Goal: Information Seeking & Learning: Learn about a topic

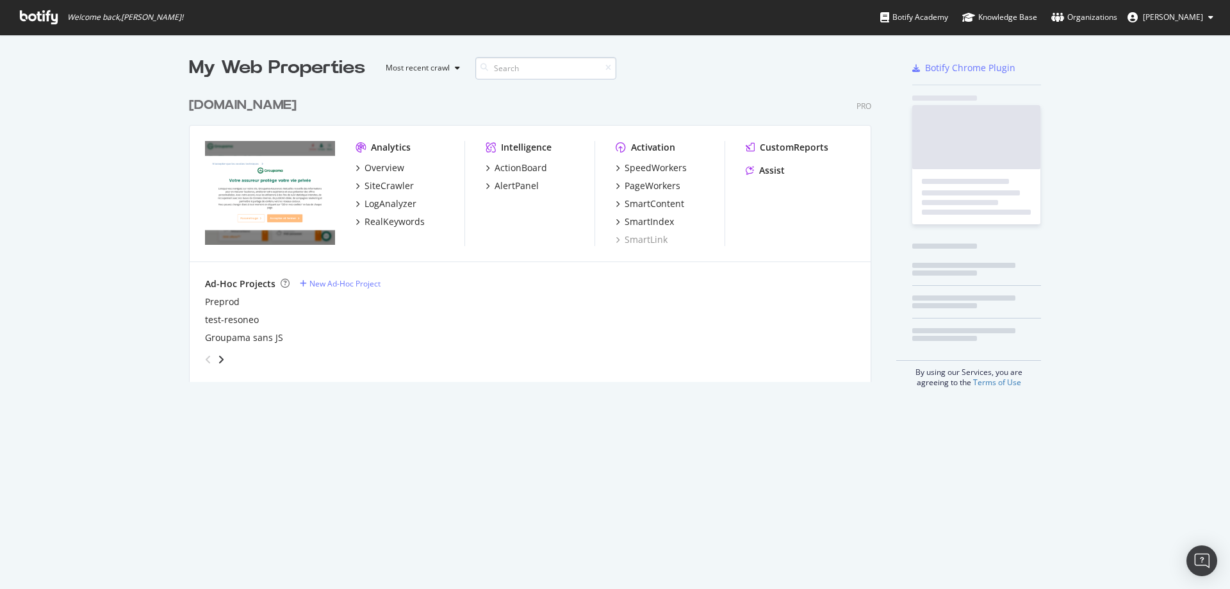
scroll to position [290, 682]
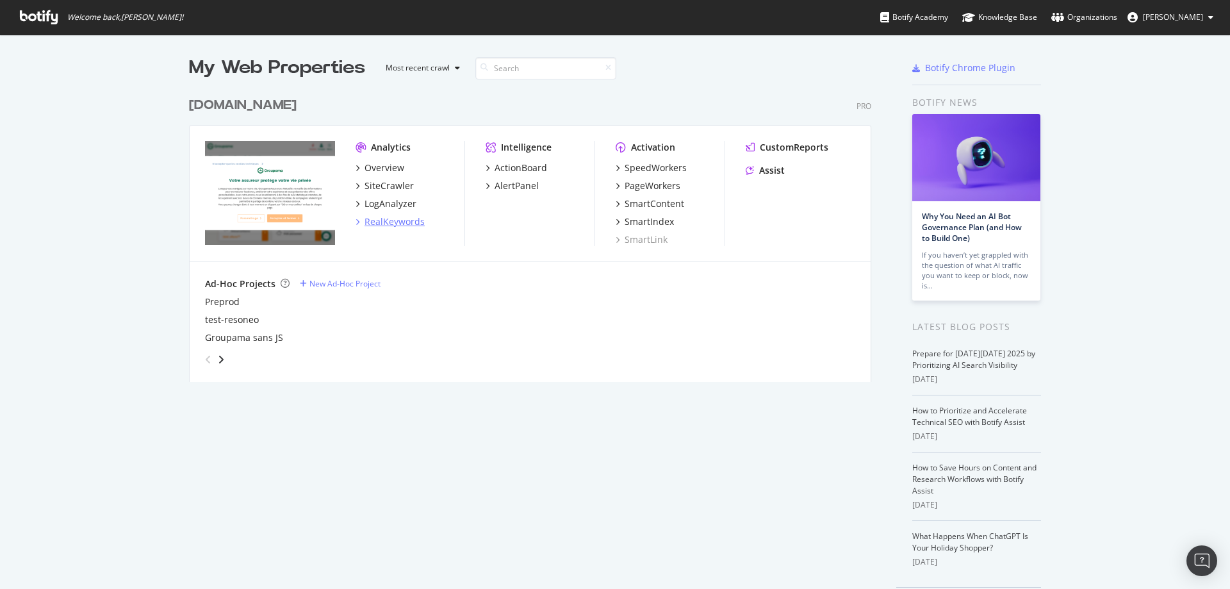
click at [385, 219] on div "RealKeywords" at bounding box center [395, 221] width 60 height 13
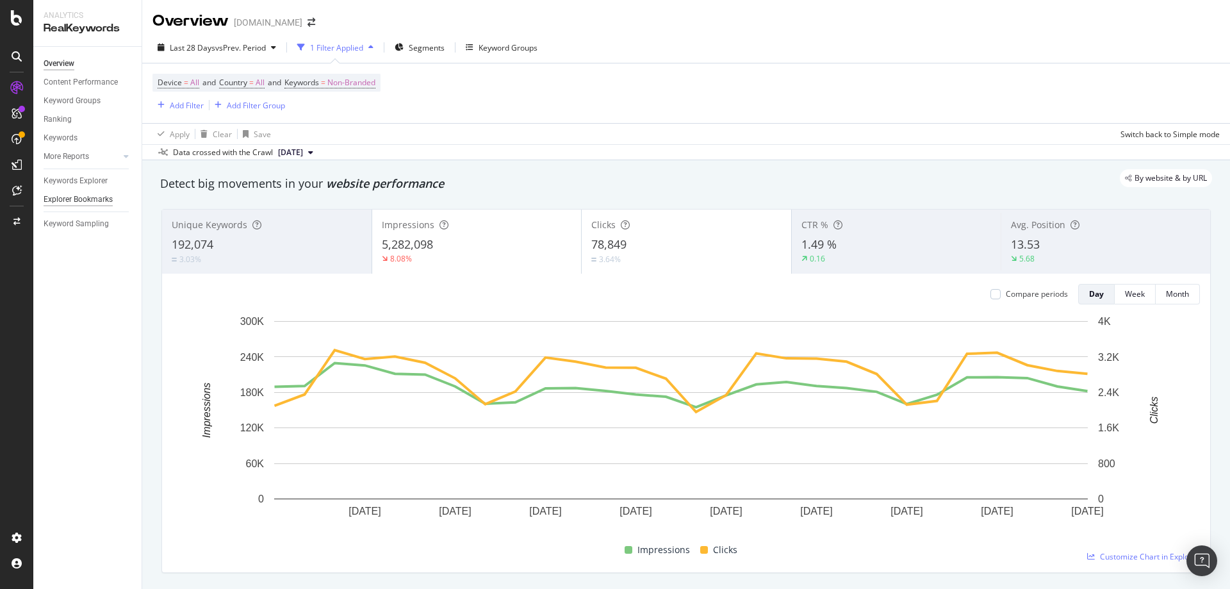
click at [74, 201] on div "Explorer Bookmarks" at bounding box center [78, 199] width 69 height 13
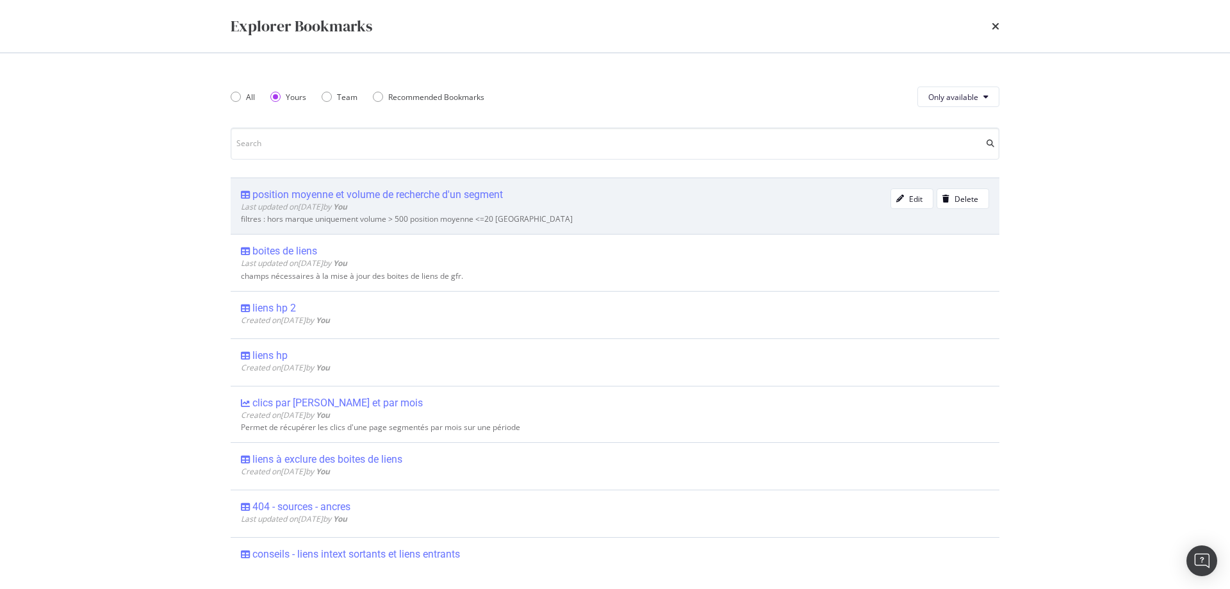
click at [385, 192] on div "position moyenne et volume de recherche d'un segment" at bounding box center [377, 194] width 251 height 13
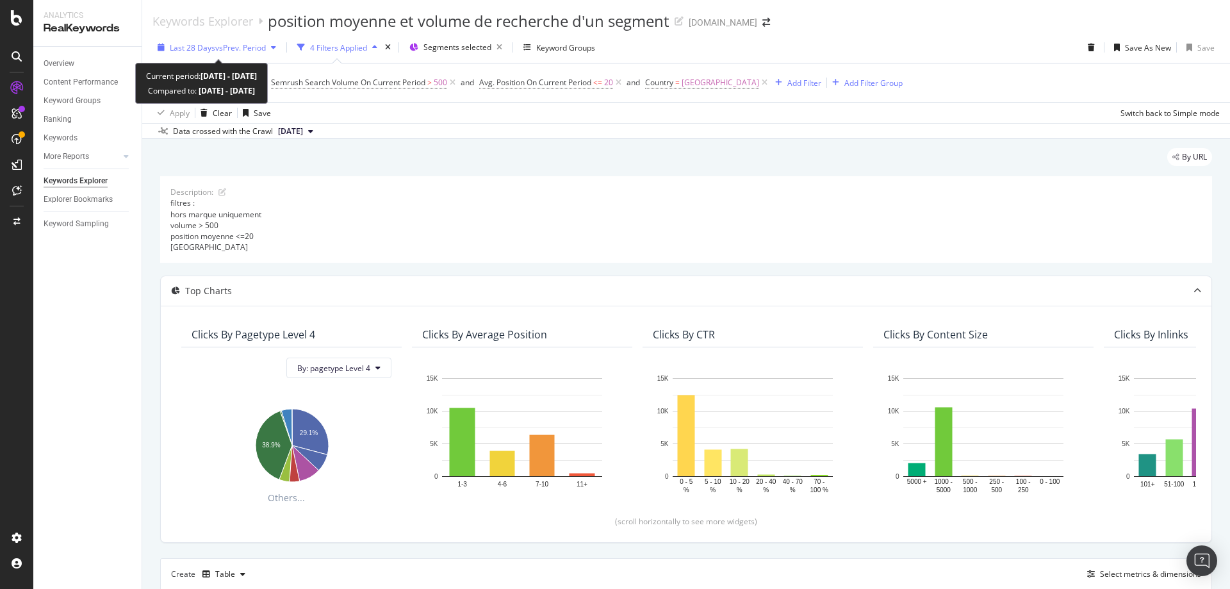
click at [241, 45] on span "vs Prev. Period" at bounding box center [240, 47] width 51 height 11
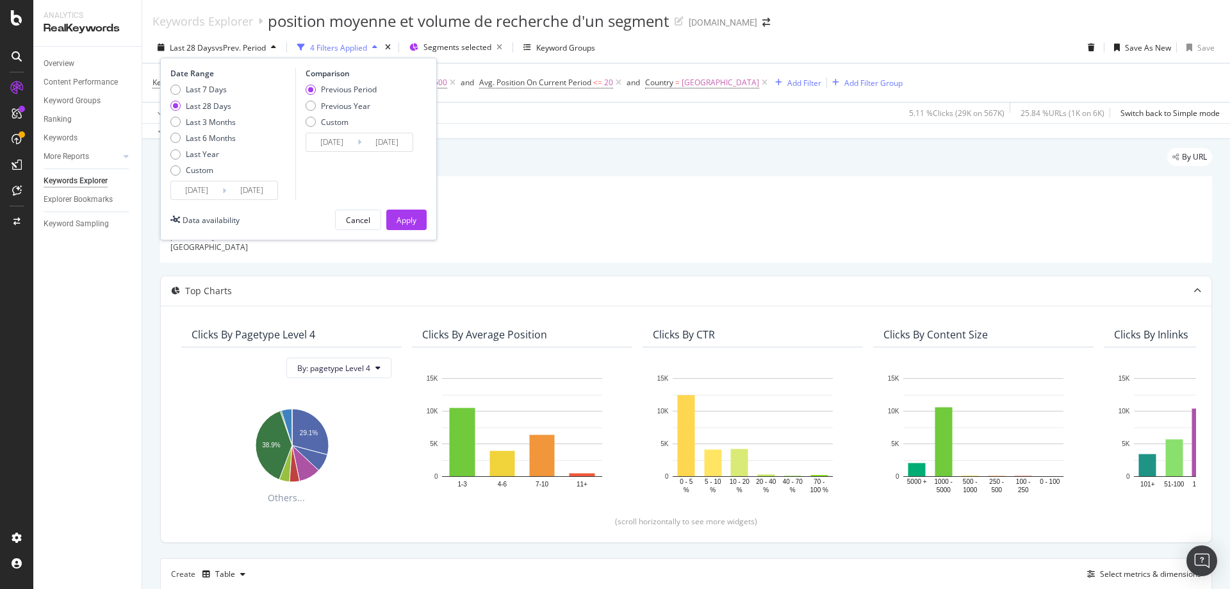
click at [202, 189] on input "2025/09/06" at bounding box center [196, 190] width 51 height 18
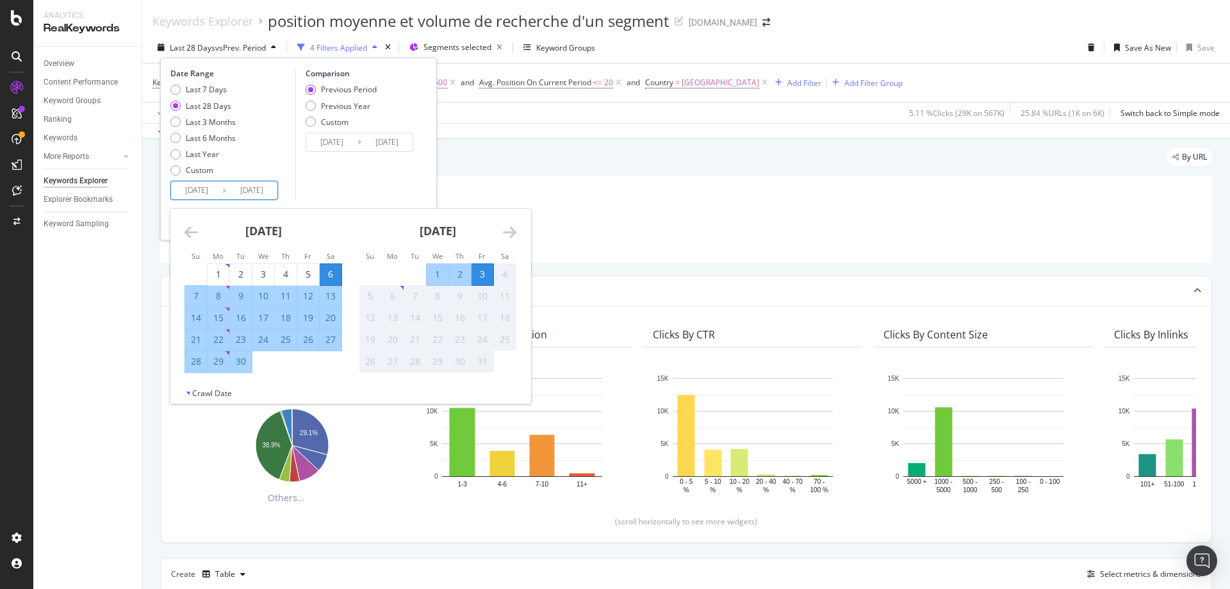
click at [187, 229] on icon "Move backward to switch to the previous month." at bounding box center [191, 231] width 13 height 15
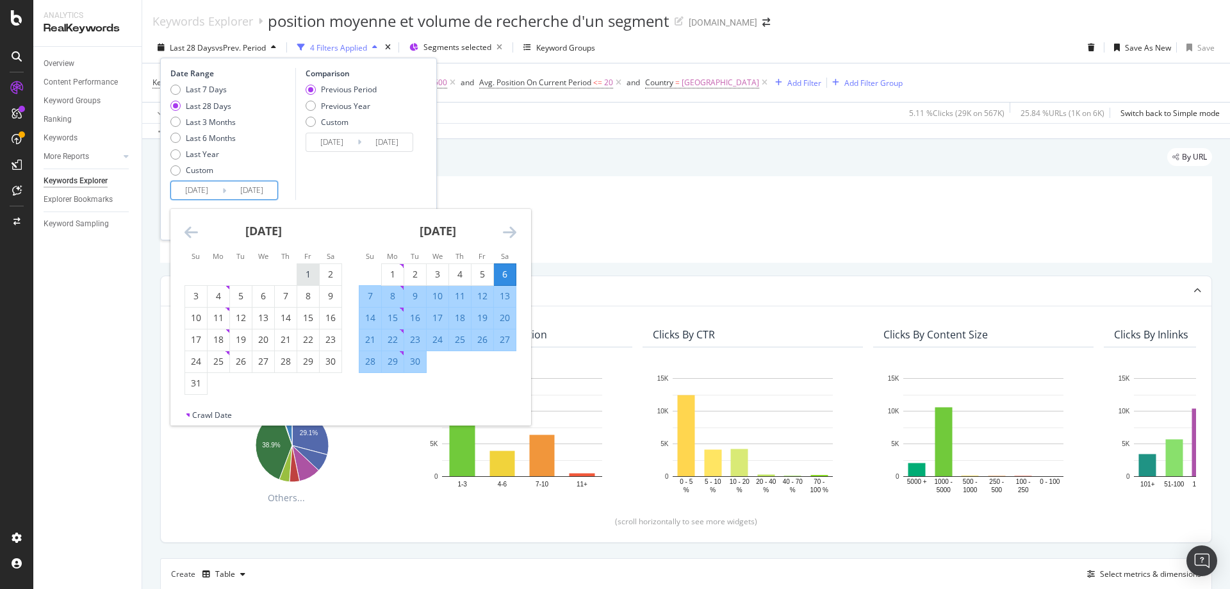
click at [306, 277] on div "1" at bounding box center [308, 274] width 22 height 13
type input "[DATE]"
type input "2025/05/29"
type input "[DATE]"
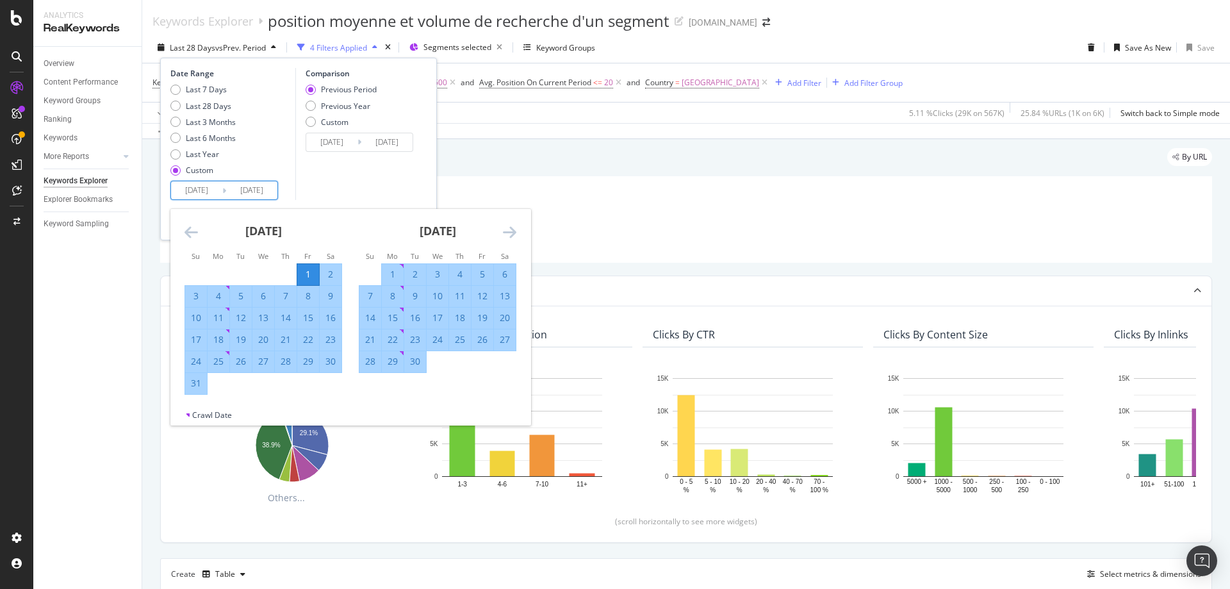
click at [307, 281] on div "1" at bounding box center [308, 274] width 22 height 21
type input "[DATE]"
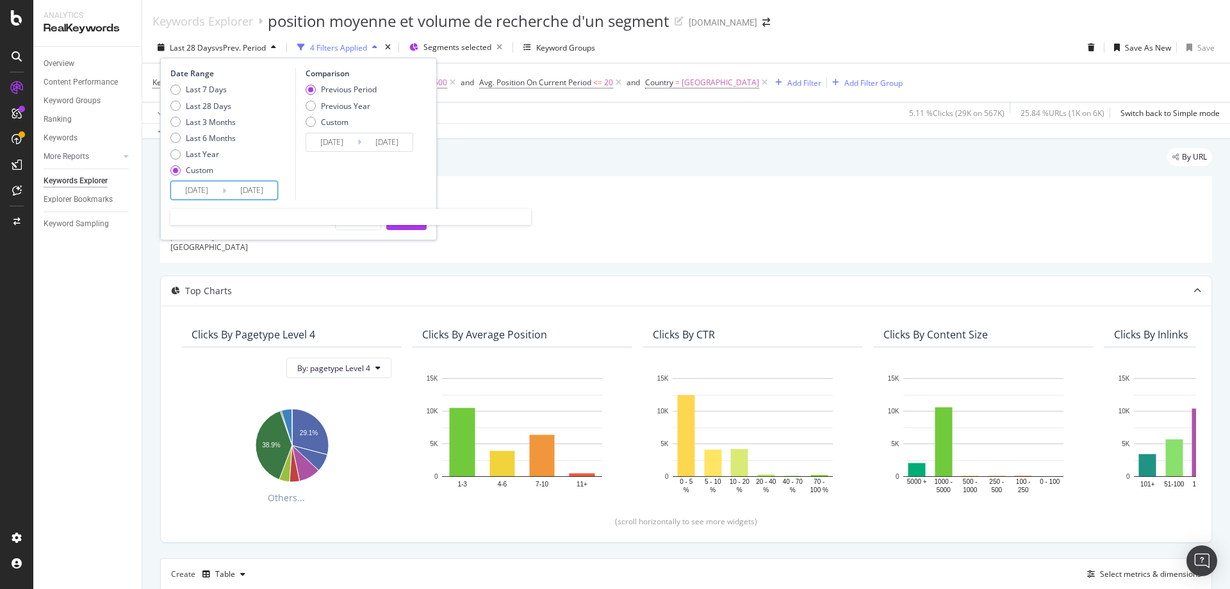
click at [261, 191] on input "[DATE]" at bounding box center [251, 190] width 51 height 18
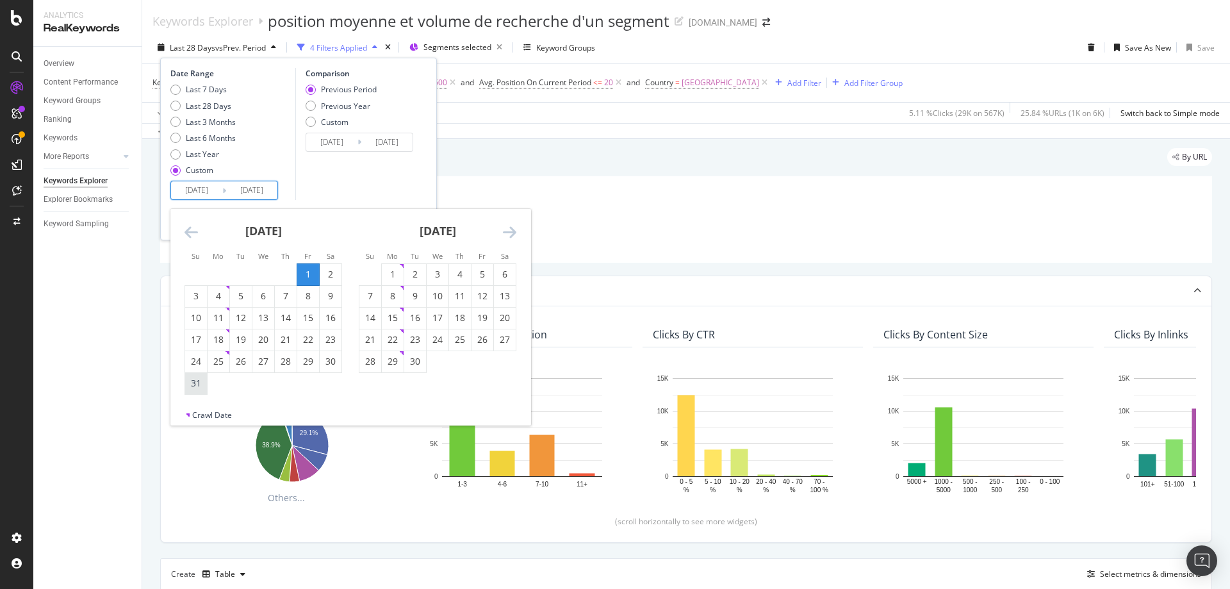
click at [198, 379] on div "31" at bounding box center [196, 383] width 22 height 13
type input "[DATE]"
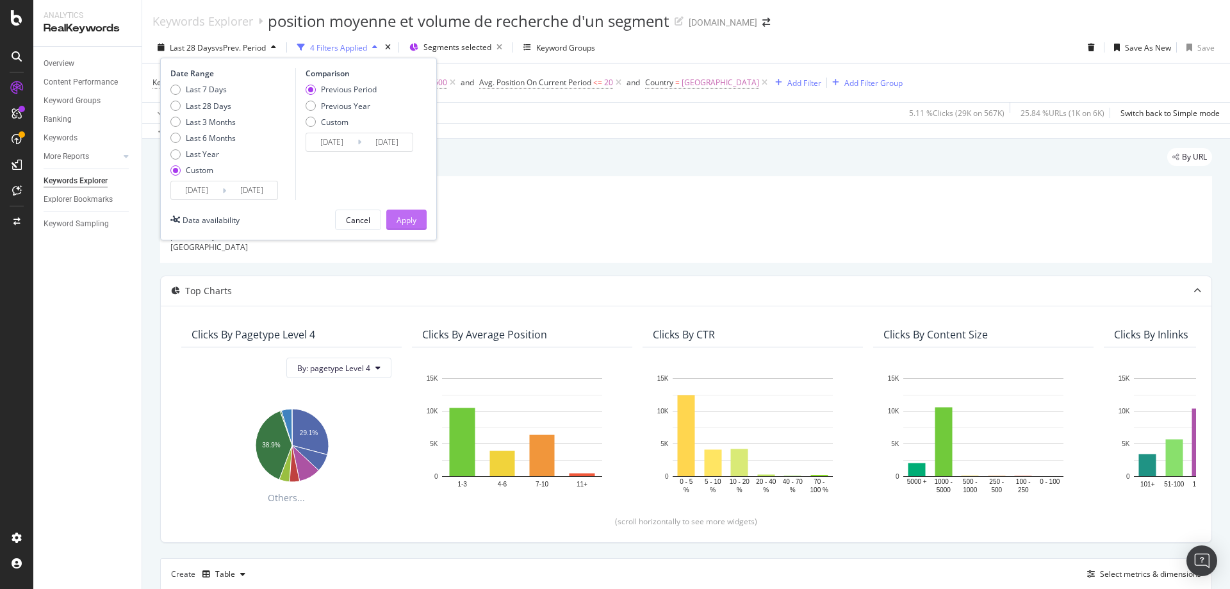
click at [418, 223] on button "Apply" at bounding box center [406, 220] width 40 height 21
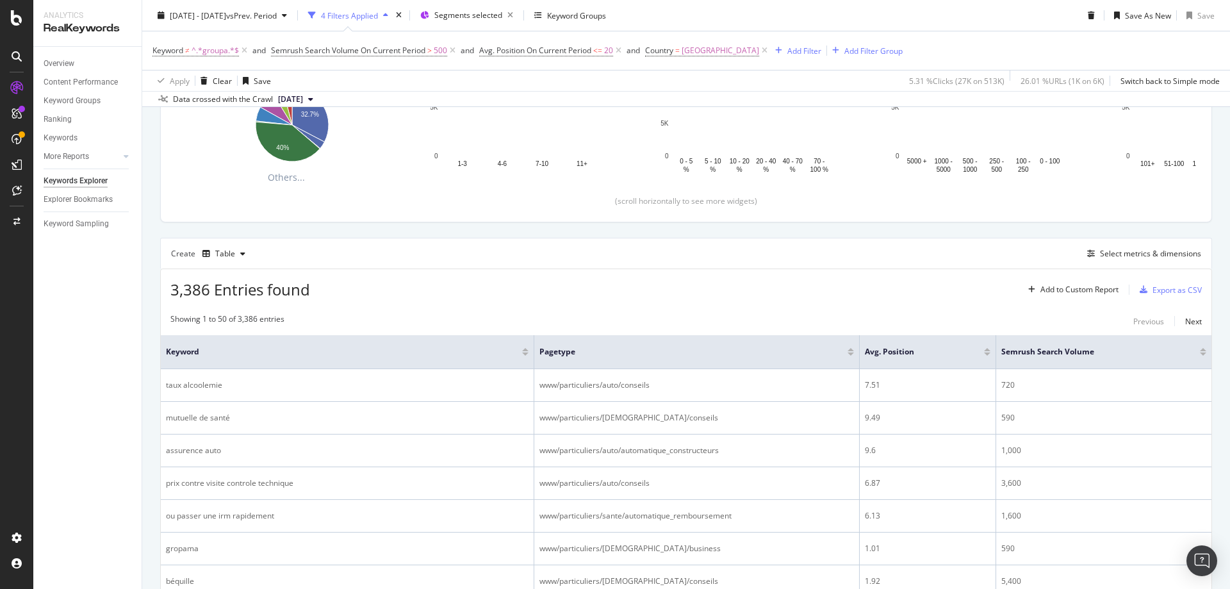
scroll to position [448, 0]
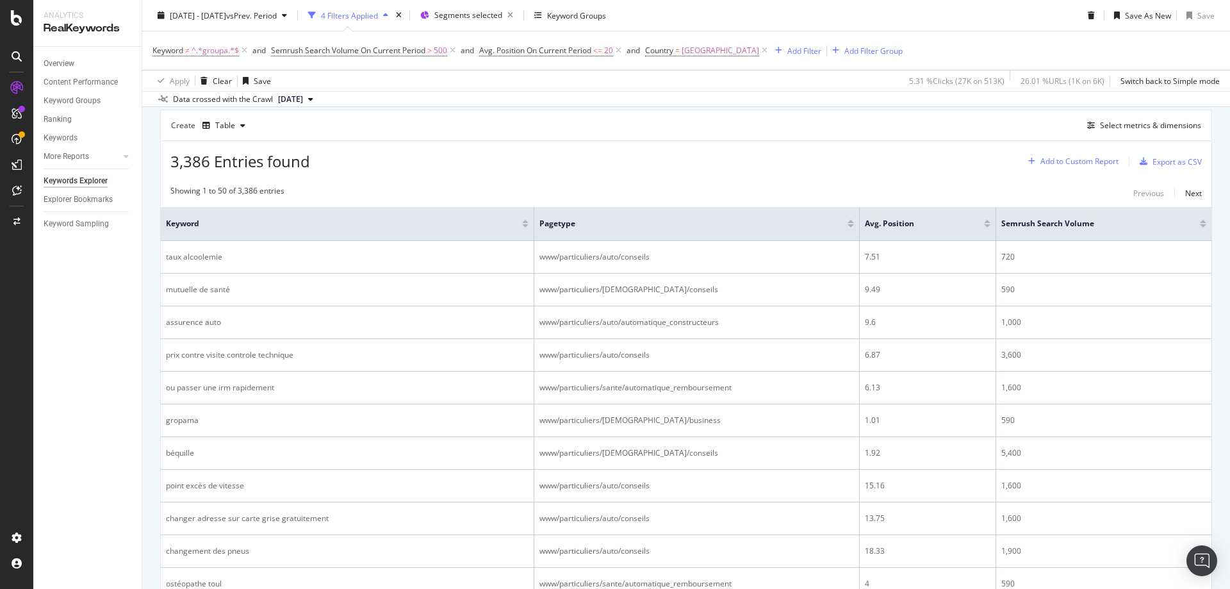
click at [1087, 161] on div "Add to Custom Report" at bounding box center [1079, 162] width 78 height 8
click at [914, 156] on div "3,386 Entries found Add to Custom Report Export as CSV" at bounding box center [686, 156] width 1051 height 31
click at [1155, 131] on div "Select metrics & dimensions" at bounding box center [1141, 126] width 119 height 14
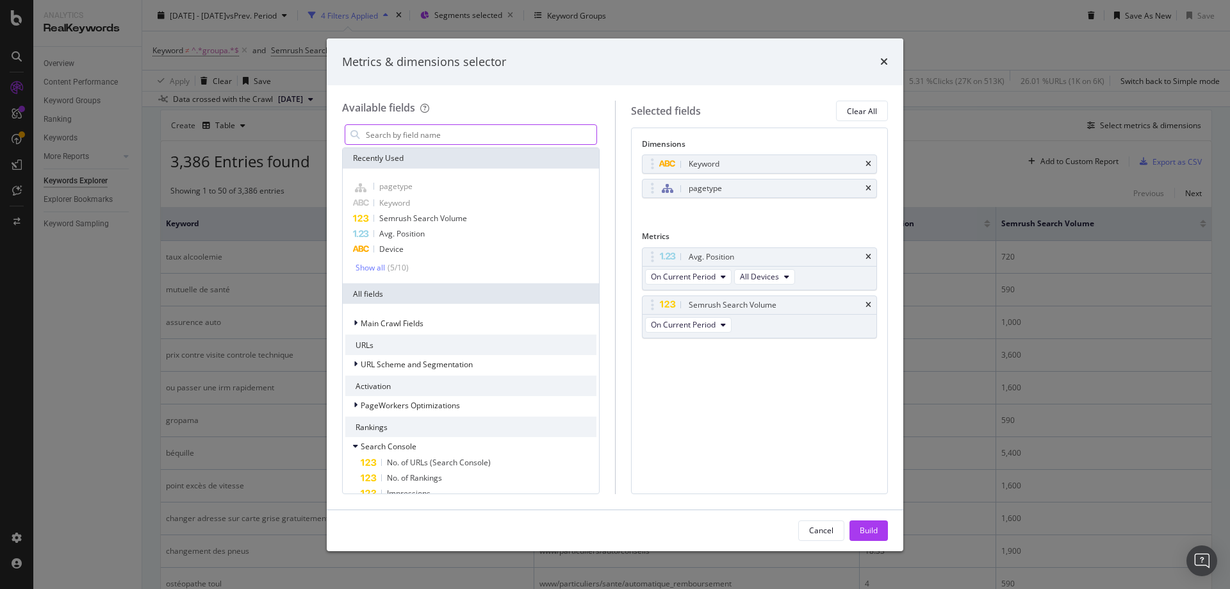
click at [416, 133] on input "modal" at bounding box center [481, 134] width 232 height 19
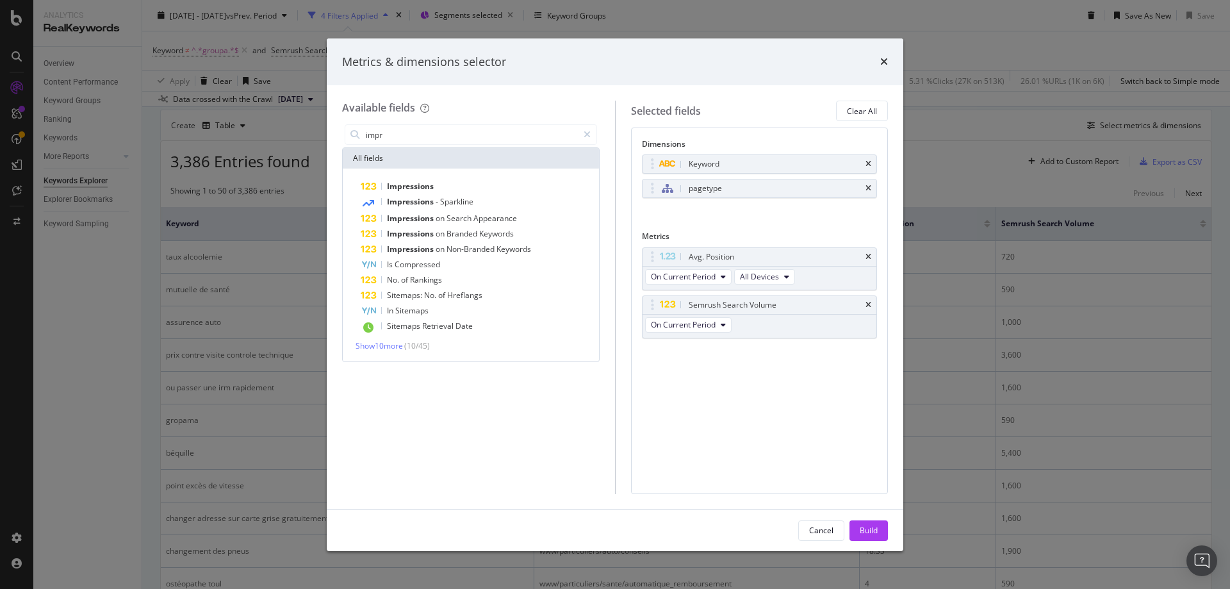
type input "impr"
click at [382, 347] on span "Show 10 more" at bounding box center [379, 345] width 47 height 11
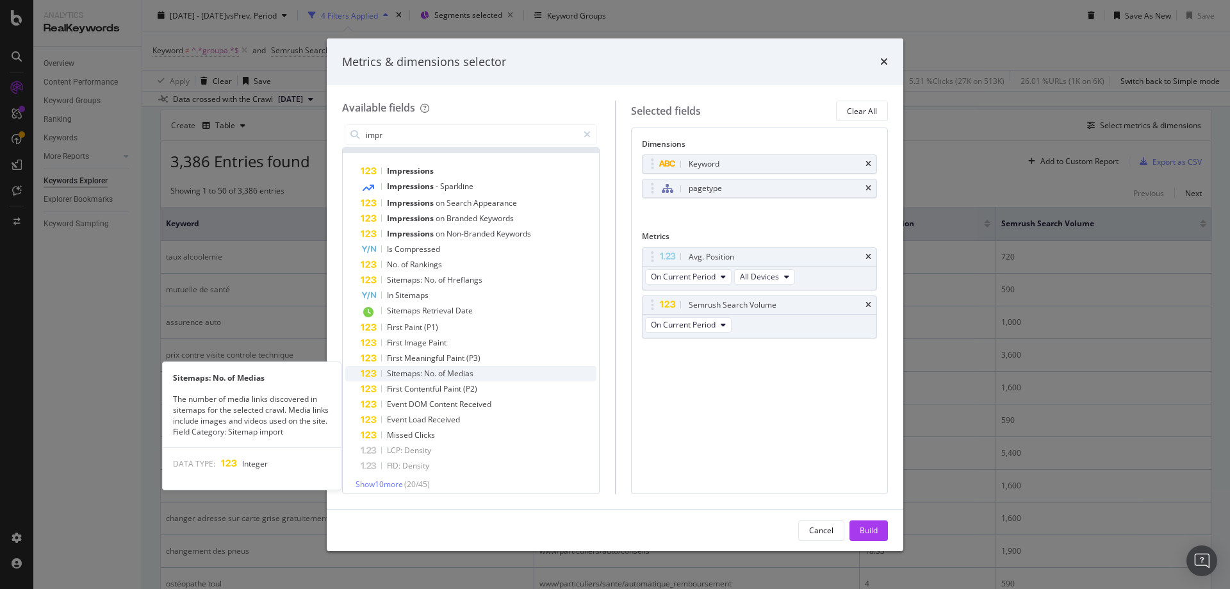
scroll to position [22, 0]
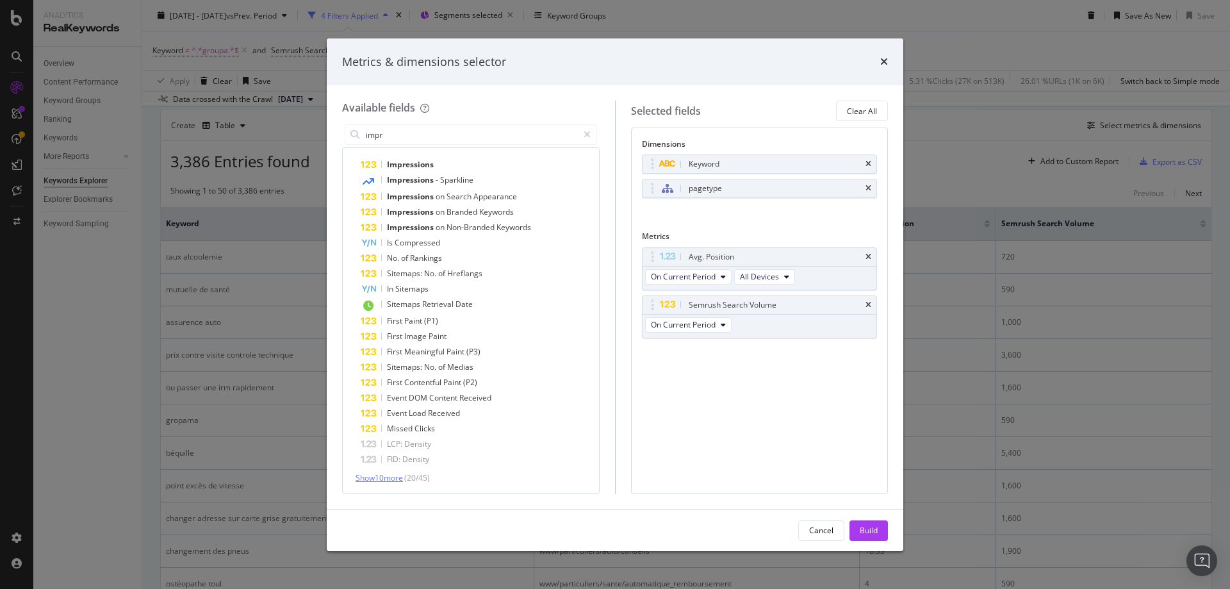
click at [398, 482] on span "Show 10 more" at bounding box center [379, 477] width 47 height 11
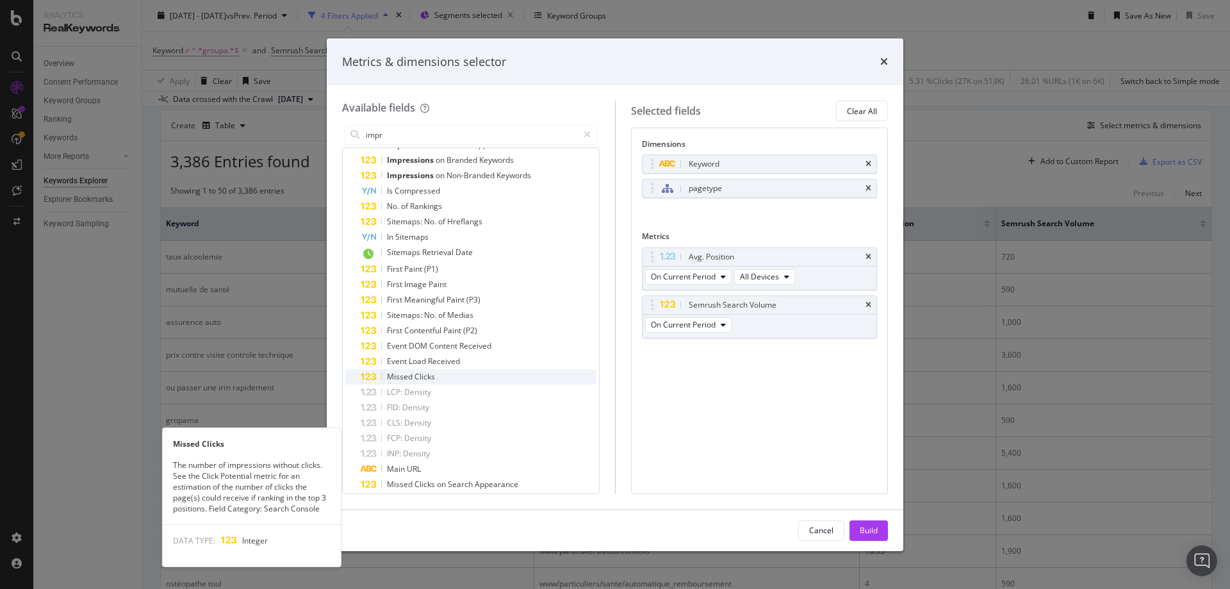
scroll to position [0, 0]
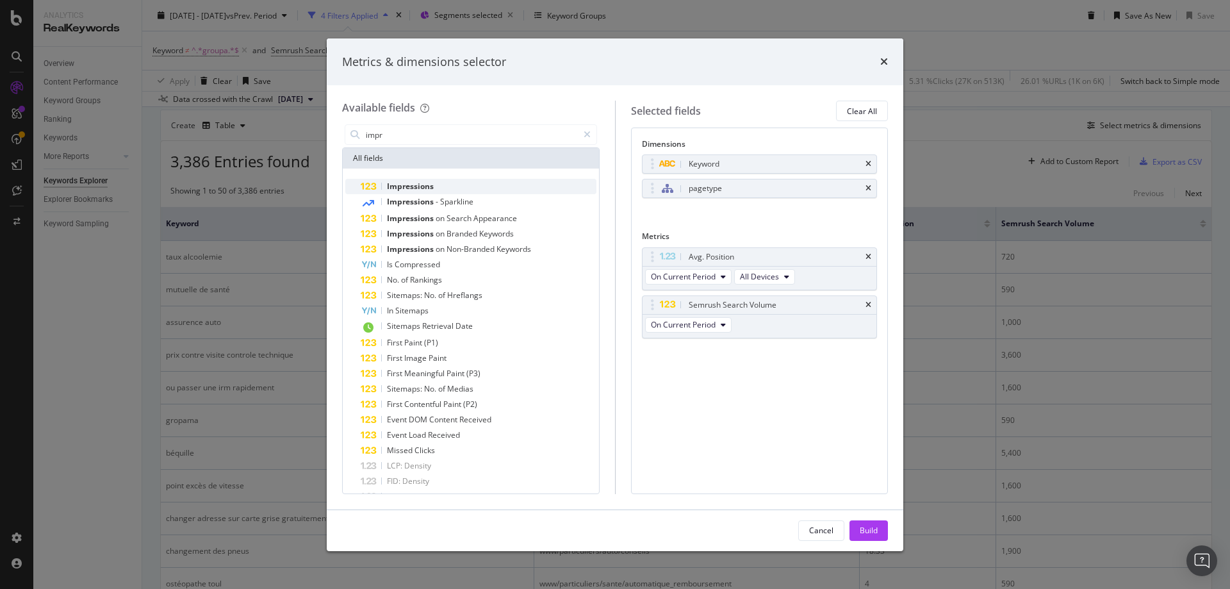
click at [413, 187] on span "Impressions" at bounding box center [410, 186] width 47 height 11
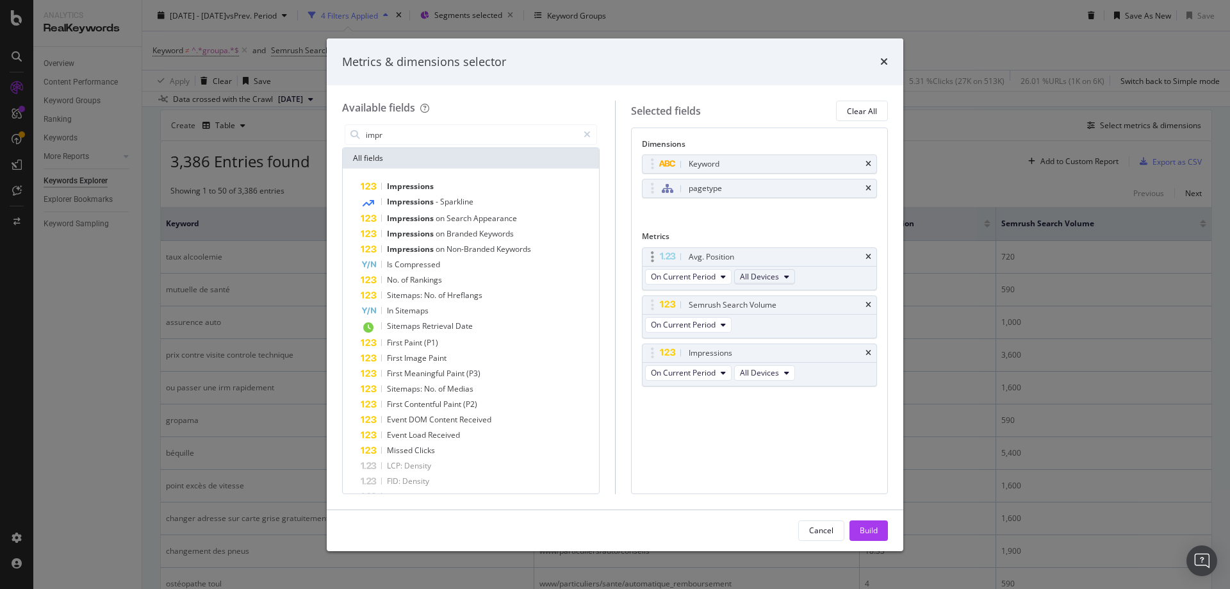
click at [752, 276] on span "All Devices" at bounding box center [759, 276] width 39 height 11
click at [771, 212] on div "Keyword pagetype You can use this field as a dimension" at bounding box center [760, 189] width 236 height 71
click at [773, 371] on span "All Devices" at bounding box center [759, 372] width 39 height 11
click at [735, 222] on div "Keyword pagetype You can use this field as a dimension" at bounding box center [760, 189] width 236 height 71
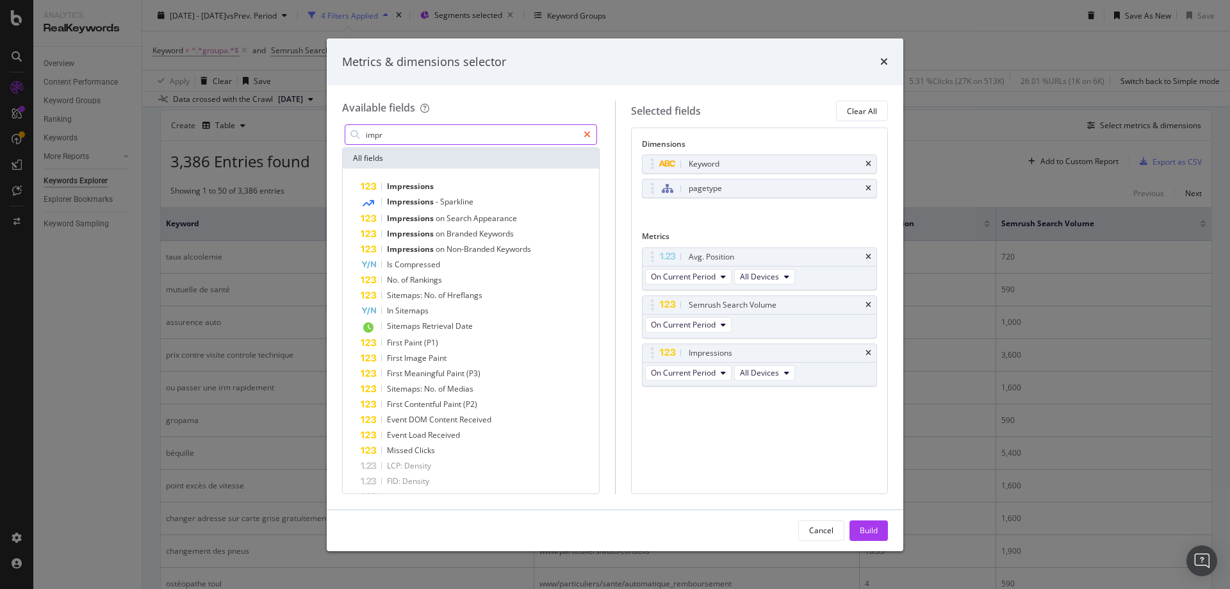
click at [588, 134] on icon "modal" at bounding box center [587, 134] width 7 height 9
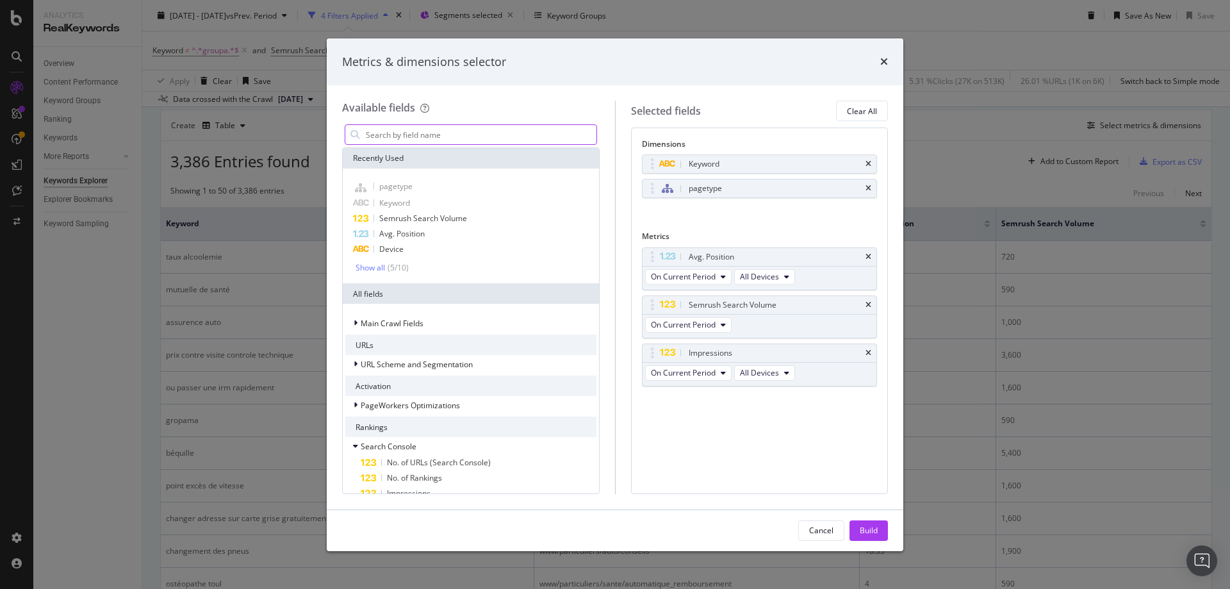
click at [422, 140] on input "modal" at bounding box center [481, 134] width 232 height 19
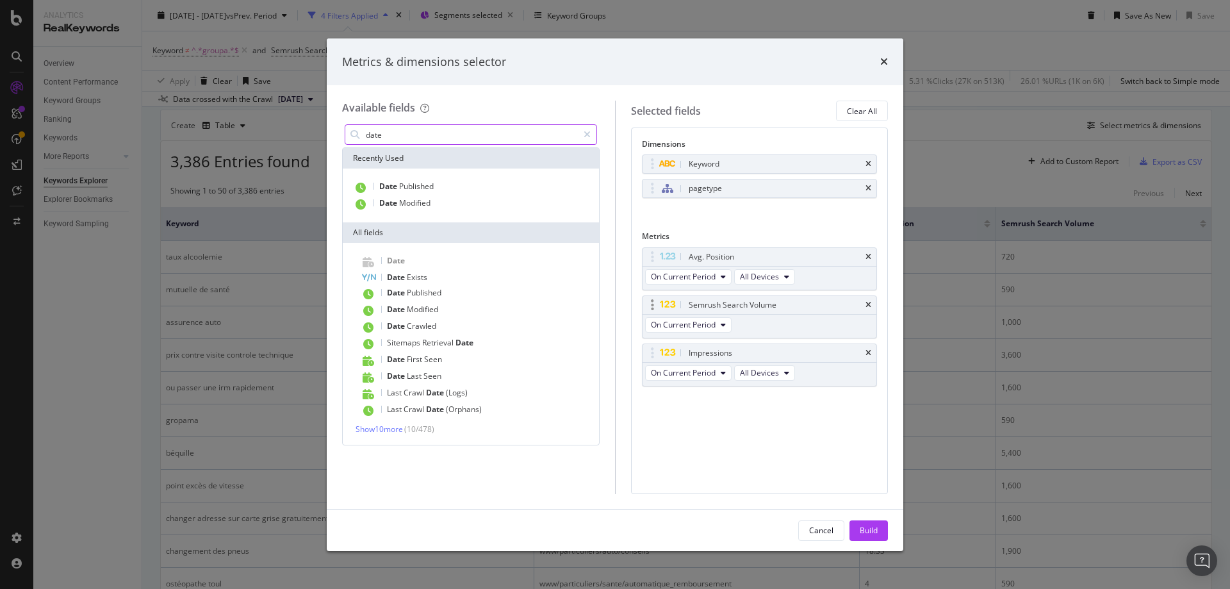
type input "date"
click at [873, 299] on div "Semrush Search Volume" at bounding box center [760, 305] width 234 height 18
click at [869, 304] on icon "times" at bounding box center [869, 305] width 6 height 8
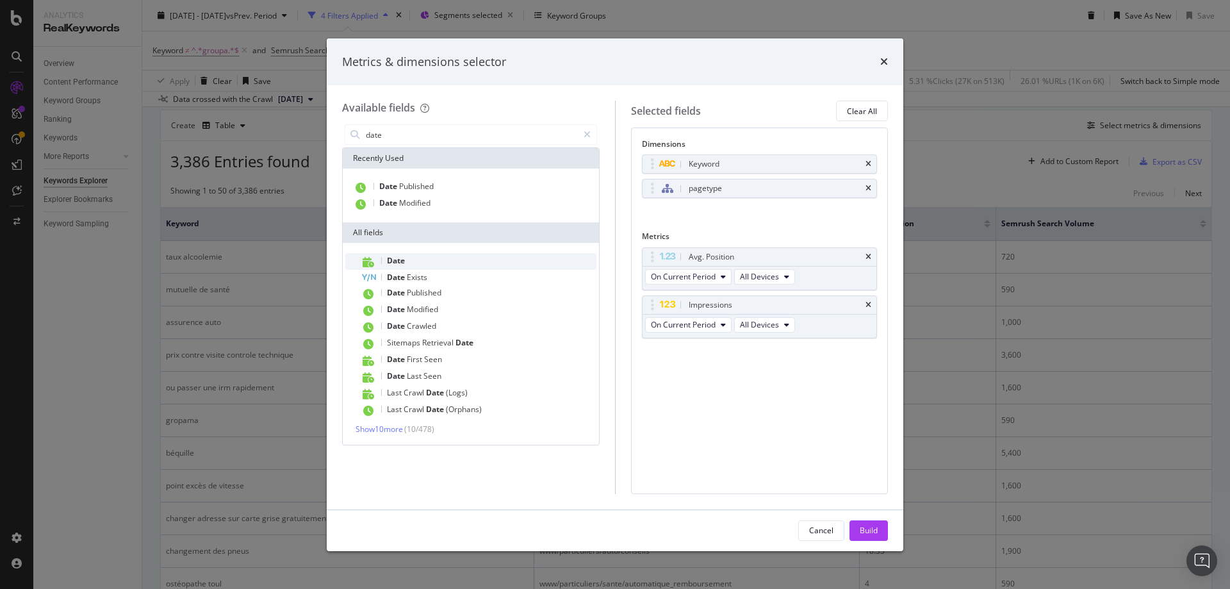
click at [396, 260] on span "Date" at bounding box center [396, 260] width 18 height 11
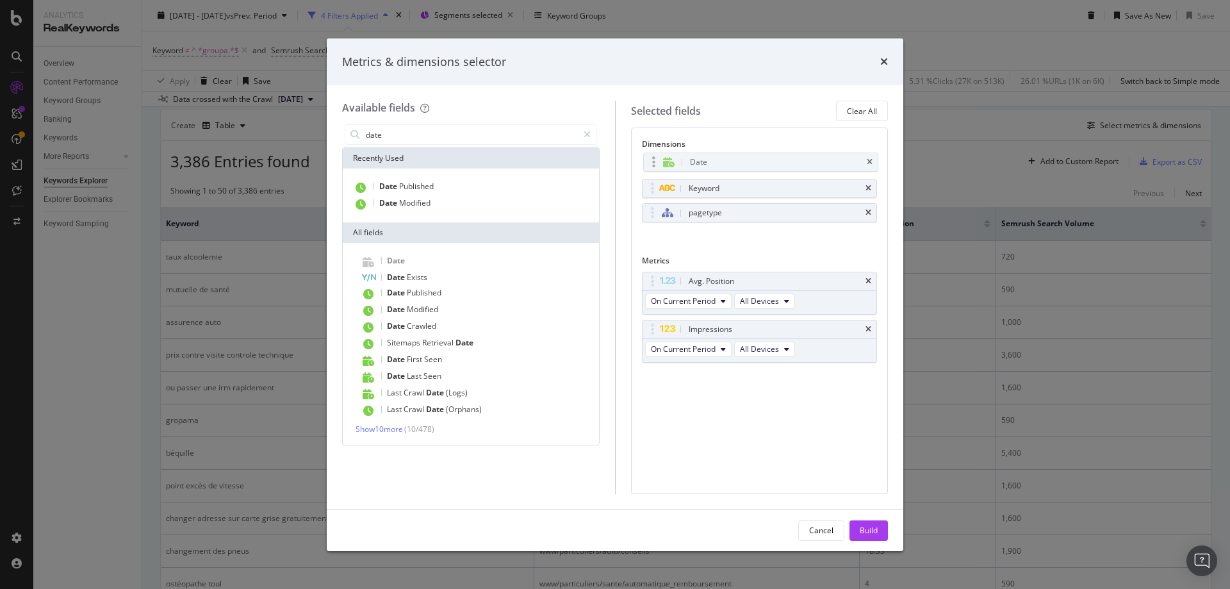
drag, startPoint x: 716, startPoint y: 214, endPoint x: 718, endPoint y: 163, distance: 50.6
click at [718, 163] on body "Analytics RealKeywords Overview Content Performance Keyword Groups Ranking Keyw…" at bounding box center [615, 294] width 1230 height 589
click at [864, 526] on div "Build" at bounding box center [869, 530] width 18 height 11
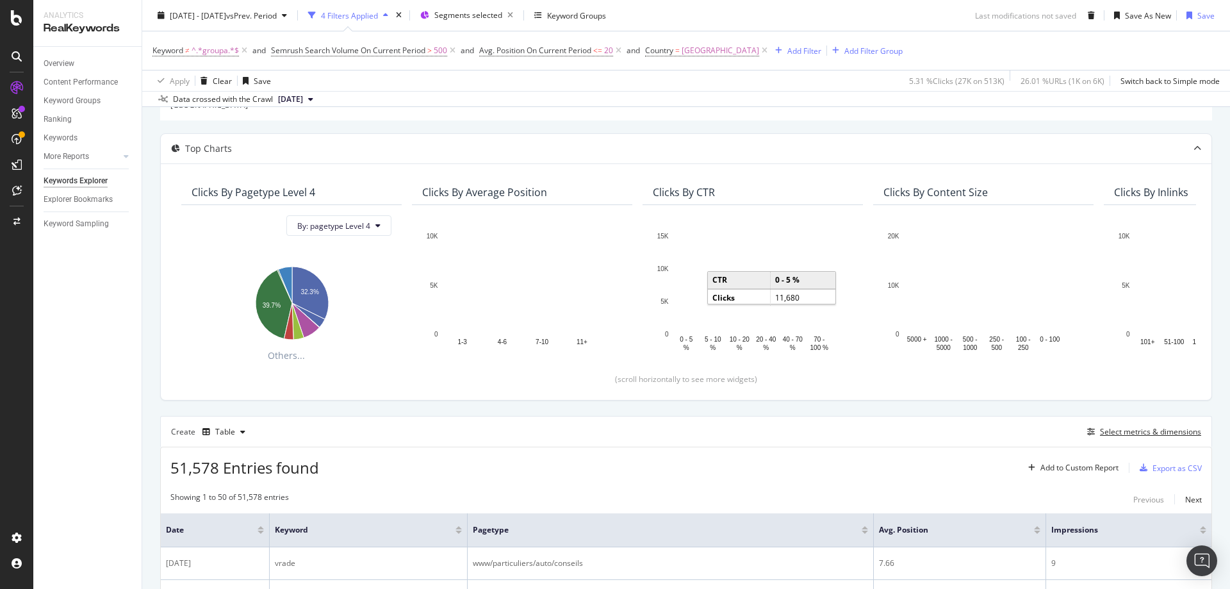
scroll to position [399, 0]
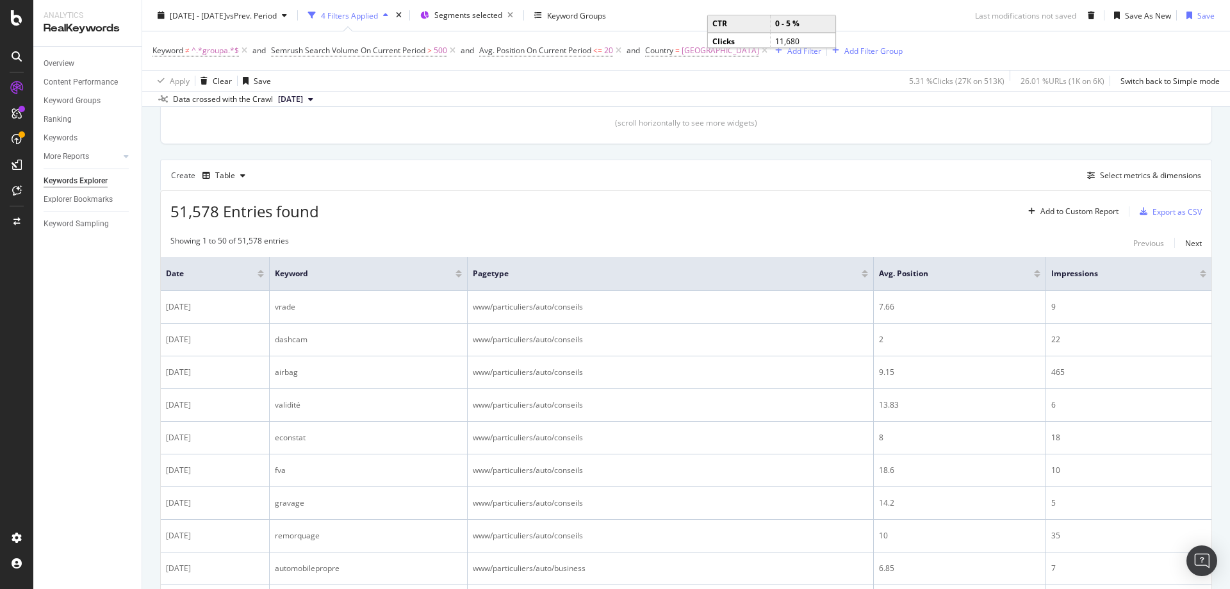
click at [258, 270] on div at bounding box center [261, 271] width 6 height 3
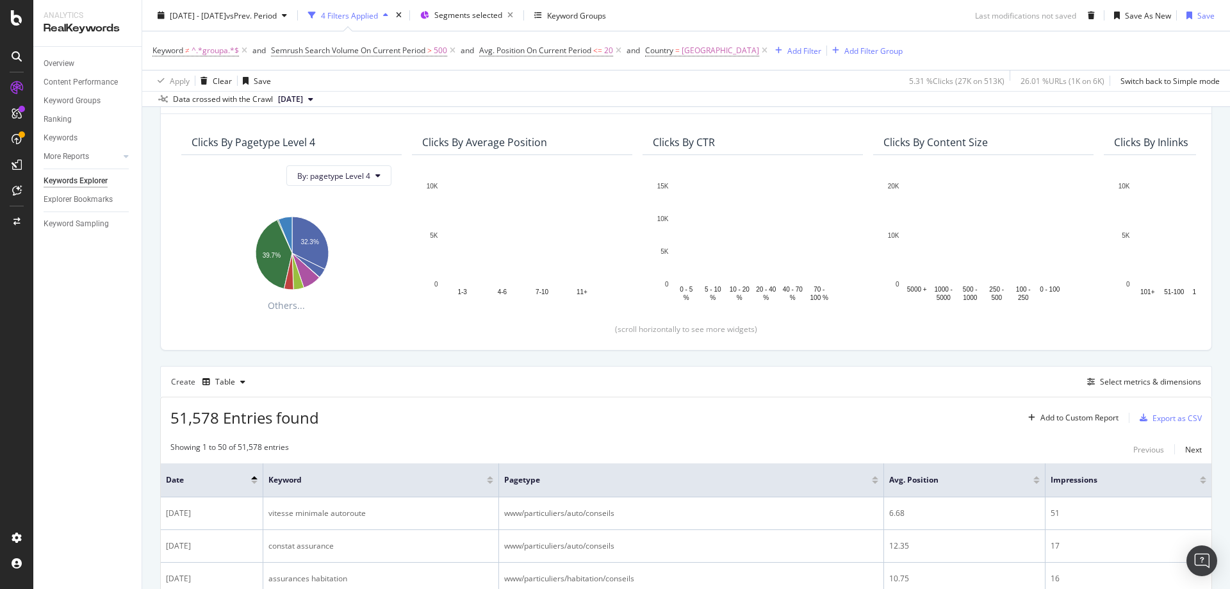
scroll to position [384, 0]
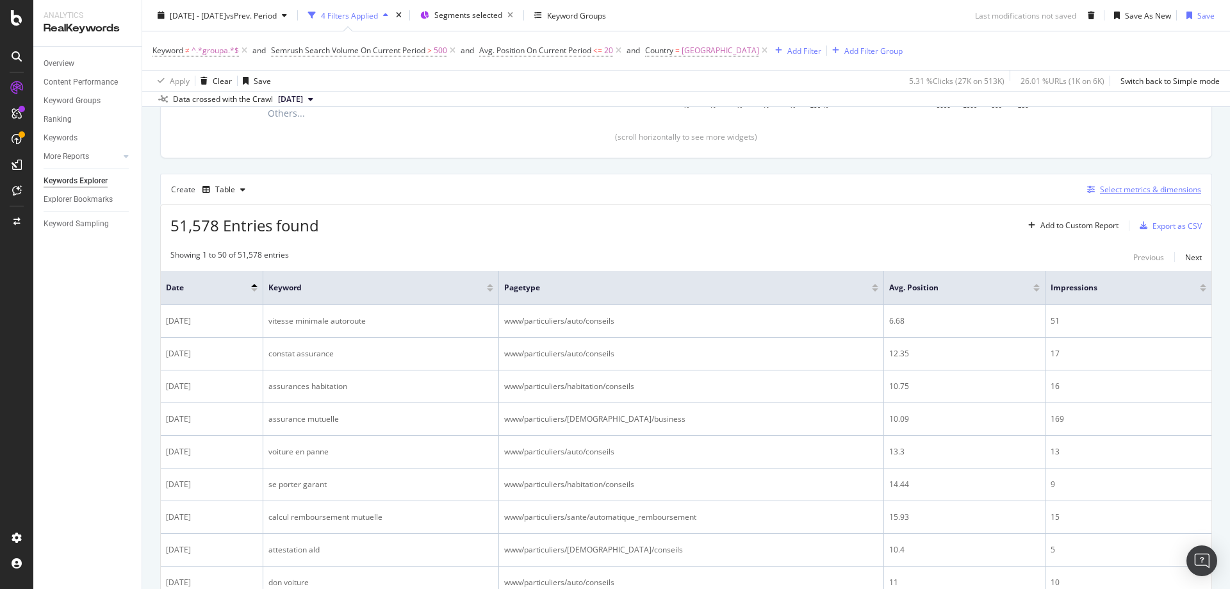
click at [1126, 188] on div "Select metrics & dimensions" at bounding box center [1150, 189] width 101 height 11
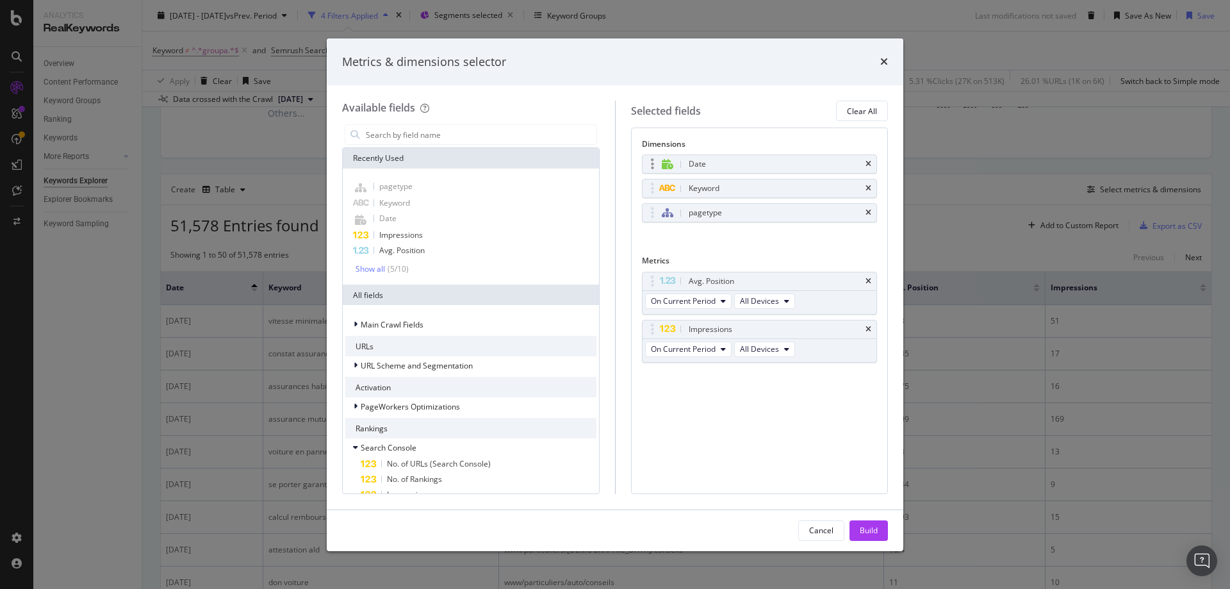
click at [871, 165] on div "Date" at bounding box center [760, 164] width 234 height 18
click at [871, 161] on icon "times" at bounding box center [869, 164] width 6 height 8
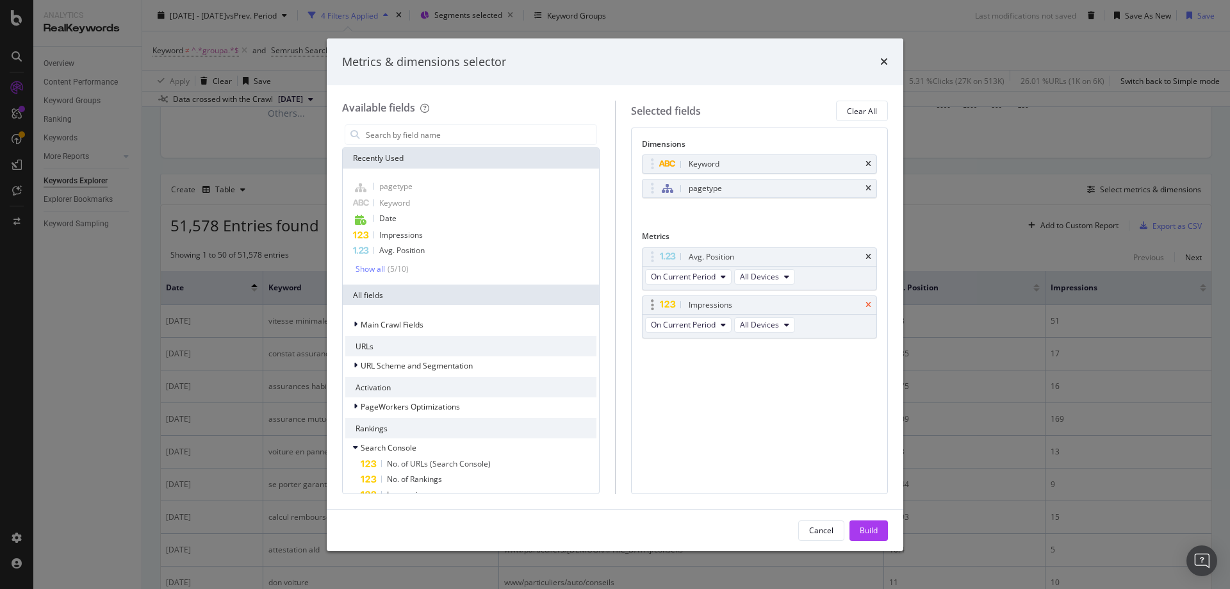
click at [868, 303] on icon "times" at bounding box center [869, 305] width 6 height 8
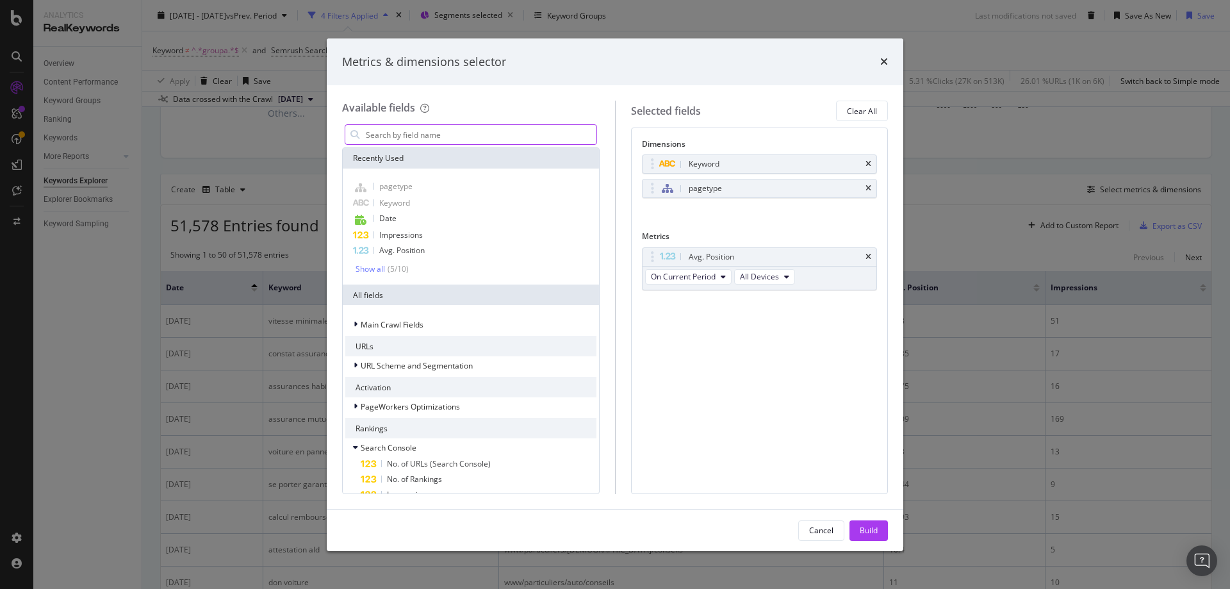
click at [402, 135] on input "modal" at bounding box center [481, 134] width 232 height 19
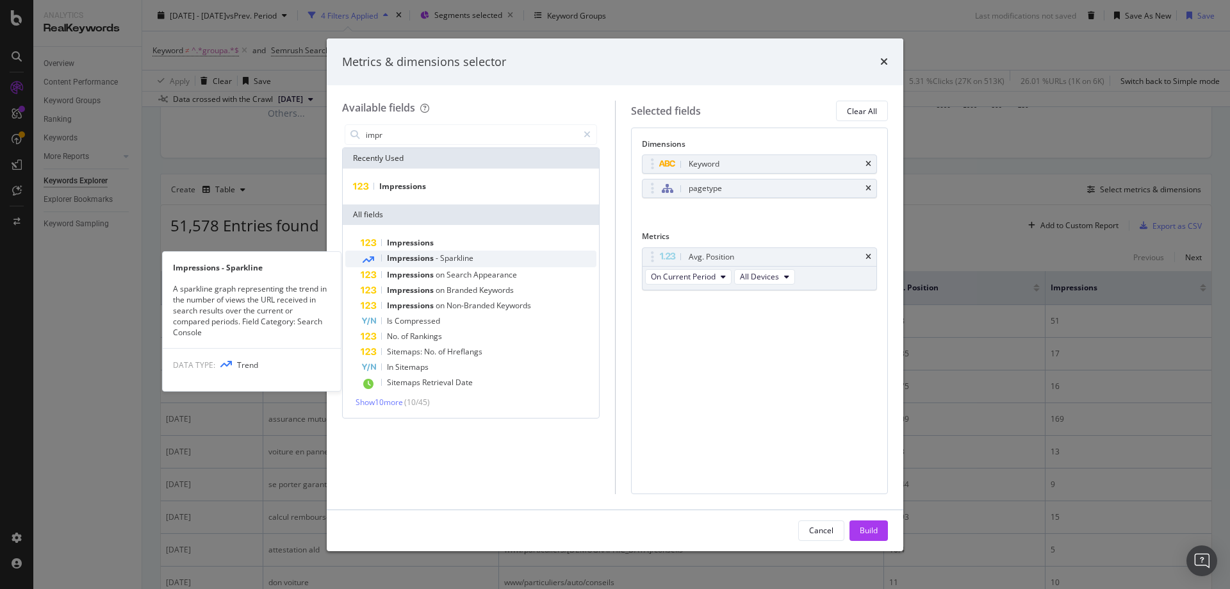
click at [436, 259] on span "-" at bounding box center [438, 257] width 4 height 11
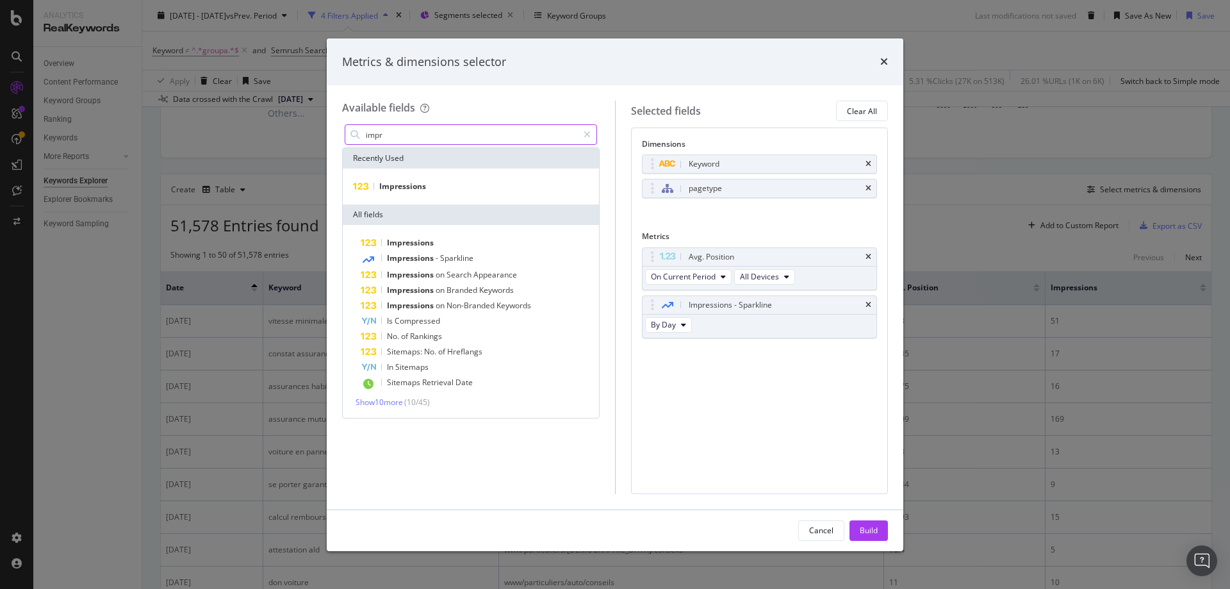
click at [397, 140] on input "impr" at bounding box center [471, 134] width 213 height 19
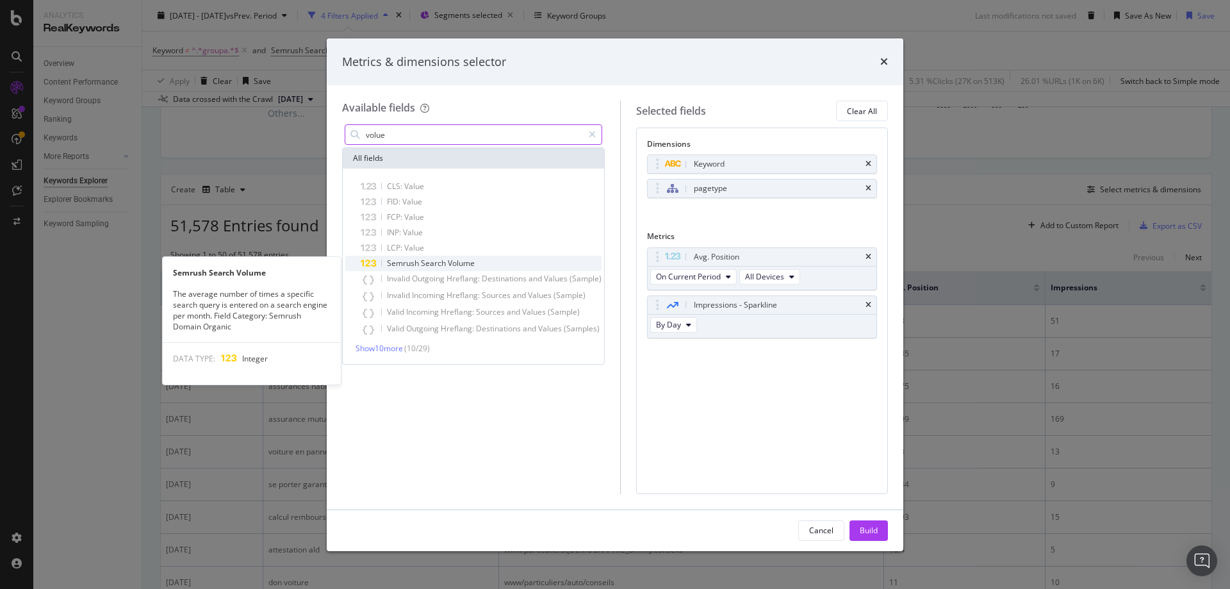
type input "volue"
click at [452, 268] on span "Volume" at bounding box center [461, 263] width 27 height 11
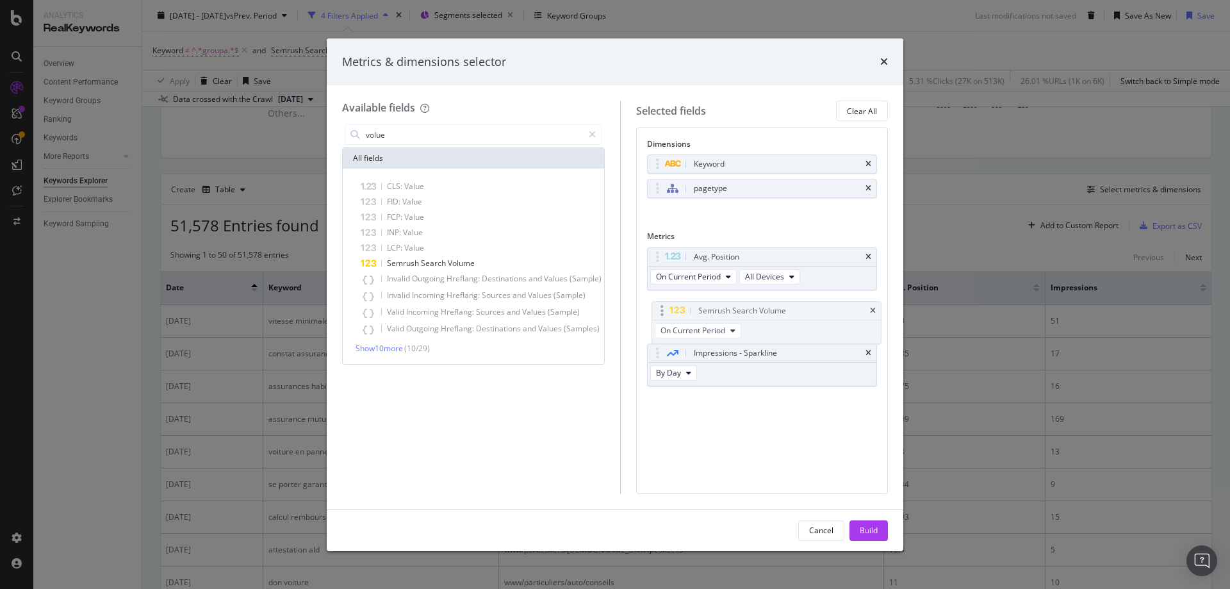
drag, startPoint x: 766, startPoint y: 353, endPoint x: 771, endPoint y: 308, distance: 45.7
click at [771, 308] on body "Analytics RealKeywords Overview Content Performance Keyword Groups Ranking Keyw…" at bounding box center [615, 294] width 1230 height 589
click at [862, 521] on div "Build" at bounding box center [869, 530] width 18 height 19
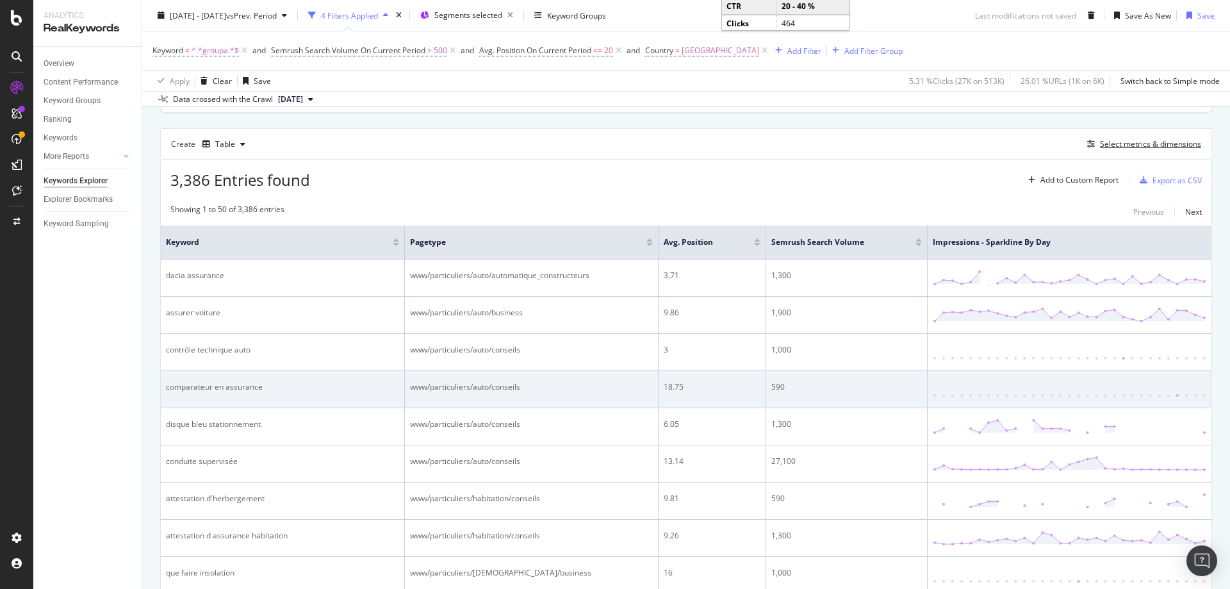
scroll to position [429, 0]
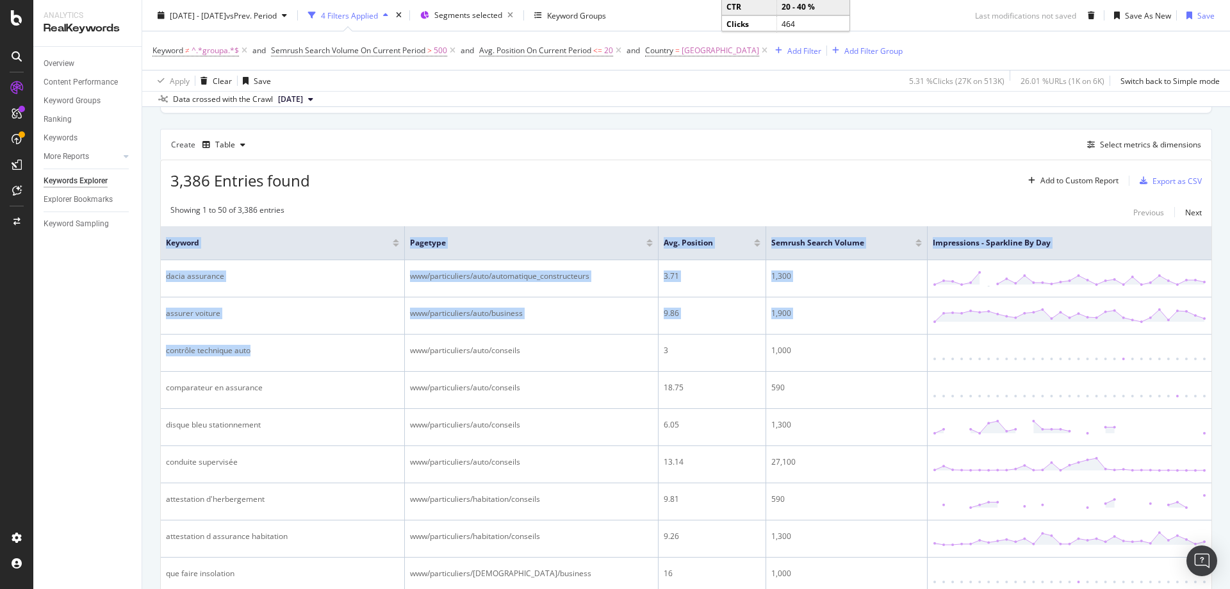
drag, startPoint x: 268, startPoint y: 350, endPoint x: 158, endPoint y: 352, distance: 110.2
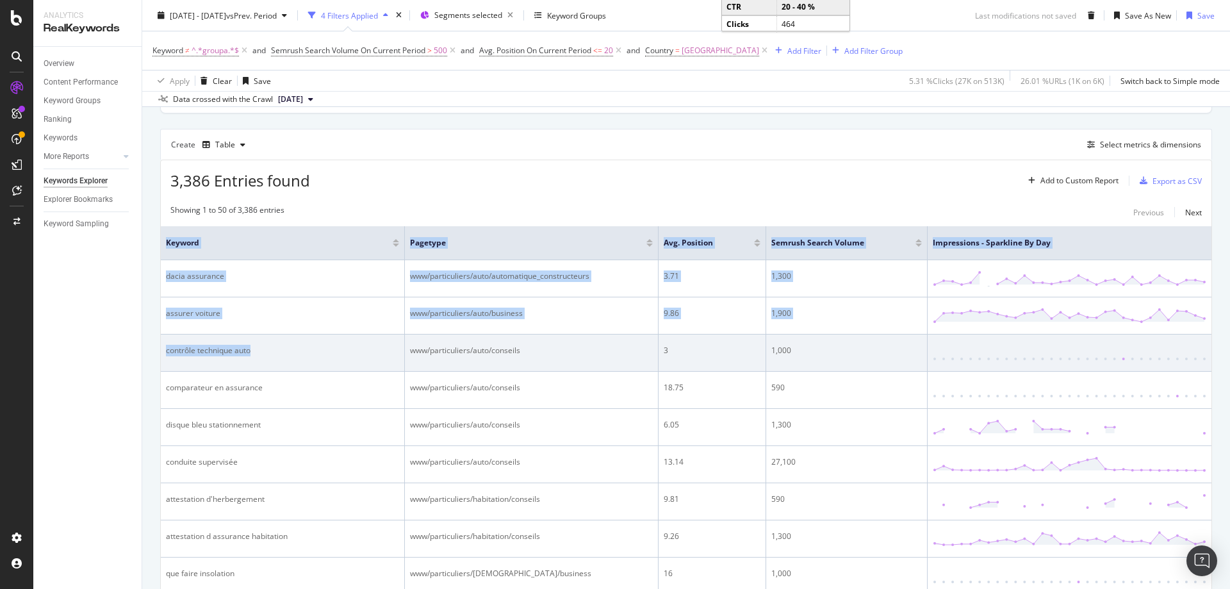
click at [295, 343] on td "contrôle technique auto" at bounding box center [283, 352] width 244 height 37
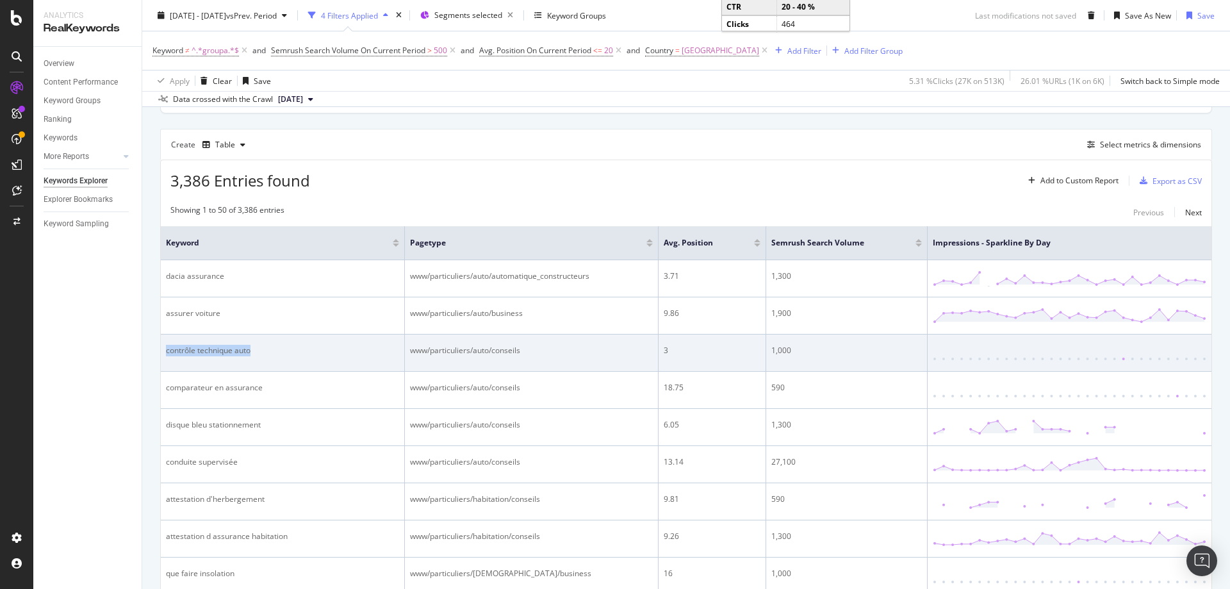
drag, startPoint x: 272, startPoint y: 354, endPoint x: 165, endPoint y: 359, distance: 107.1
click at [165, 359] on td "contrôle technique auto" at bounding box center [283, 352] width 244 height 37
copy div "contrôle technique auto"
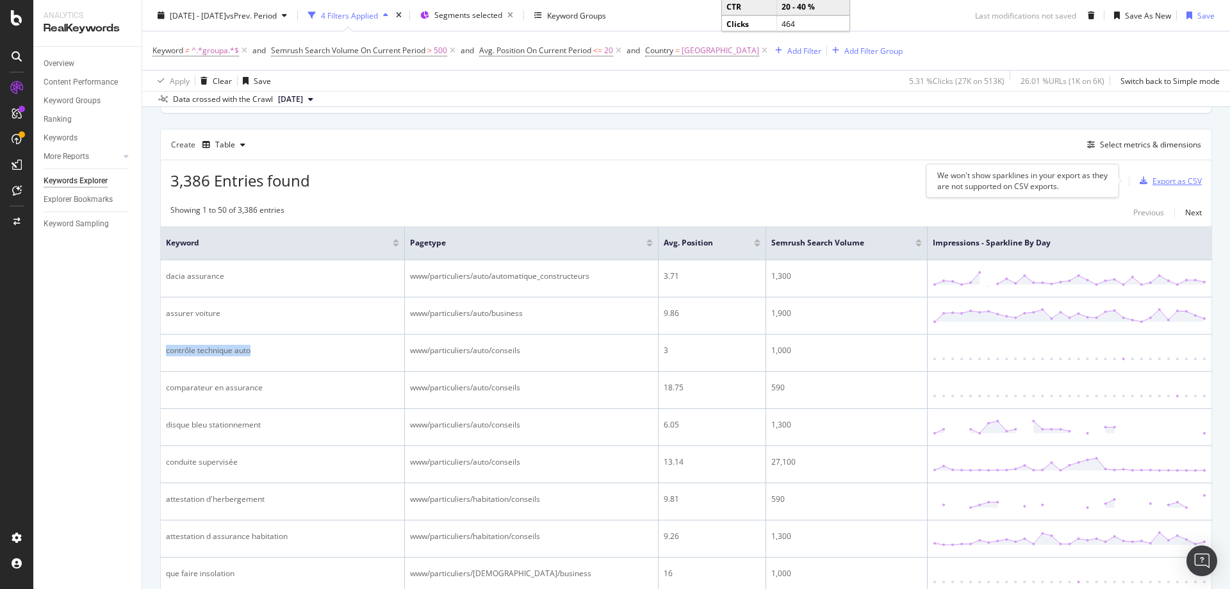
click at [1161, 183] on div "Export as CSV" at bounding box center [1177, 181] width 49 height 11
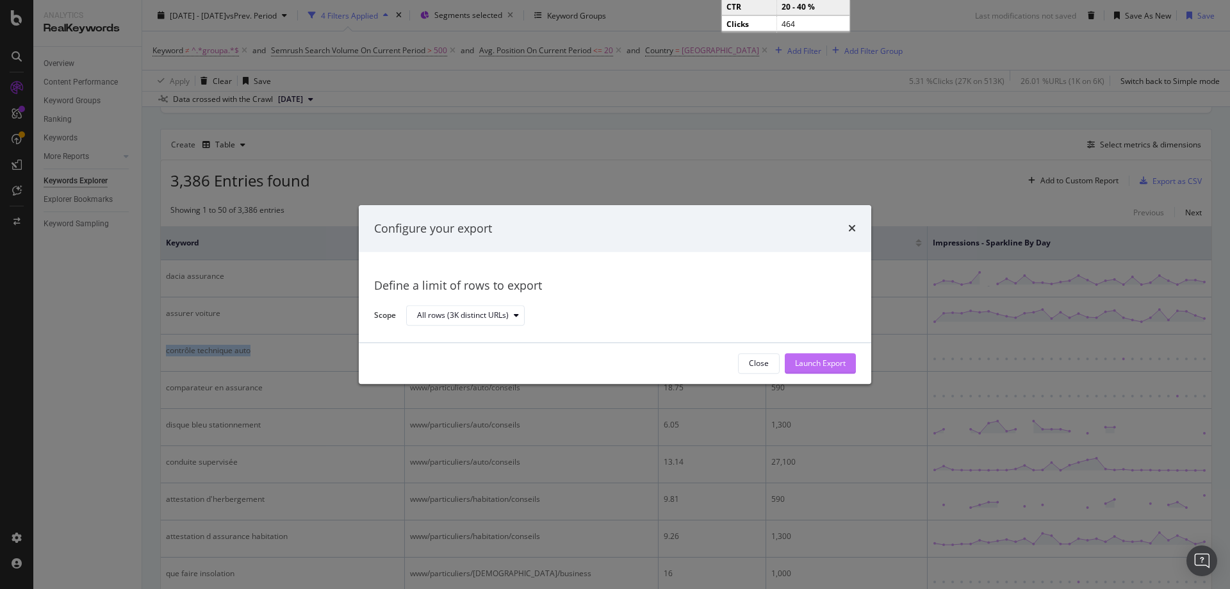
click at [819, 367] on div "Launch Export" at bounding box center [820, 363] width 51 height 11
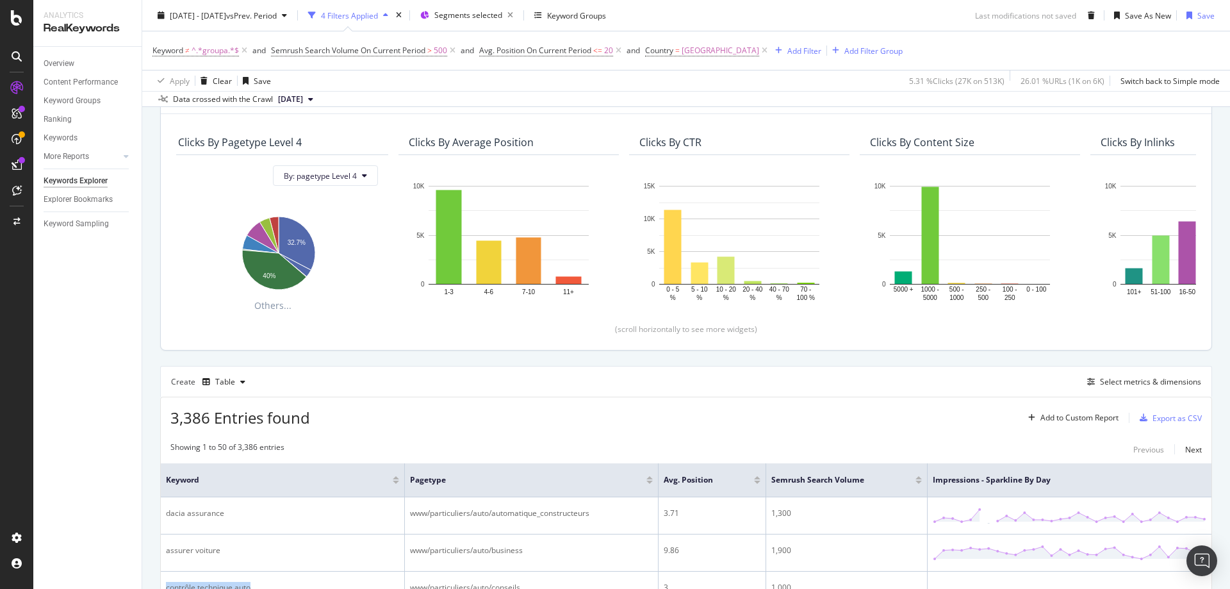
scroll to position [0, 0]
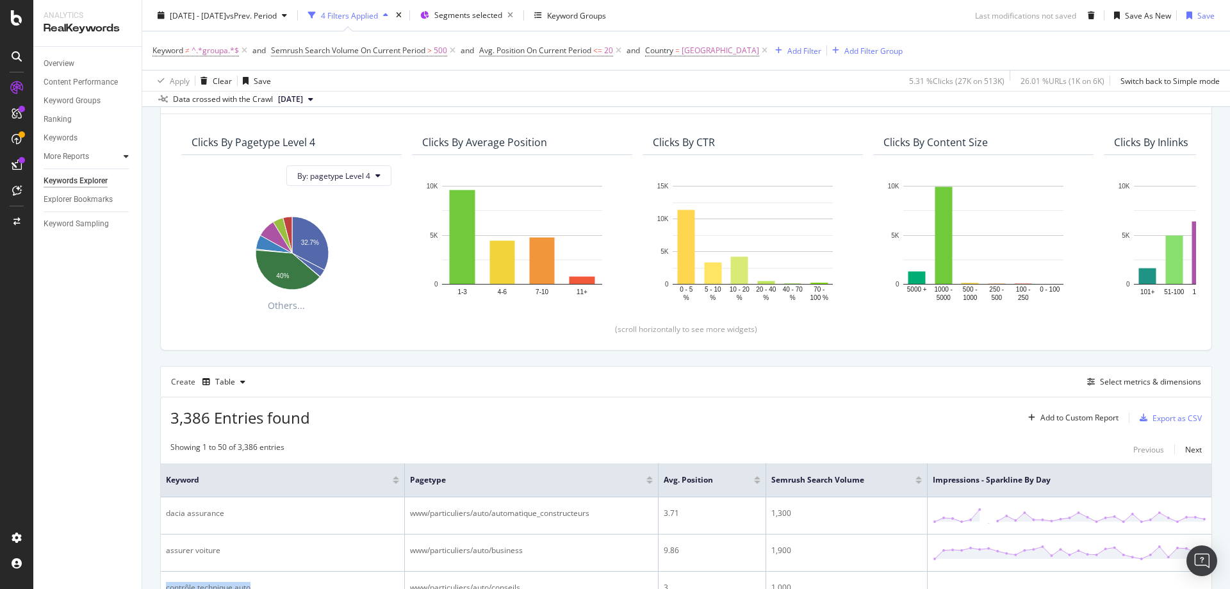
click at [126, 154] on icon at bounding box center [126, 156] width 5 height 8
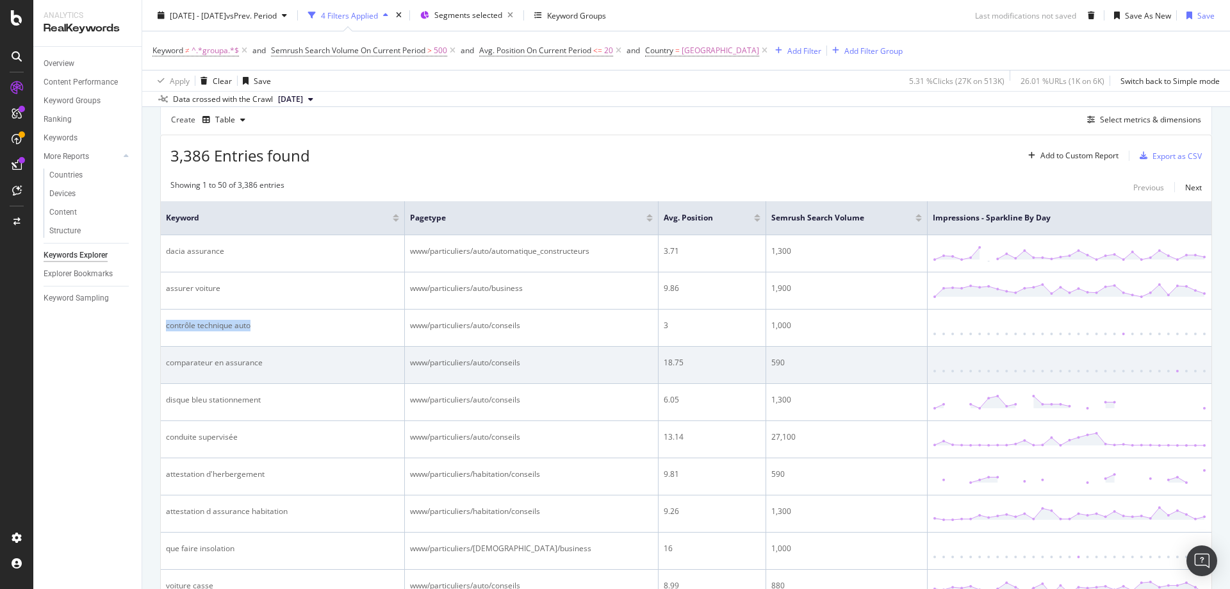
scroll to position [448, 0]
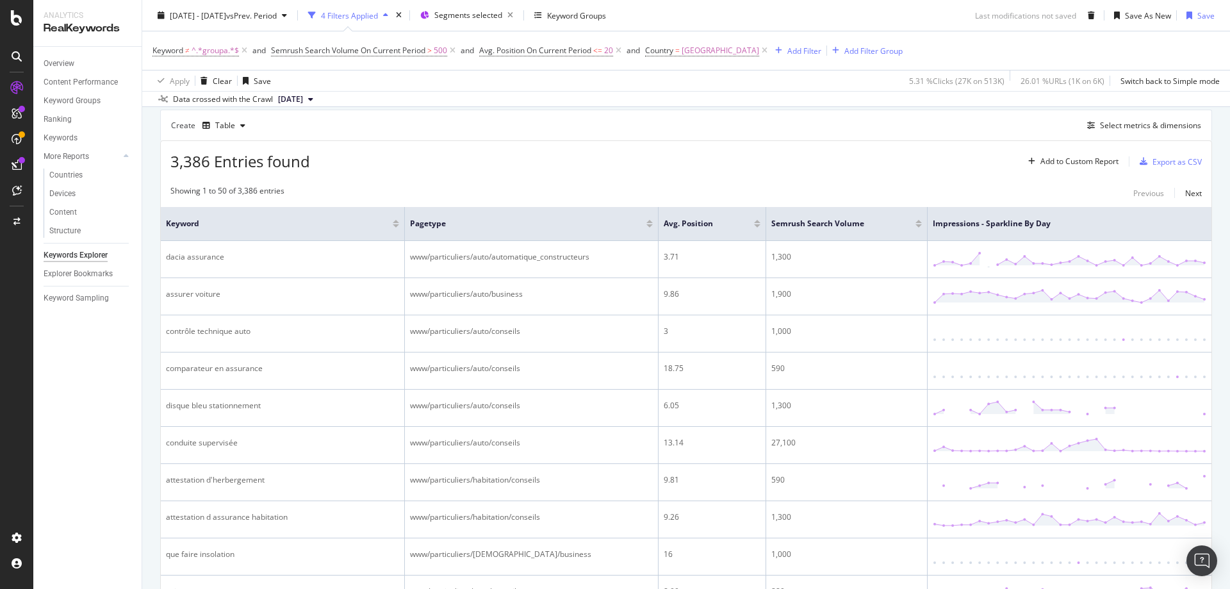
click at [598, 189] on div "Showing 1 to 50 of 3,386 entries Previous Next" at bounding box center [686, 192] width 1051 height 15
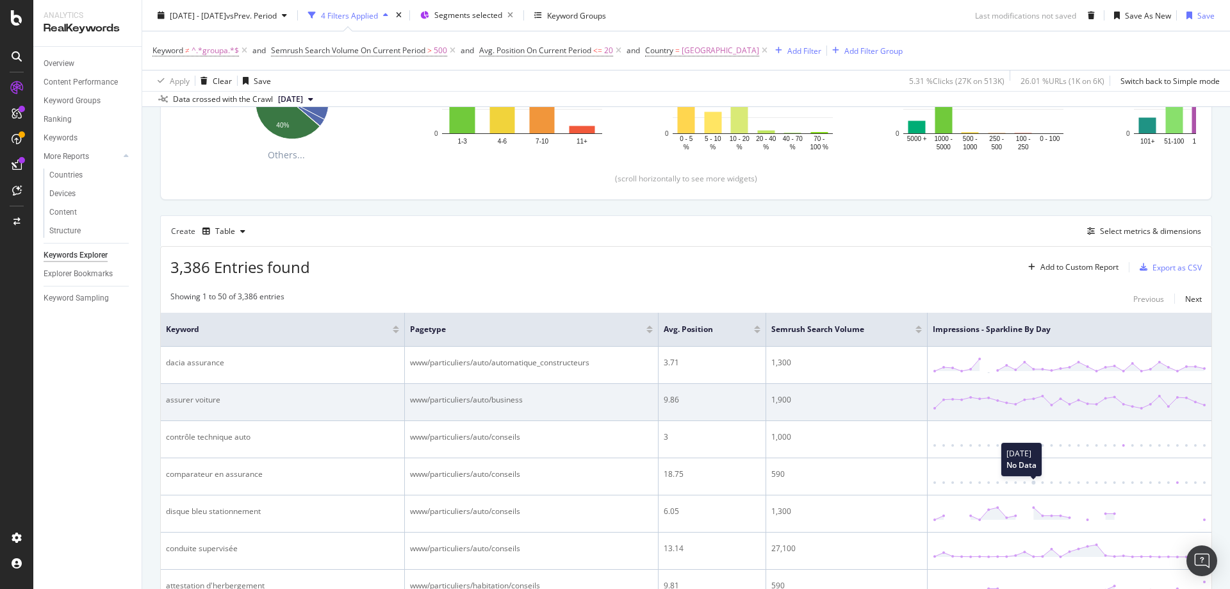
scroll to position [320, 0]
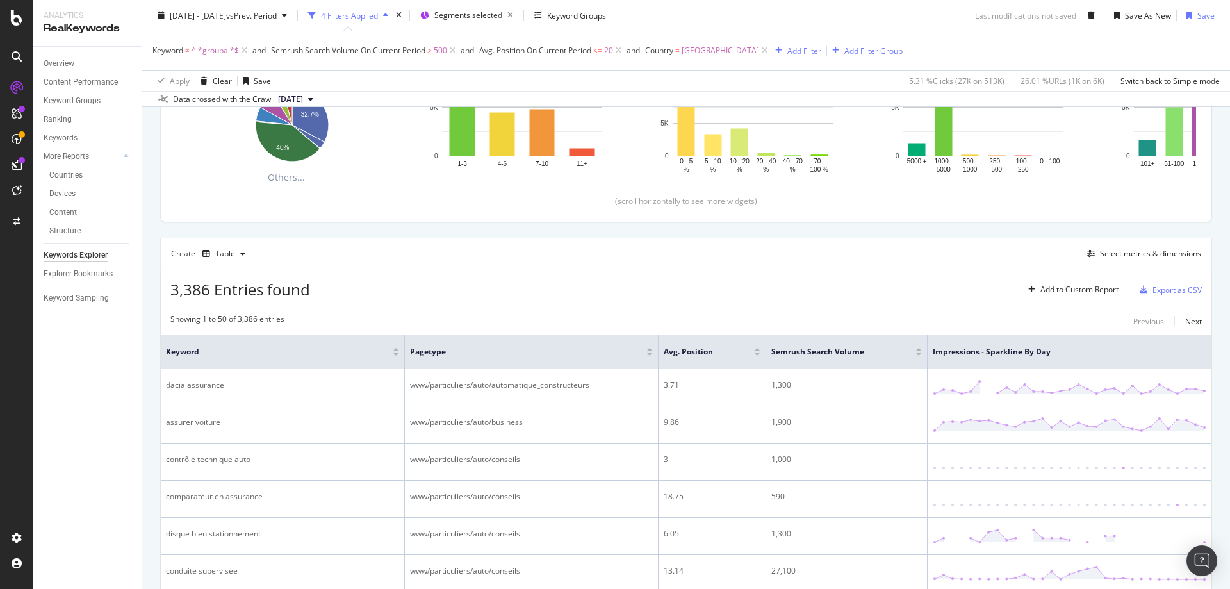
click at [918, 297] on div "3,386 Entries found Add to Custom Report Export as CSV" at bounding box center [686, 284] width 1051 height 31
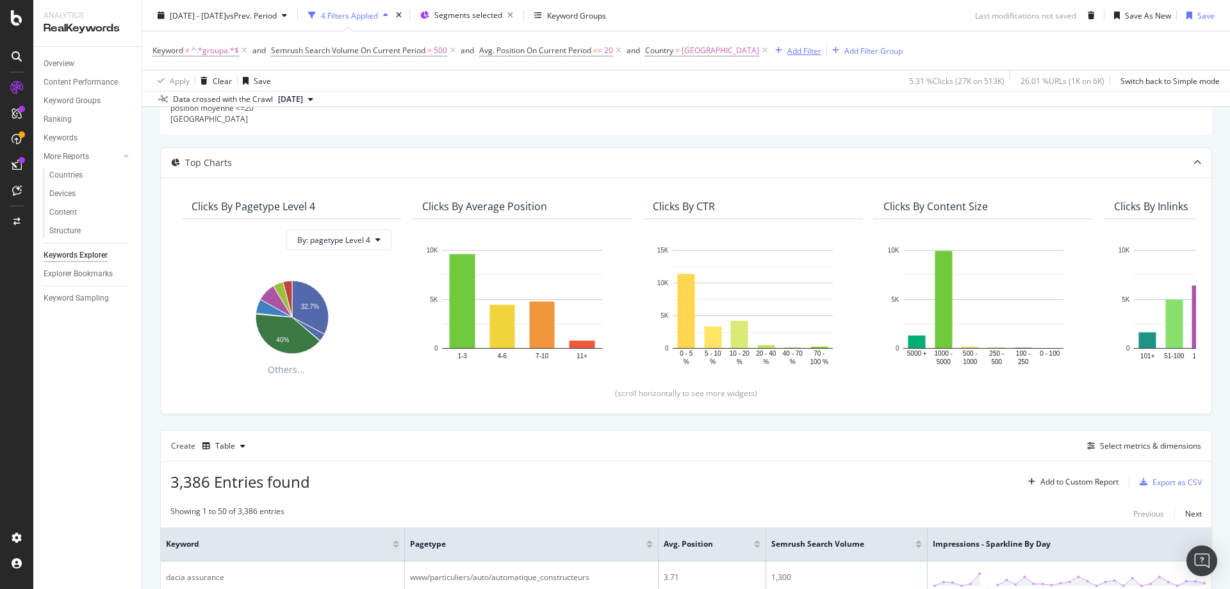
click at [787, 53] on div "Add Filter" at bounding box center [804, 50] width 34 height 11
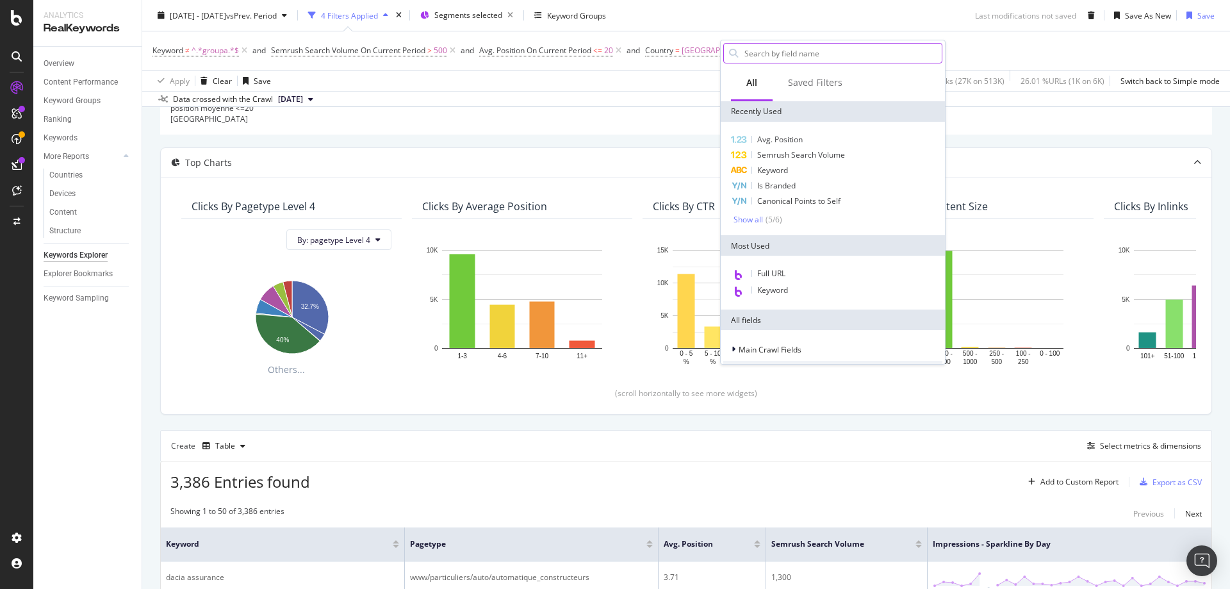
click at [773, 54] on input "text" at bounding box center [842, 53] width 199 height 19
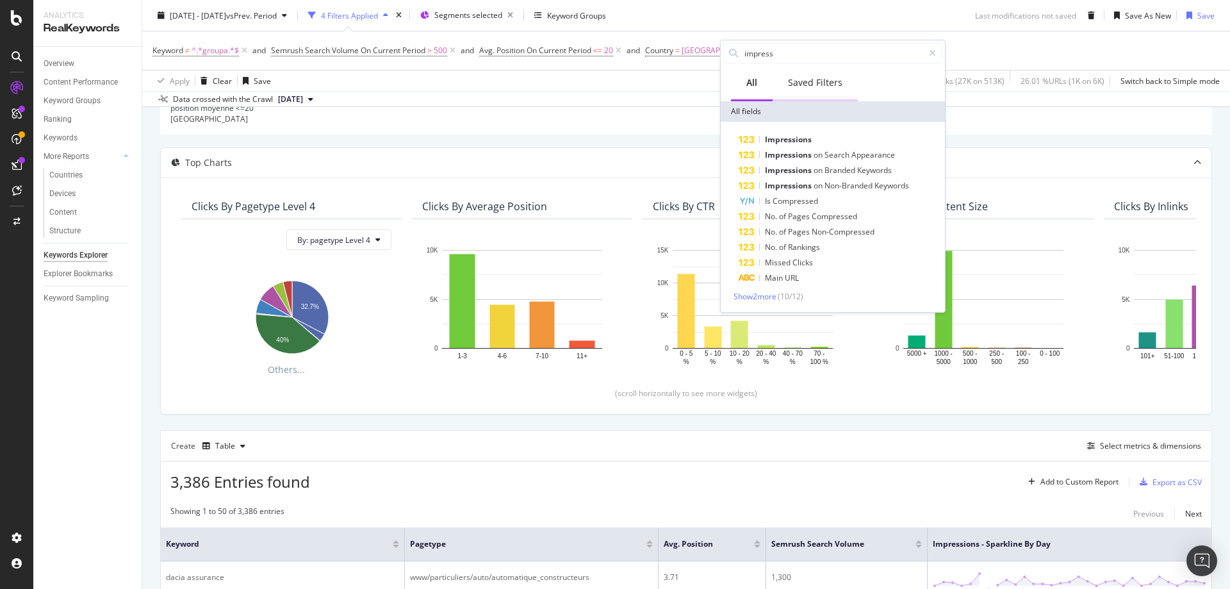
type input "impress"
click at [808, 83] on div "Saved Filters" at bounding box center [815, 82] width 54 height 13
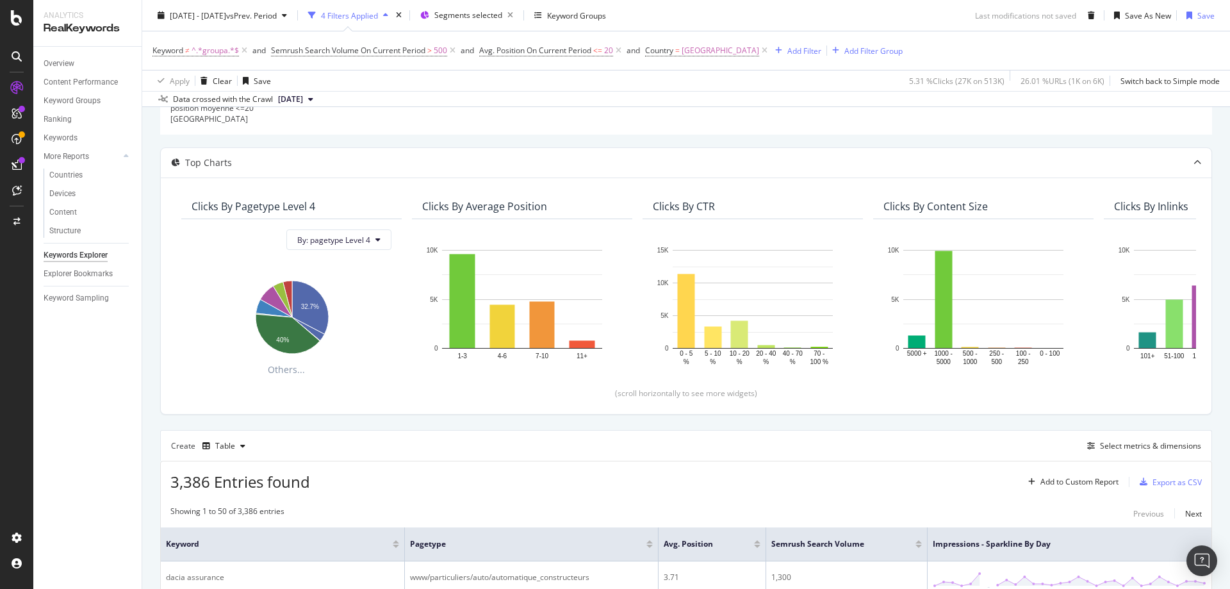
click at [655, 107] on div "filtres : hors marque uniquement volume > 500 position moyenne <=20 [GEOGRAPHIC…" at bounding box center [686, 96] width 1032 height 55
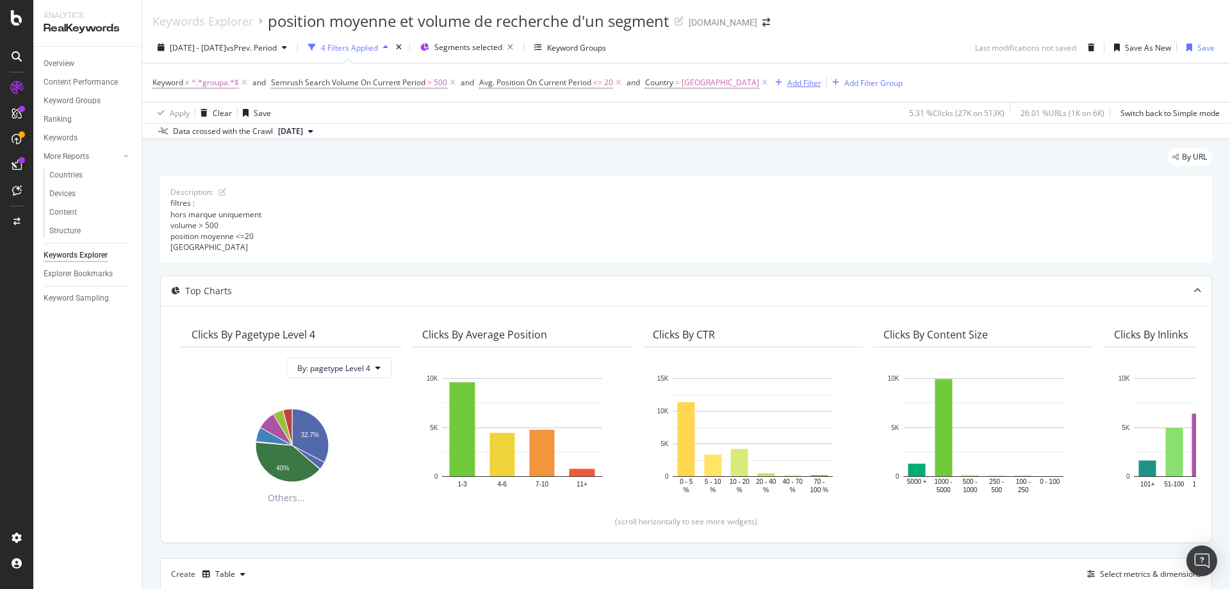
click at [787, 81] on div "Add Filter" at bounding box center [804, 83] width 34 height 11
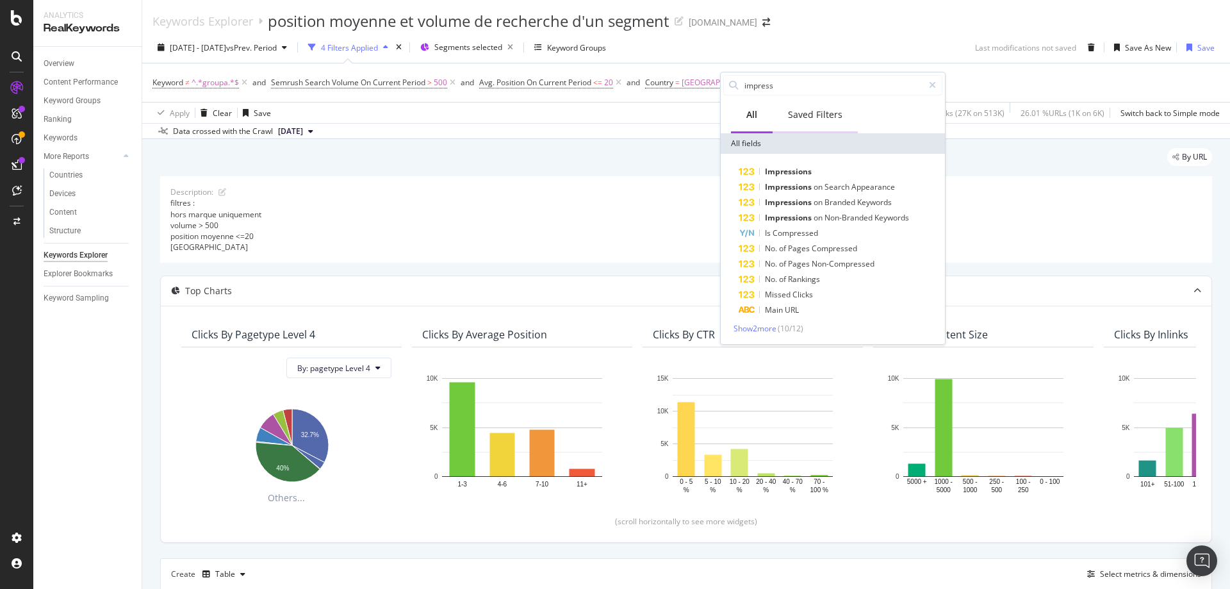
click at [816, 115] on div "Saved Filters" at bounding box center [815, 114] width 54 height 13
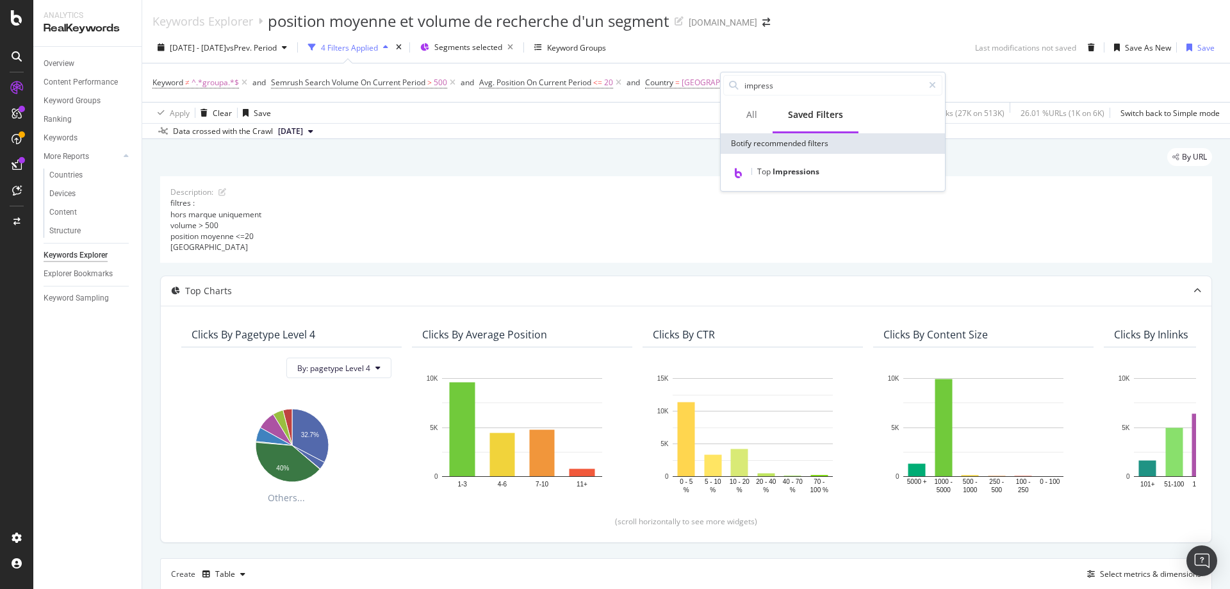
click at [664, 127] on div "Data crossed with the Crawl 2025 Aug. 25th" at bounding box center [686, 130] width 1088 height 15
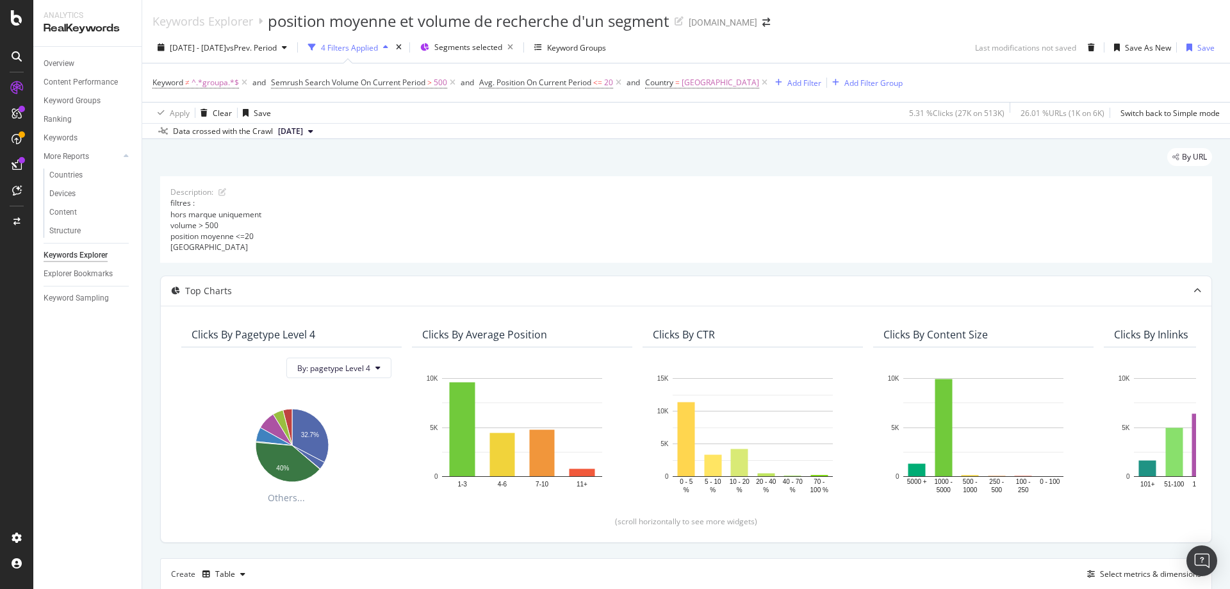
scroll to position [320, 0]
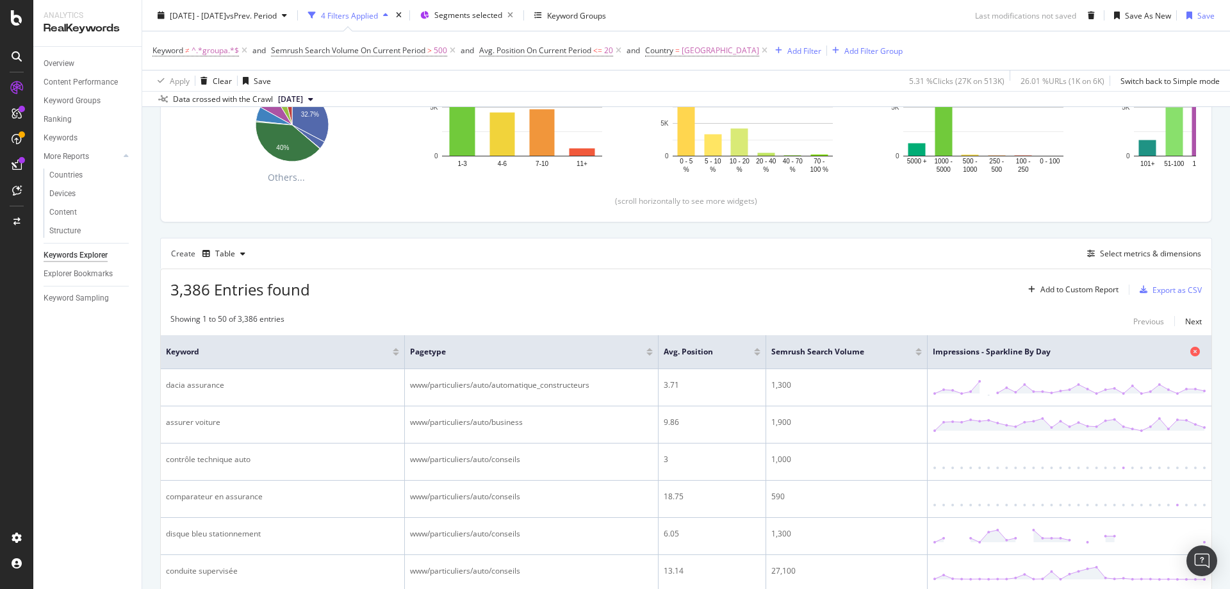
click at [1190, 353] on icon at bounding box center [1195, 352] width 10 height 10
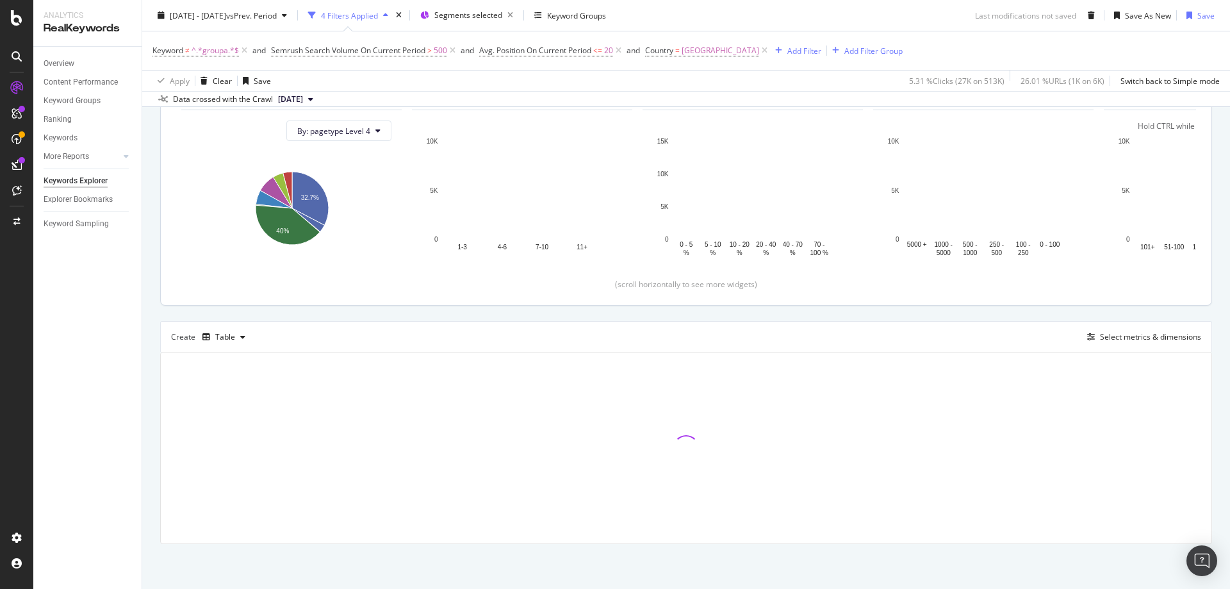
scroll to position [237, 0]
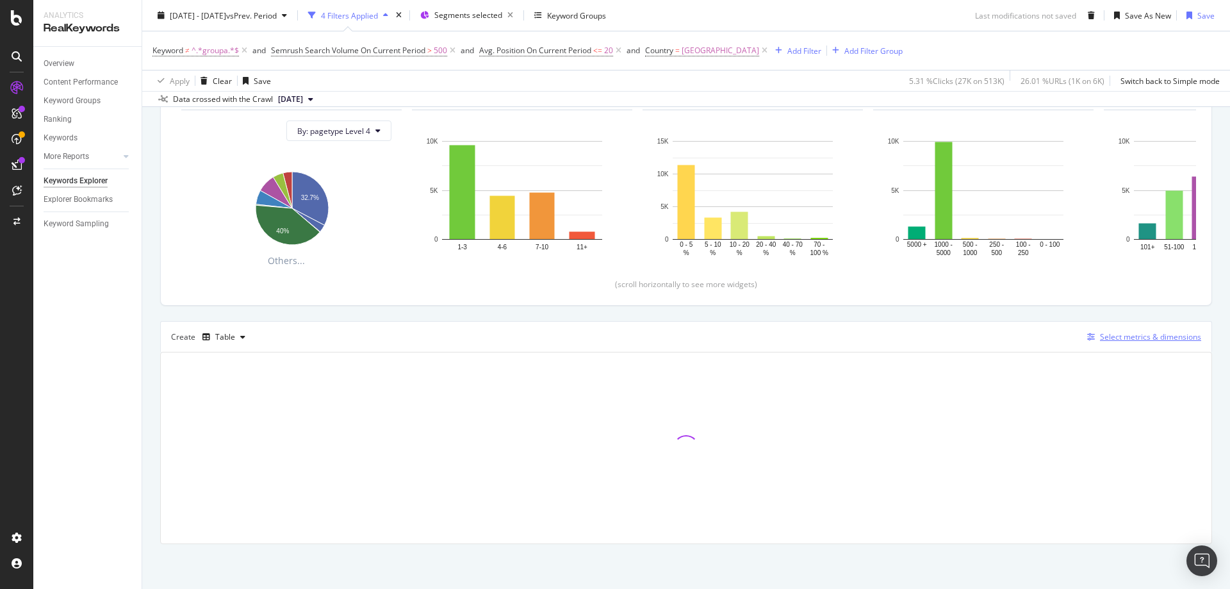
click at [1151, 336] on div "Select metrics & dimensions" at bounding box center [1150, 336] width 101 height 11
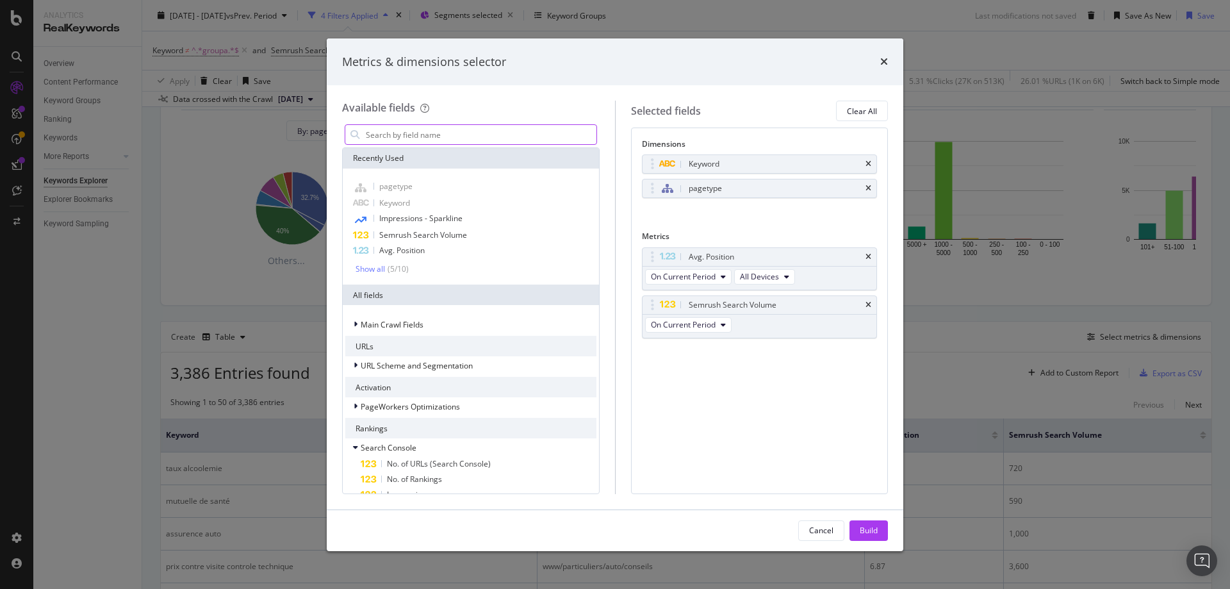
click at [407, 138] on input "modal" at bounding box center [481, 134] width 232 height 19
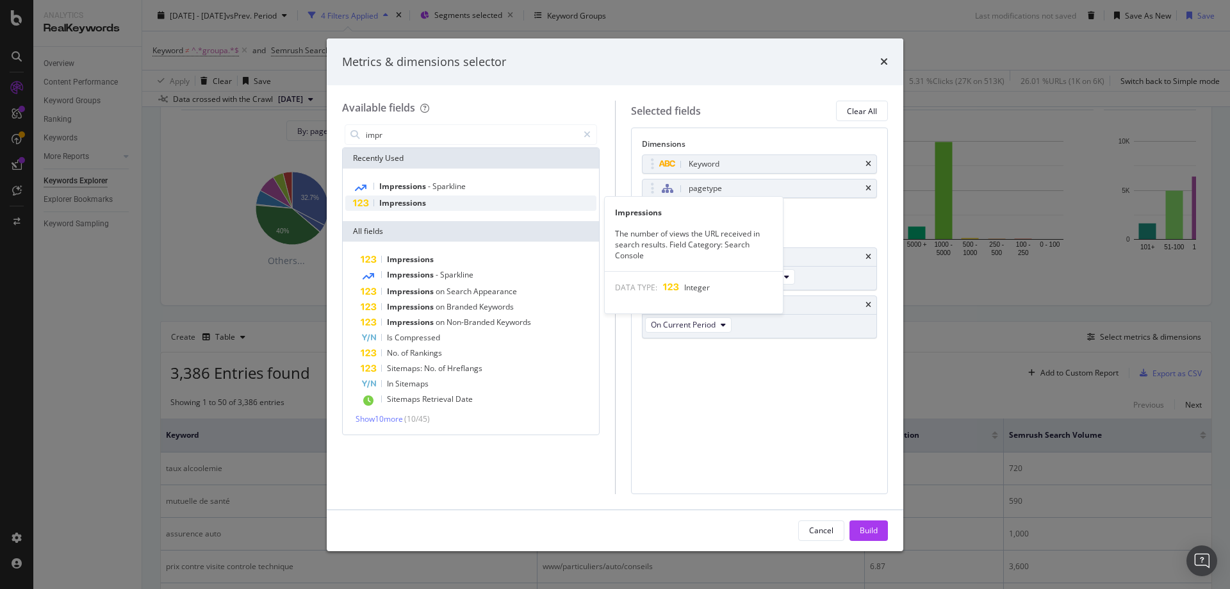
type input "impr"
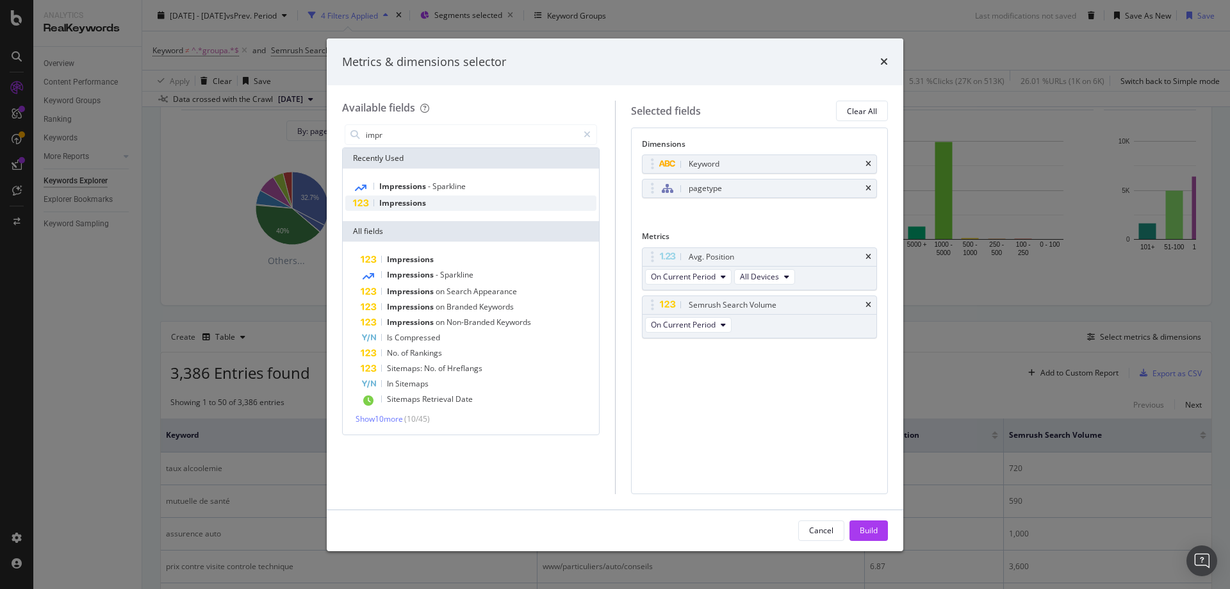
click at [412, 205] on span "Impressions" at bounding box center [402, 202] width 47 height 11
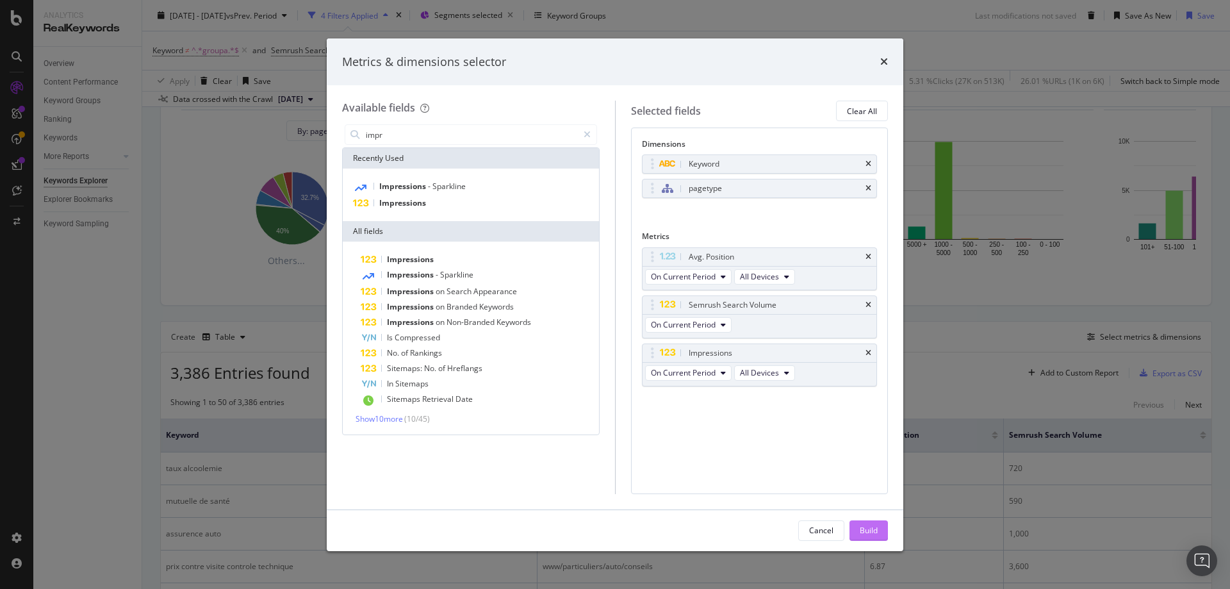
click at [864, 532] on div "Build" at bounding box center [869, 530] width 18 height 11
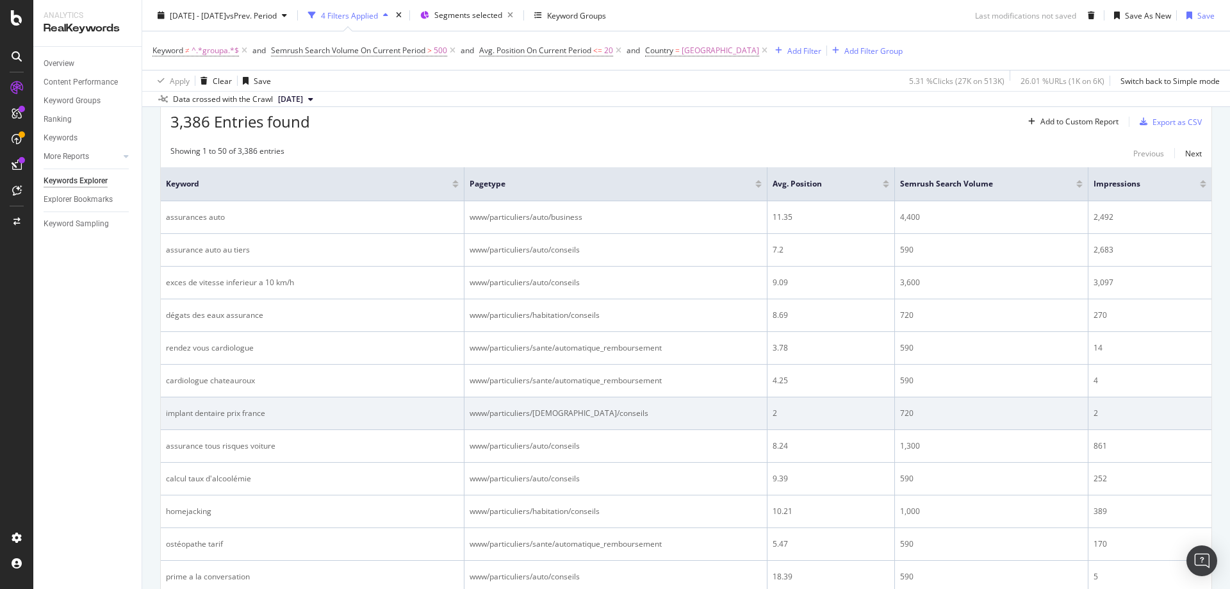
scroll to position [493, 0]
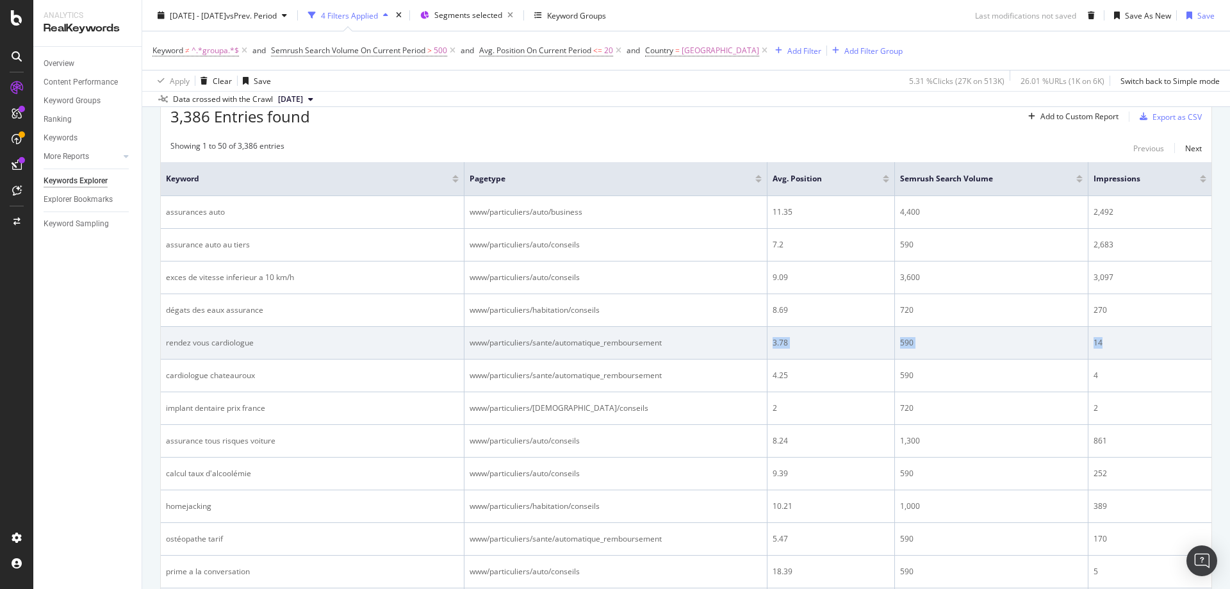
drag, startPoint x: 1106, startPoint y: 345, endPoint x: 753, endPoint y: 350, distance: 353.1
click at [753, 350] on tr "rendez vous cardiologue www/particuliers/sante/automatique_remboursement 3.78 5…" at bounding box center [686, 343] width 1051 height 33
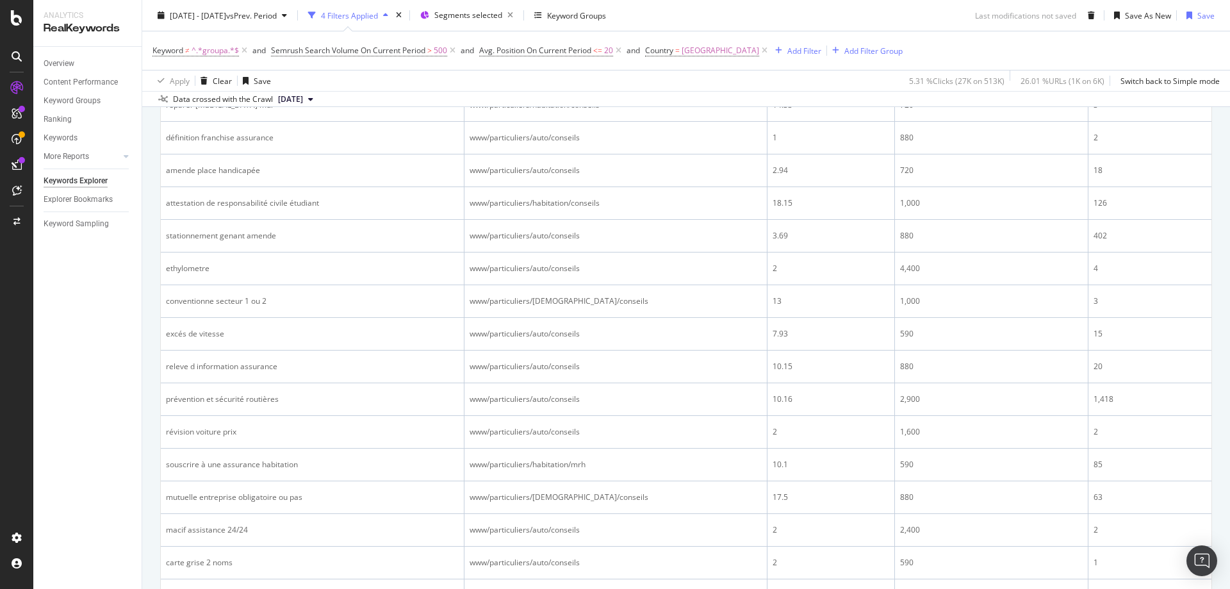
scroll to position [1326, 0]
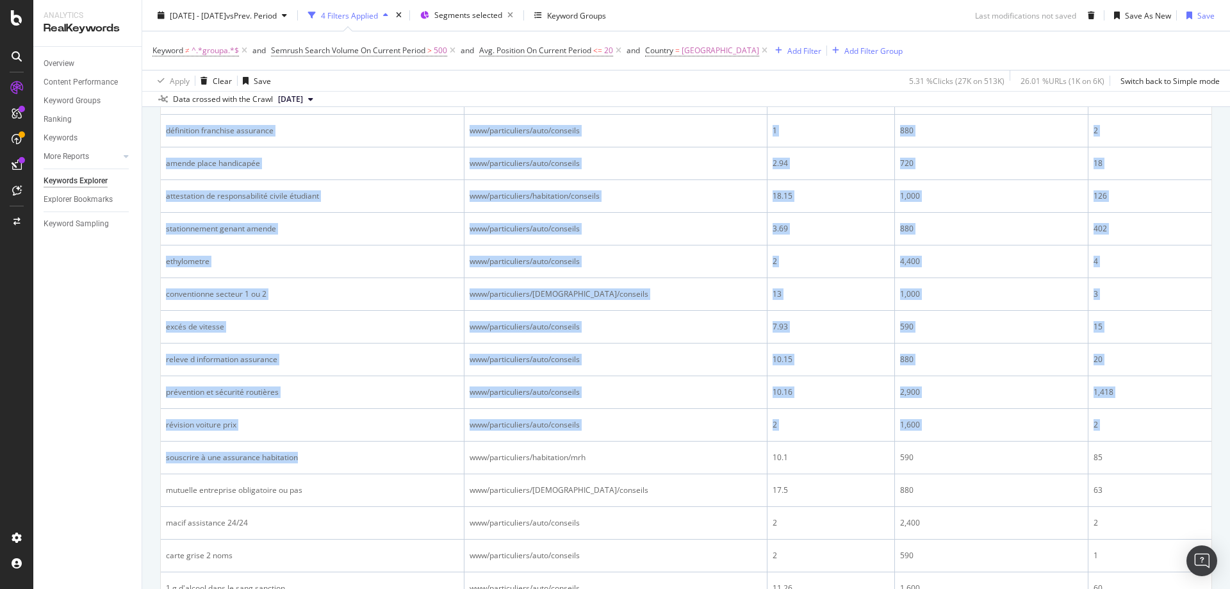
drag, startPoint x: 321, startPoint y: 456, endPoint x: 158, endPoint y: 454, distance: 162.7
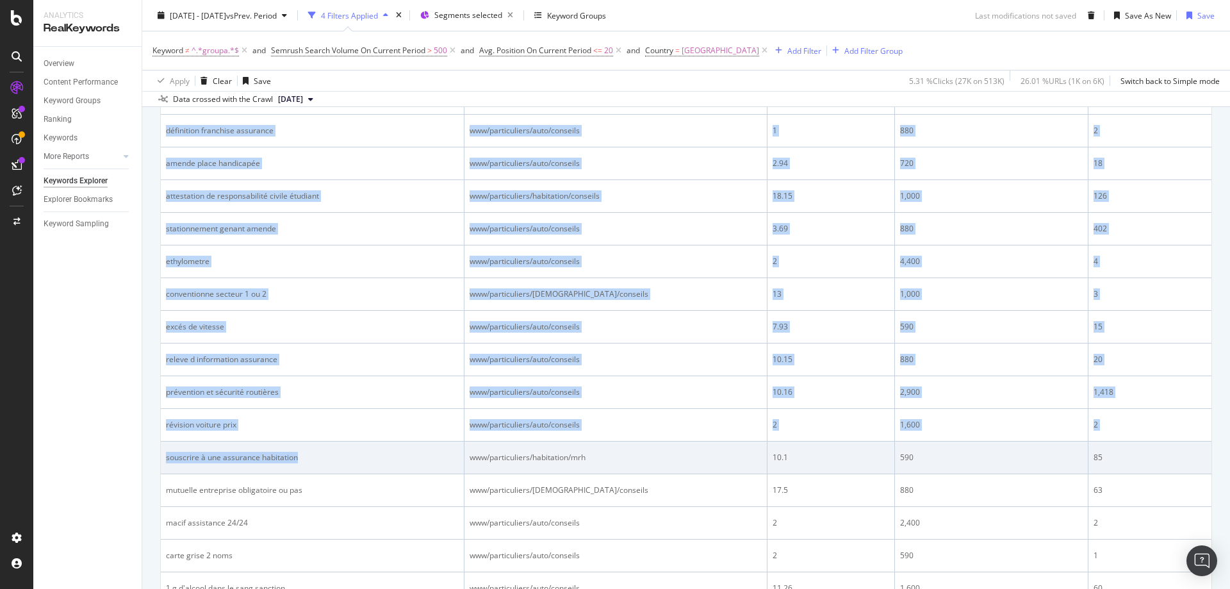
click at [329, 453] on div "souscrire à une assurance habitation" at bounding box center [312, 458] width 293 height 12
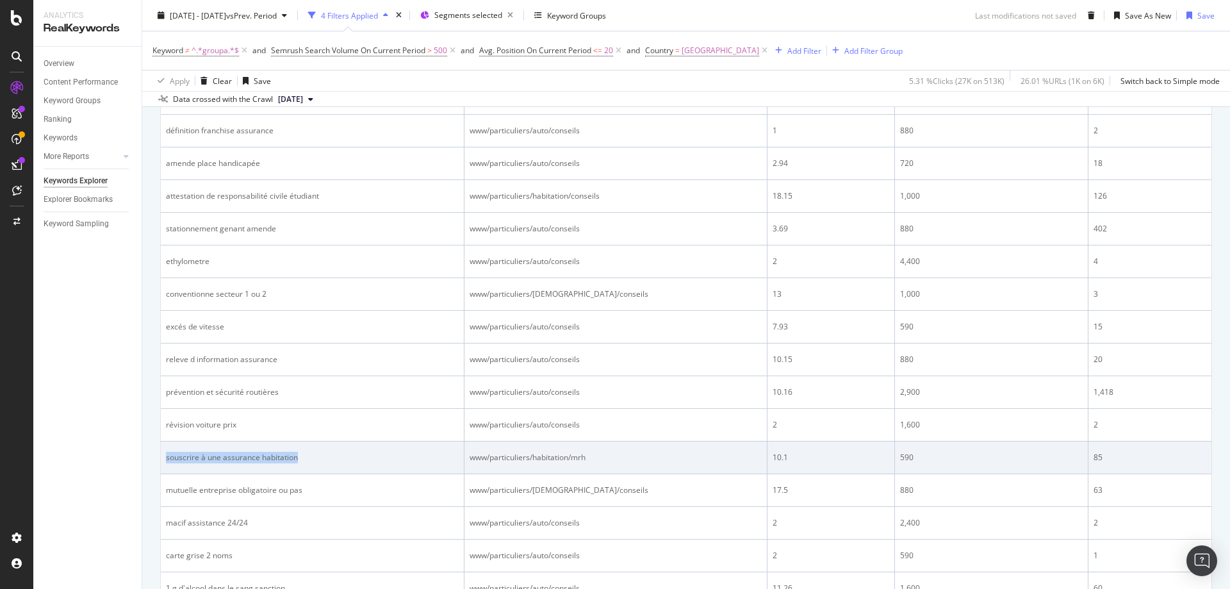
drag, startPoint x: 314, startPoint y: 457, endPoint x: 165, endPoint y: 461, distance: 148.7
click at [165, 461] on td "souscrire à une assurance habitation" at bounding box center [313, 457] width 304 height 33
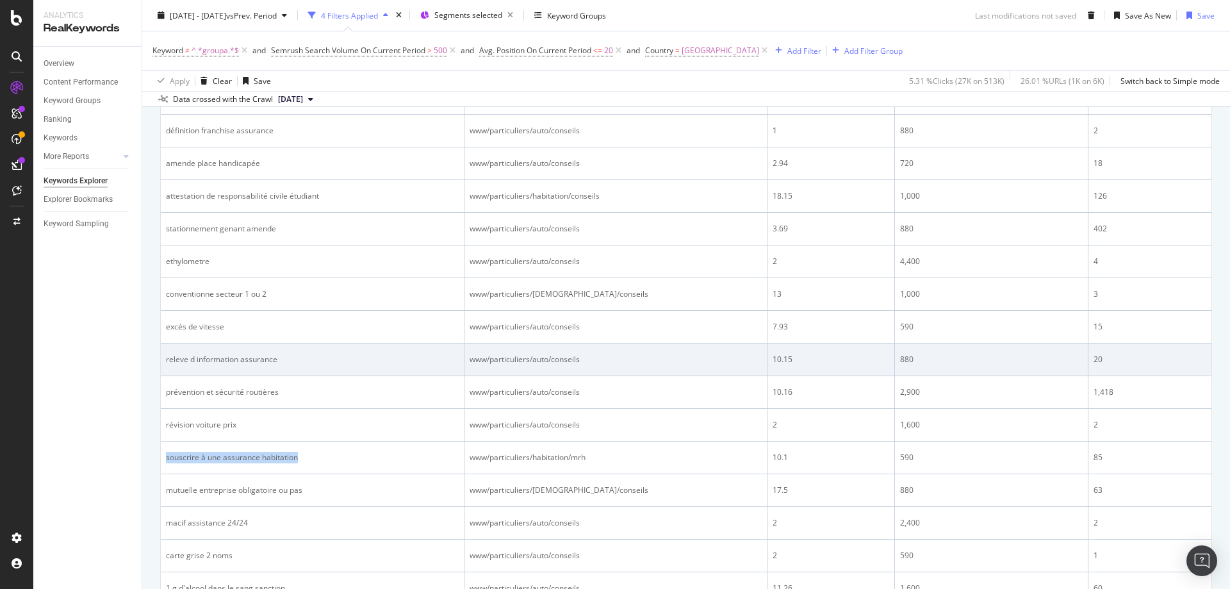
copy div "souscrire à une assurance habitation"
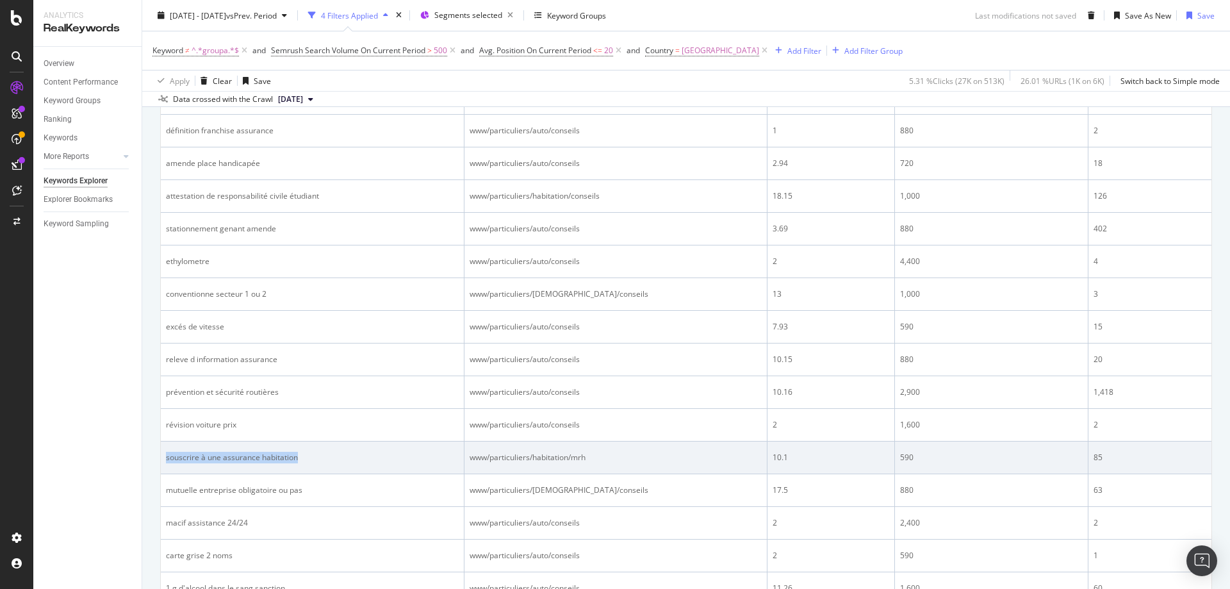
copy div "souscrire à une assurance habitation"
drag, startPoint x: 1105, startPoint y: 457, endPoint x: 1062, endPoint y: 458, distance: 42.9
click at [1062, 458] on tr "souscrire à une assurance habitation www/particuliers/habitation/mrh 10.1 590 85" at bounding box center [686, 457] width 1051 height 33
click at [1116, 468] on td "85" at bounding box center [1150, 457] width 123 height 33
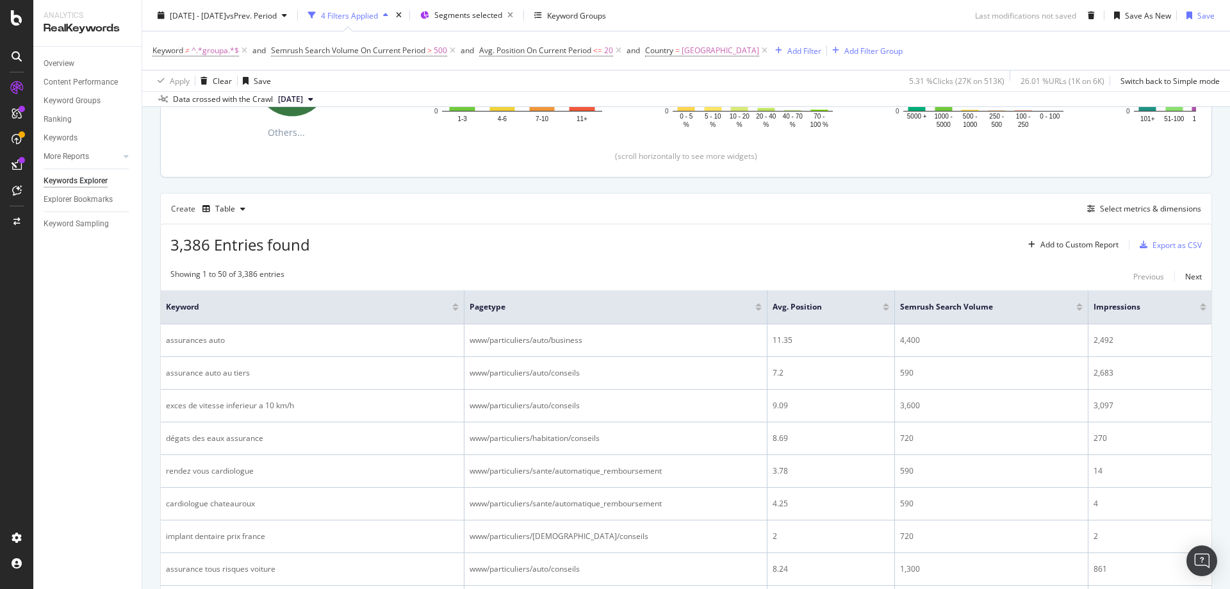
scroll to position [0, 0]
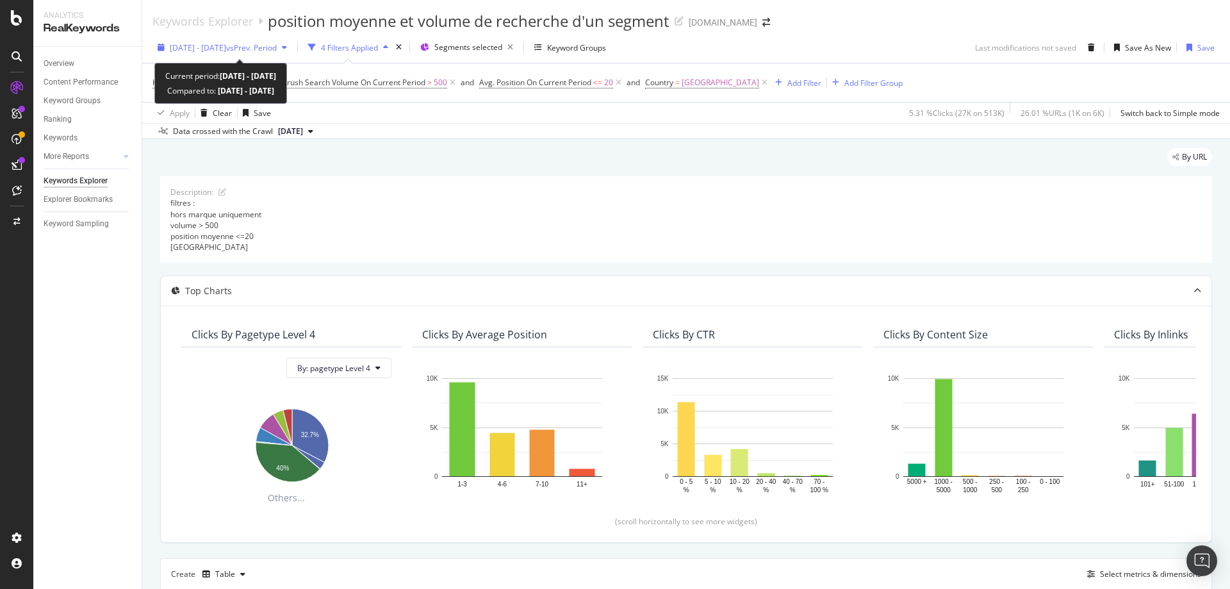
click at [226, 47] on span "[DATE] - [DATE]" at bounding box center [198, 47] width 56 height 11
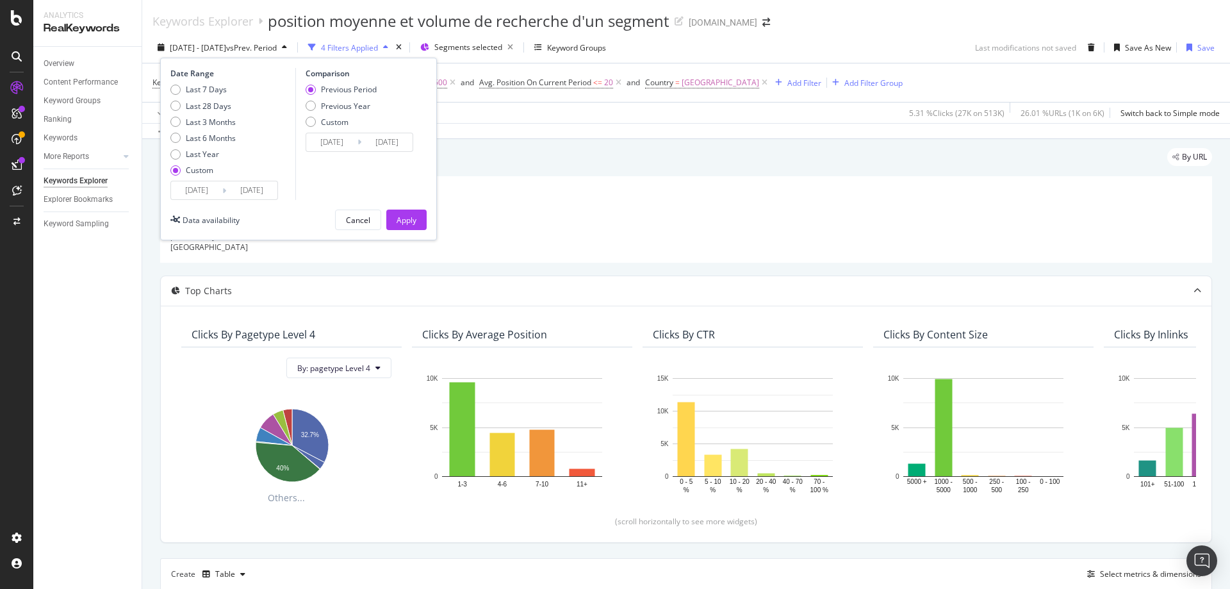
click at [191, 193] on input "[DATE]" at bounding box center [196, 190] width 51 height 18
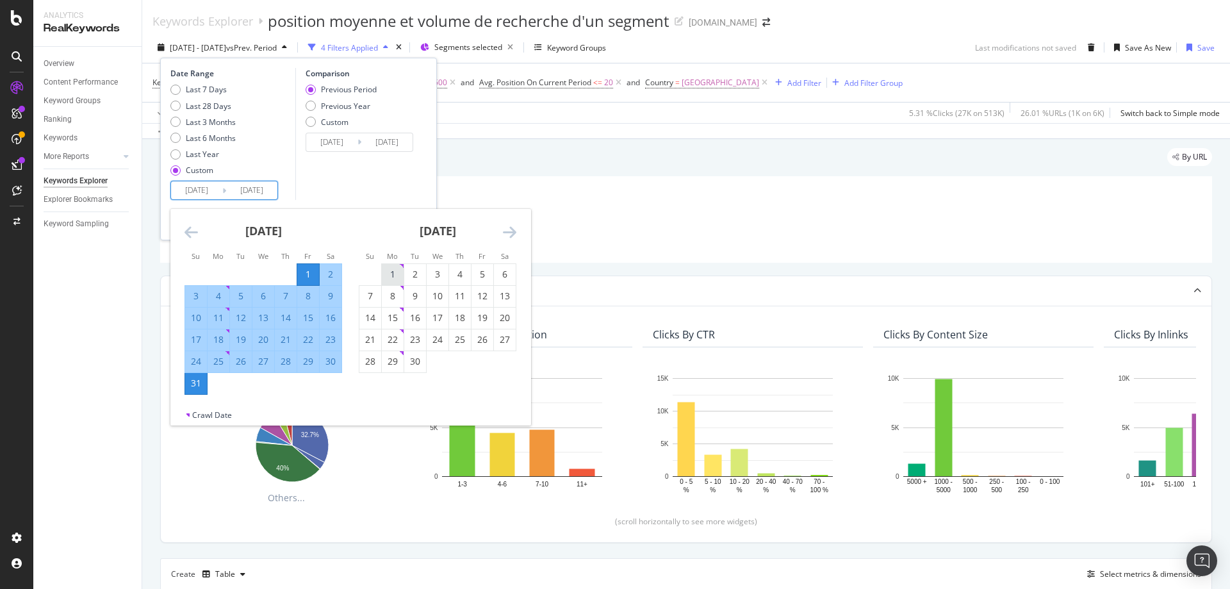
click at [395, 270] on div "1" at bounding box center [393, 274] width 22 height 13
type input "[DATE]"
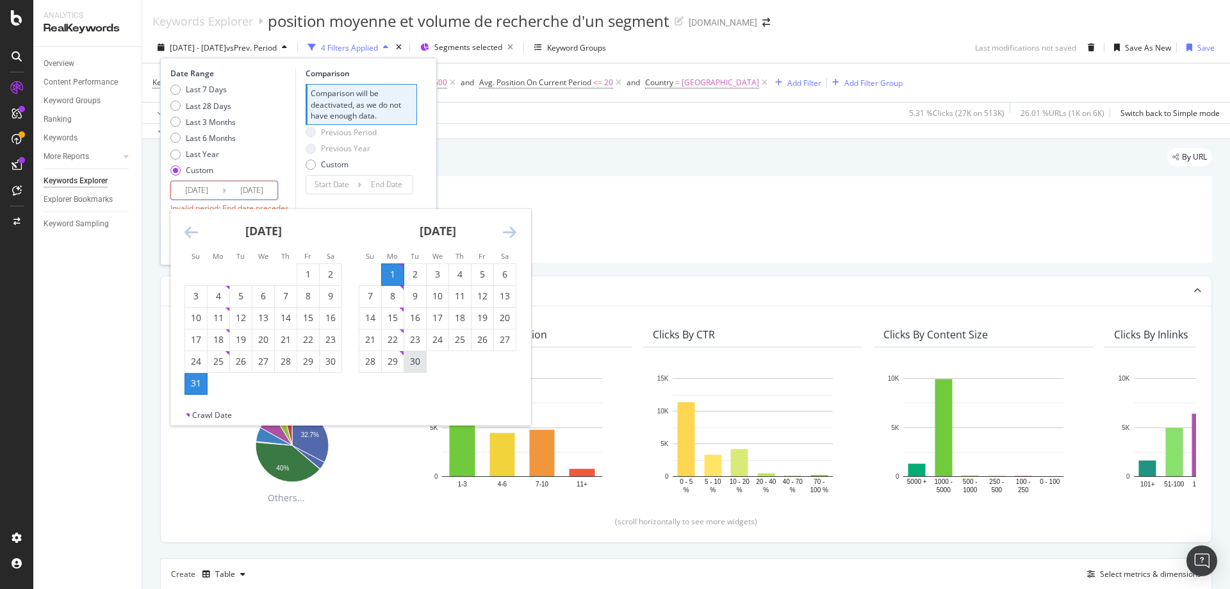
click at [418, 361] on div "30" at bounding box center [415, 361] width 22 height 13
type input "[DATE]"
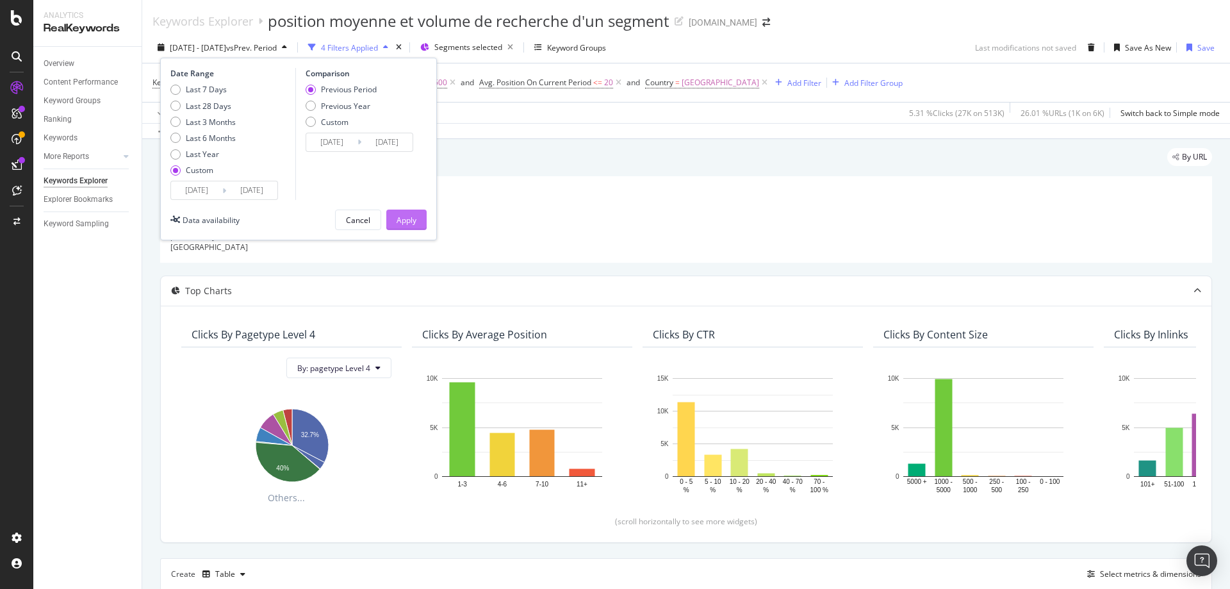
click at [405, 217] on div "Apply" at bounding box center [407, 220] width 20 height 11
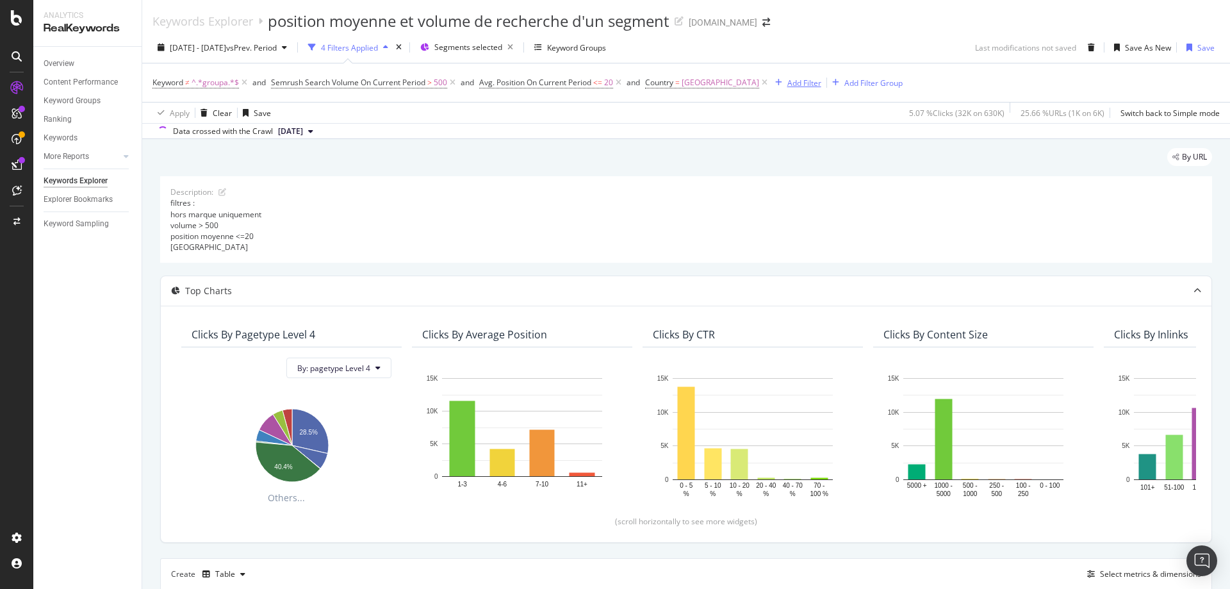
click at [787, 82] on div "Add Filter" at bounding box center [804, 83] width 34 height 11
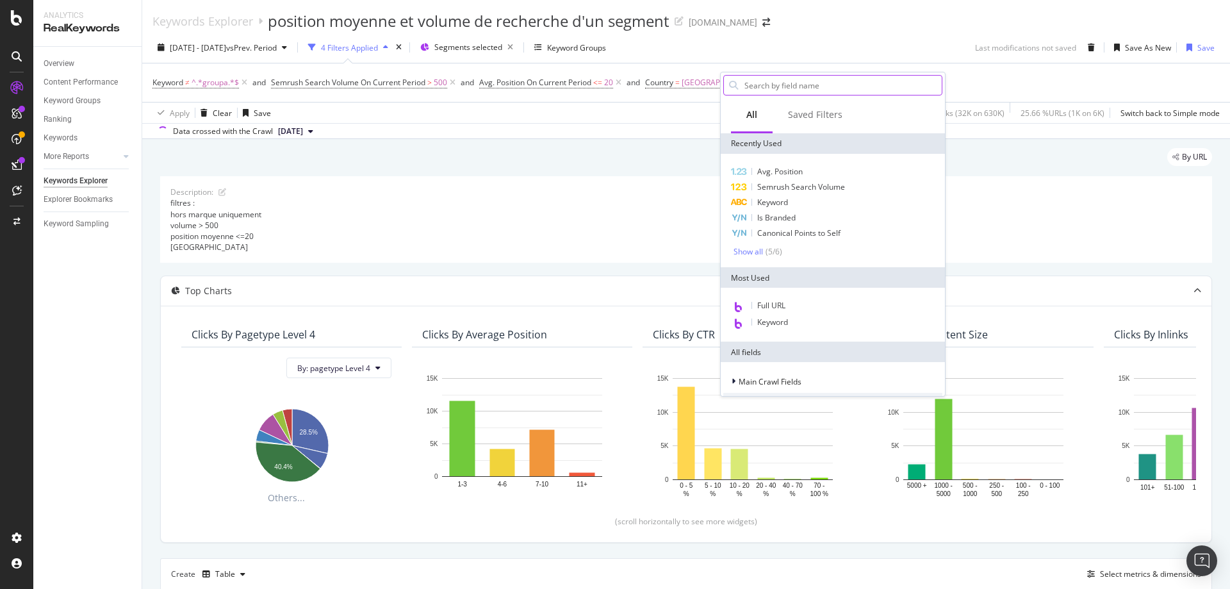
click at [773, 90] on input "text" at bounding box center [842, 85] width 199 height 19
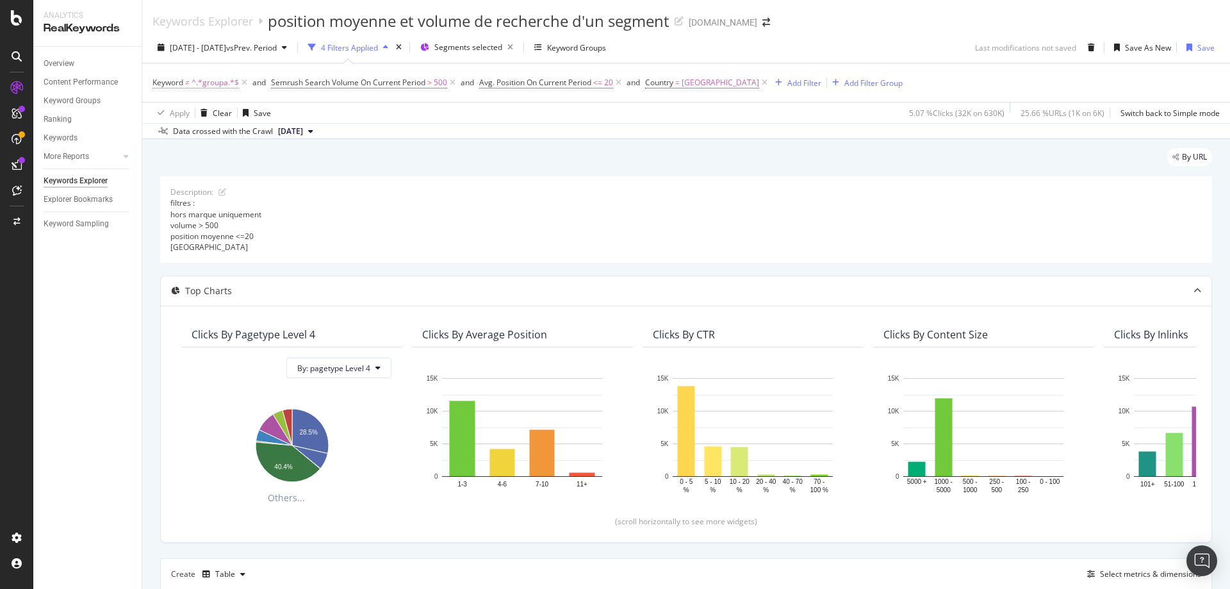
click at [200, 81] on span "^.*groupa.*$" at bounding box center [215, 83] width 47 height 18
click at [246, 163] on div "Add filter" at bounding box center [245, 163] width 33 height 11
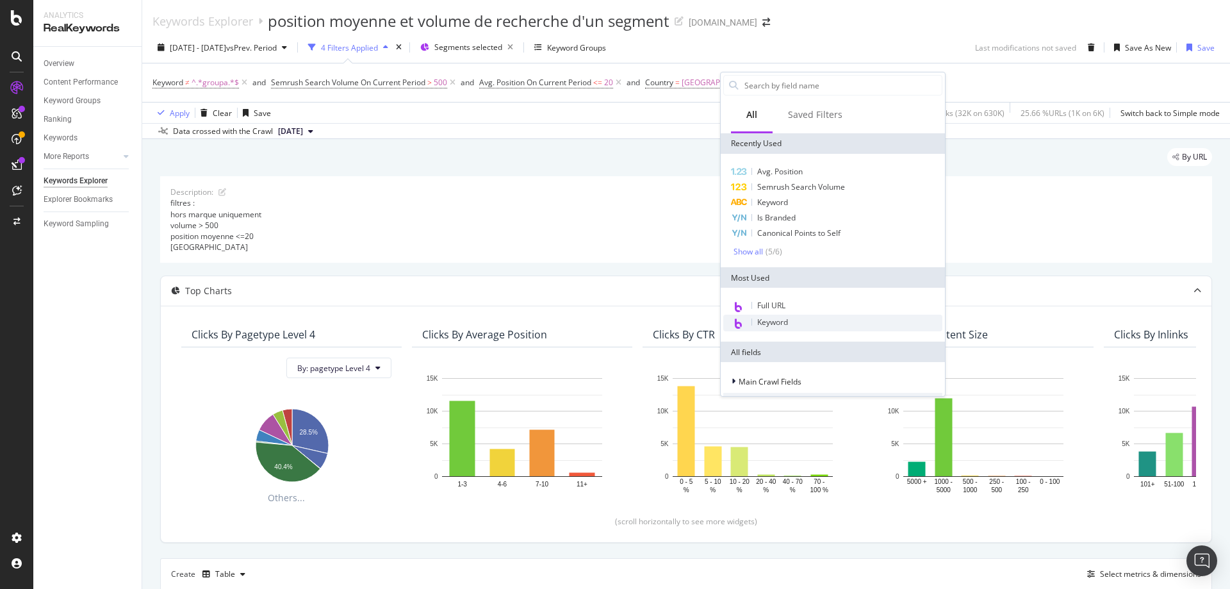
click at [781, 323] on span "Keyword" at bounding box center [772, 322] width 31 height 11
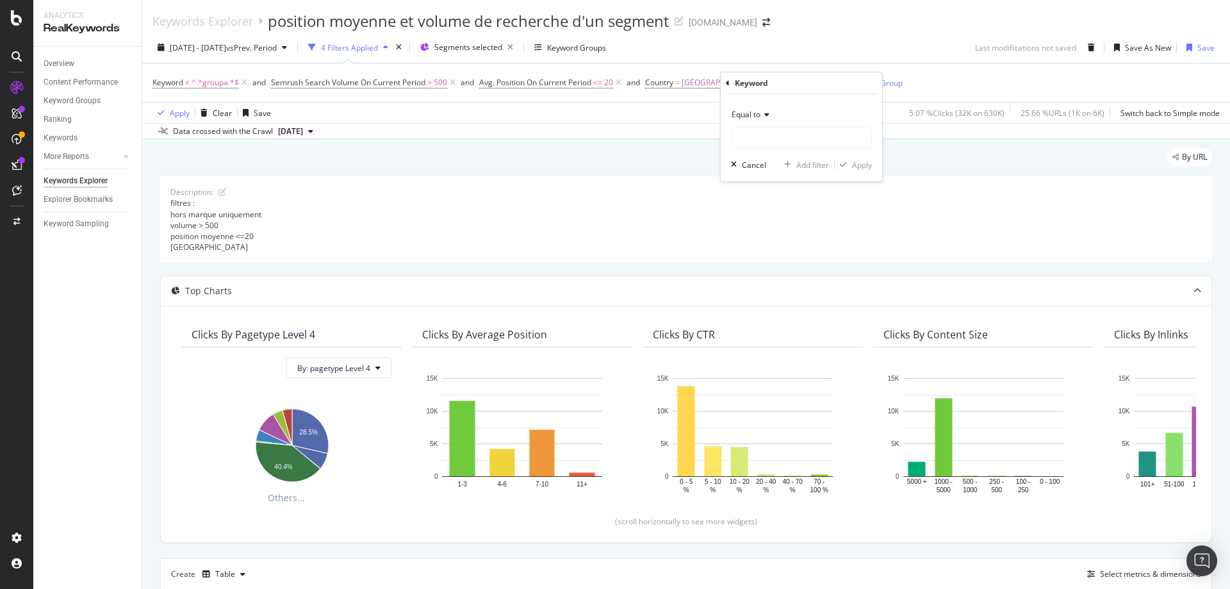
click at [762, 115] on icon at bounding box center [765, 115] width 9 height 8
click at [760, 236] on span "Contains" at bounding box center [752, 241] width 31 height 11
click at [764, 140] on input "text" at bounding box center [802, 137] width 140 height 21
drag, startPoint x: 796, startPoint y: 138, endPoint x: 634, endPoint y: 140, distance: 162.1
click at [634, 140] on body "Analytics RealKeywords Overview Content Performance Keyword Groups Ranking Keyw…" at bounding box center [615, 294] width 1230 height 589
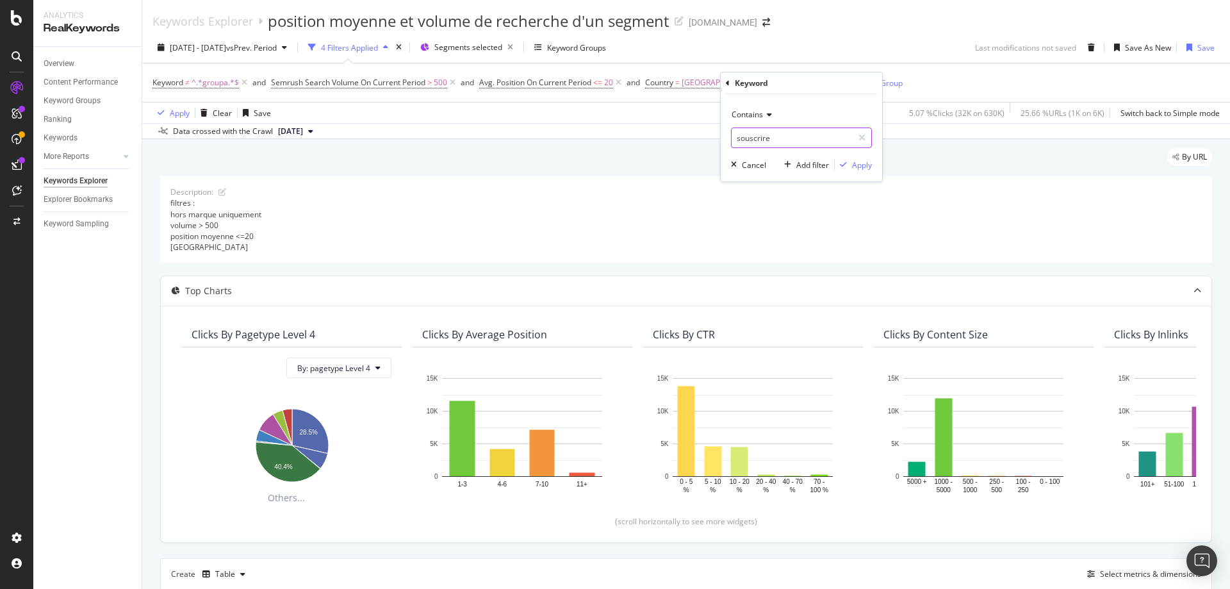
paste input "souscrire à une assurance habitation"
drag, startPoint x: 848, startPoint y: 140, endPoint x: 713, endPoint y: 135, distance: 135.3
click at [668, 136] on body "Analytics RealKeywords Overview Content Performance Keyword Groups Ranking Keyw…" at bounding box center [615, 294] width 1230 height 589
drag, startPoint x: 737, startPoint y: 138, endPoint x: 983, endPoint y: 153, distance: 246.5
click at [983, 153] on body "Analytics RealKeywords Overview Content Performance Keyword Groups Ranking Keyw…" at bounding box center [615, 294] width 1230 height 589
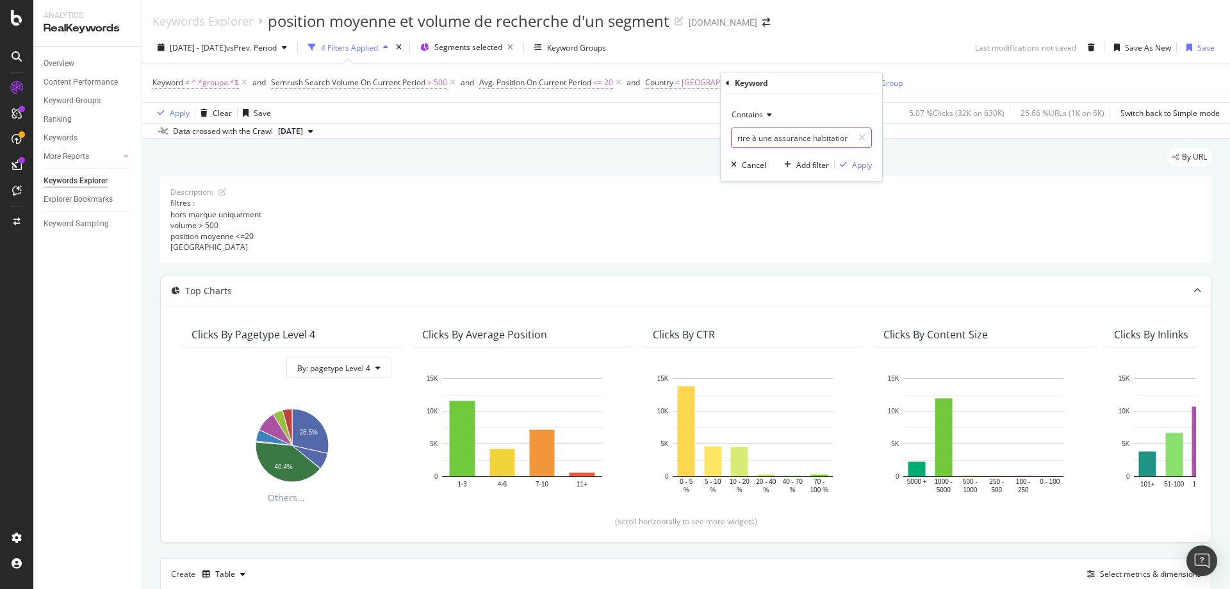
paste input "text"
type input "souscrire à une assurance habitation"
click at [852, 161] on div "Apply" at bounding box center [862, 165] width 20 height 11
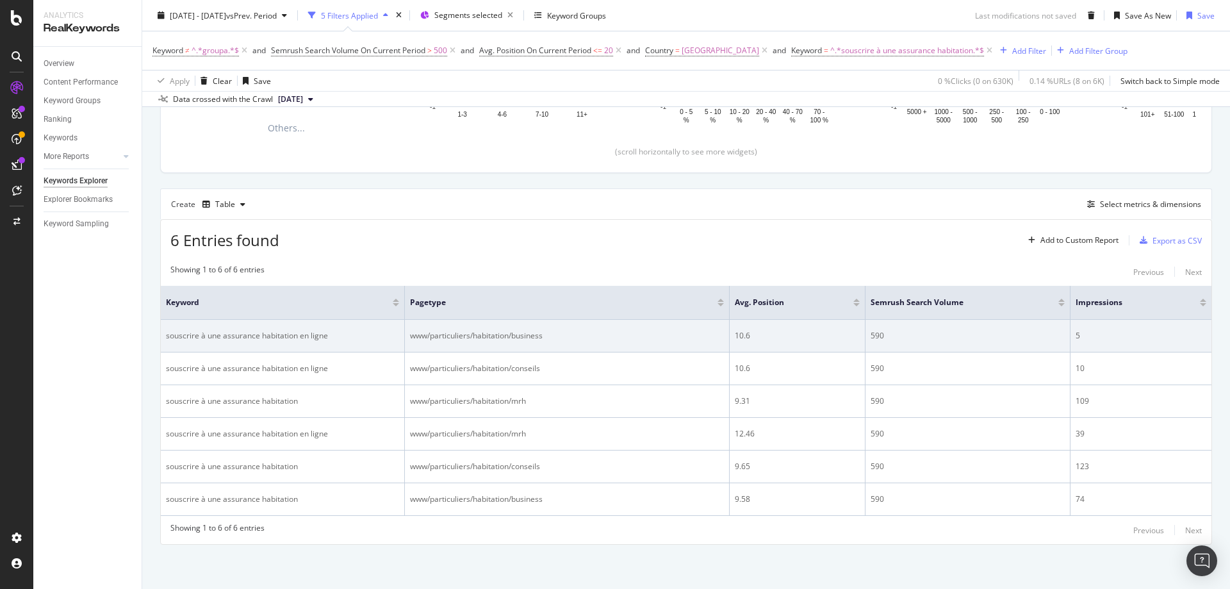
scroll to position [370, 0]
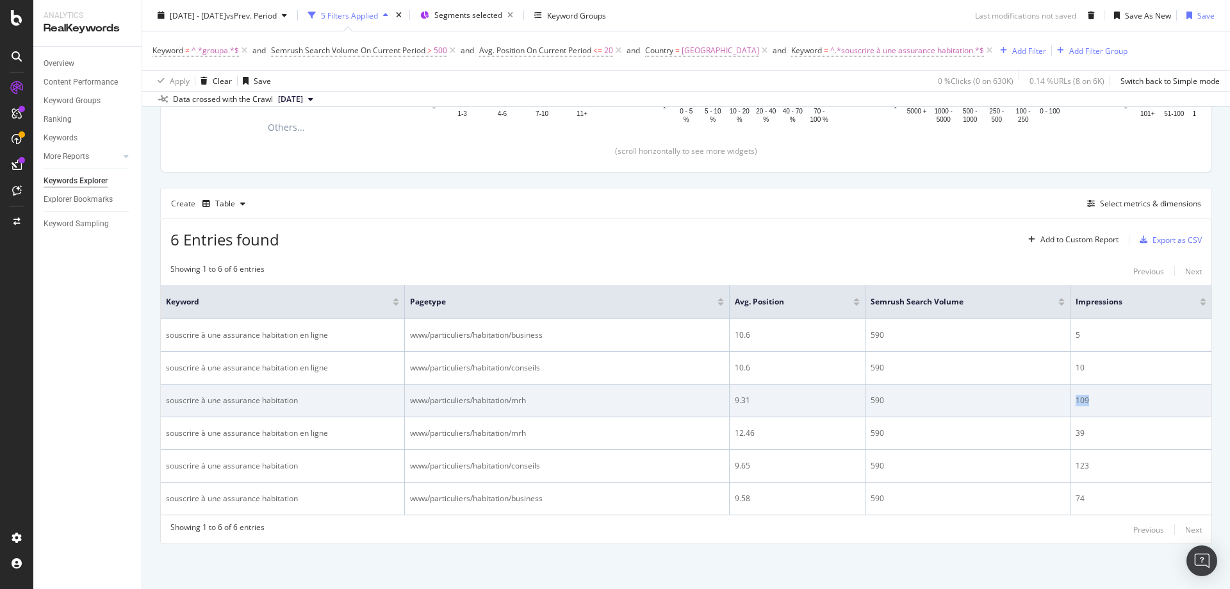
drag, startPoint x: 1105, startPoint y: 400, endPoint x: 1009, endPoint y: 401, distance: 95.5
click at [1009, 401] on tr "souscrire à une assurance habitation www/particuliers/habitation/mrh 9.31 590 1…" at bounding box center [686, 400] width 1051 height 33
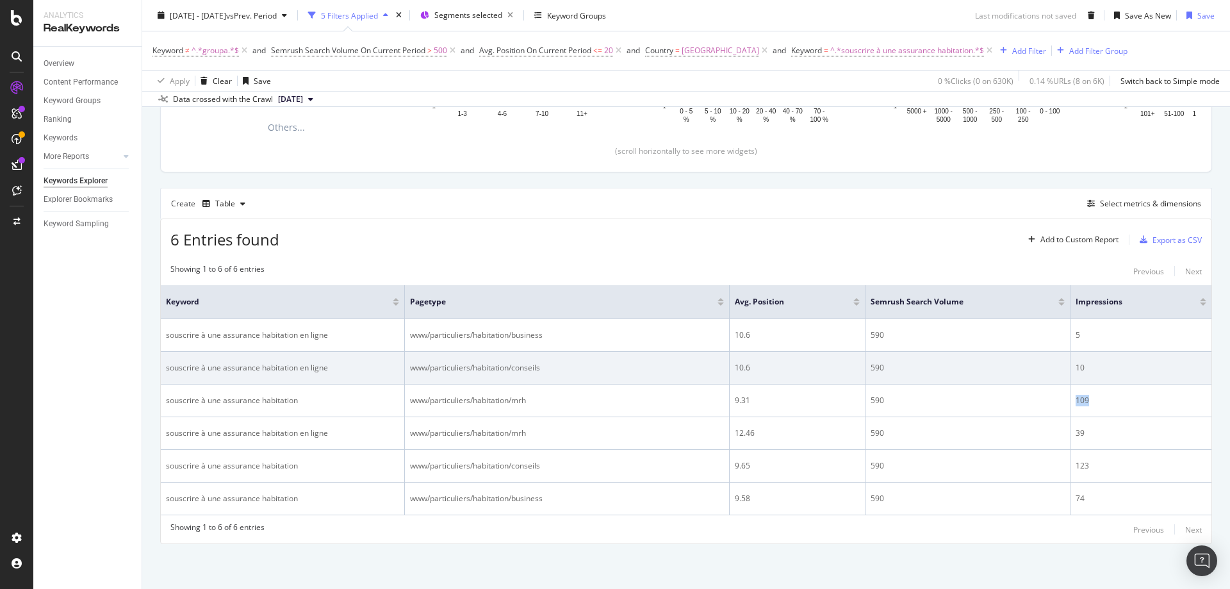
scroll to position [306, 0]
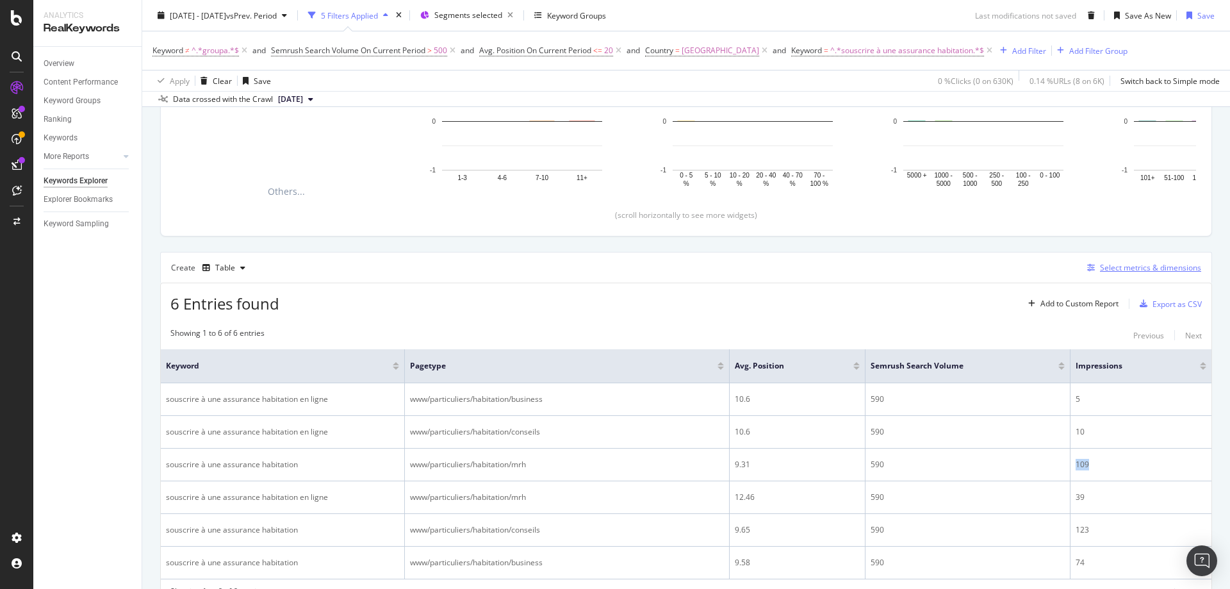
click at [1126, 269] on div "Select metrics & dimensions" at bounding box center [1150, 267] width 101 height 11
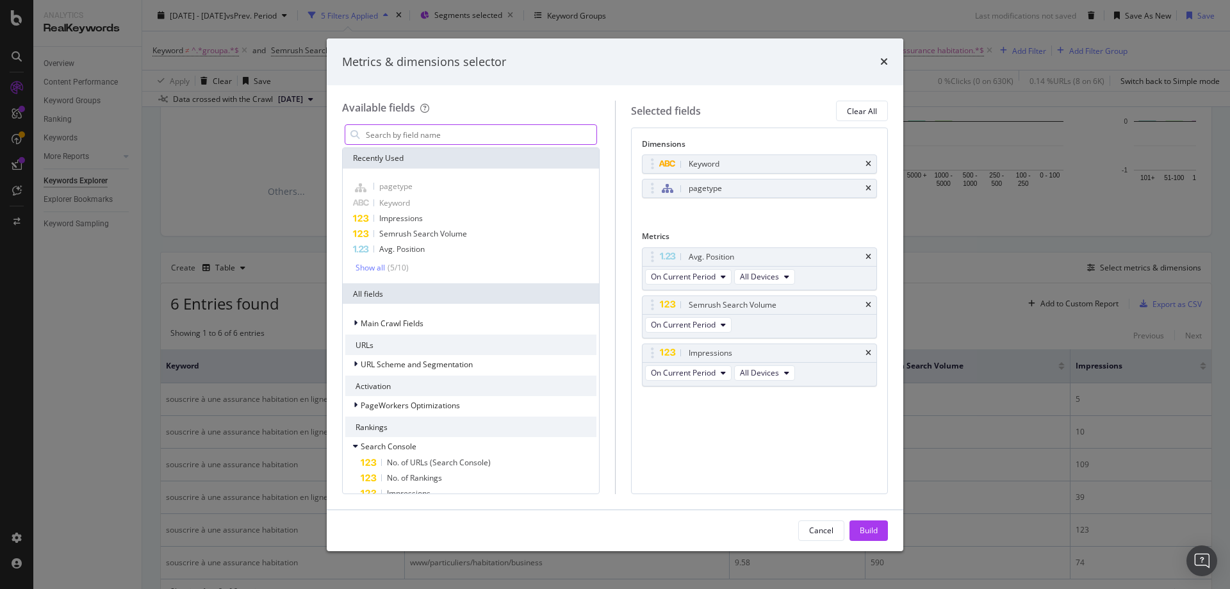
click at [424, 131] on input "modal" at bounding box center [481, 134] width 232 height 19
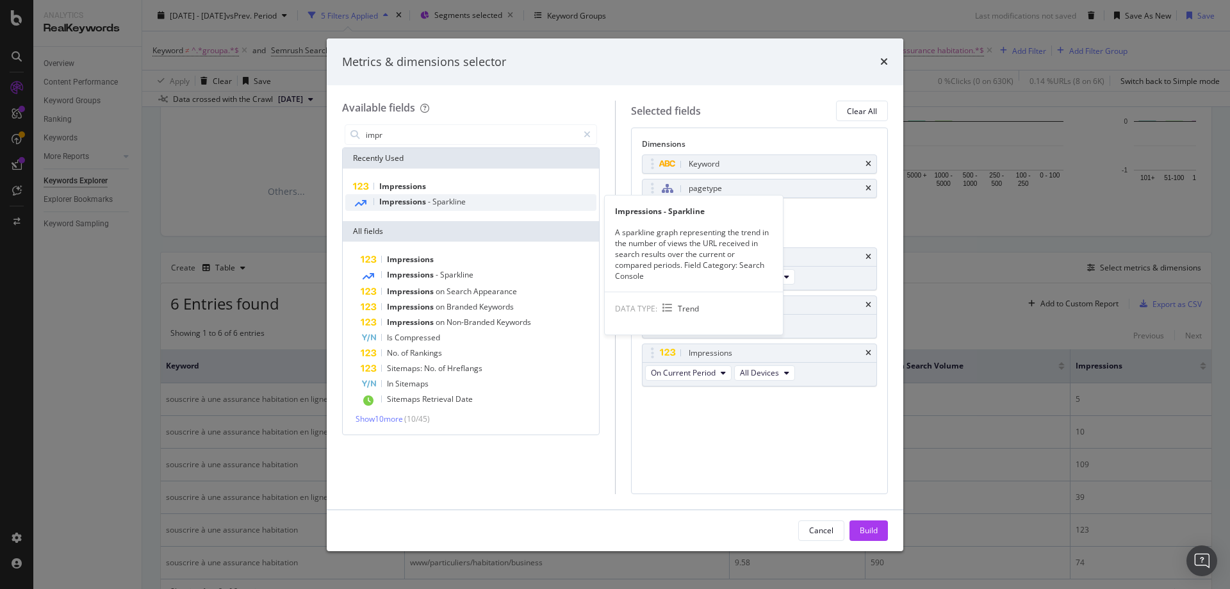
type input "impr"
click at [423, 198] on span "Impressions" at bounding box center [403, 201] width 49 height 11
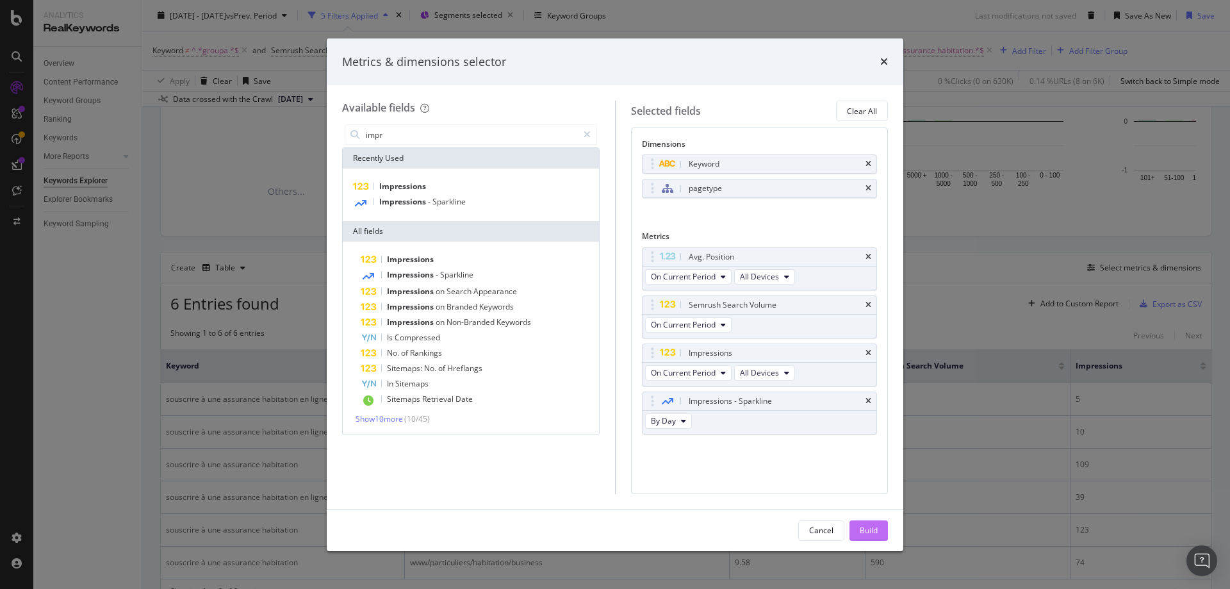
click at [869, 532] on div "Build" at bounding box center [869, 530] width 18 height 11
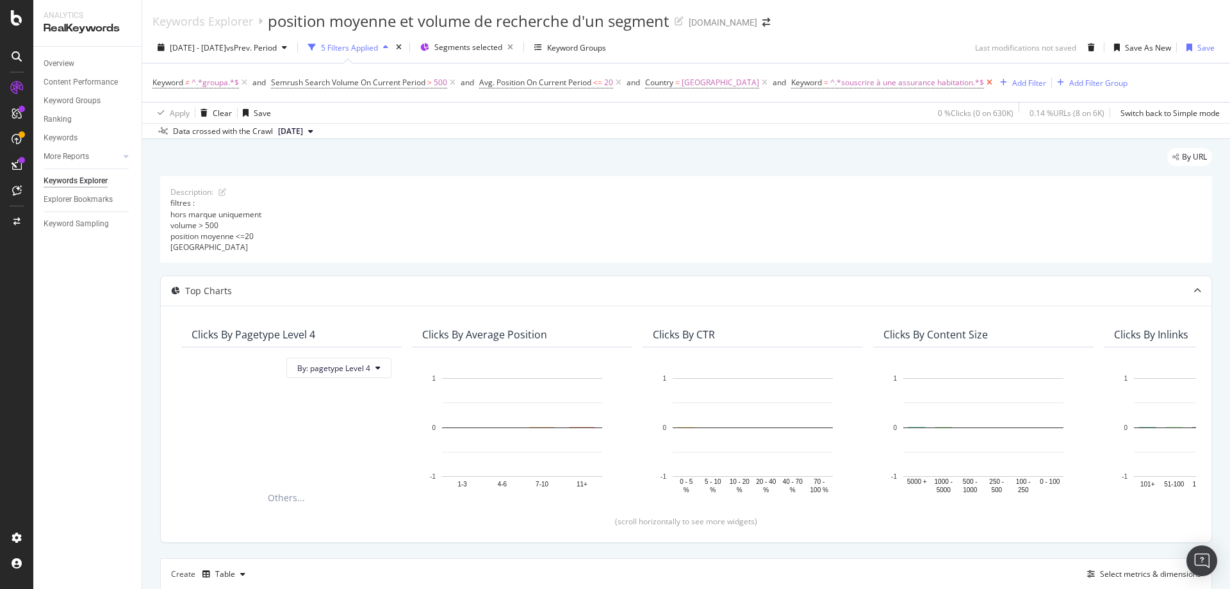
click at [984, 81] on icon at bounding box center [989, 82] width 11 height 13
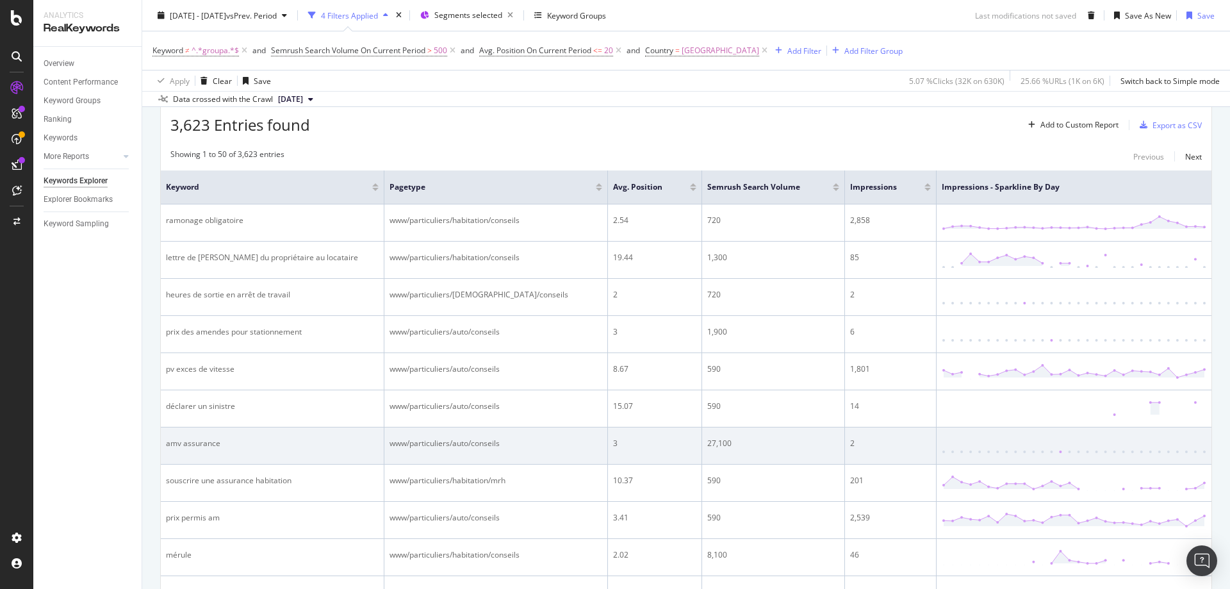
scroll to position [557, 0]
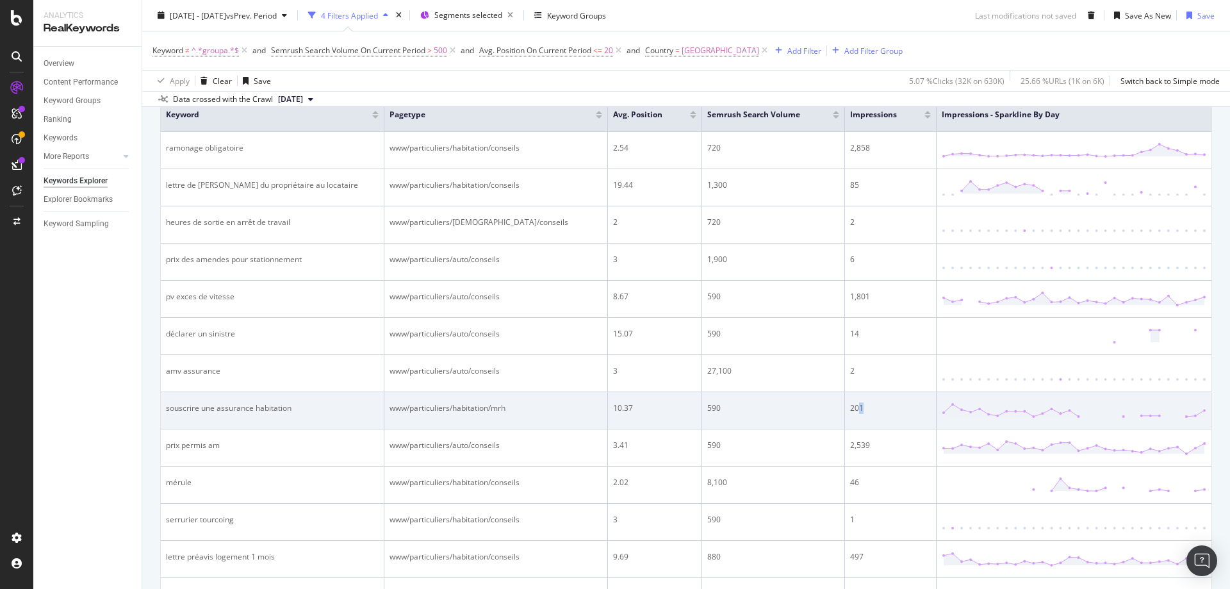
drag, startPoint x: 859, startPoint y: 407, endPoint x: 844, endPoint y: 407, distance: 14.7
click at [850, 407] on div "201" at bounding box center [890, 408] width 81 height 12
click at [860, 418] on td "201" at bounding box center [891, 410] width 92 height 37
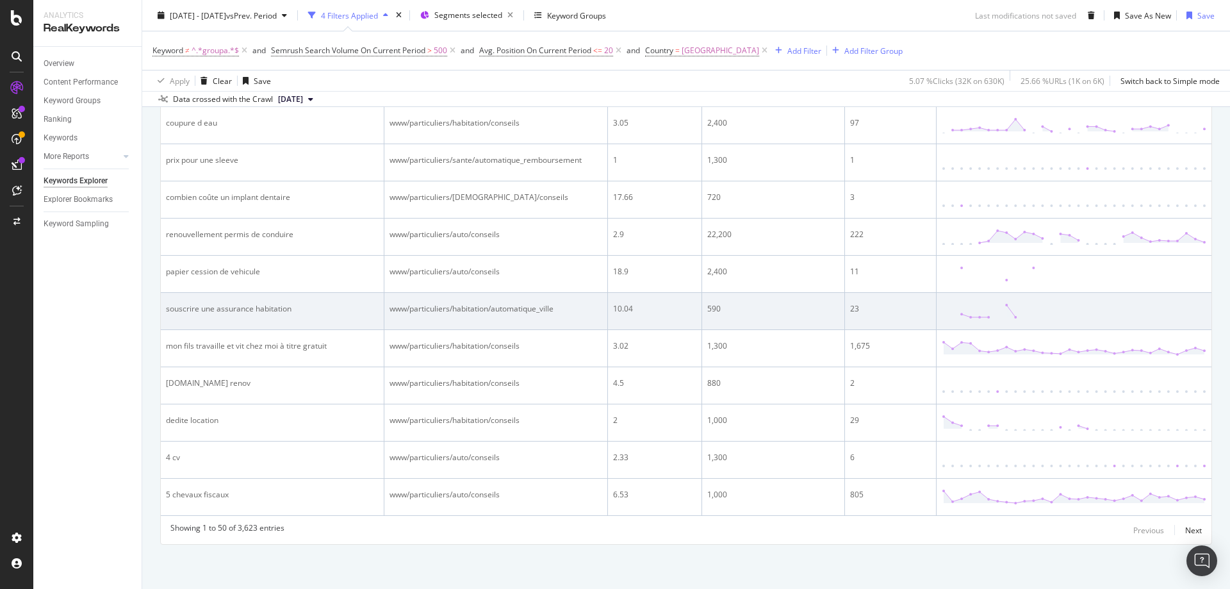
scroll to position [2032, 0]
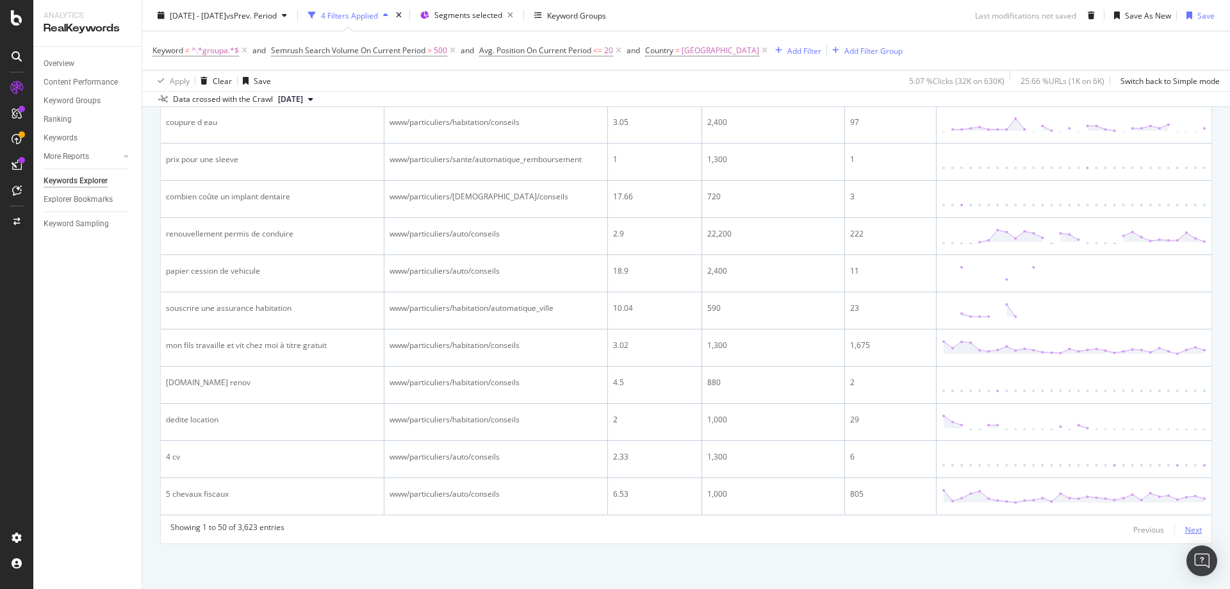
click at [1185, 528] on div "Next" at bounding box center [1193, 529] width 17 height 11
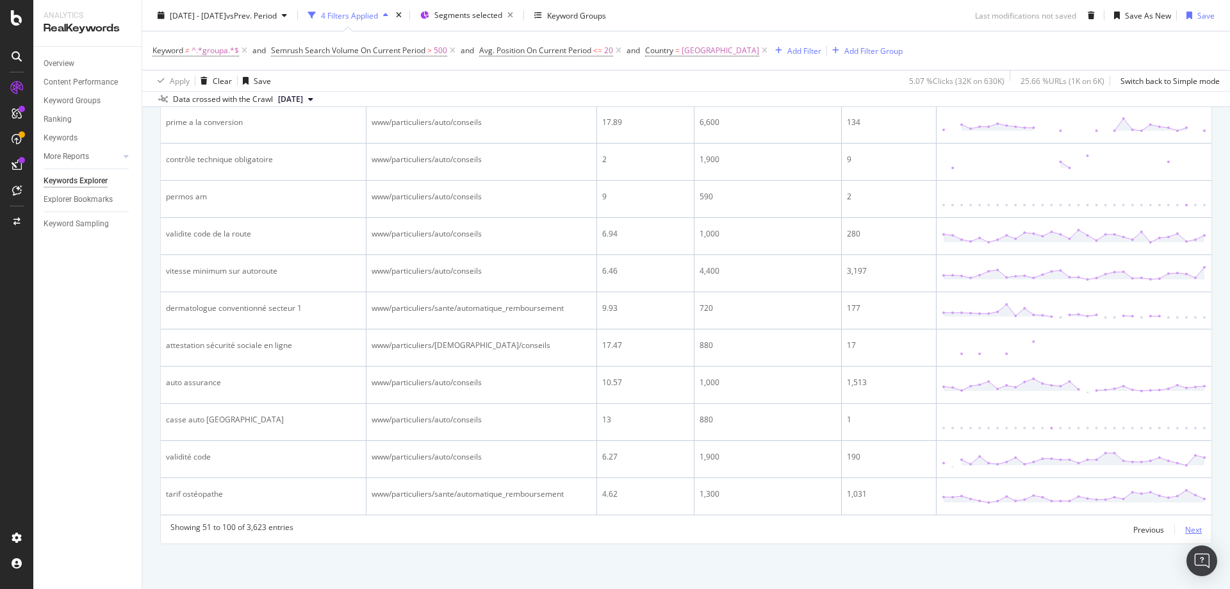
click at [1185, 527] on div "Next" at bounding box center [1193, 529] width 17 height 11
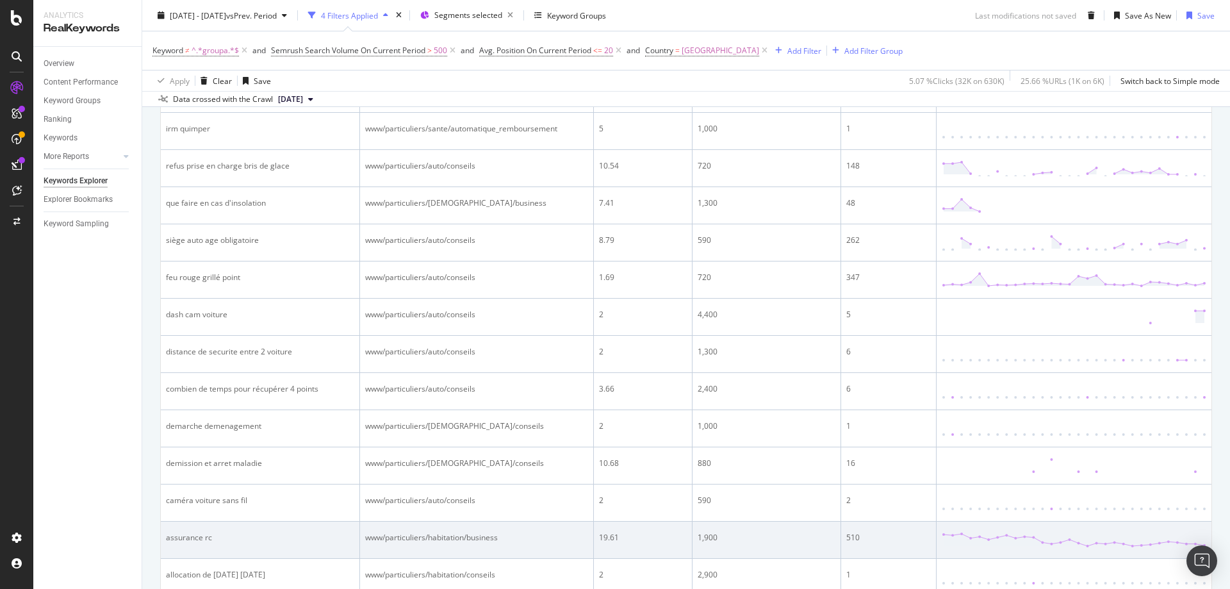
scroll to position [1520, 0]
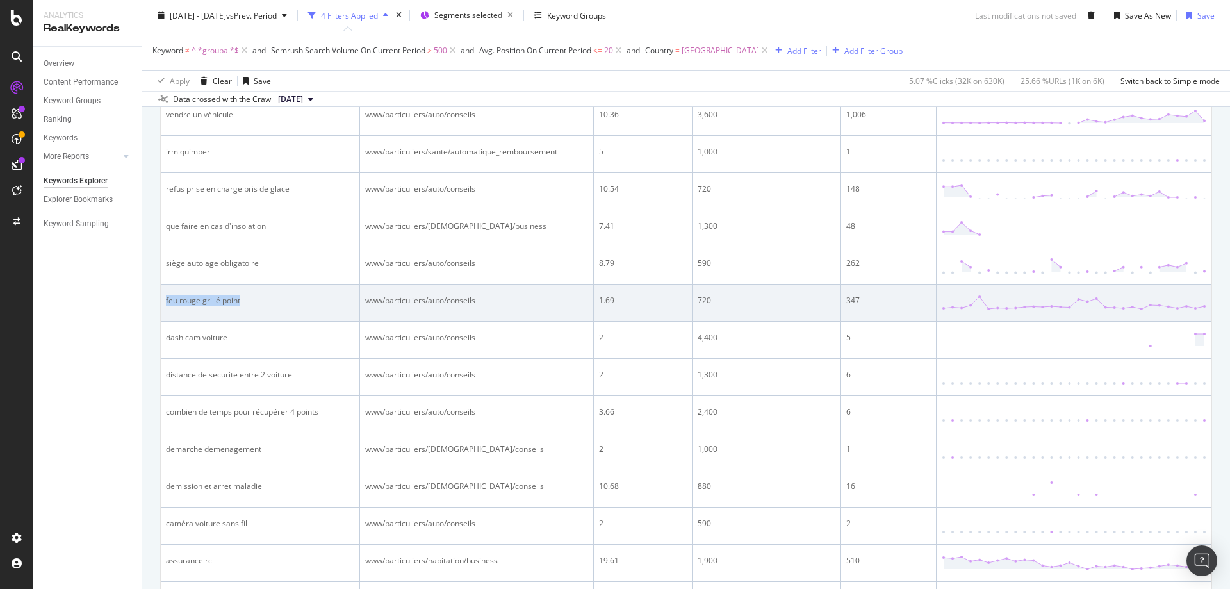
drag, startPoint x: 261, startPoint y: 306, endPoint x: 165, endPoint y: 299, distance: 96.4
click at [165, 299] on td "feu rouge grillé point" at bounding box center [260, 302] width 199 height 37
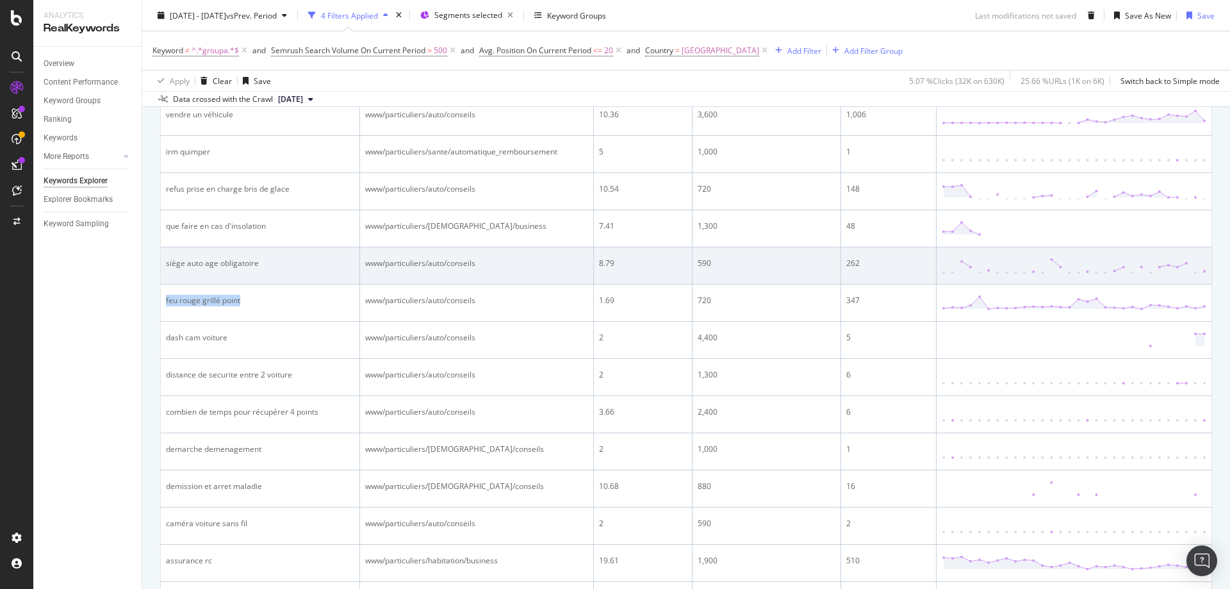
copy div "feu rouge grillé point"
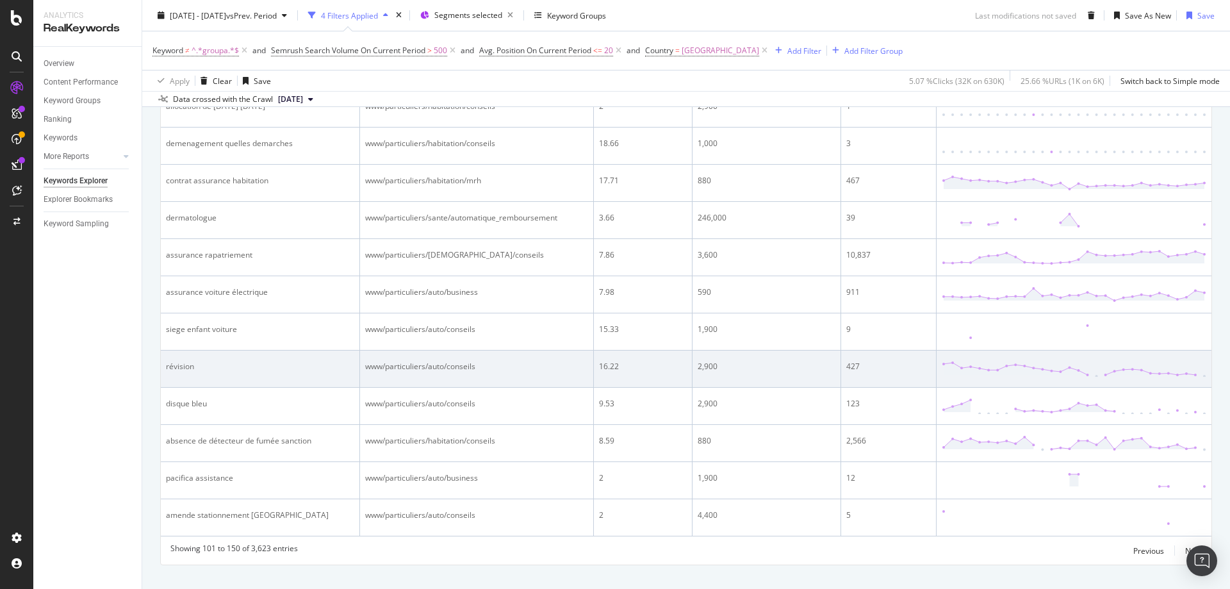
scroll to position [2032, 0]
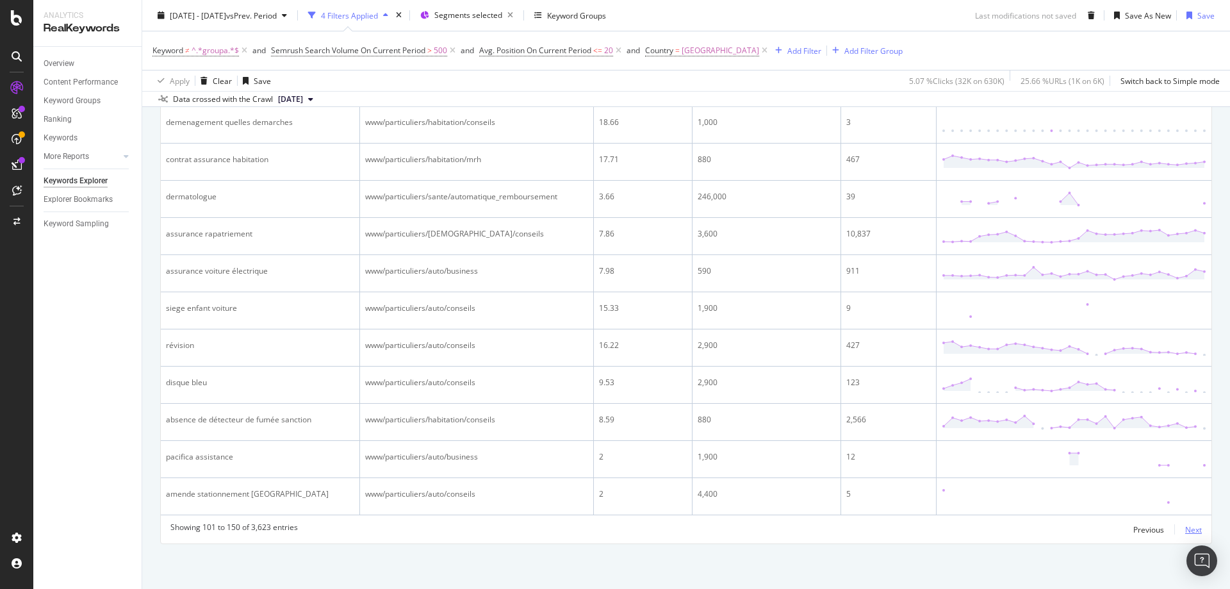
click at [1185, 532] on div "Next" at bounding box center [1193, 529] width 17 height 11
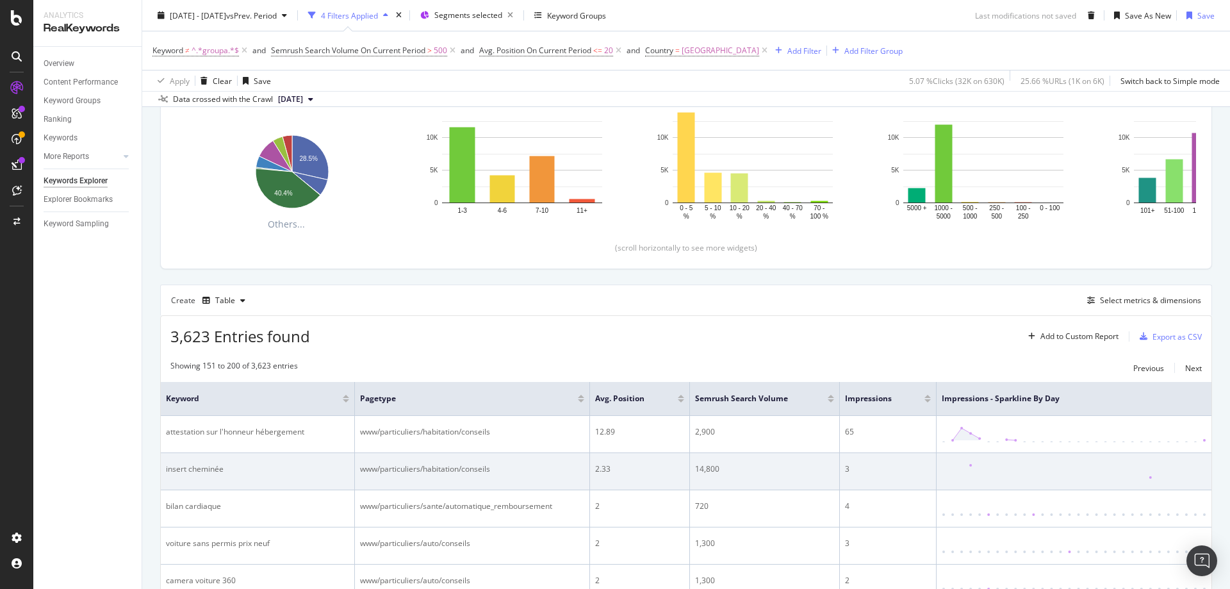
scroll to position [366, 0]
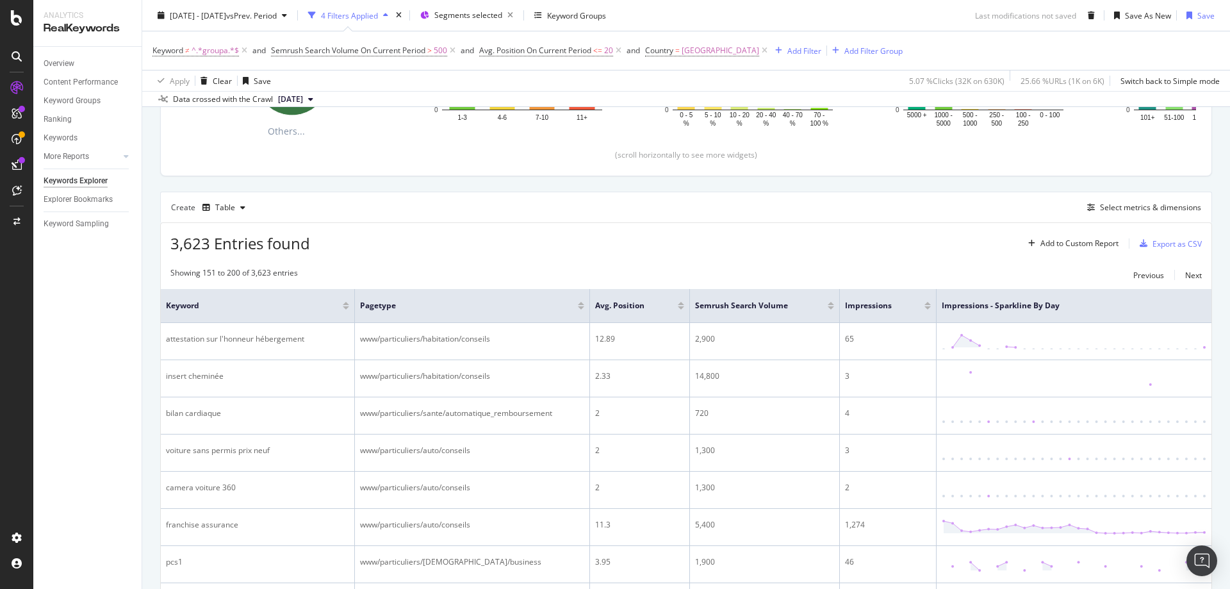
click at [925, 306] on div at bounding box center [928, 307] width 6 height 3
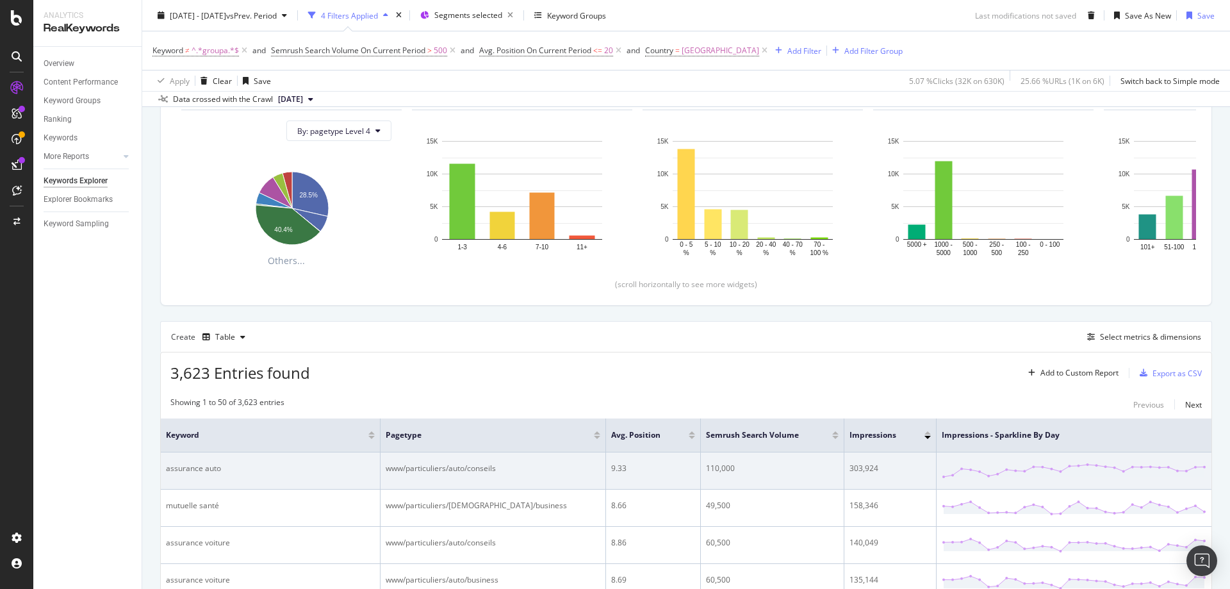
scroll to position [366, 0]
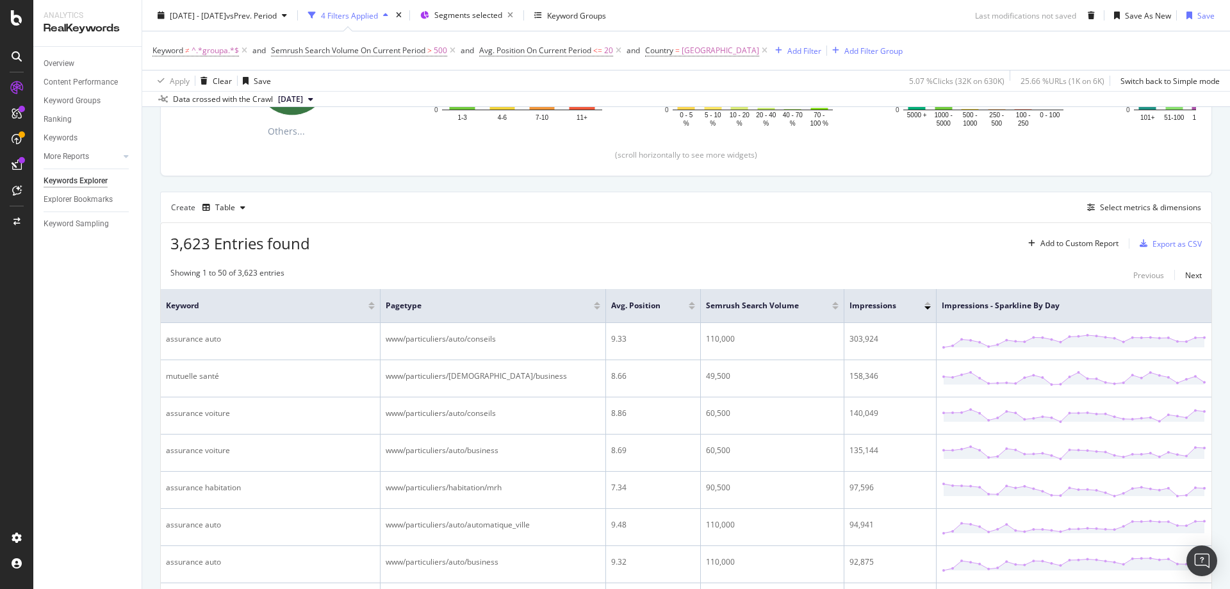
click at [917, 300] on div "Impressions" at bounding box center [890, 305] width 81 height 13
click at [925, 302] on div at bounding box center [928, 303] width 6 height 3
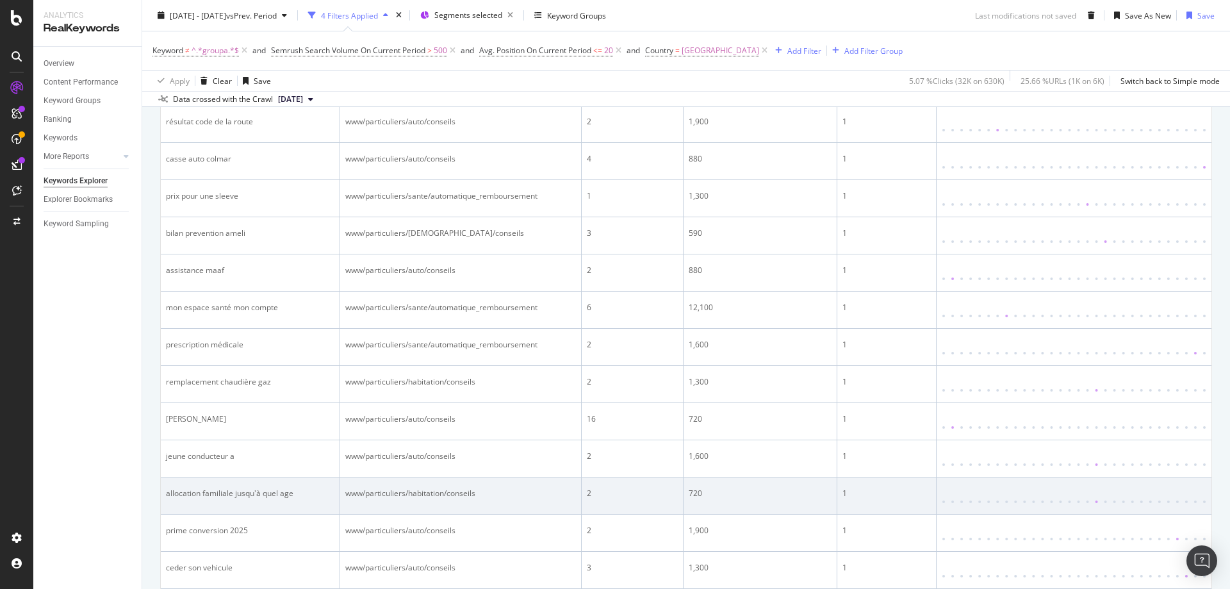
scroll to position [2032, 0]
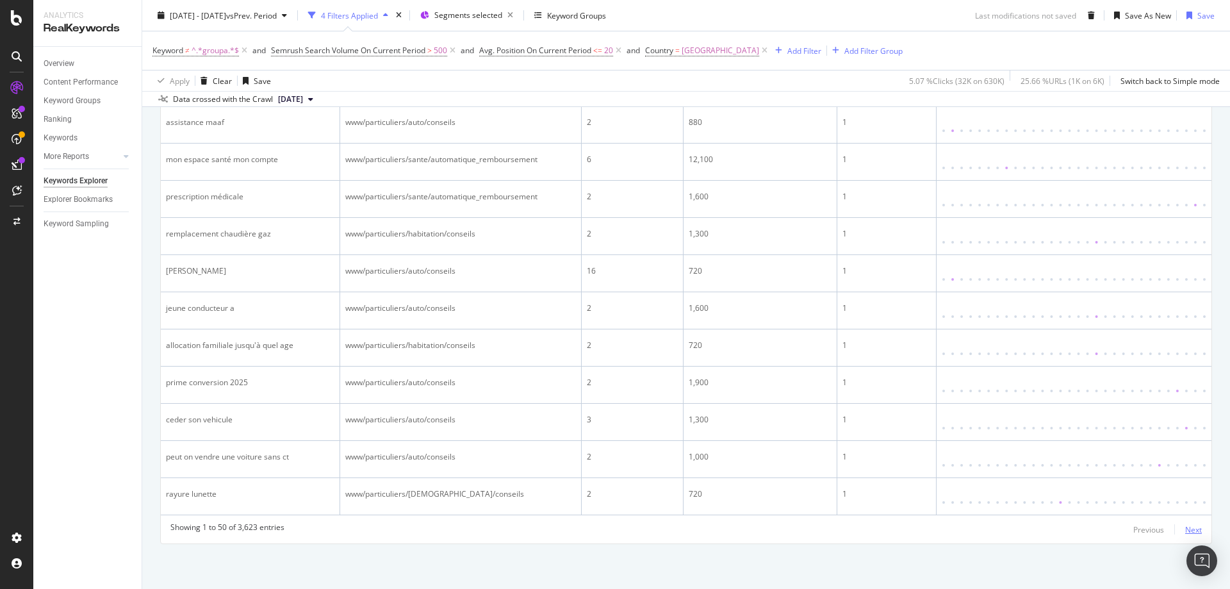
click at [1189, 525] on div "Next" at bounding box center [1193, 529] width 17 height 11
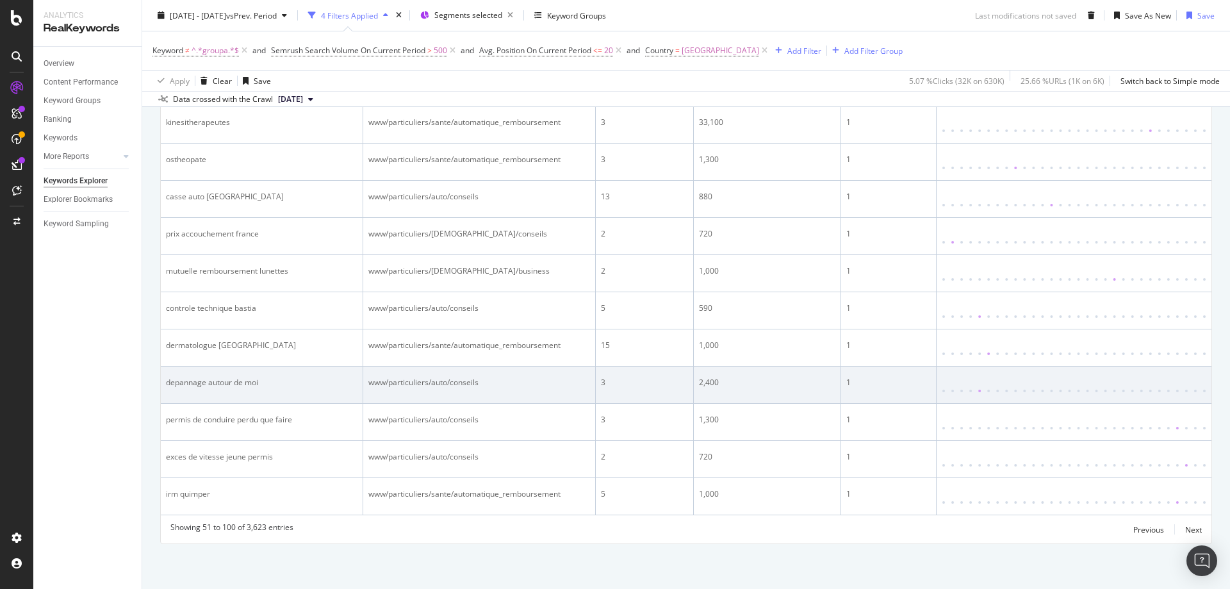
click at [601, 386] on div "3" at bounding box center [644, 383] width 87 height 12
click at [625, 390] on td "3" at bounding box center [645, 384] width 98 height 37
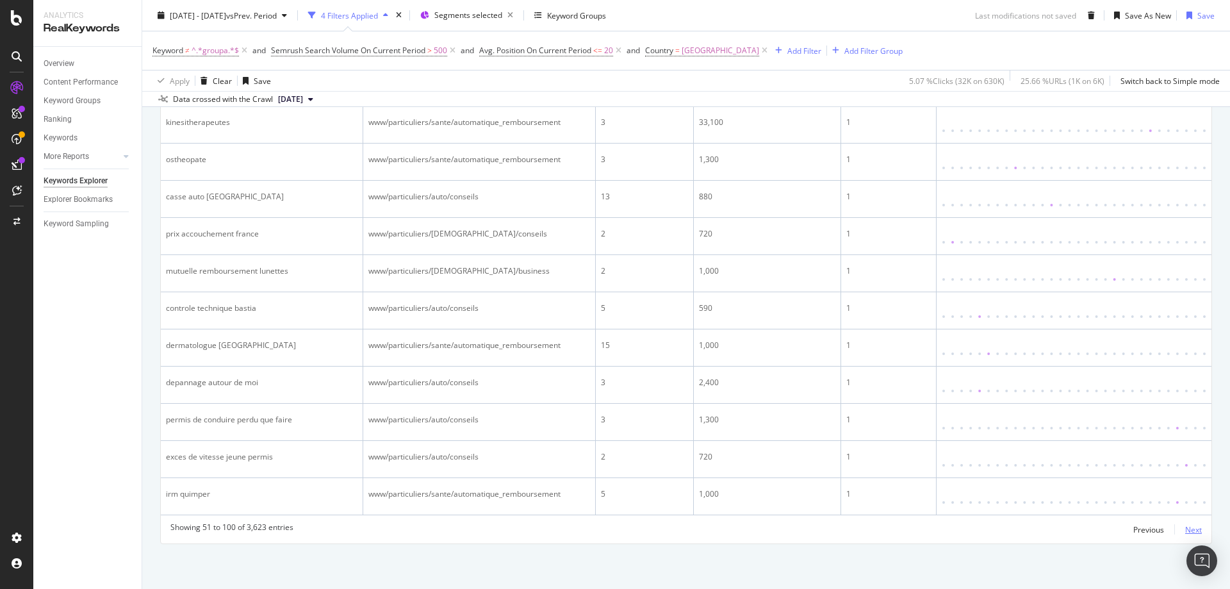
click at [1185, 527] on div "Next" at bounding box center [1193, 529] width 17 height 11
click at [1188, 530] on div "Next" at bounding box center [1193, 529] width 17 height 11
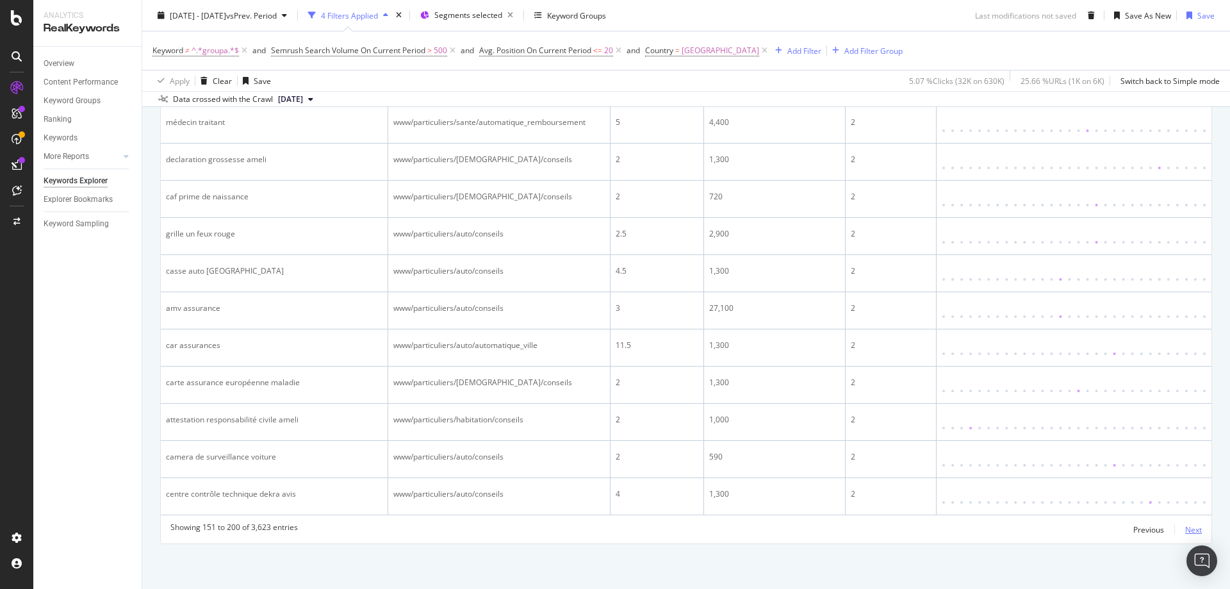
click at [1185, 529] on div "Next" at bounding box center [1193, 529] width 17 height 11
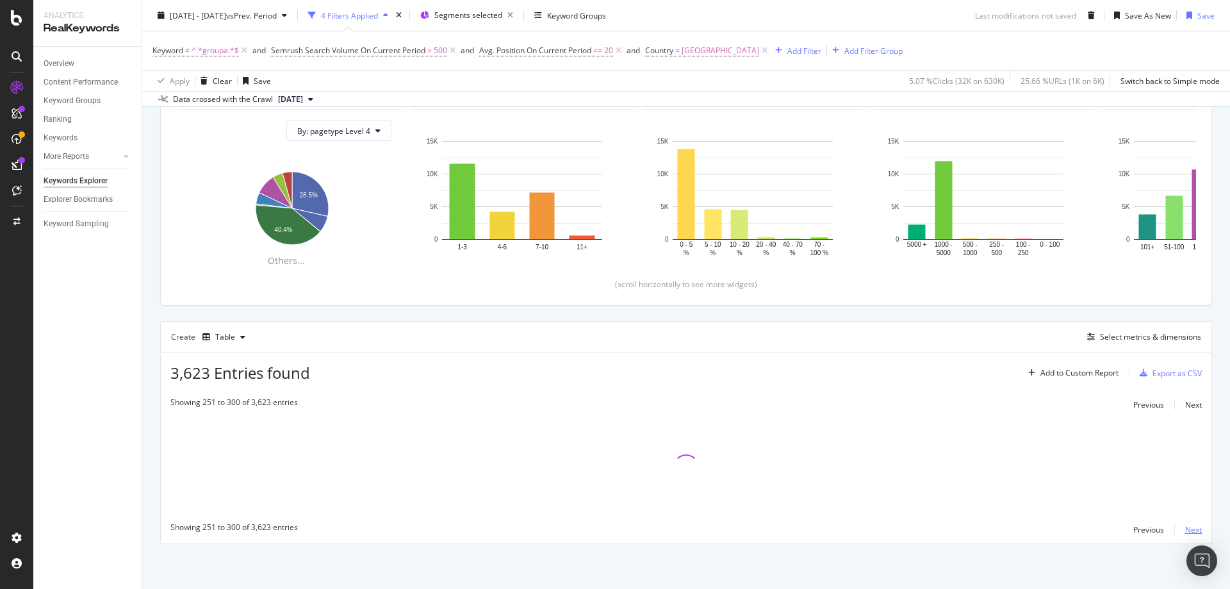
scroll to position [237, 0]
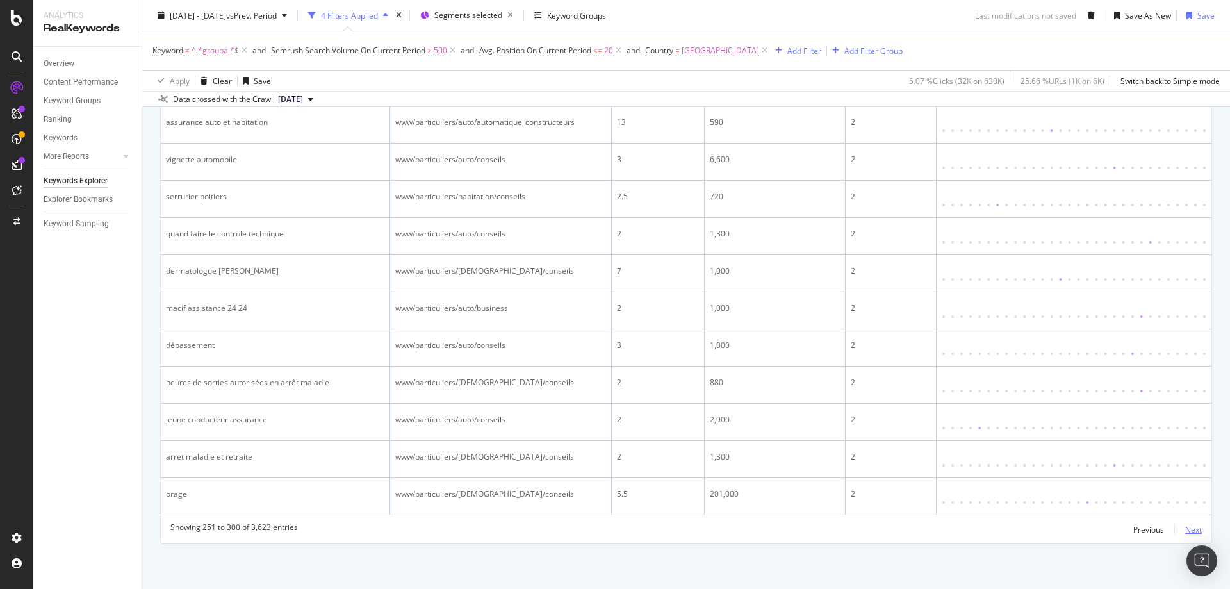
click at [1185, 529] on div "Next" at bounding box center [1193, 529] width 17 height 11
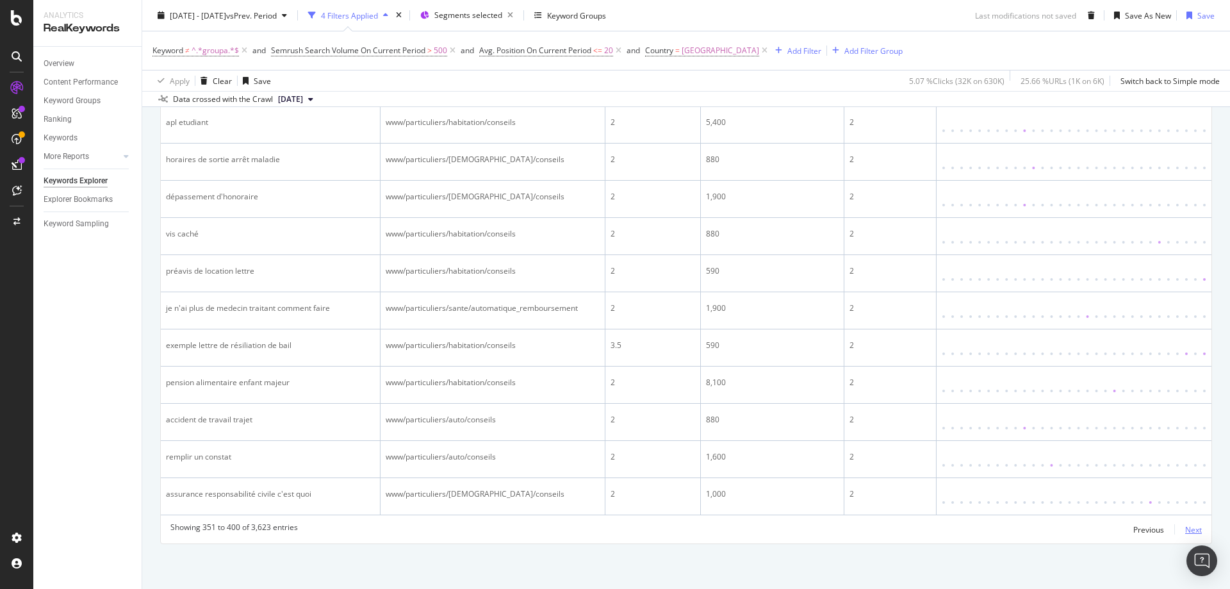
click at [1185, 529] on div "Next" at bounding box center [1193, 529] width 17 height 11
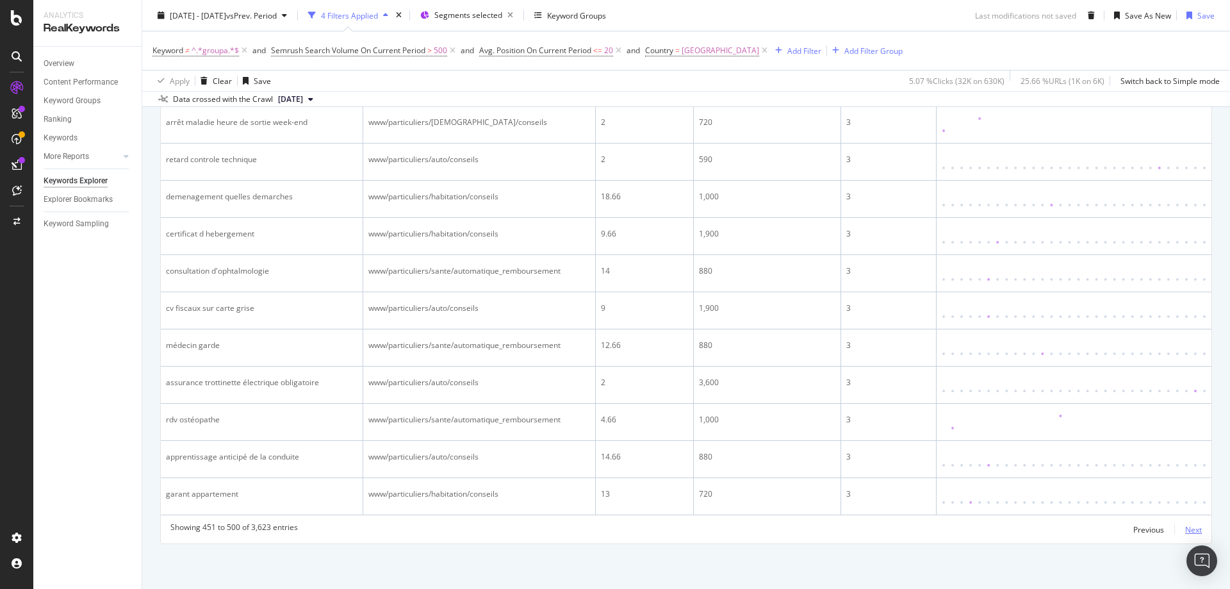
click at [1185, 529] on div "Next" at bounding box center [1193, 529] width 17 height 11
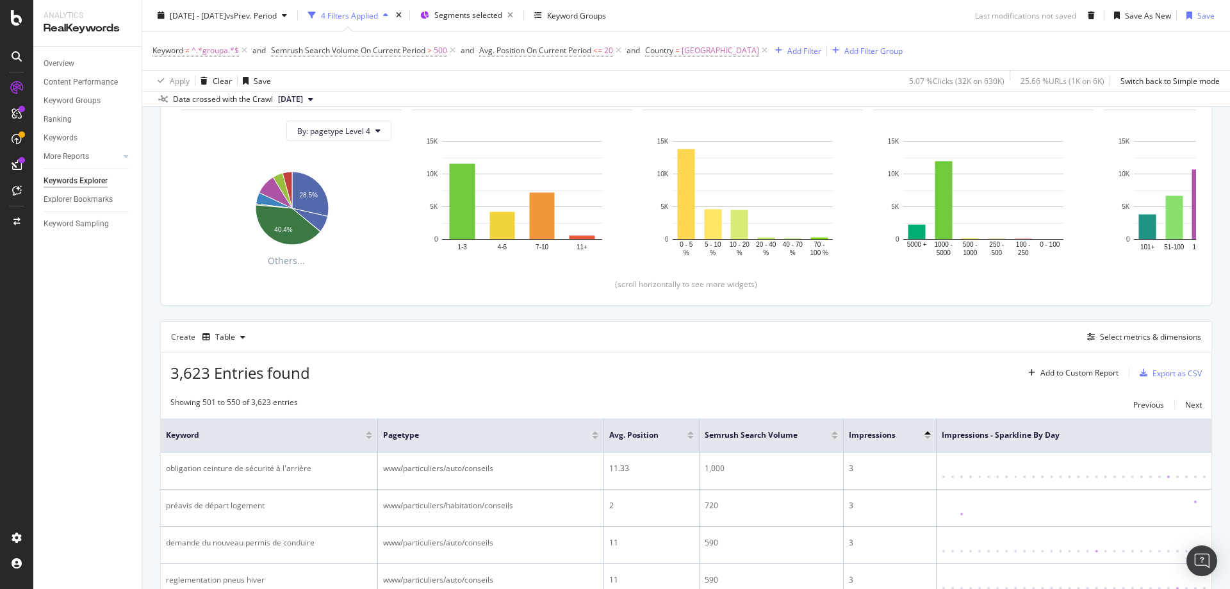
scroll to position [2032, 0]
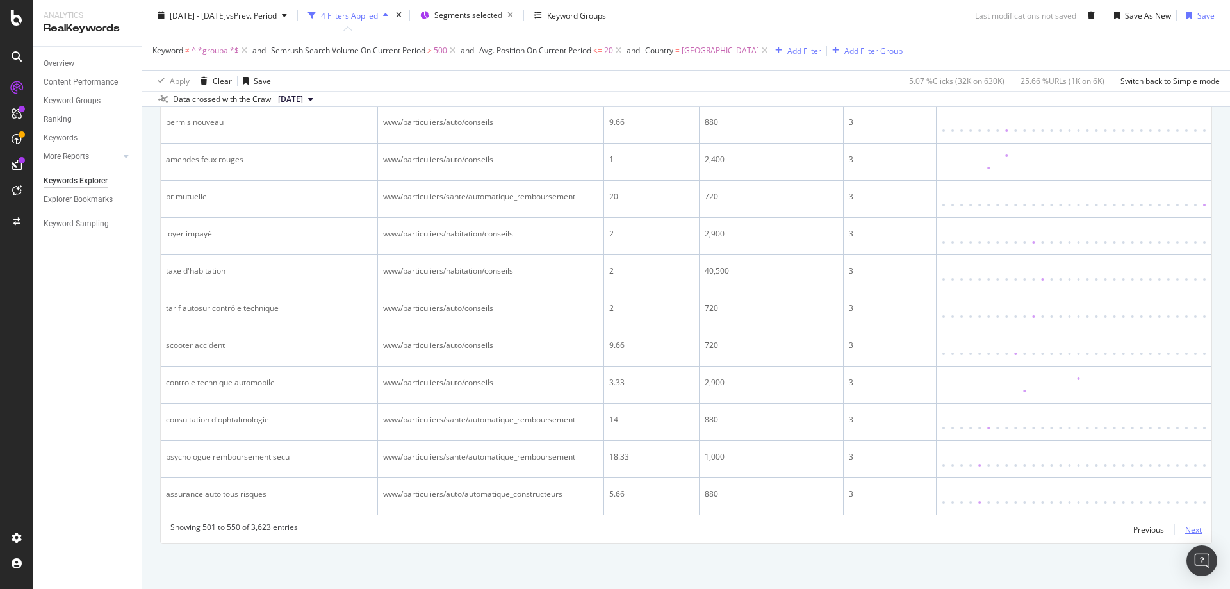
click at [1185, 529] on div "Next" at bounding box center [1193, 529] width 17 height 11
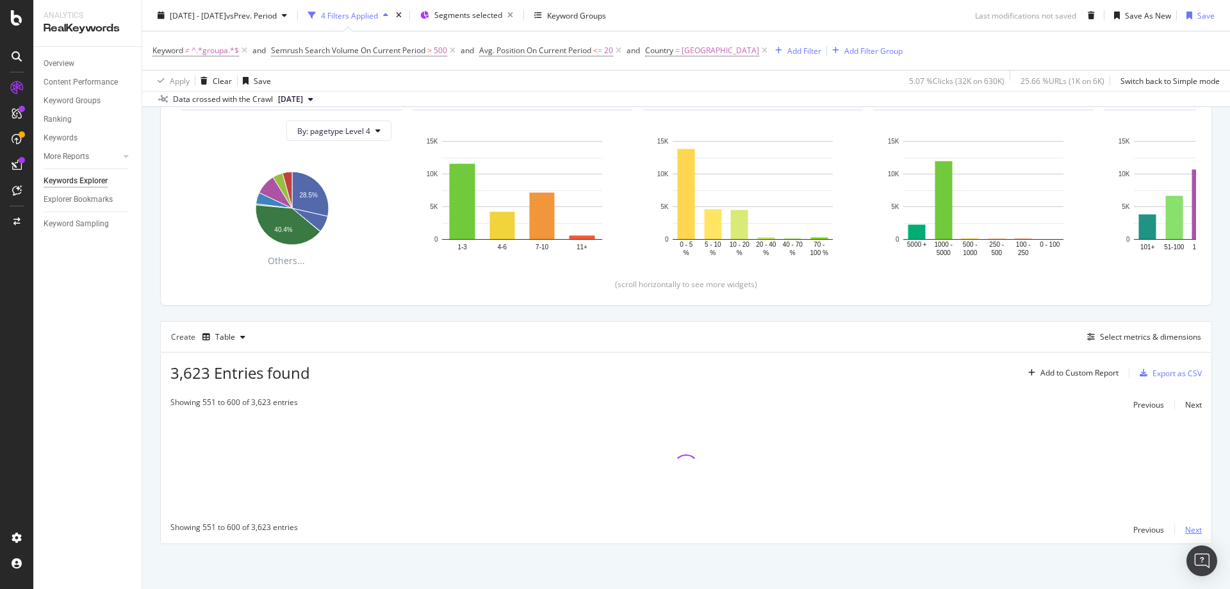
scroll to position [237, 0]
click at [1185, 529] on div "Next" at bounding box center [1193, 529] width 17 height 11
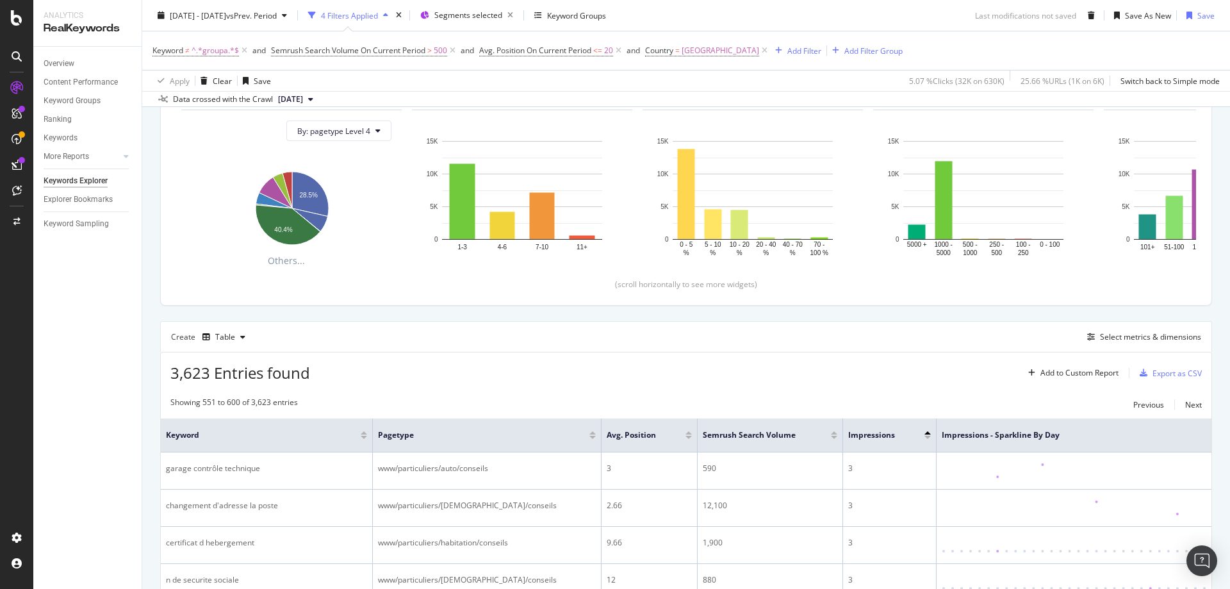
scroll to position [2032, 0]
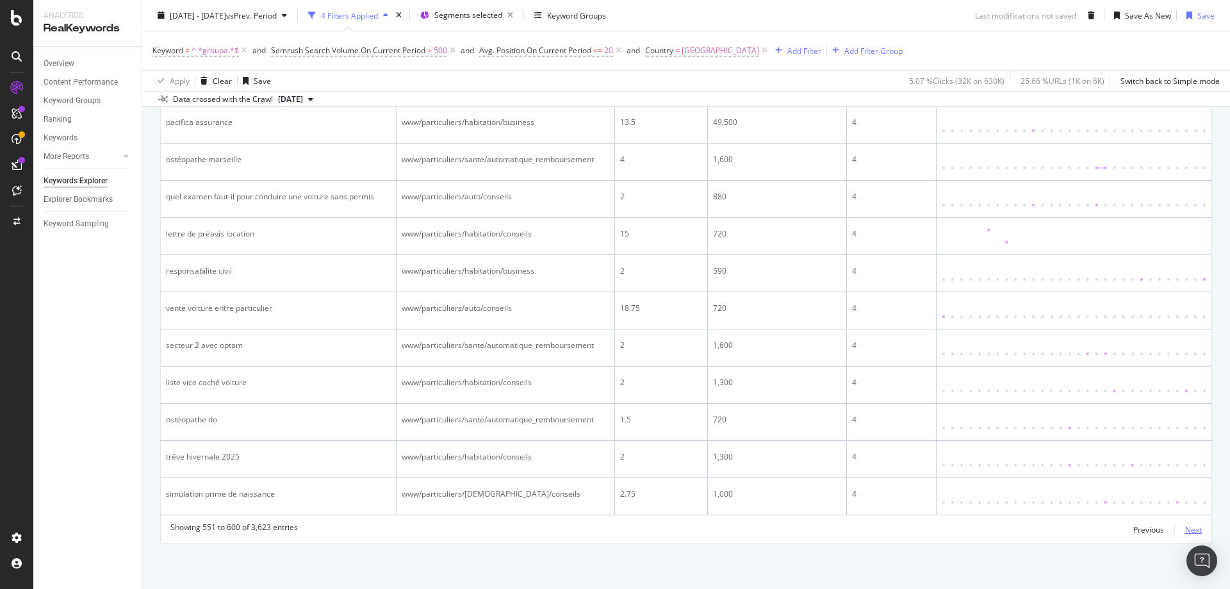
click at [1185, 529] on div "Next" at bounding box center [1193, 529] width 17 height 11
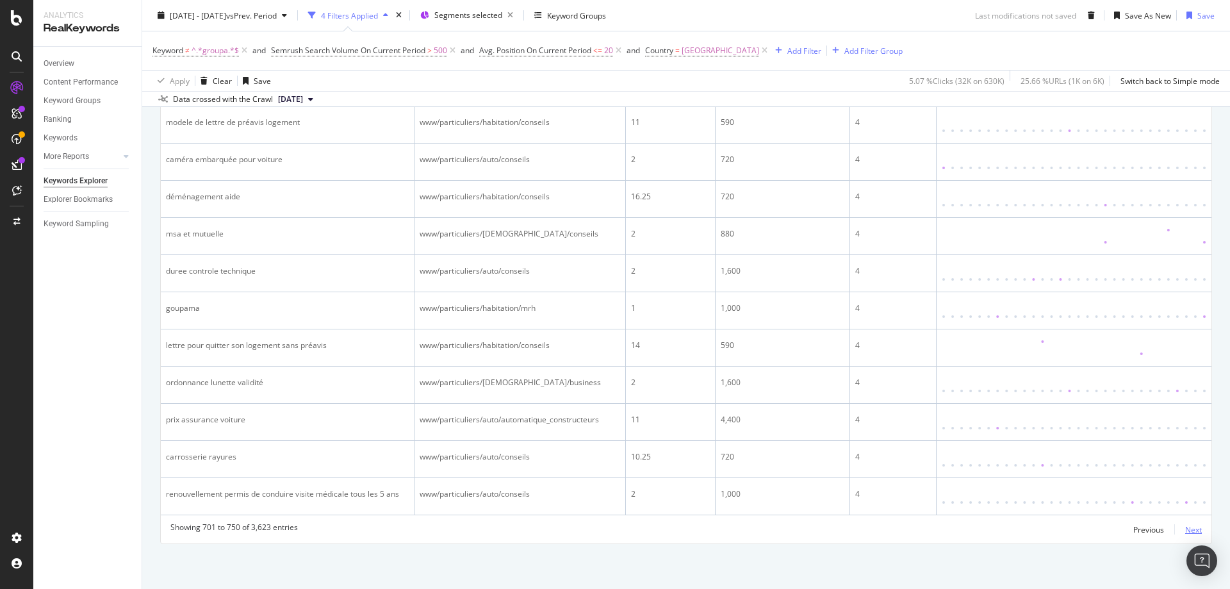
click at [1185, 529] on div "Next" at bounding box center [1193, 529] width 17 height 11
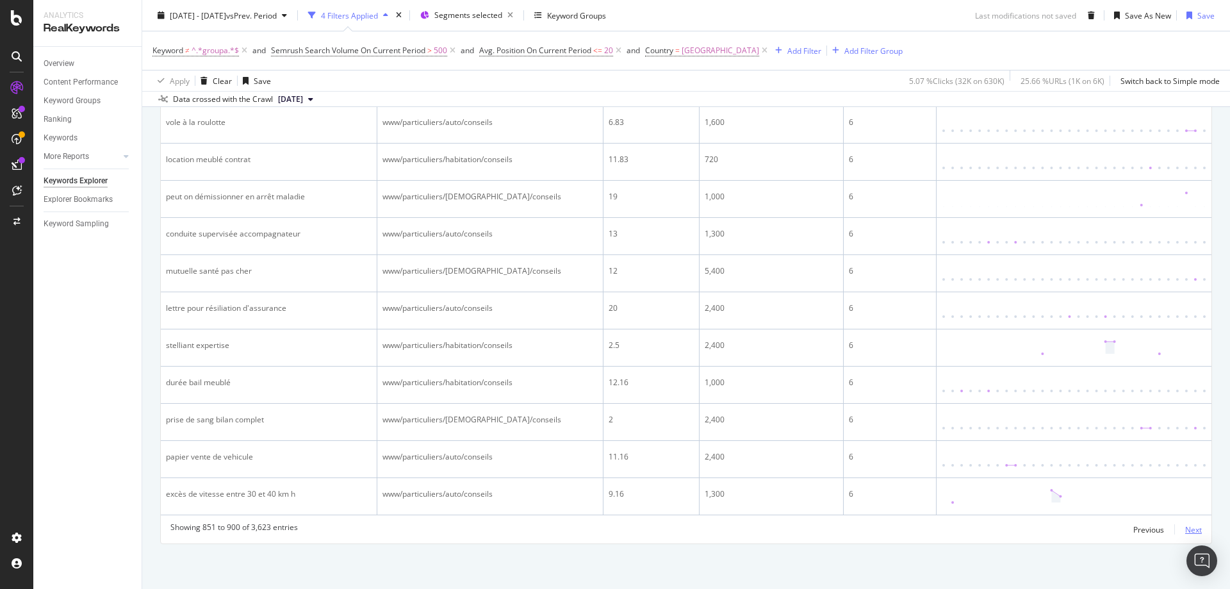
click at [1185, 529] on div "Next" at bounding box center [1193, 529] width 17 height 11
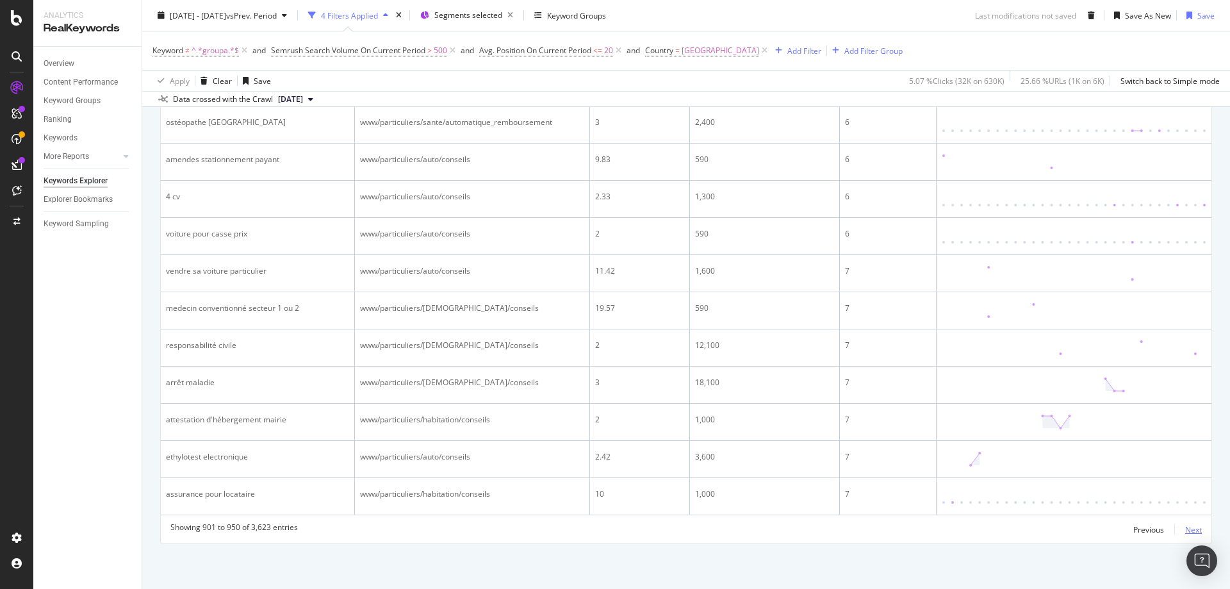
click at [1185, 529] on div "Next" at bounding box center [1193, 529] width 17 height 11
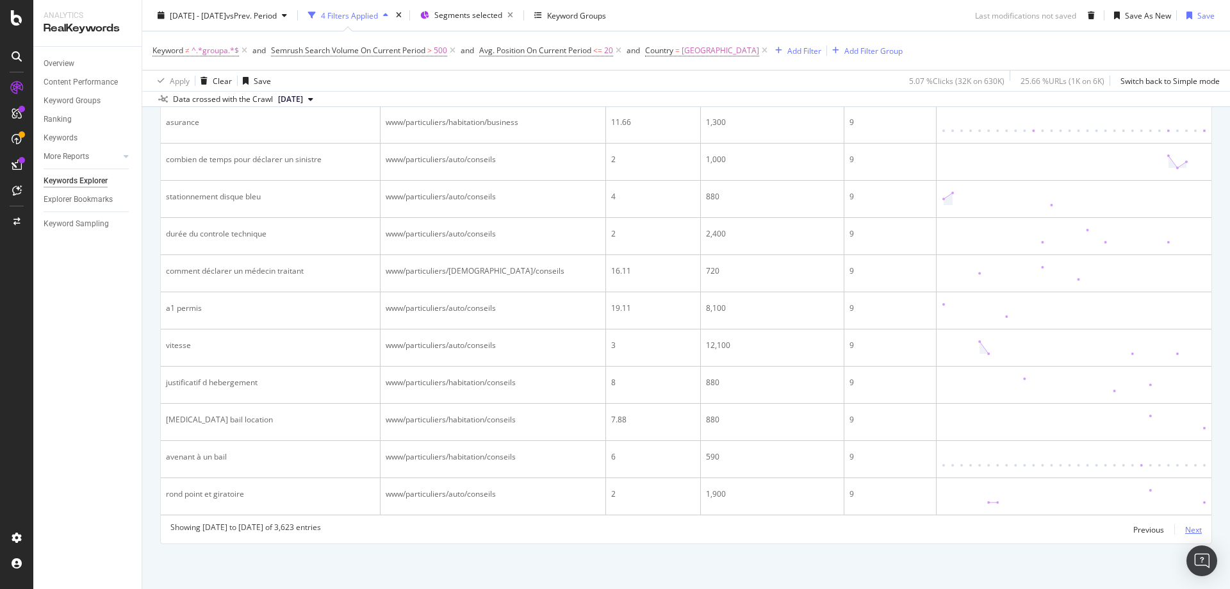
click at [1185, 529] on div "Next" at bounding box center [1193, 529] width 17 height 11
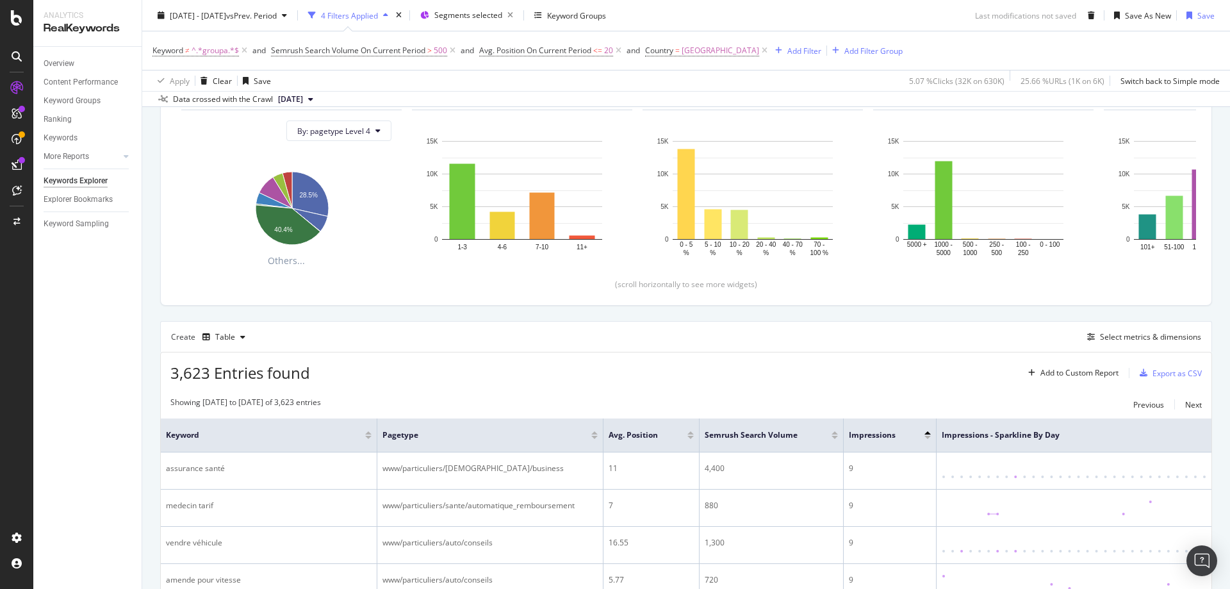
scroll to position [2032, 0]
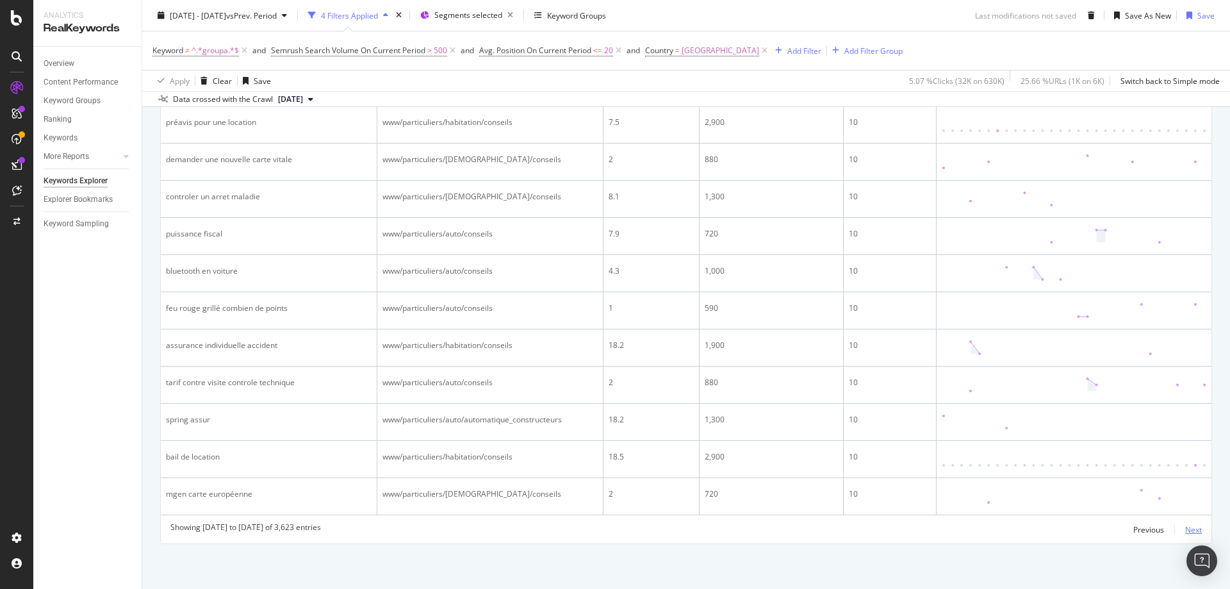
click at [1185, 529] on div "Next" at bounding box center [1193, 529] width 17 height 11
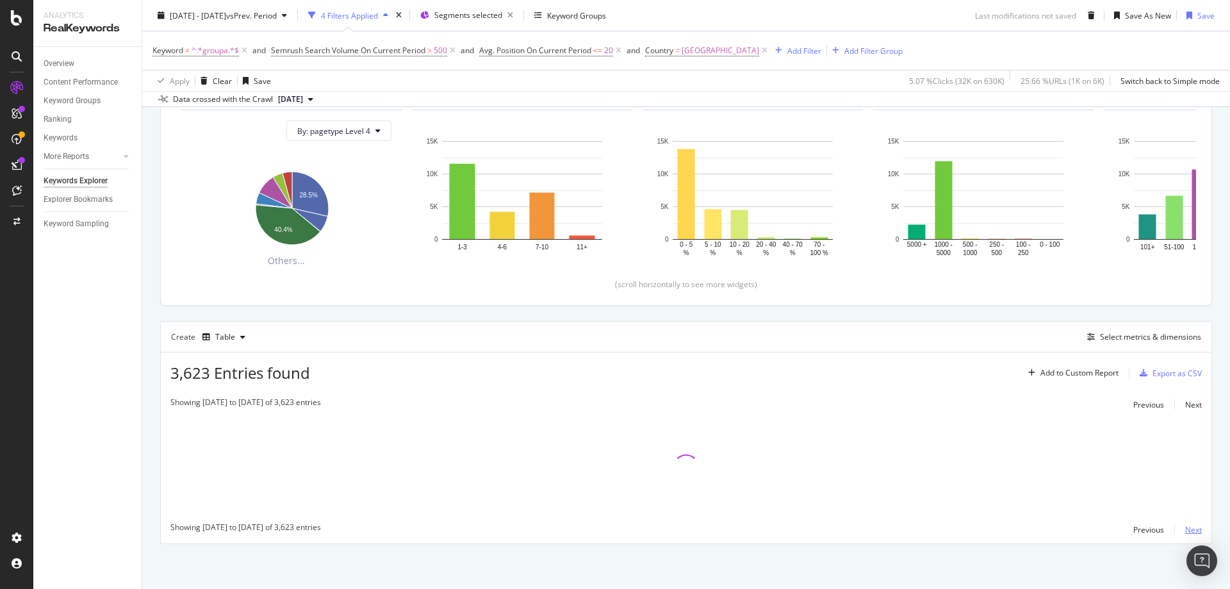
scroll to position [237, 0]
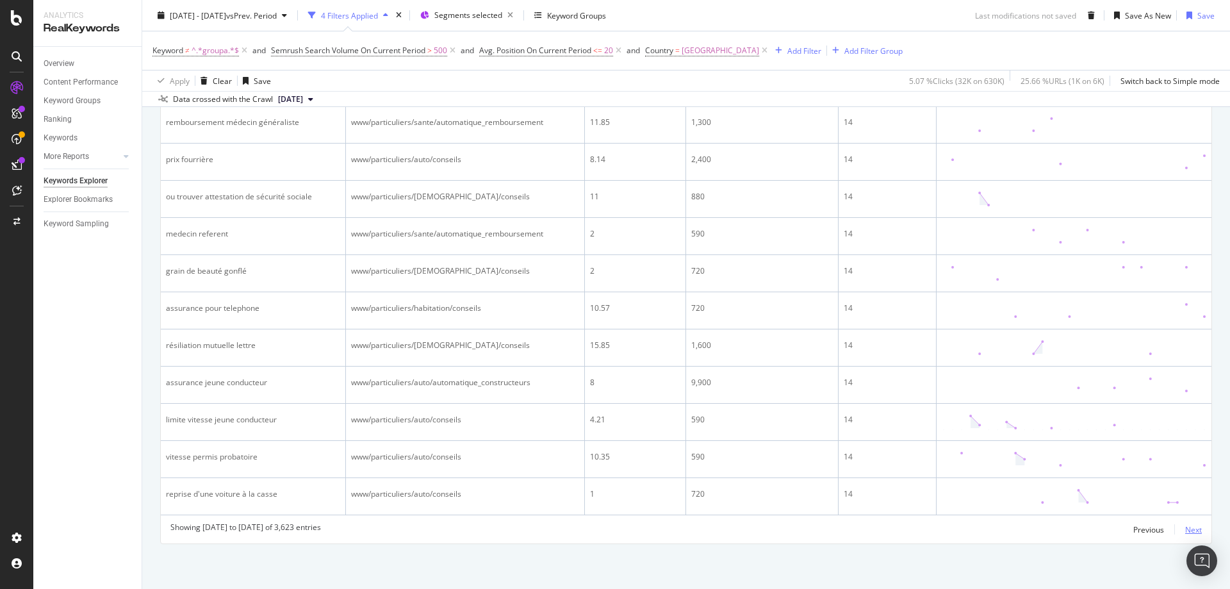
click at [1185, 529] on div "Next" at bounding box center [1193, 529] width 17 height 11
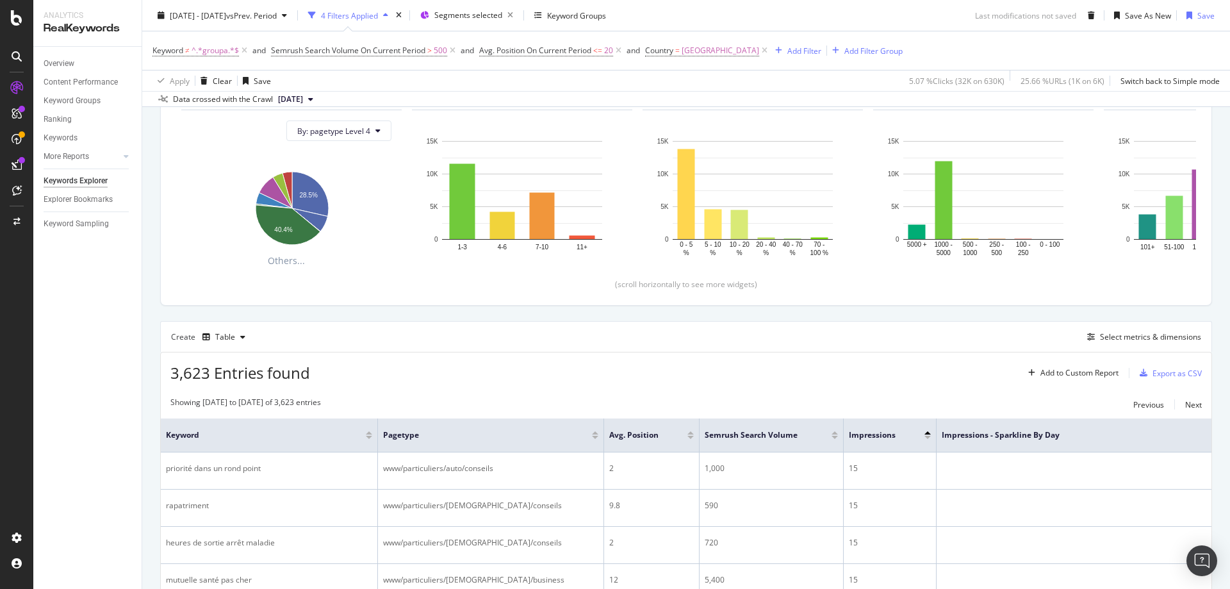
scroll to position [2032, 0]
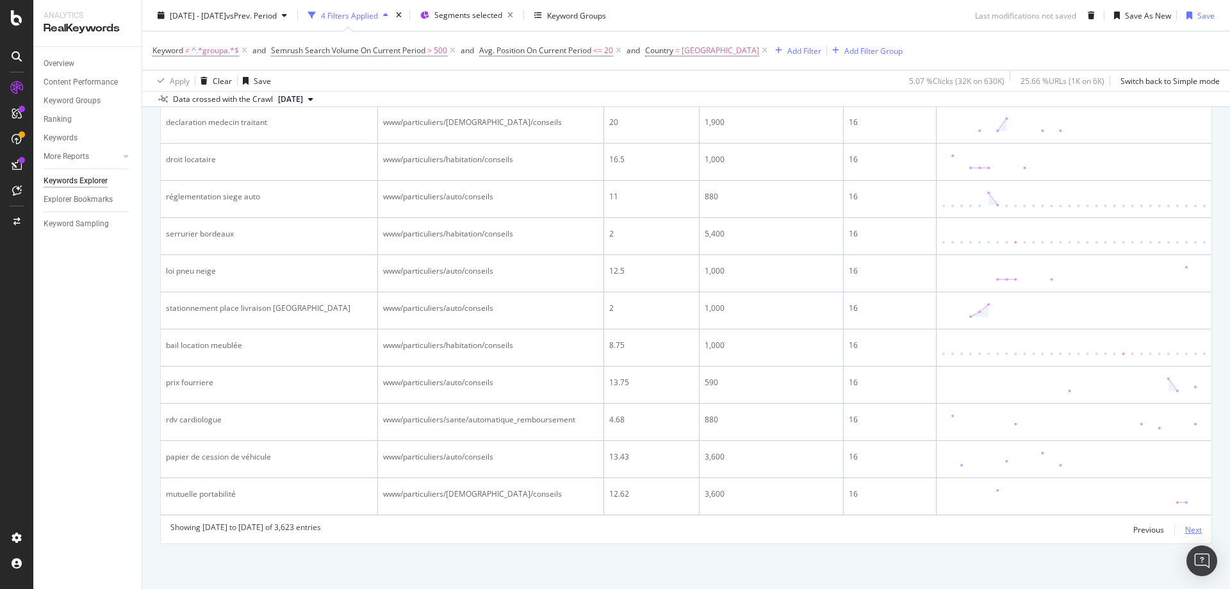
click at [1185, 529] on div "Next" at bounding box center [1193, 529] width 17 height 11
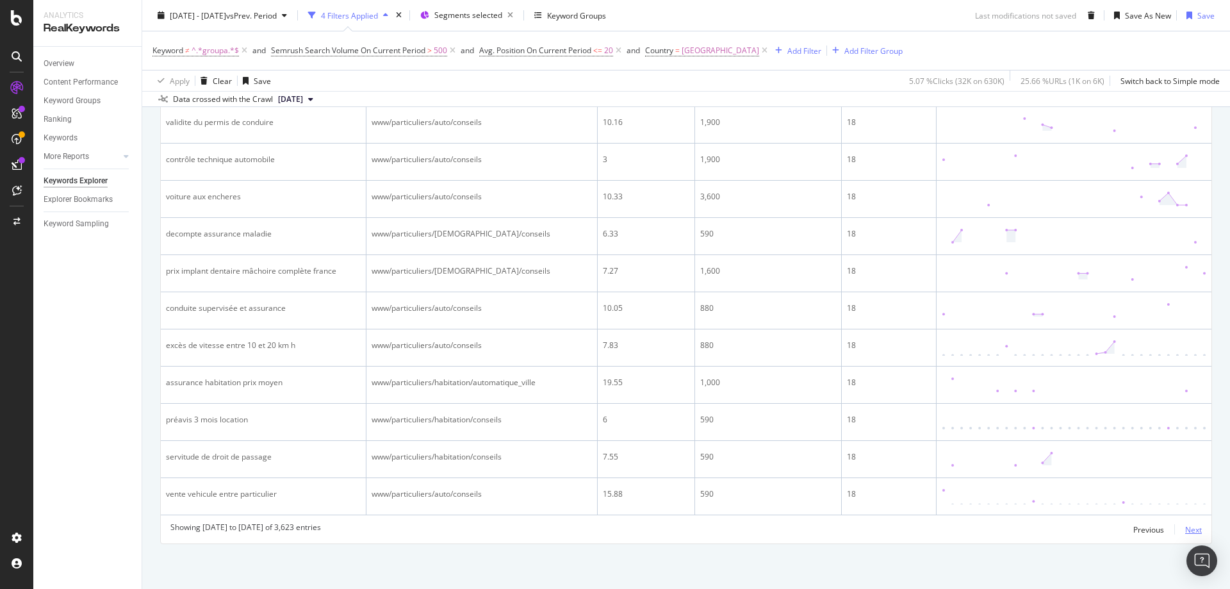
click at [1185, 529] on div "Next" at bounding box center [1193, 529] width 17 height 11
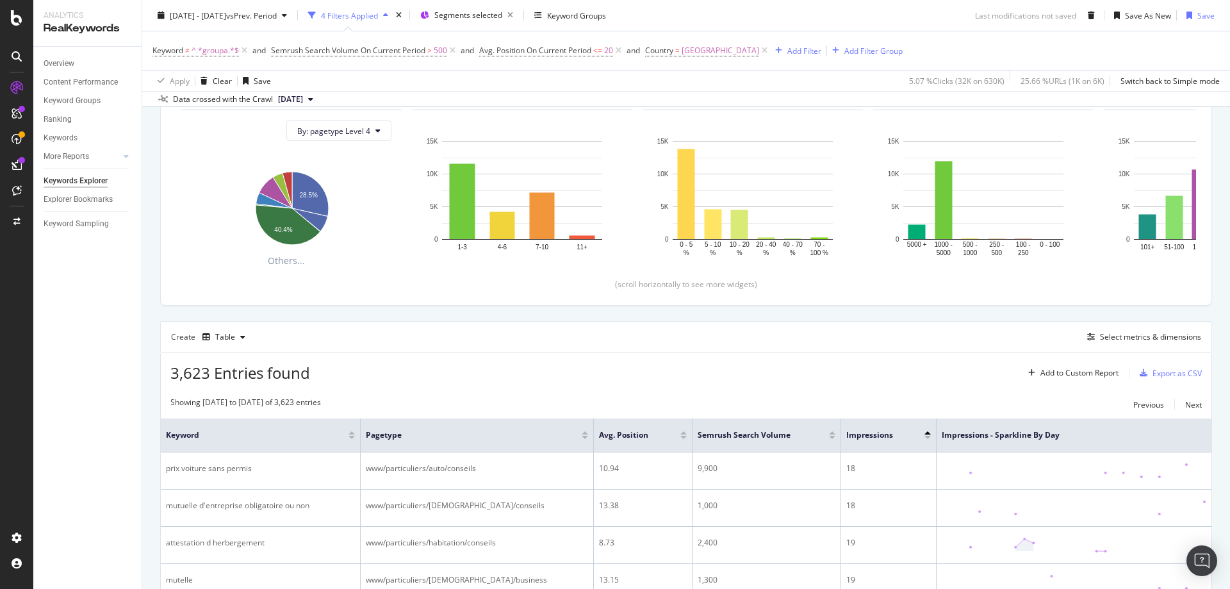
scroll to position [2032, 0]
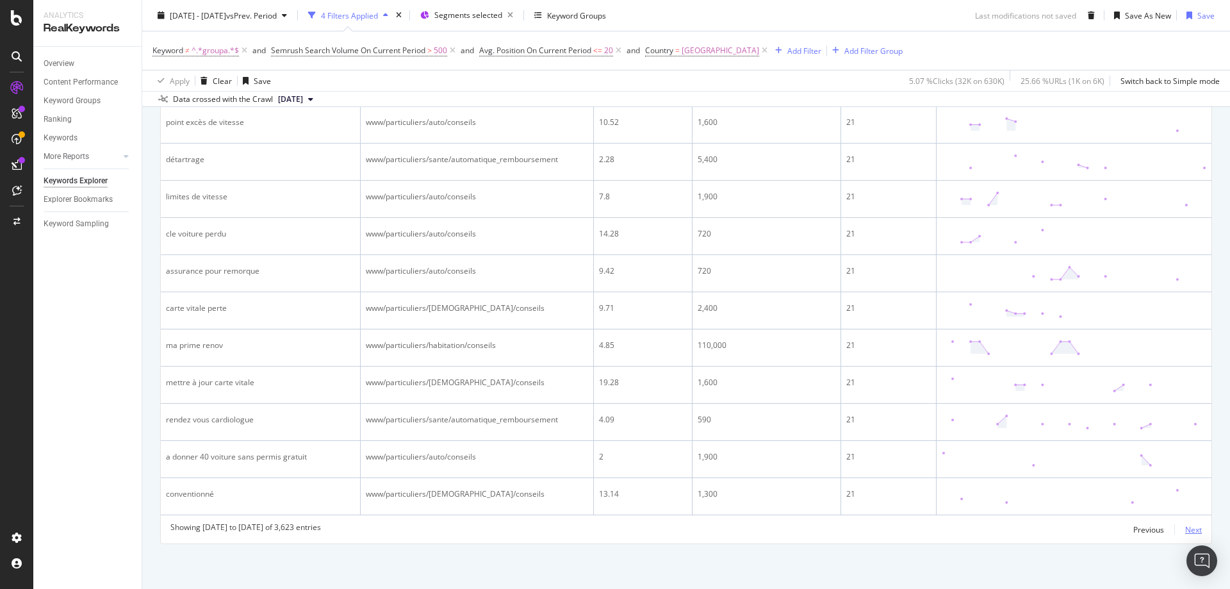
click at [1185, 529] on div "Next" at bounding box center [1193, 529] width 17 height 11
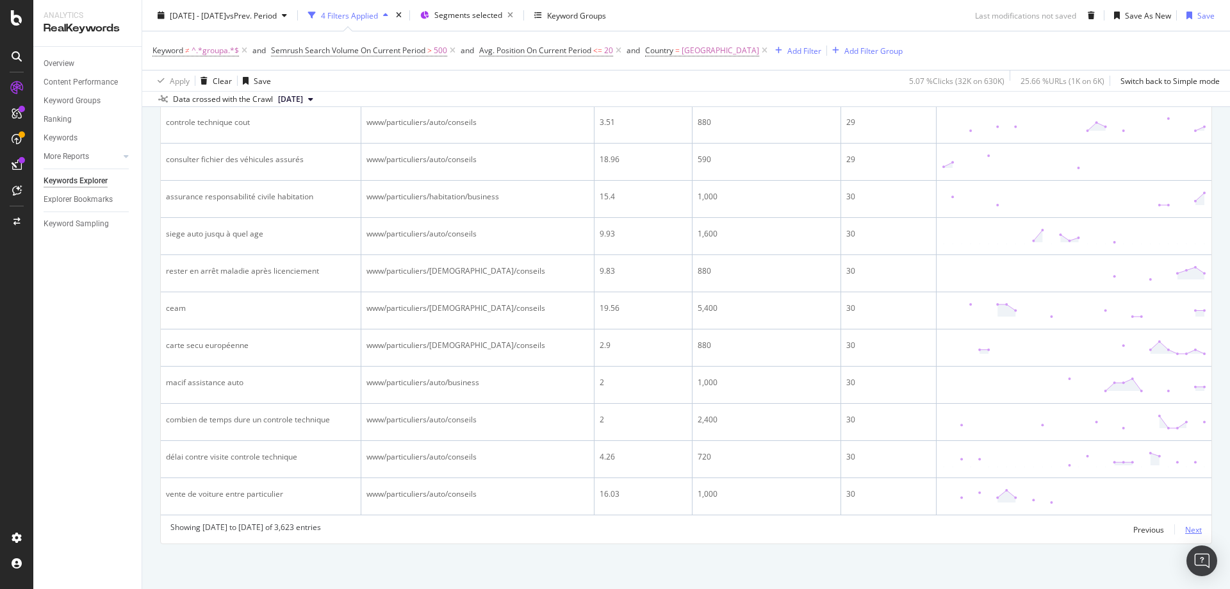
click at [1187, 530] on div "Next" at bounding box center [1193, 529] width 17 height 11
click at [1185, 533] on div "Next" at bounding box center [1193, 529] width 17 height 11
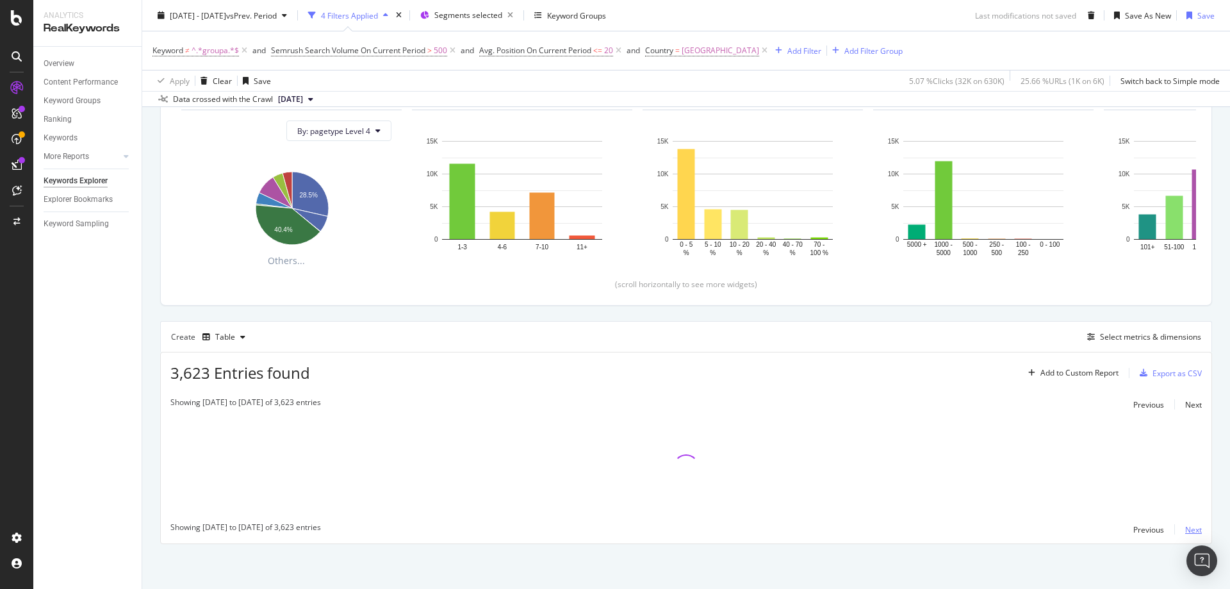
scroll to position [237, 0]
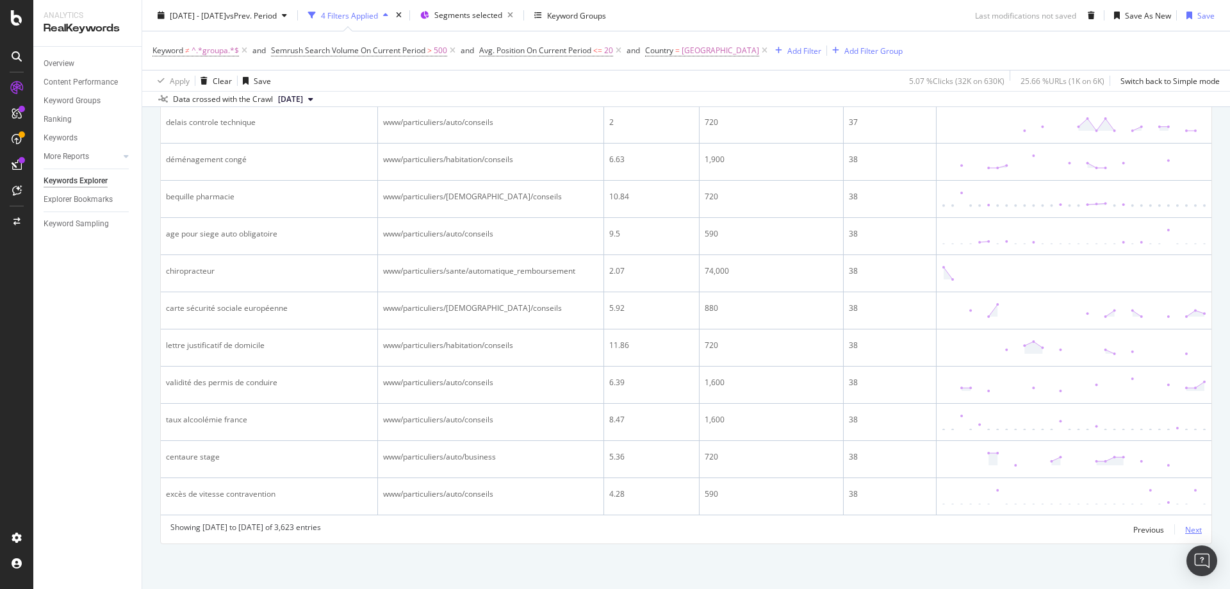
click at [1185, 533] on div "Next" at bounding box center [1193, 529] width 17 height 11
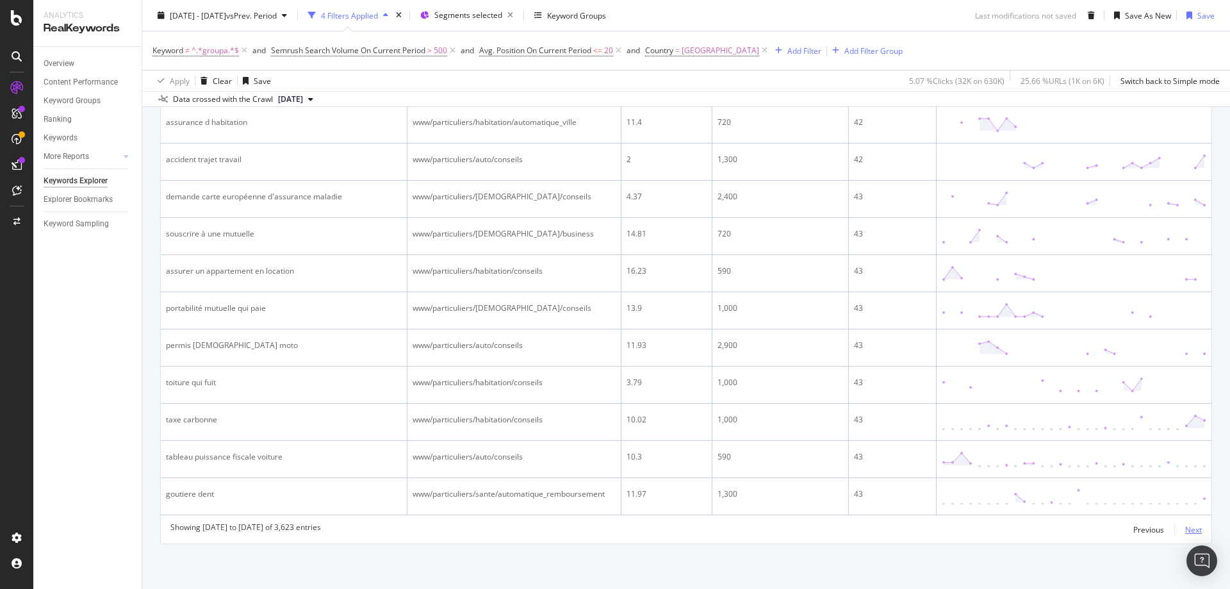
click at [1185, 532] on div "Next" at bounding box center [1193, 529] width 17 height 11
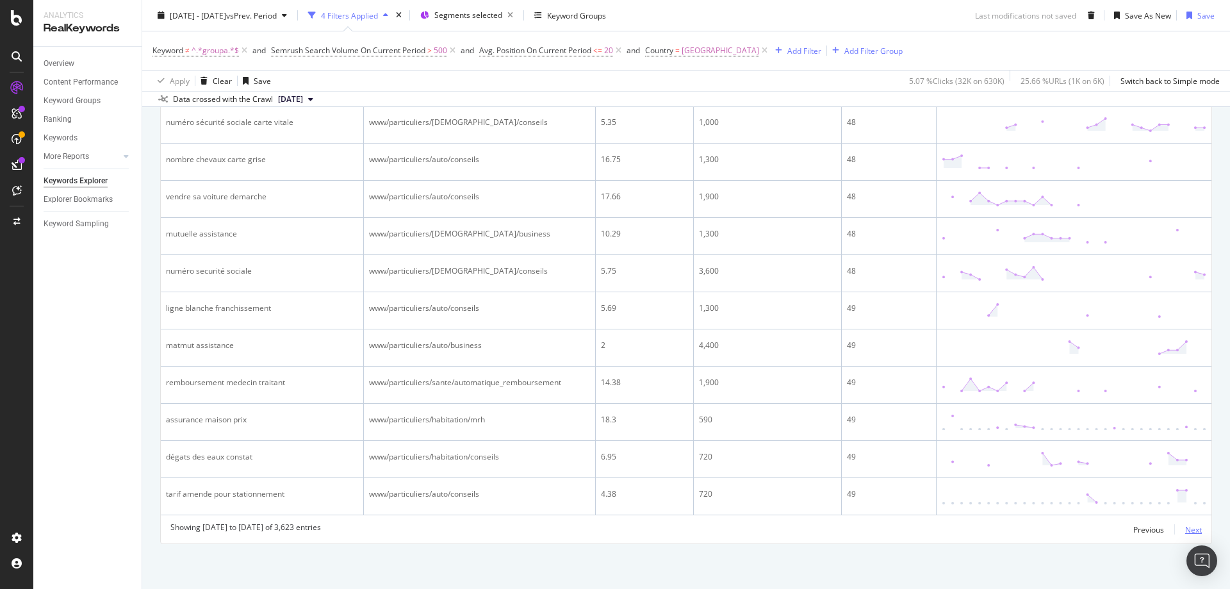
click at [1185, 532] on div "Next" at bounding box center [1193, 529] width 17 height 11
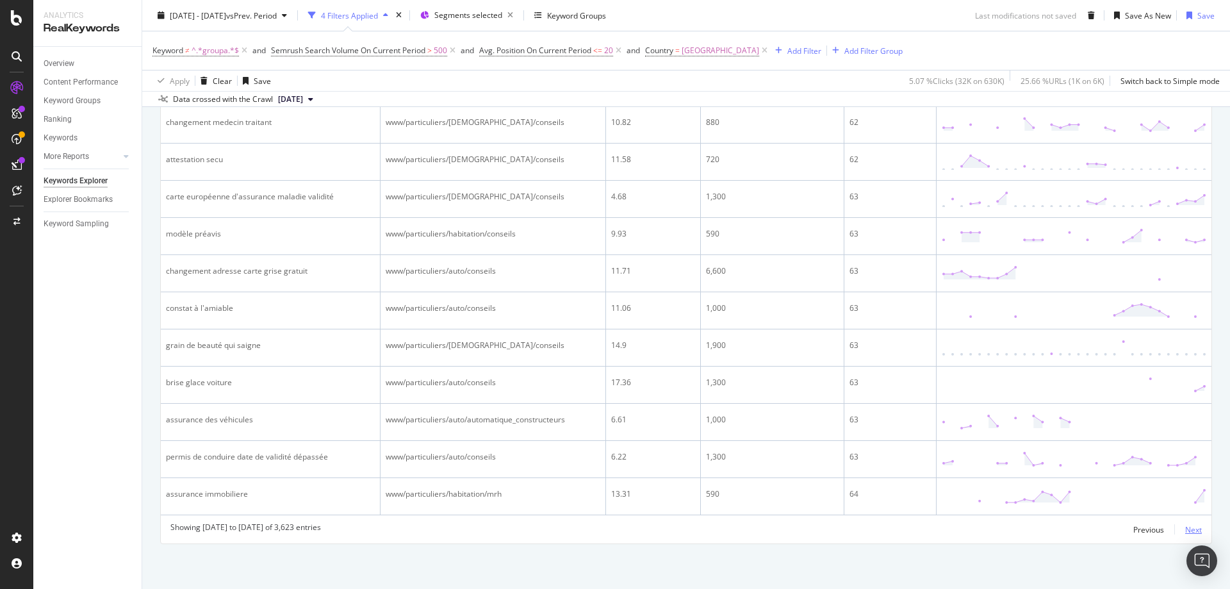
click at [1185, 532] on div "Next" at bounding box center [1193, 529] width 17 height 11
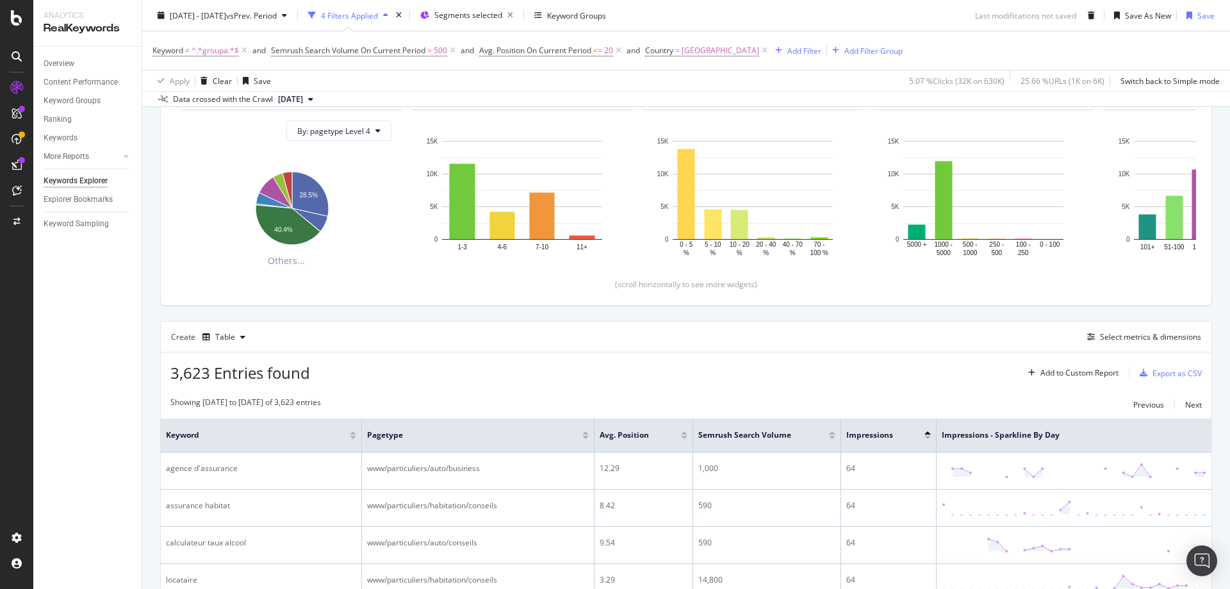
scroll to position [2032, 0]
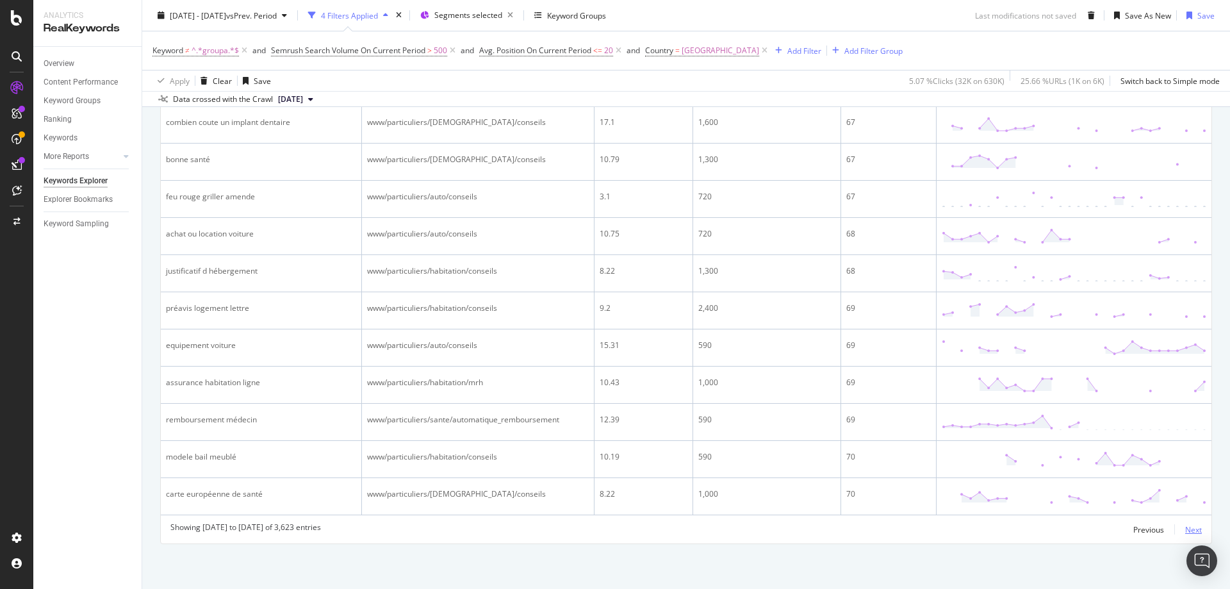
click at [1185, 532] on div "Next" at bounding box center [1193, 529] width 17 height 11
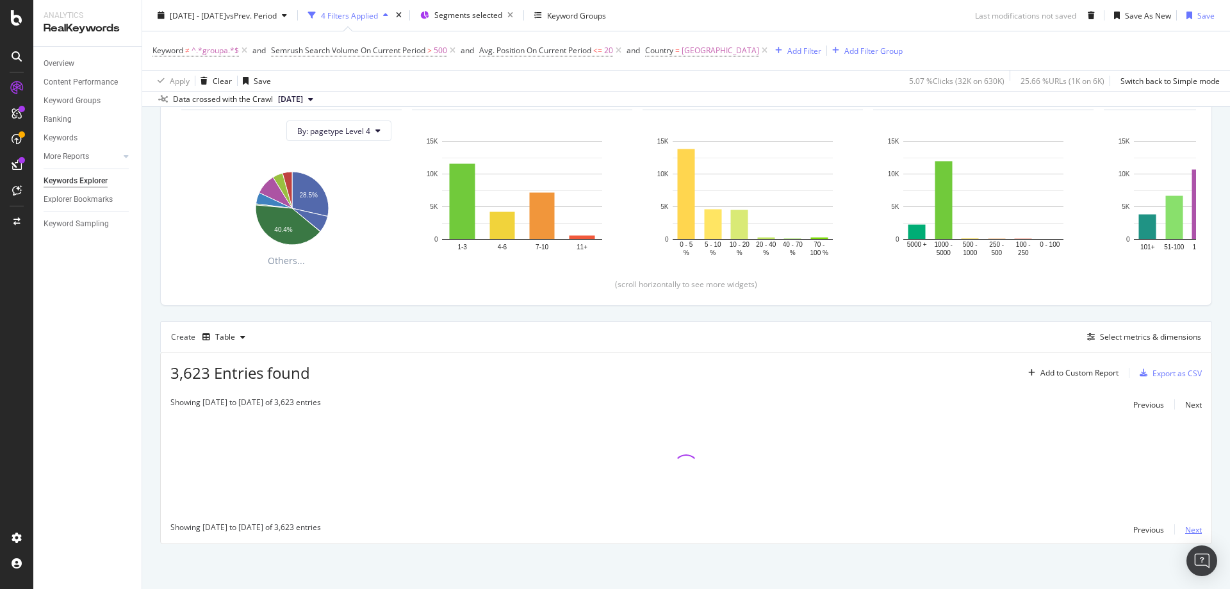
scroll to position [237, 0]
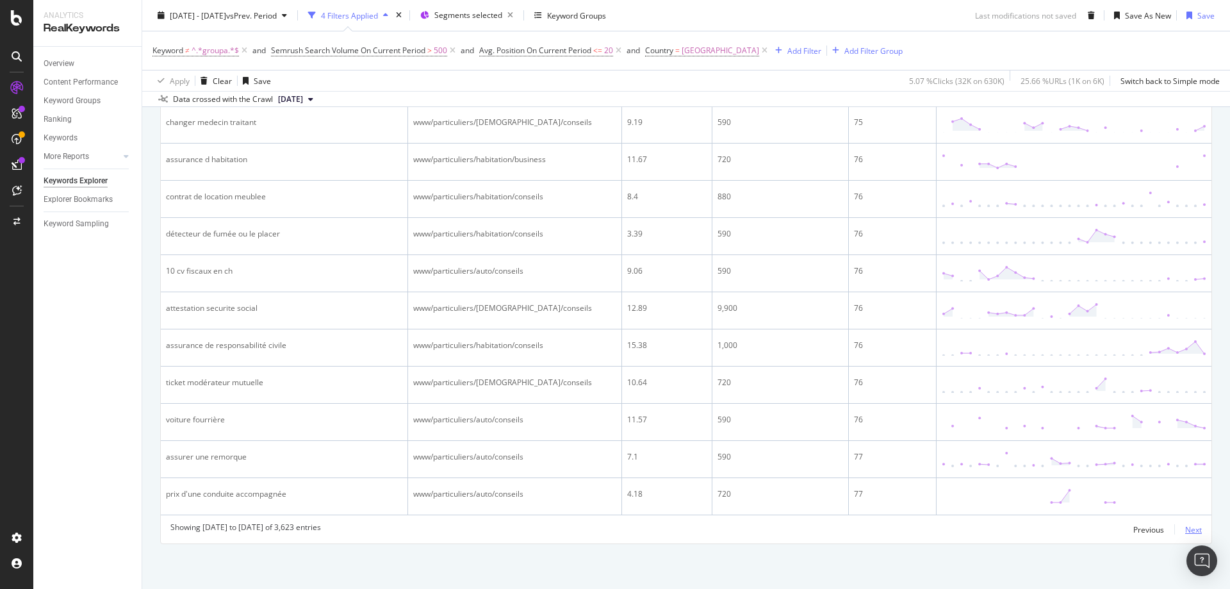
click at [1185, 532] on div "Next" at bounding box center [1193, 529] width 17 height 11
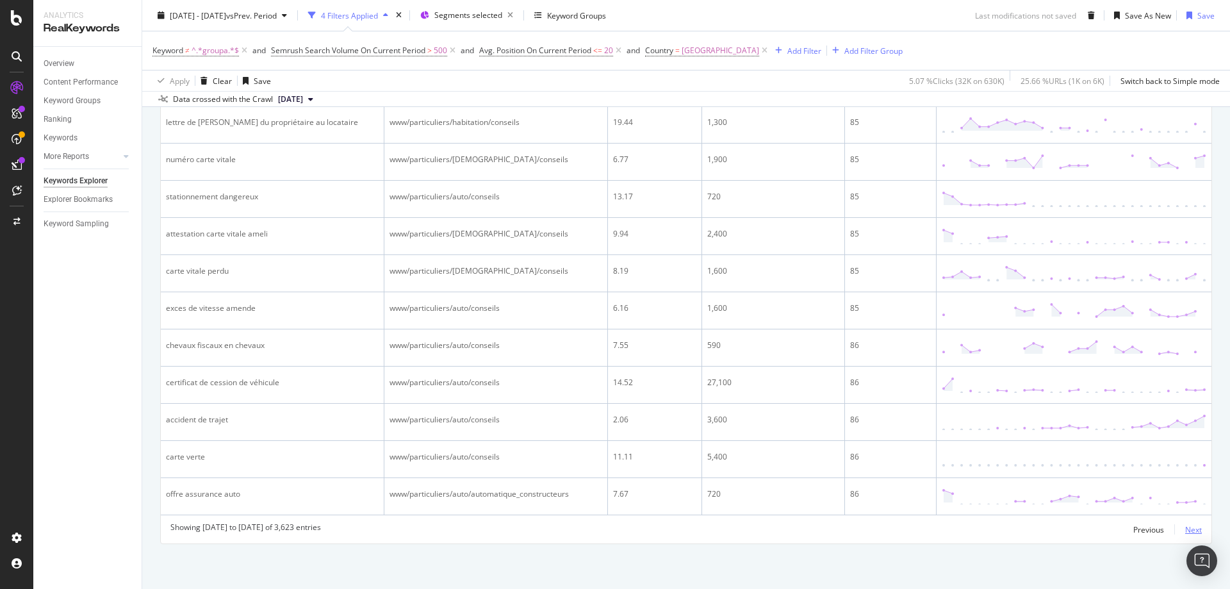
click at [1185, 532] on div "Next" at bounding box center [1193, 529] width 17 height 11
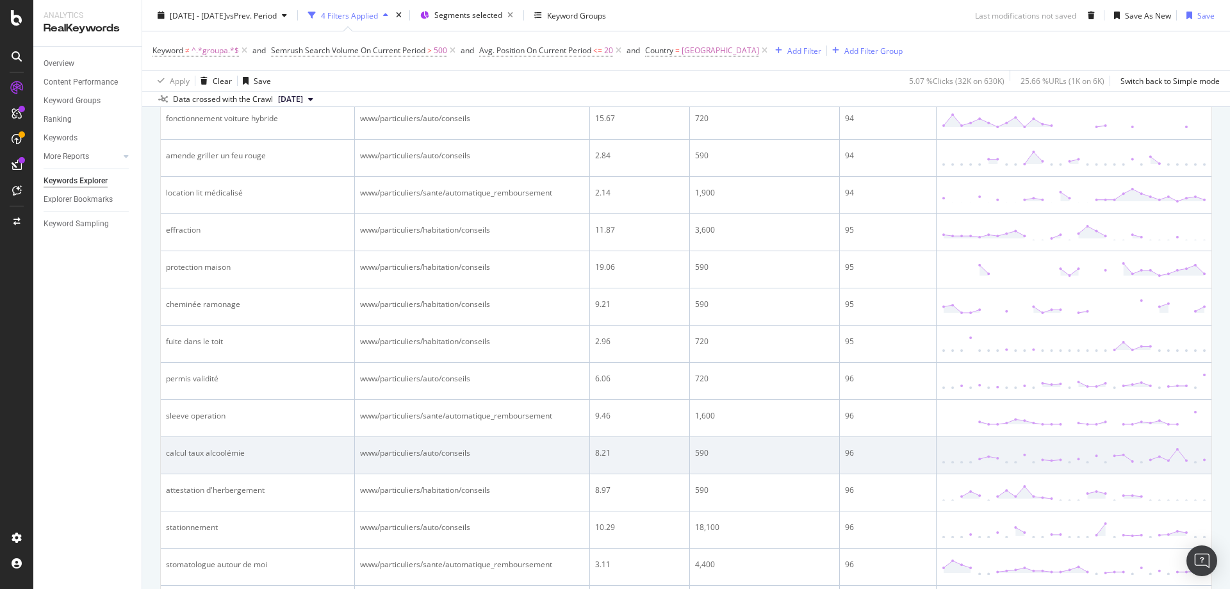
scroll to position [2032, 0]
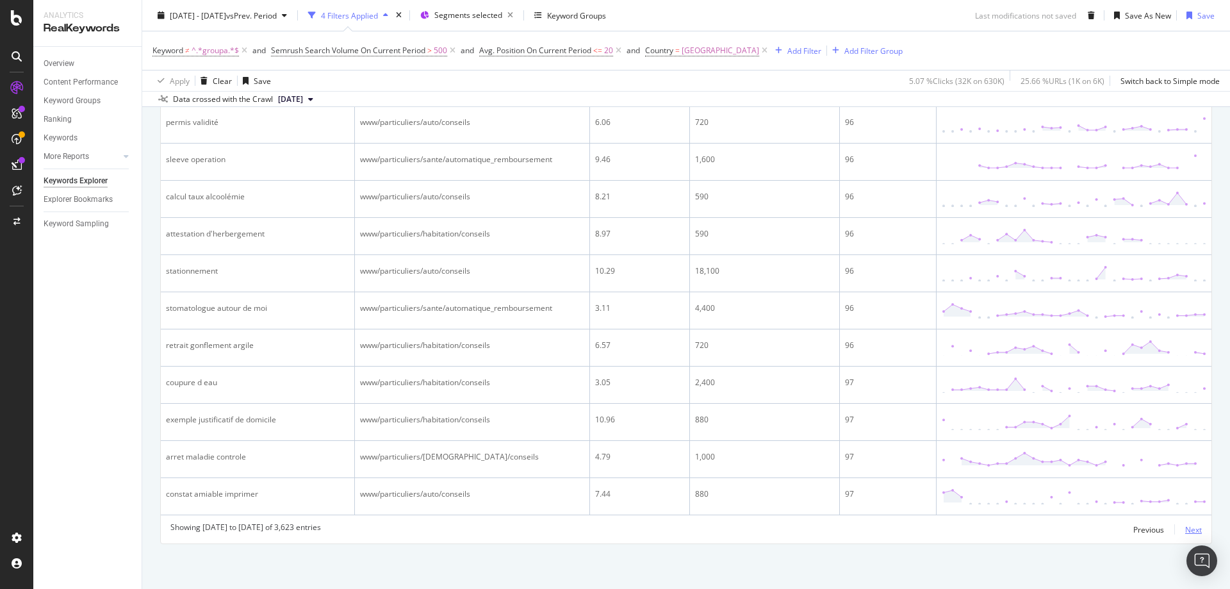
click at [1185, 527] on div "Next" at bounding box center [1193, 529] width 17 height 11
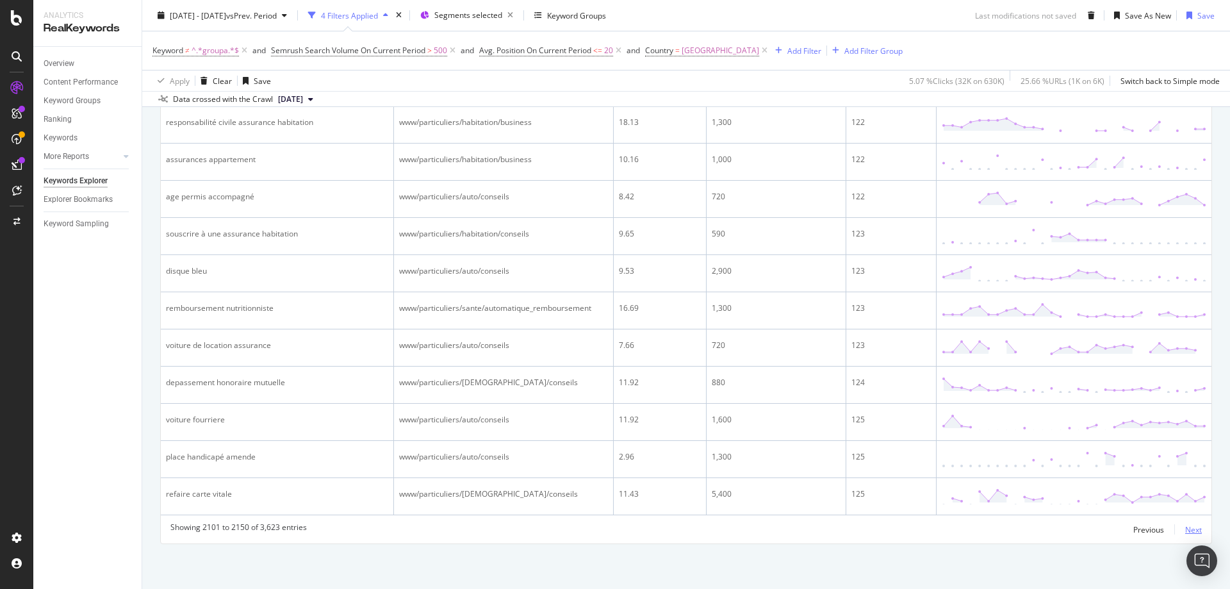
click at [1185, 530] on div "Next" at bounding box center [1193, 529] width 17 height 11
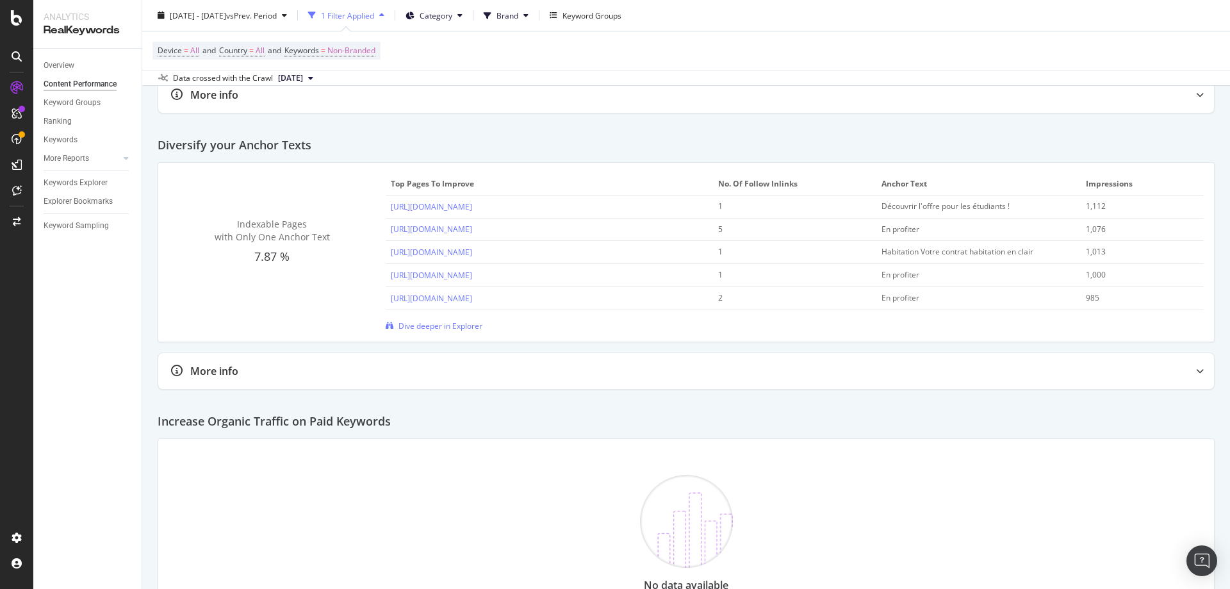
scroll to position [1805, 0]
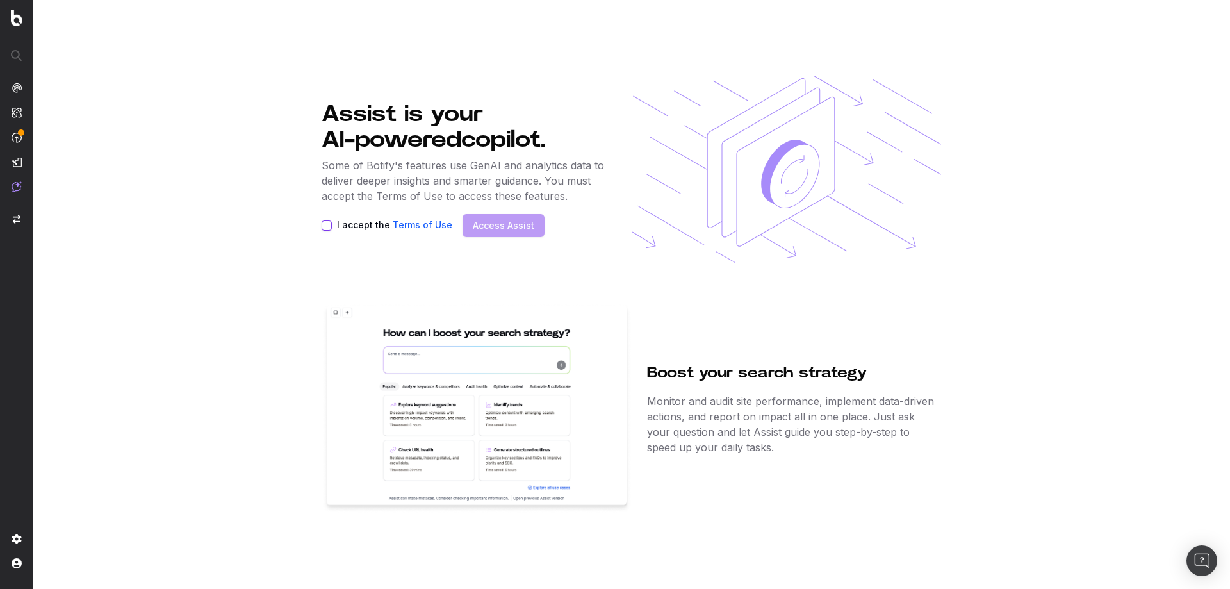
click at [327, 227] on button "I accept the Terms of Use" at bounding box center [327, 225] width 10 height 10
click at [500, 224] on link "Access Assist" at bounding box center [504, 225] width 62 height 13
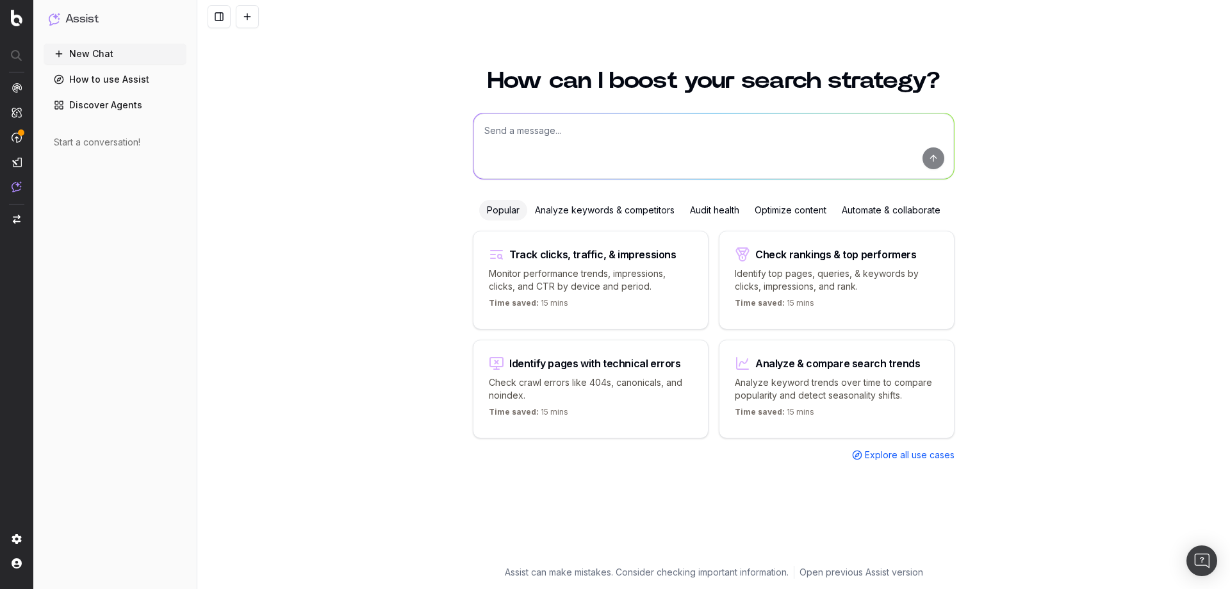
click at [94, 104] on link "Discover Agents" at bounding box center [115, 105] width 143 height 21
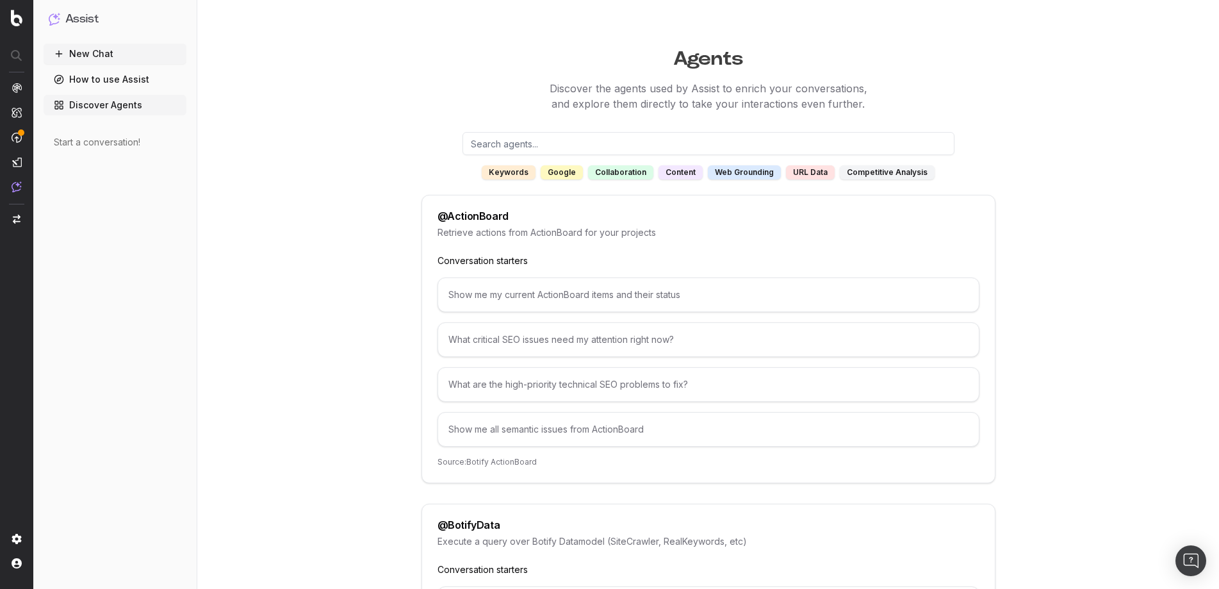
click at [93, 53] on button "New Chat" at bounding box center [115, 54] width 143 height 21
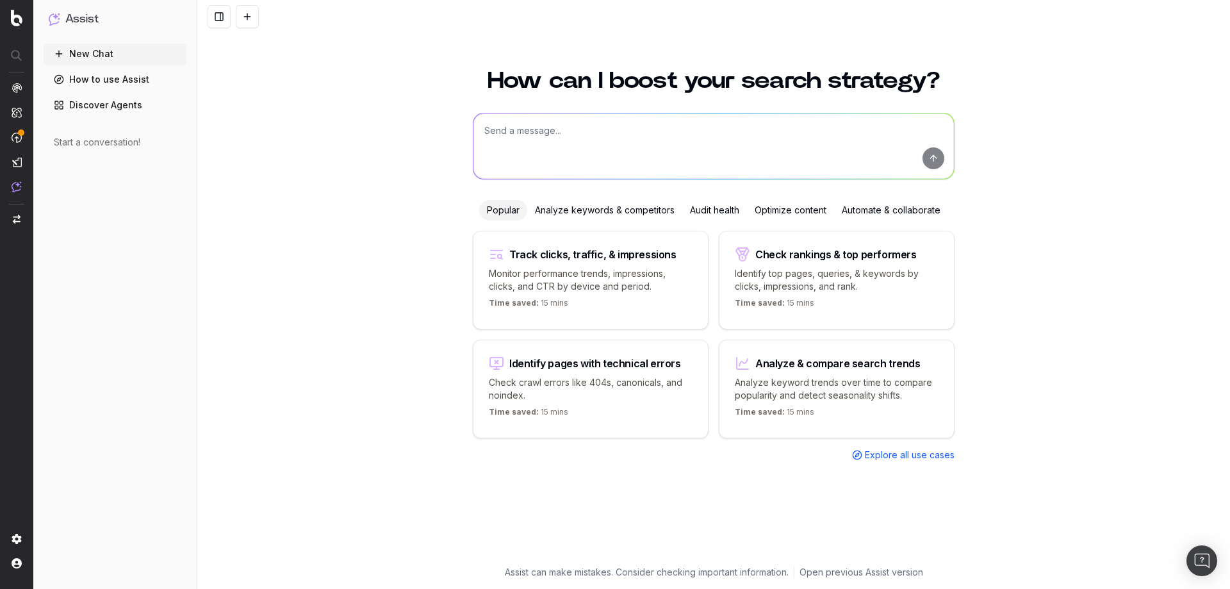
click at [620, 210] on div "Analyze keywords & competitors" at bounding box center [604, 210] width 155 height 21
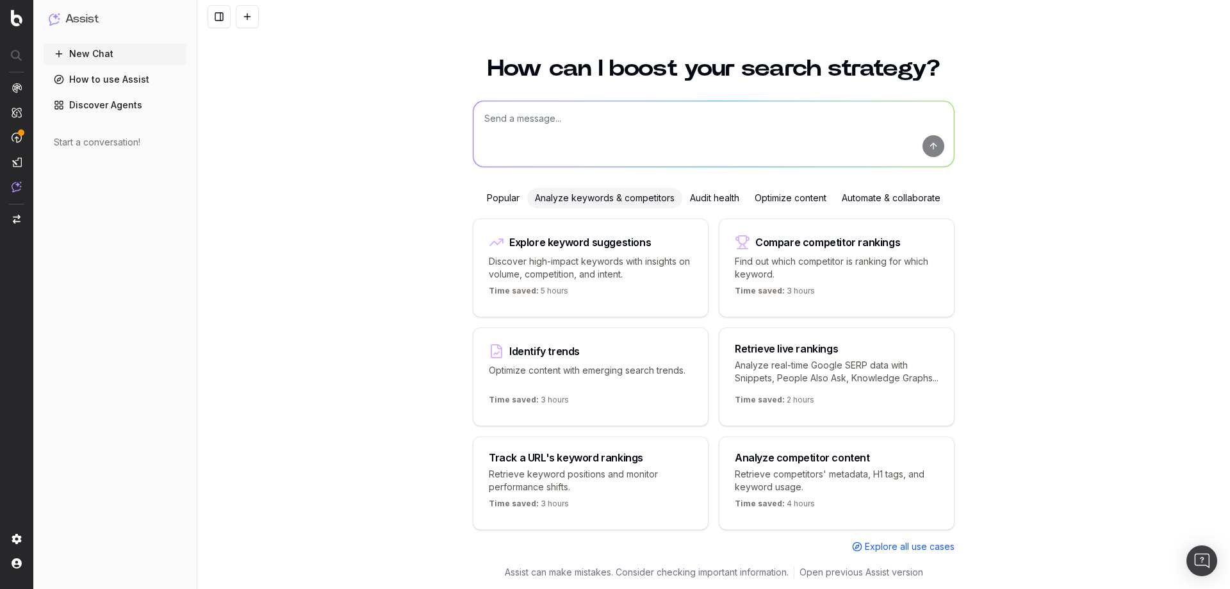
scroll to position [30, 0]
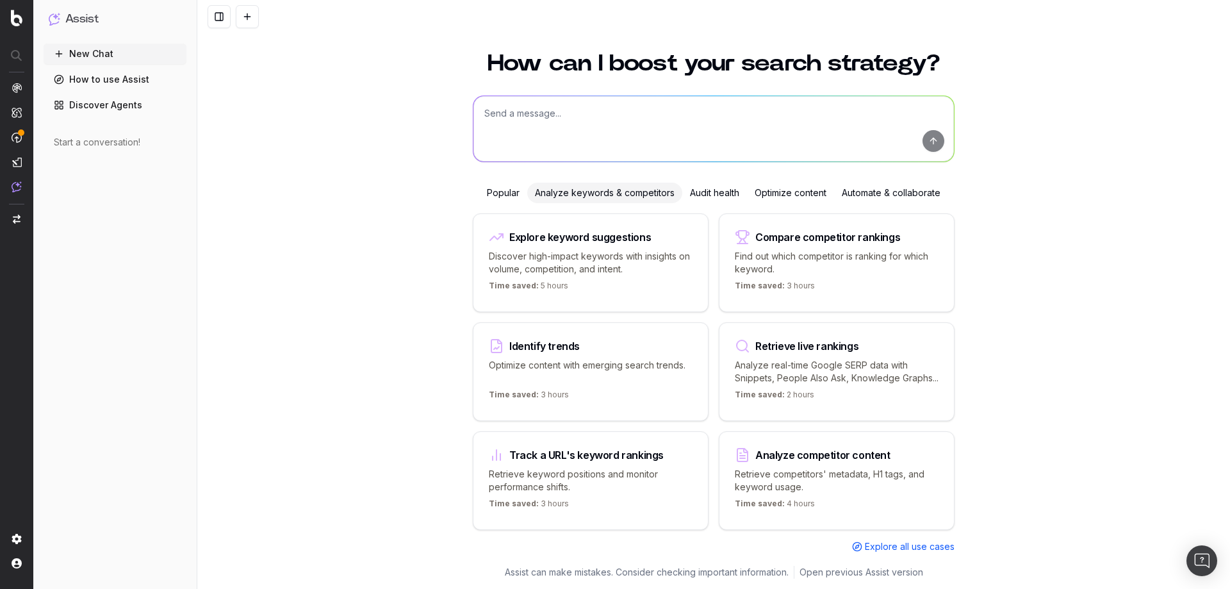
click at [587, 470] on p "Retrieve keyword positions and monitor performance shifts." at bounding box center [591, 481] width 204 height 26
type textarea "Show me the current rankings for"
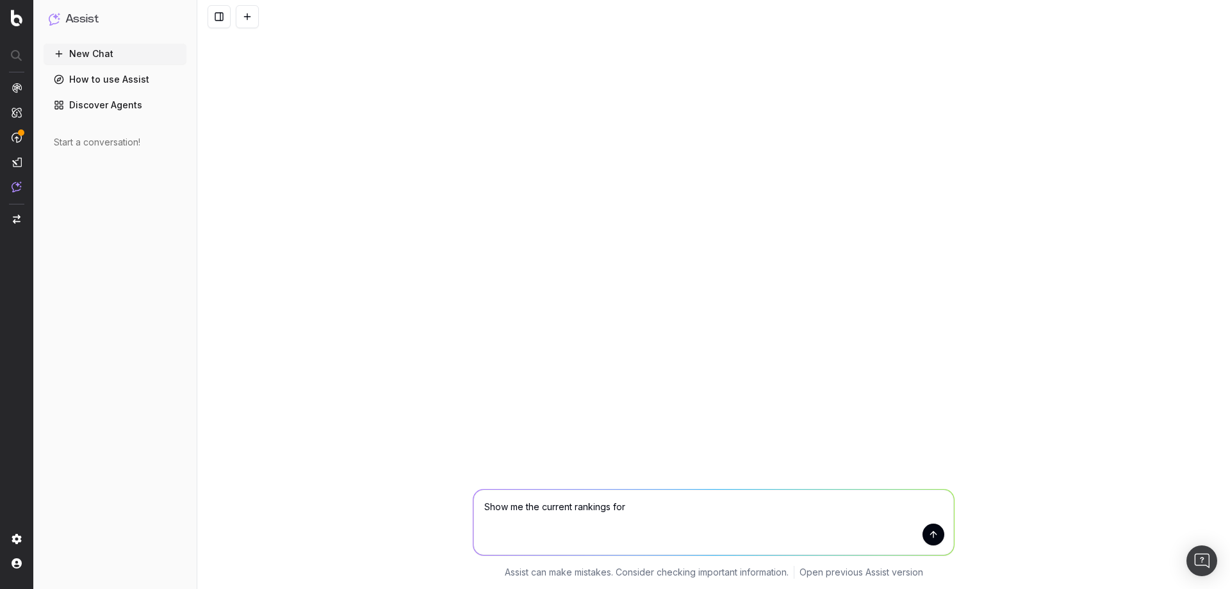
click at [108, 51] on button "New Chat" at bounding box center [115, 54] width 143 height 21
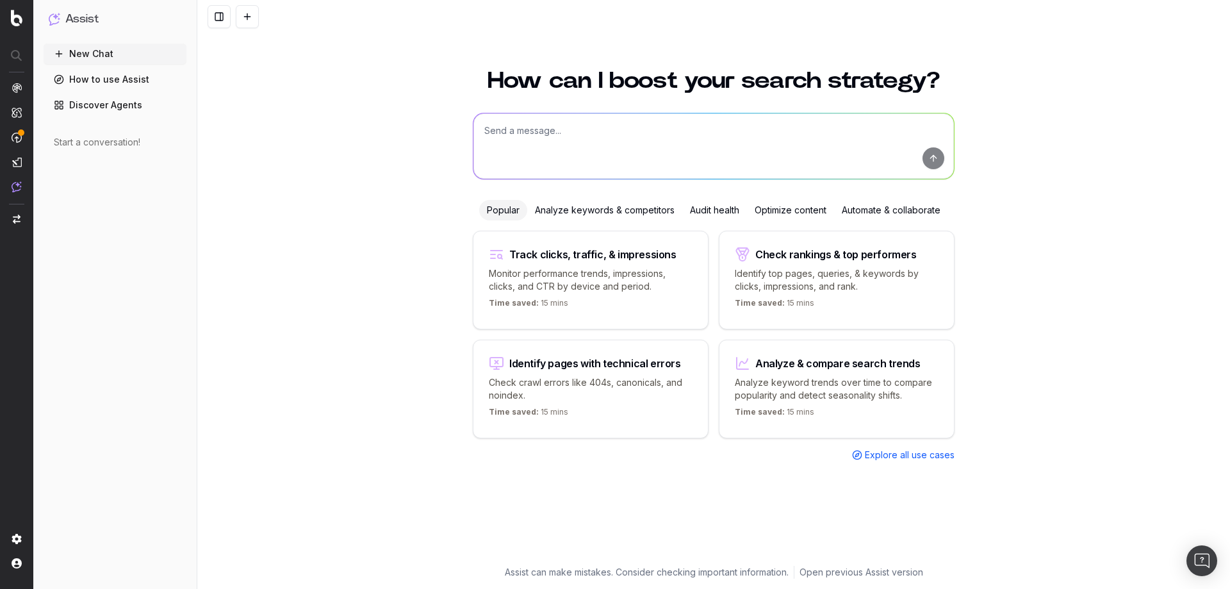
click at [876, 211] on div "Automate & collaborate" at bounding box center [891, 210] width 114 height 21
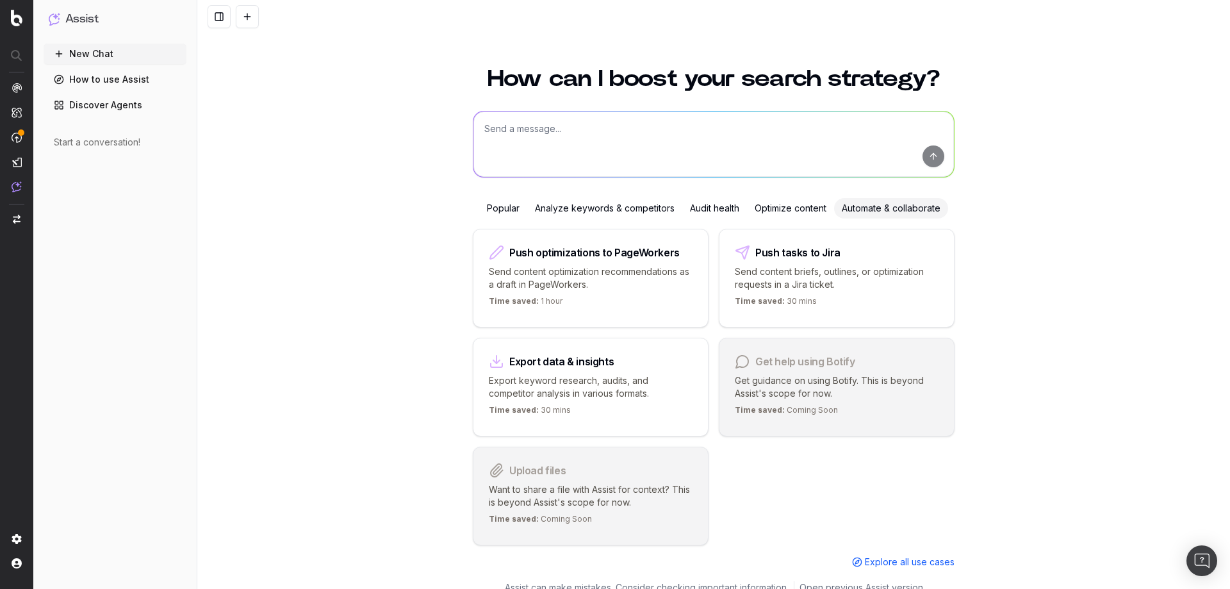
scroll to position [17, 0]
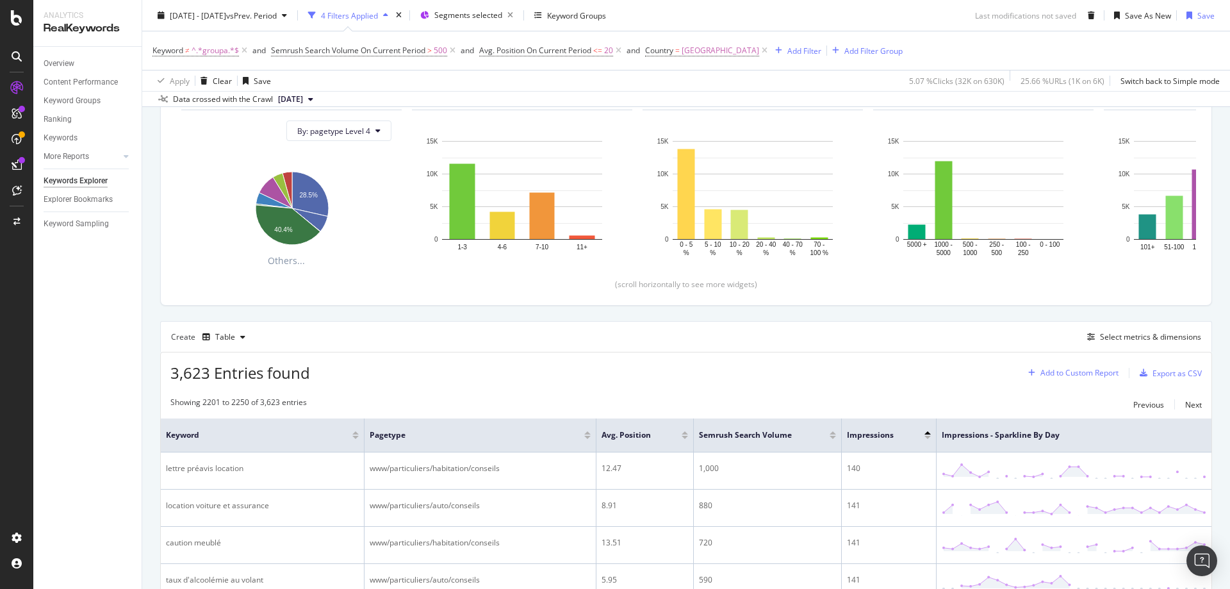
scroll to position [2032, 0]
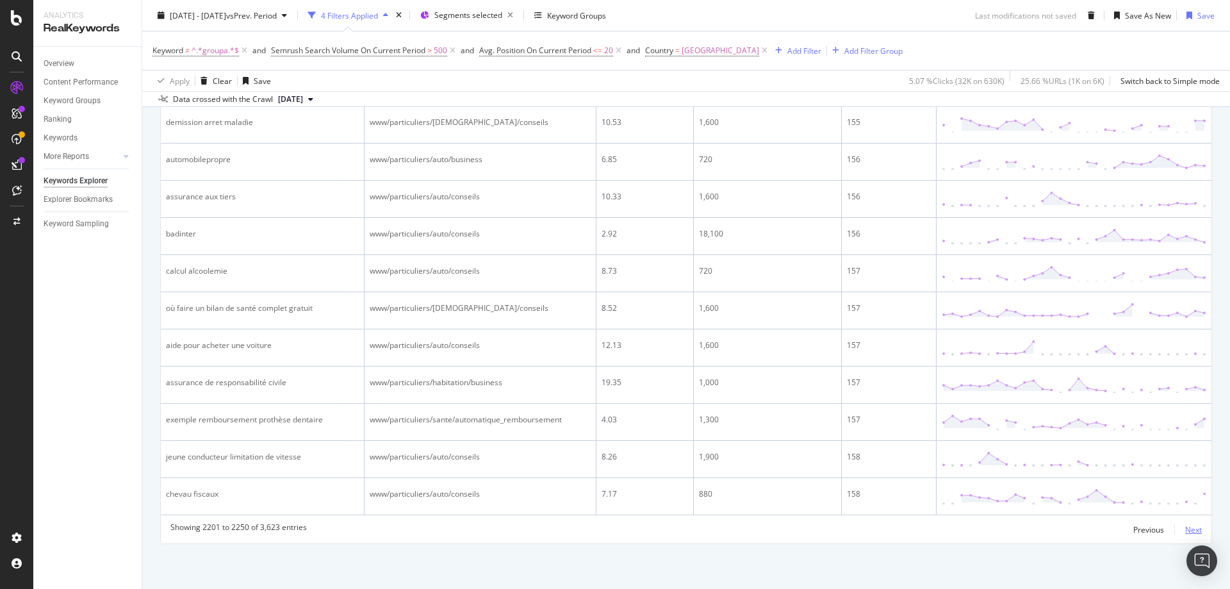
click at [1187, 529] on div "Next" at bounding box center [1193, 529] width 17 height 11
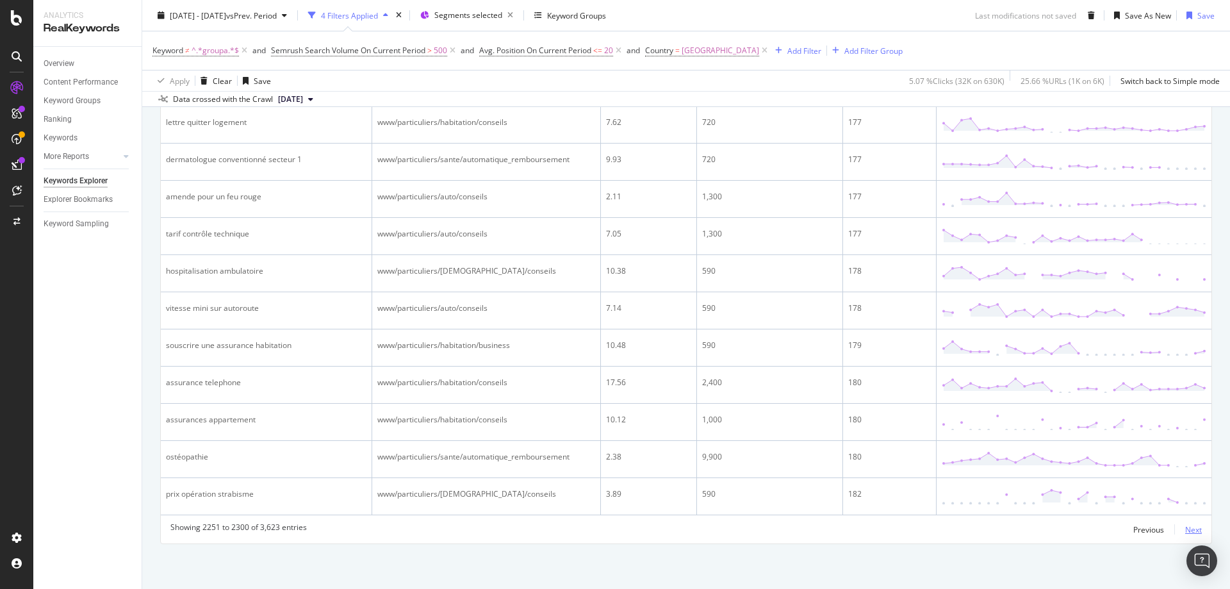
click at [1185, 531] on div "Next" at bounding box center [1193, 529] width 17 height 11
click at [1188, 532] on div "Next" at bounding box center [1193, 529] width 17 height 11
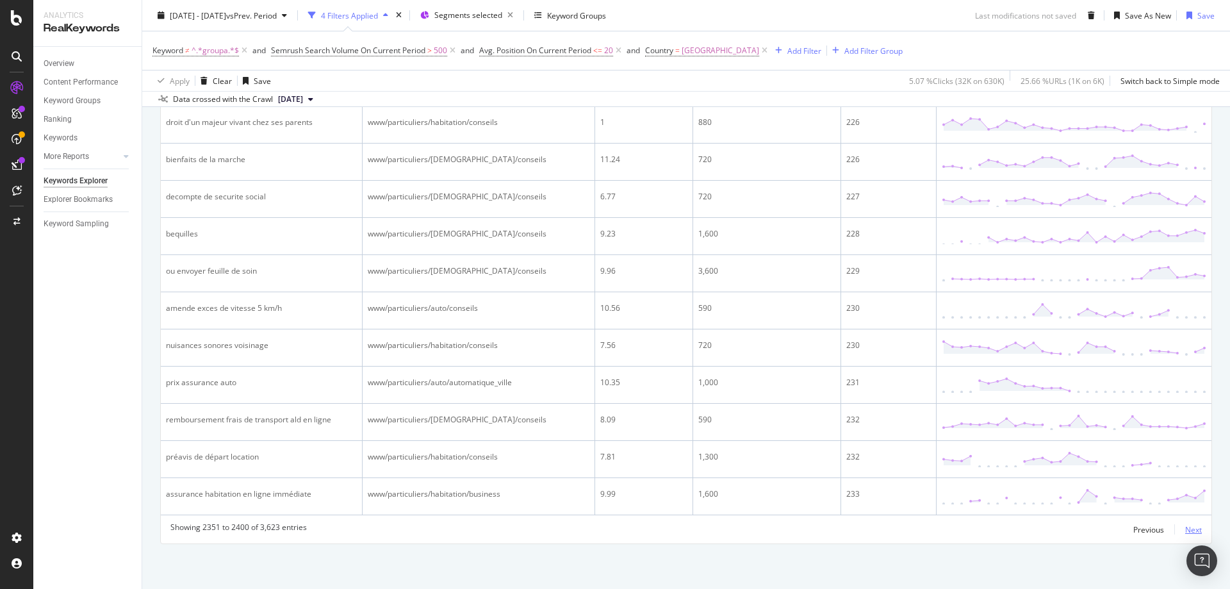
click at [1185, 530] on div "Next" at bounding box center [1193, 529] width 17 height 11
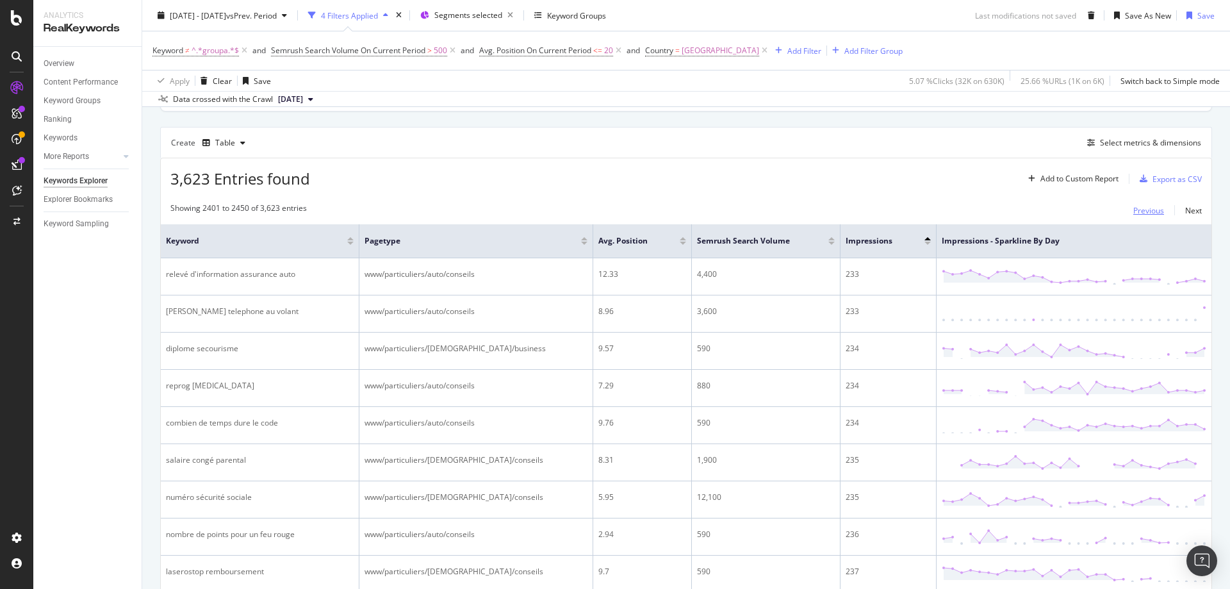
scroll to position [431, 0]
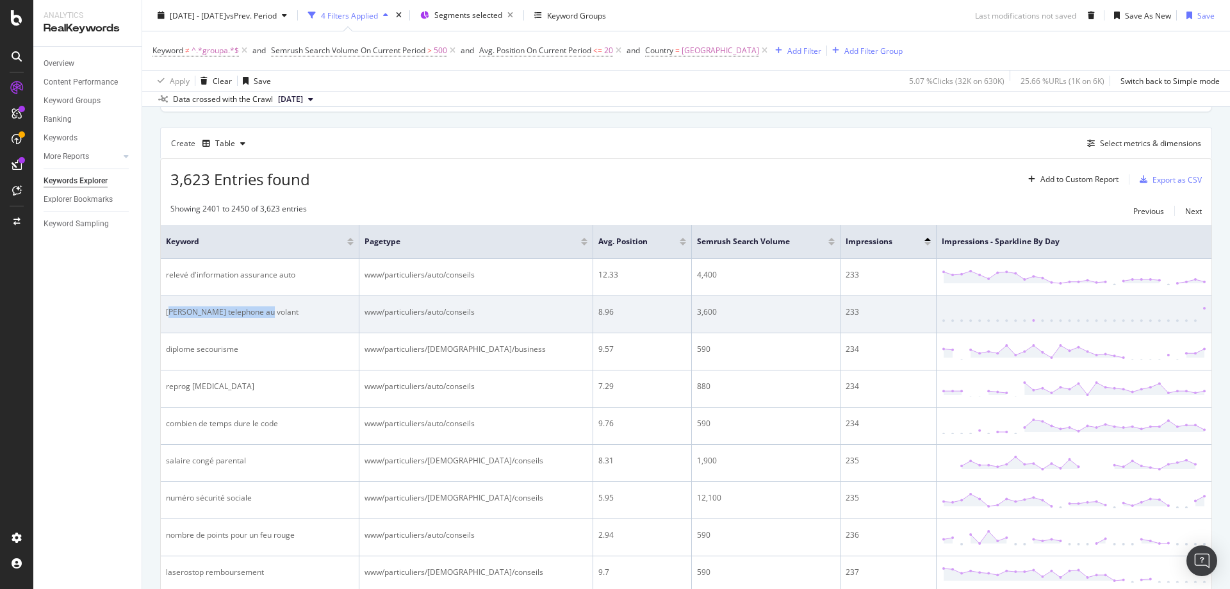
drag, startPoint x: 286, startPoint y: 311, endPoint x: 169, endPoint y: 319, distance: 116.9
click at [169, 319] on td "[PERSON_NAME] telephone au volant" at bounding box center [260, 314] width 199 height 37
drag, startPoint x: 276, startPoint y: 315, endPoint x: 166, endPoint y: 322, distance: 109.7
click at [166, 322] on td "[PERSON_NAME] telephone au volant" at bounding box center [260, 314] width 199 height 37
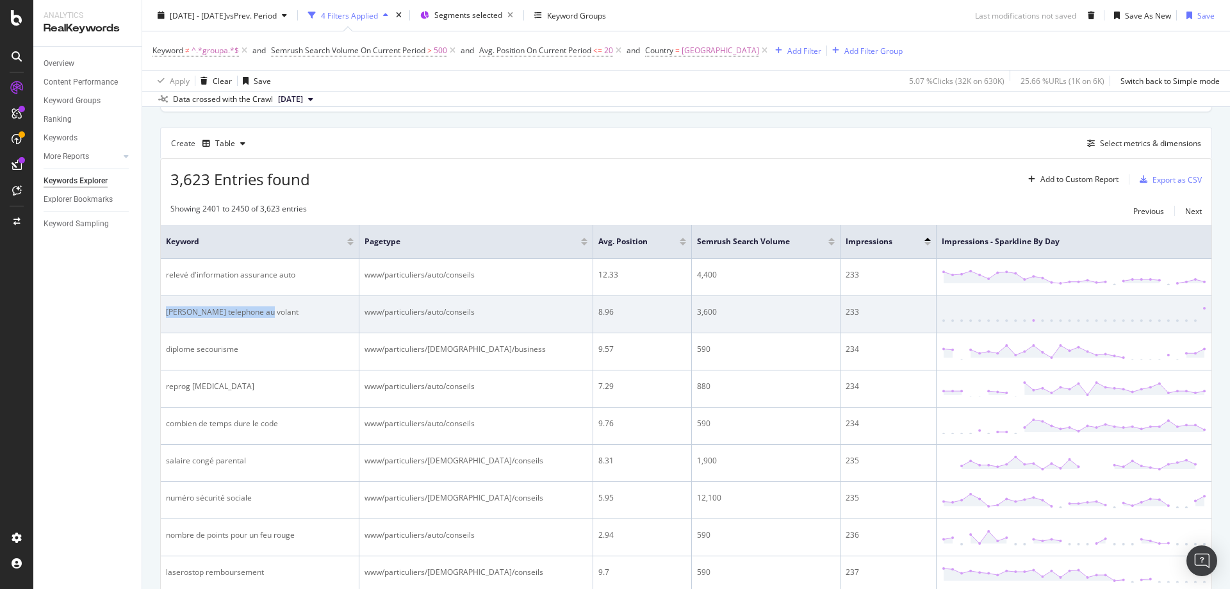
copy div "[PERSON_NAME] telephone au volant"
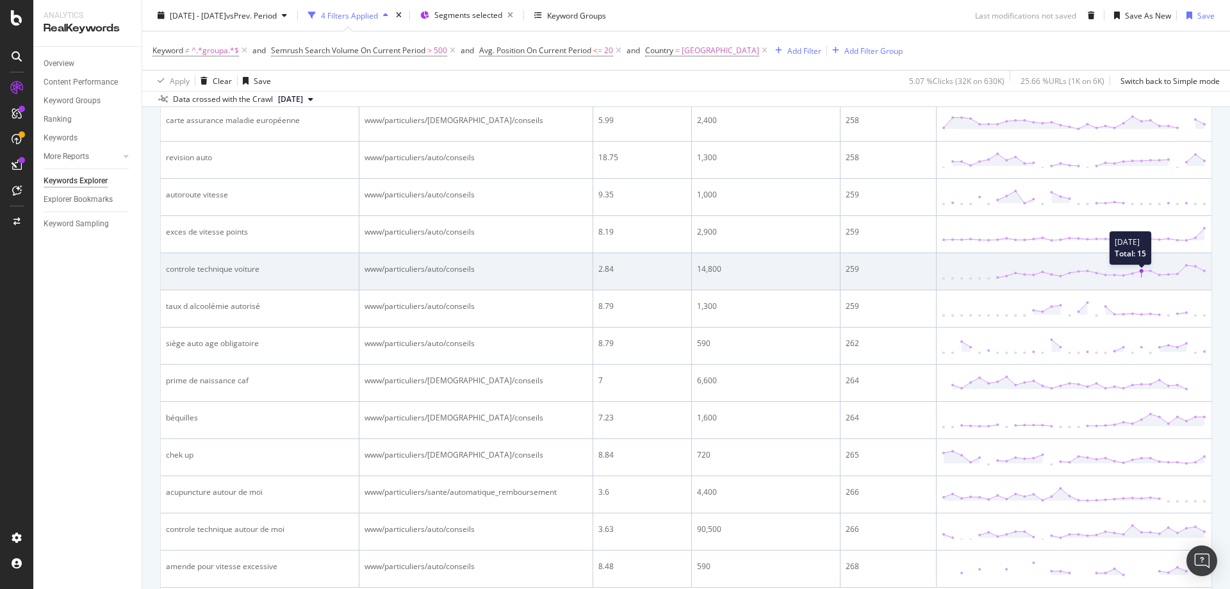
scroll to position [2032, 0]
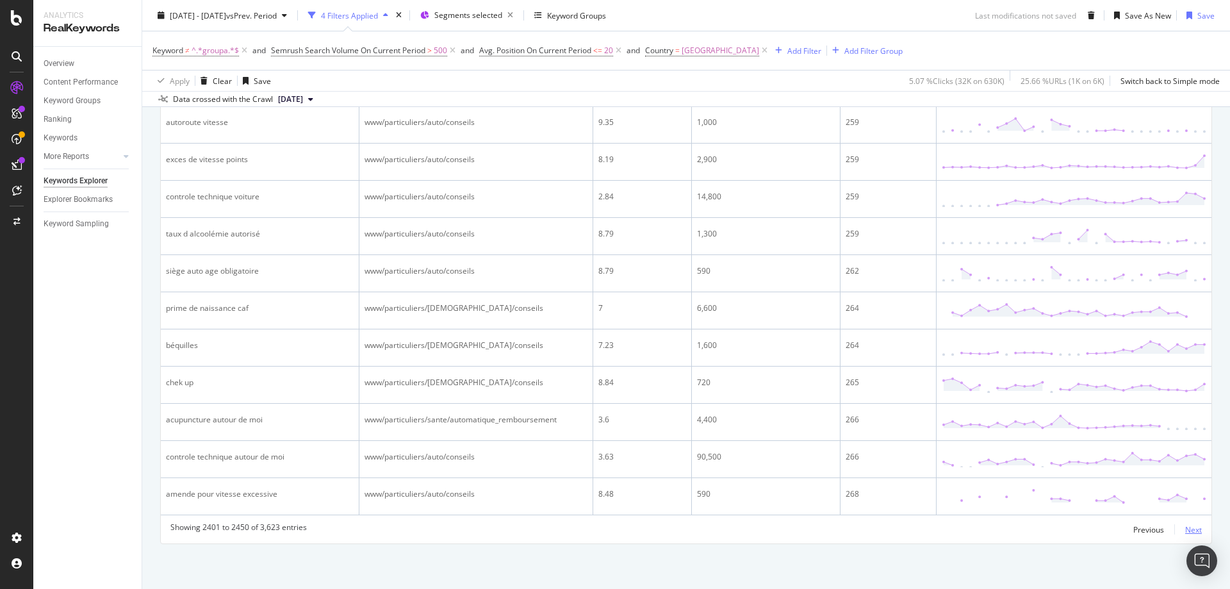
click at [1187, 529] on div "Next" at bounding box center [1193, 529] width 17 height 11
click at [1186, 524] on div "Next" at bounding box center [1193, 529] width 17 height 11
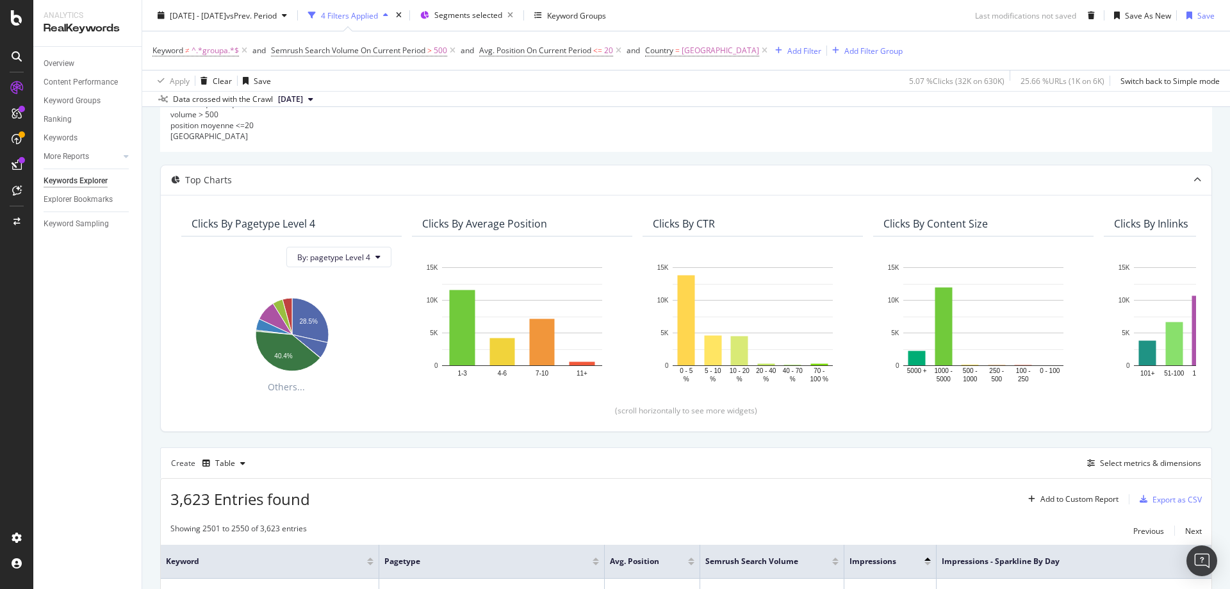
scroll to position [0, 0]
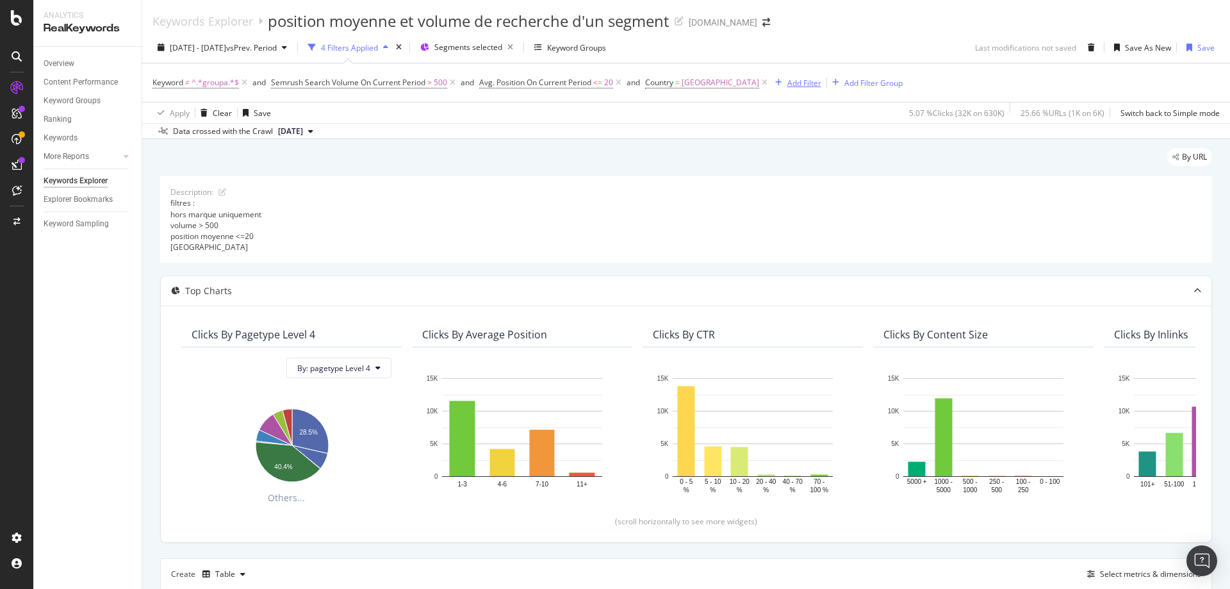
click at [787, 80] on div "Add Filter" at bounding box center [804, 83] width 34 height 11
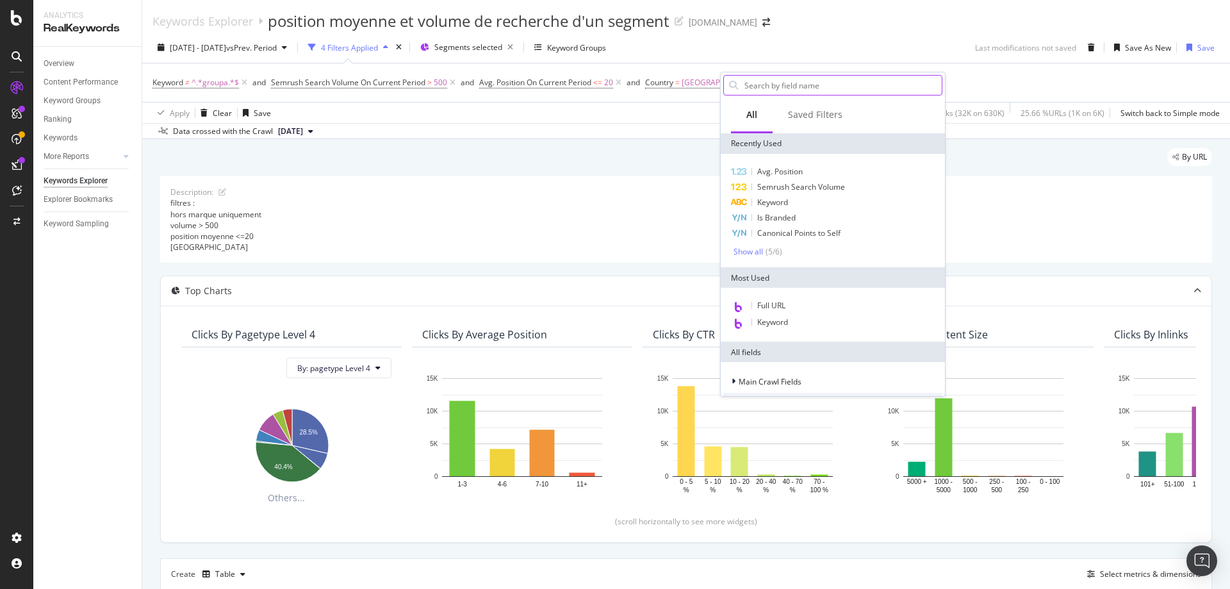
click at [778, 81] on input "text" at bounding box center [842, 85] width 199 height 19
click at [796, 83] on input "text" at bounding box center [842, 85] width 199 height 19
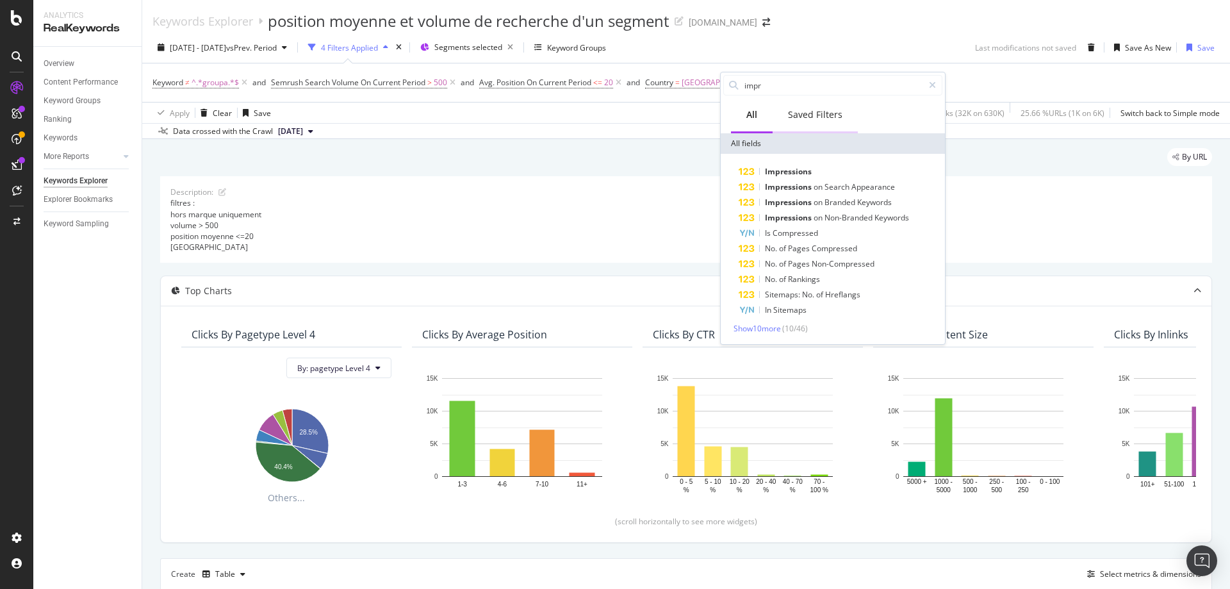
type input "impr"
click at [809, 115] on div "Saved Filters" at bounding box center [815, 114] width 54 height 13
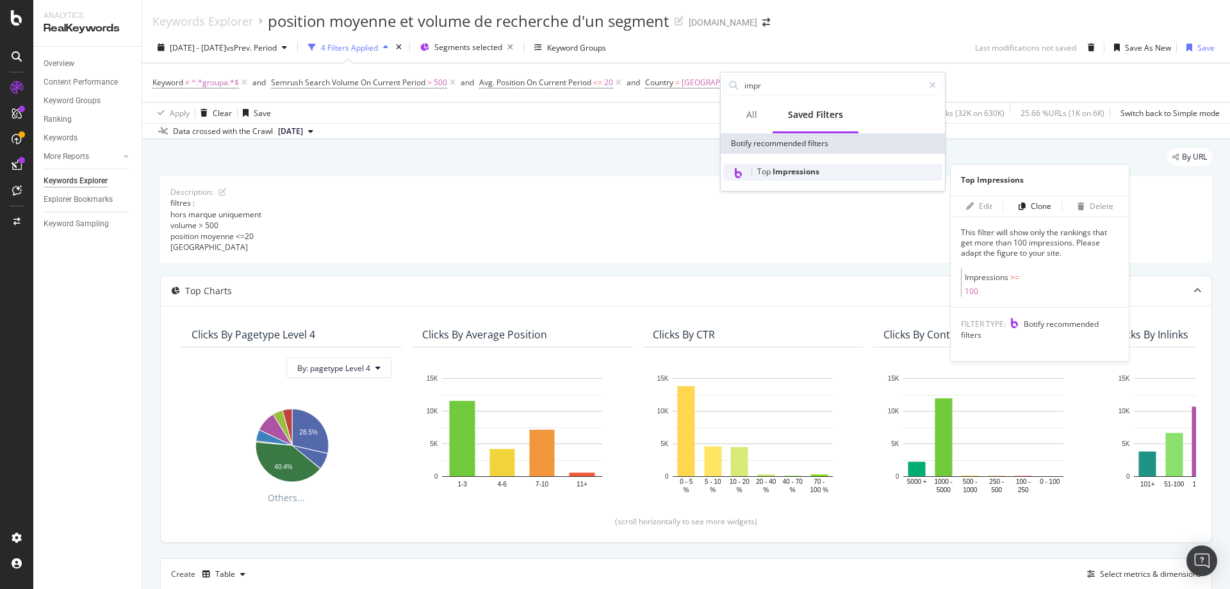
click at [787, 170] on span "Impressions" at bounding box center [796, 171] width 47 height 11
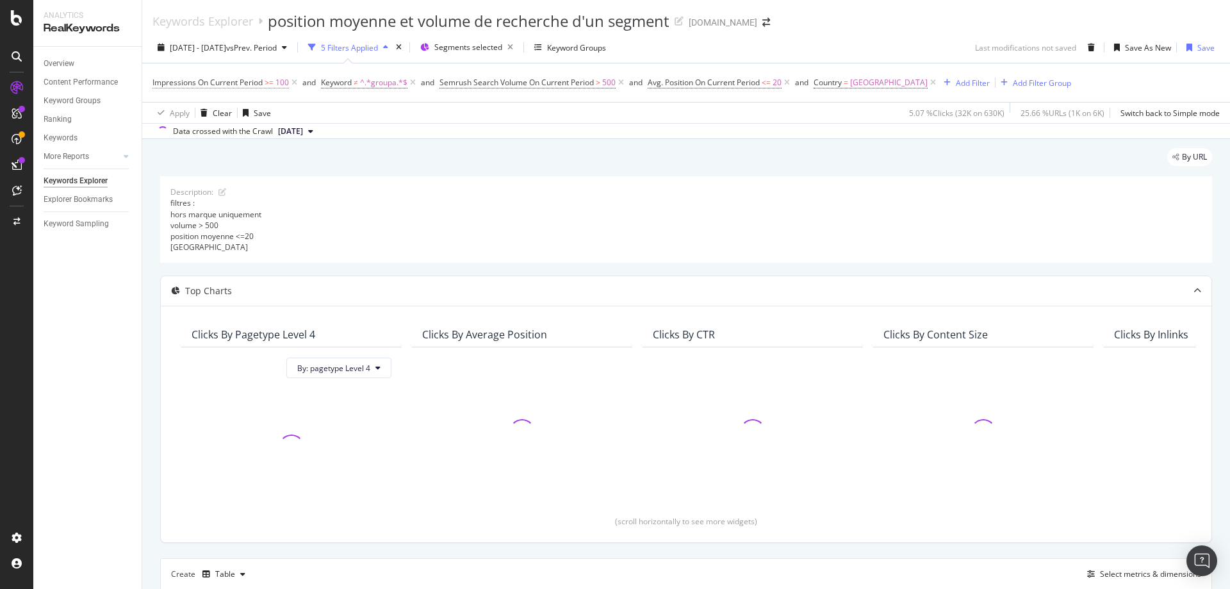
click at [268, 80] on span ">=" at bounding box center [269, 82] width 9 height 11
drag, startPoint x: 193, startPoint y: 179, endPoint x: 142, endPoint y: 182, distance: 50.7
click at [143, 182] on body "Analytics RealKeywords Overview Content Performance Keyword Groups Ranking Keyw…" at bounding box center [615, 294] width 1230 height 589
drag, startPoint x: 199, startPoint y: 183, endPoint x: 154, endPoint y: 183, distance: 45.5
click at [154, 183] on div "All Devices On Current Period Greater than or equal to 100 Cancel Add filter Ap…" at bounding box center [233, 157] width 161 height 131
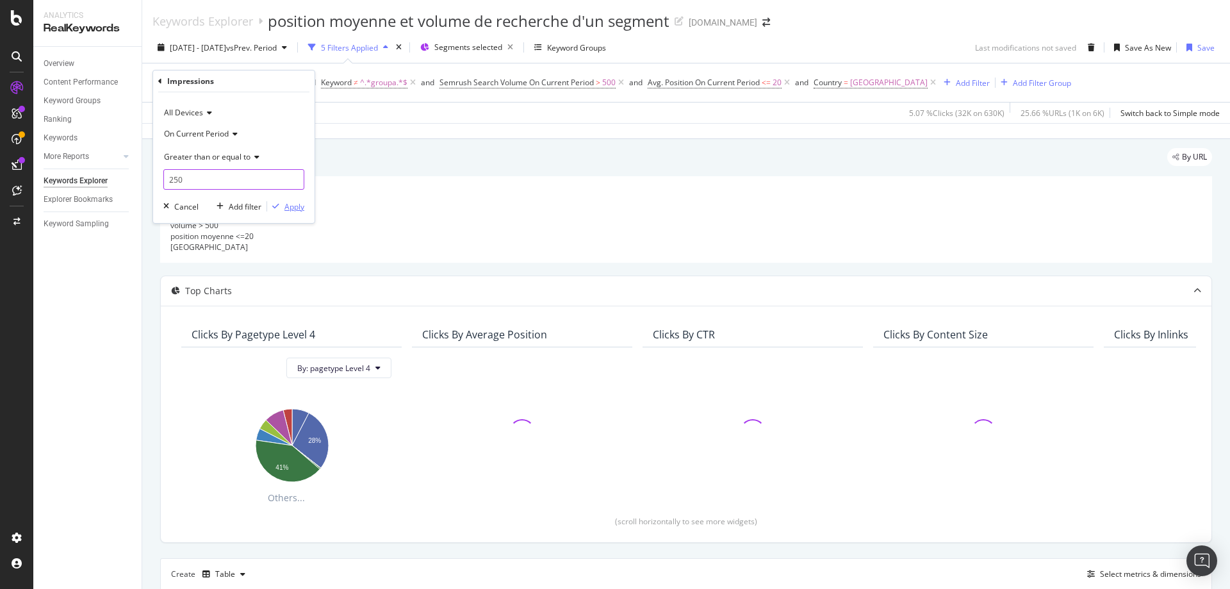
type input "250"
click at [300, 207] on div "Apply" at bounding box center [294, 206] width 20 height 11
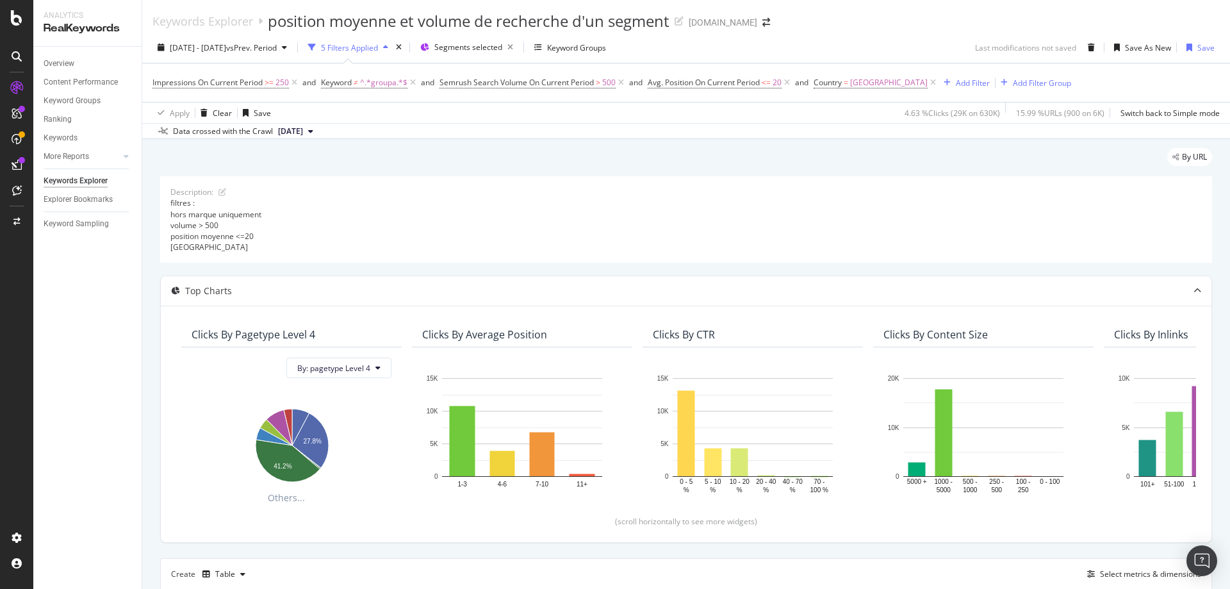
drag, startPoint x: 294, startPoint y: 83, endPoint x: 359, endPoint y: 258, distance: 186.7
click at [294, 83] on icon at bounding box center [294, 82] width 11 height 13
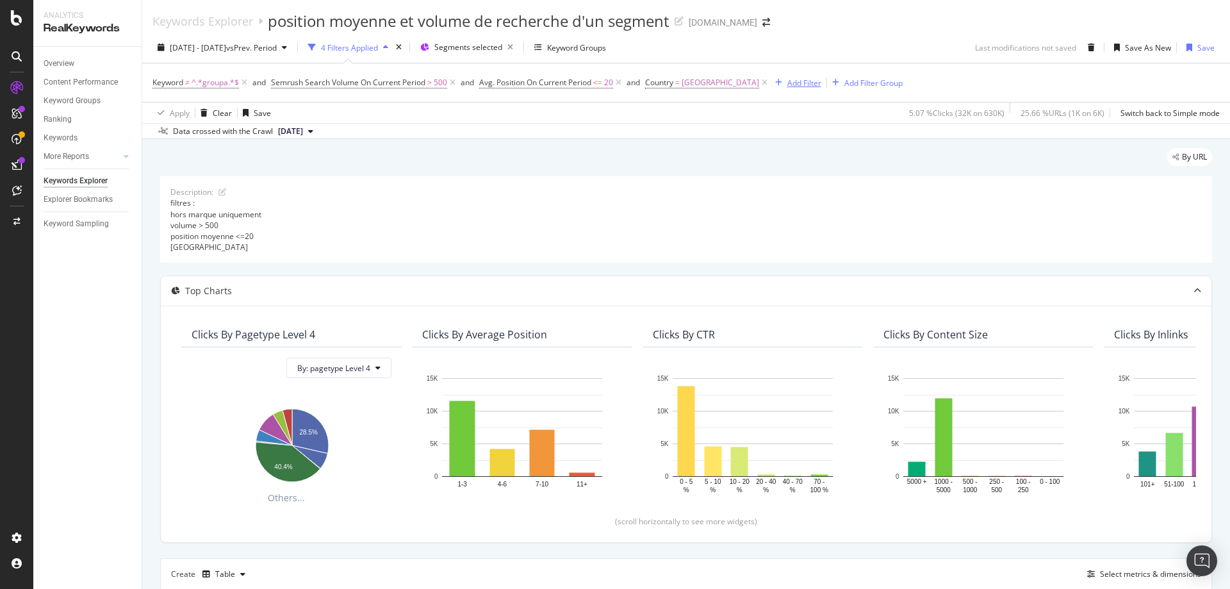
click at [787, 83] on div "Add Filter" at bounding box center [804, 83] width 34 height 11
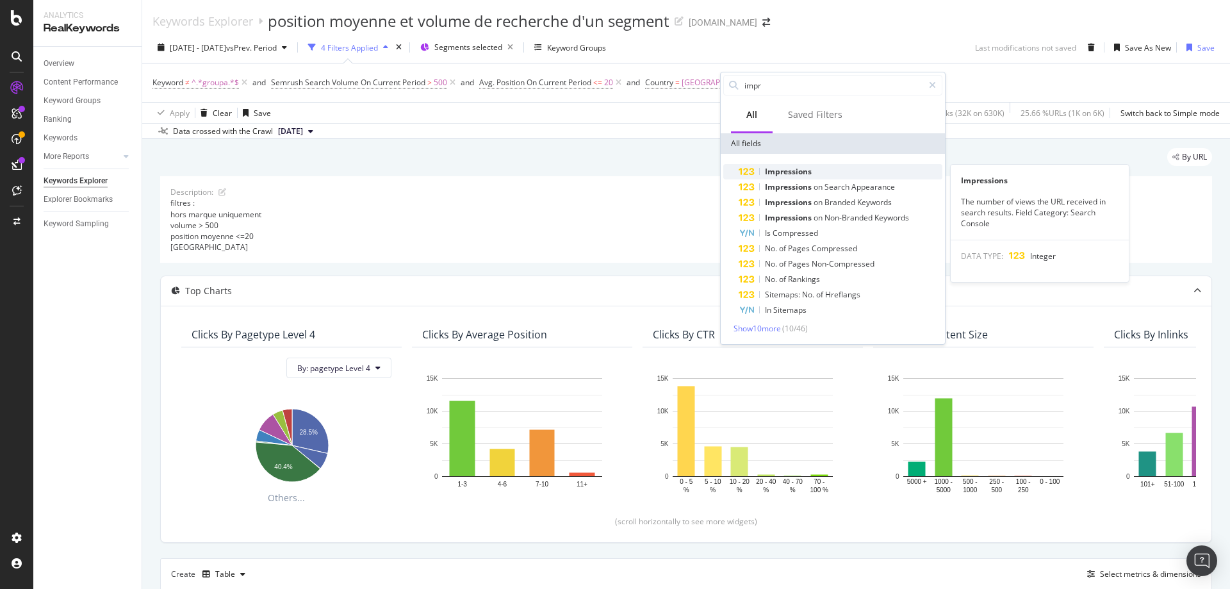
click at [803, 170] on span "Impressions" at bounding box center [788, 171] width 47 height 11
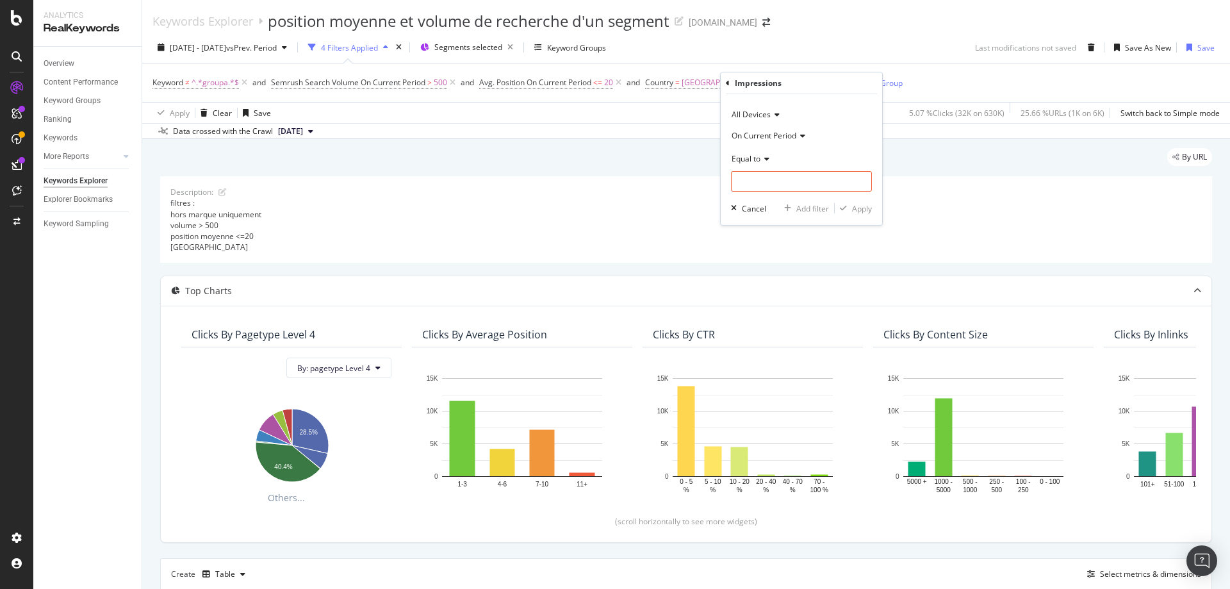
click at [762, 152] on div "Equal to" at bounding box center [801, 158] width 141 height 21
click at [761, 256] on span "Greater than" at bounding box center [760, 251] width 46 height 11
click at [773, 179] on input "number" at bounding box center [801, 181] width 141 height 21
type input "250"
click at [859, 206] on div "Apply" at bounding box center [862, 208] width 20 height 11
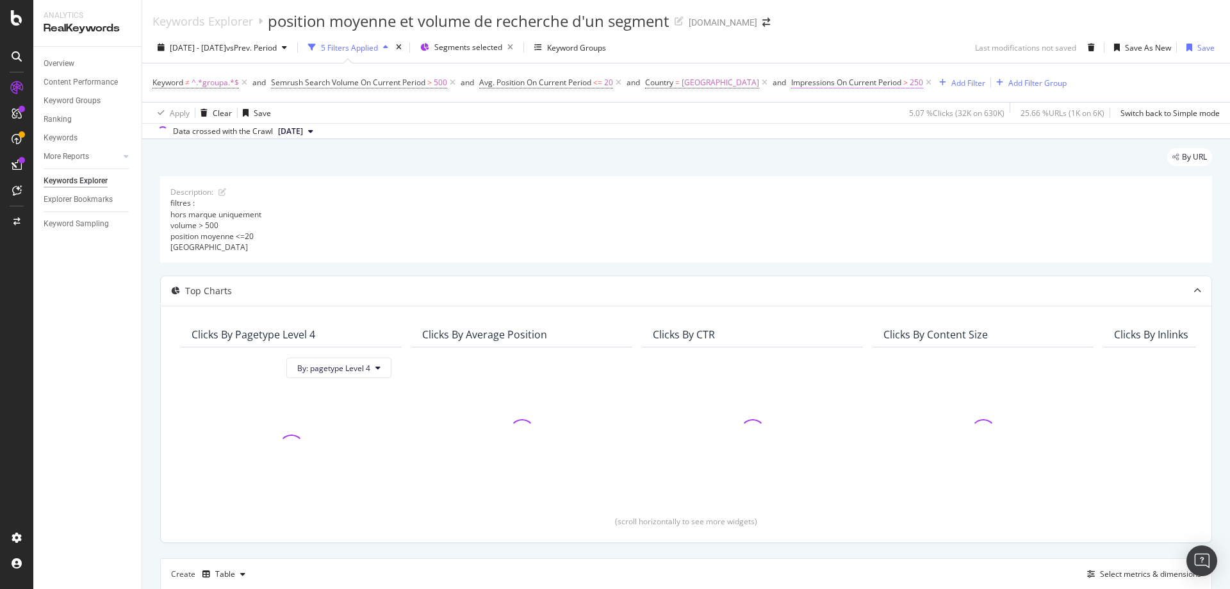
click at [791, 83] on span "Impressions On Current Period" at bounding box center [846, 82] width 110 height 11
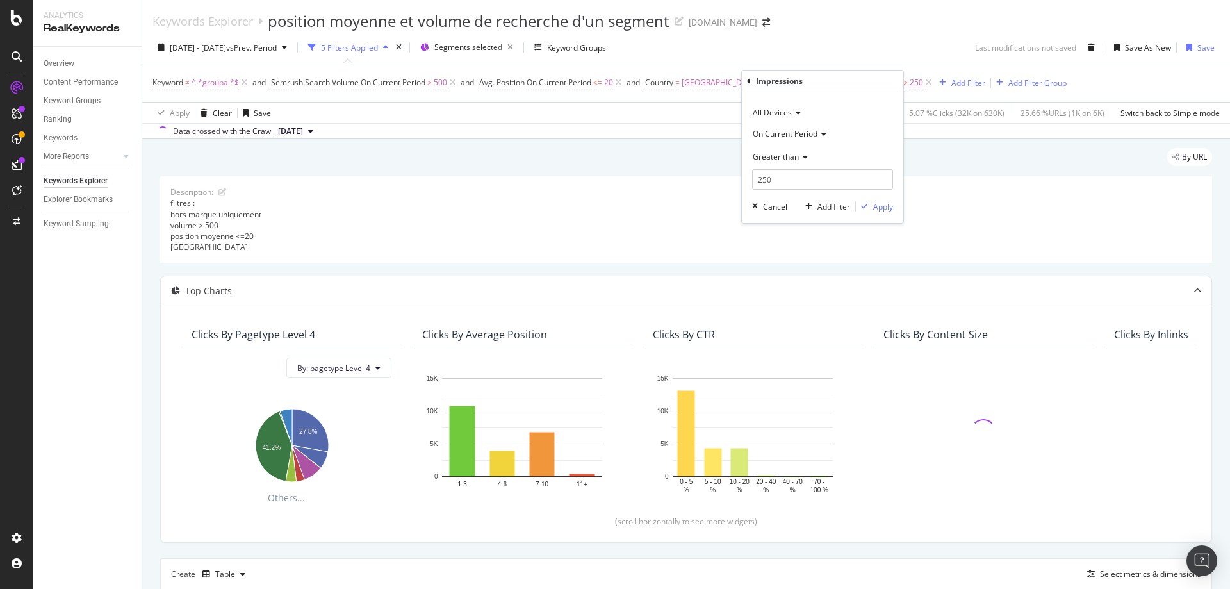
click at [788, 83] on div "Impressions" at bounding box center [779, 81] width 47 height 11
click at [617, 146] on div "By URL Description: filtres : hors marque uniquement volume > 500 position moye…" at bounding box center [686, 482] width 1088 height 687
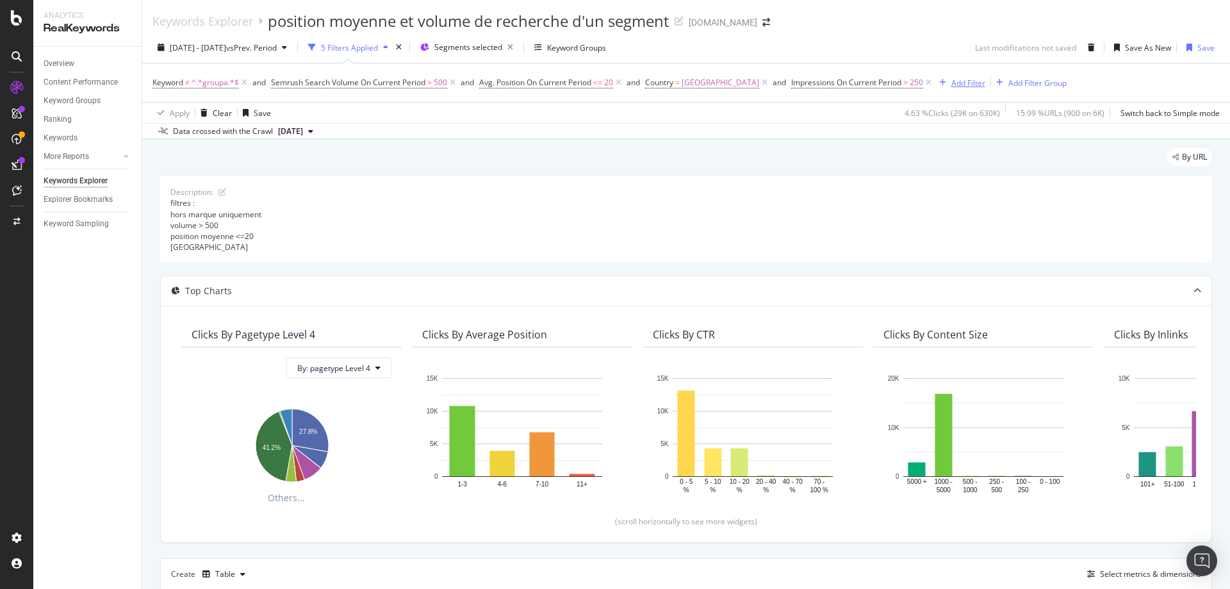
click at [951, 79] on div "Add Filter" at bounding box center [968, 83] width 34 height 11
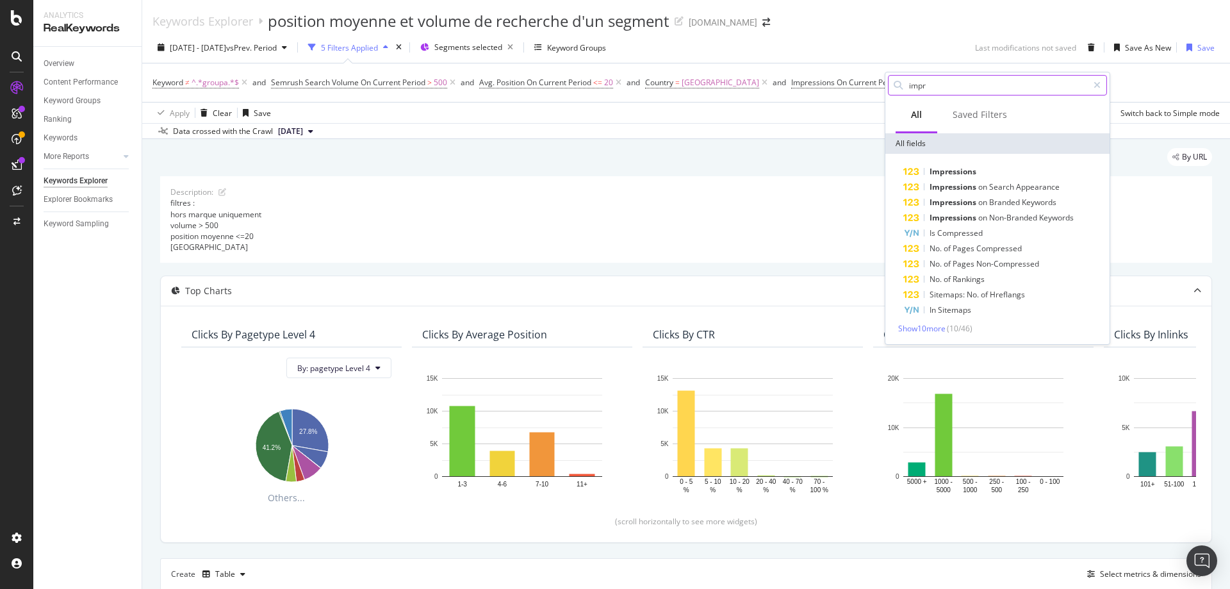
click at [944, 88] on input "impr" at bounding box center [998, 85] width 180 height 19
type input "impressions"
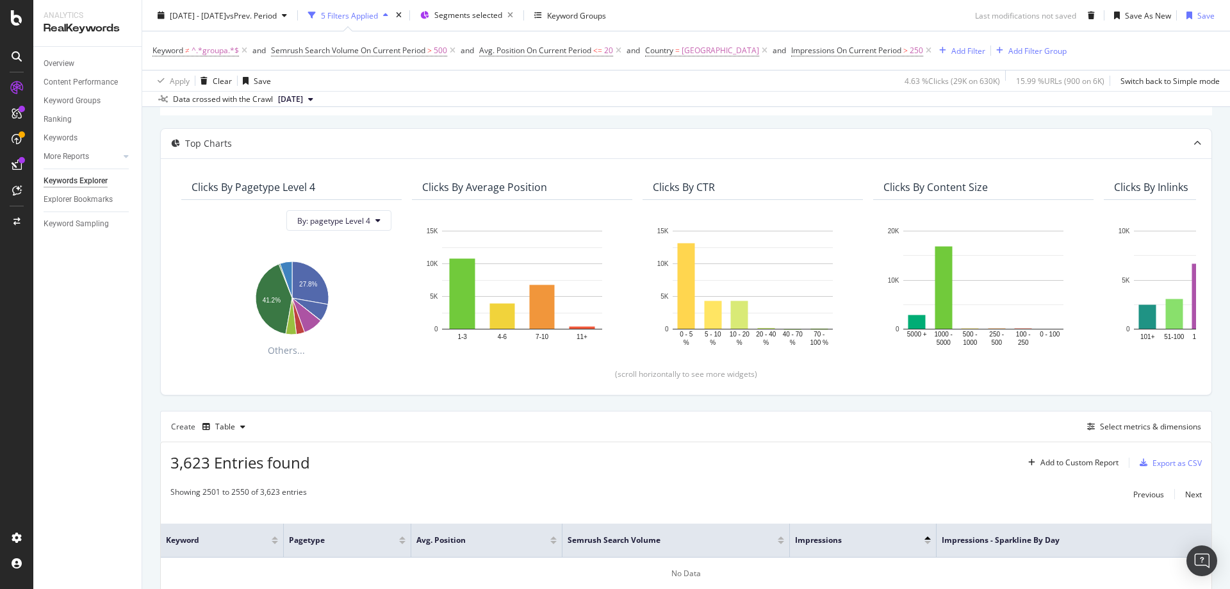
scroll to position [237, 0]
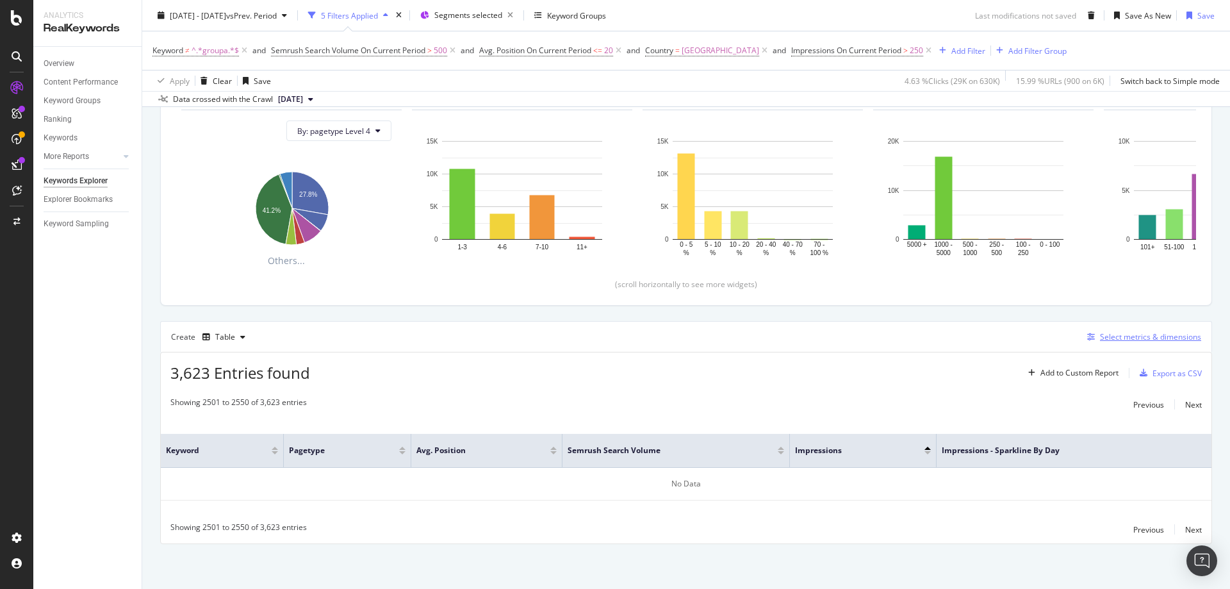
click at [1140, 338] on div "Select metrics & dimensions" at bounding box center [1150, 336] width 101 height 11
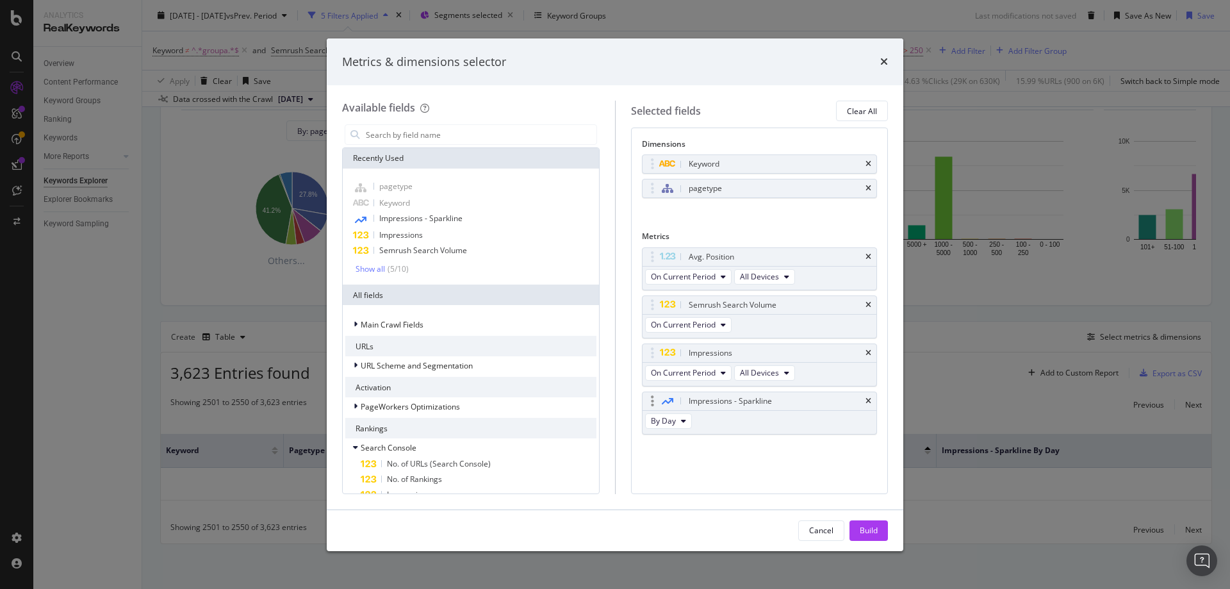
click at [872, 401] on div "Impressions - Sparkline" at bounding box center [760, 401] width 234 height 18
click at [865, 400] on div "Impressions - Sparkline" at bounding box center [760, 401] width 234 height 18
click at [868, 399] on icon "times" at bounding box center [869, 401] width 6 height 8
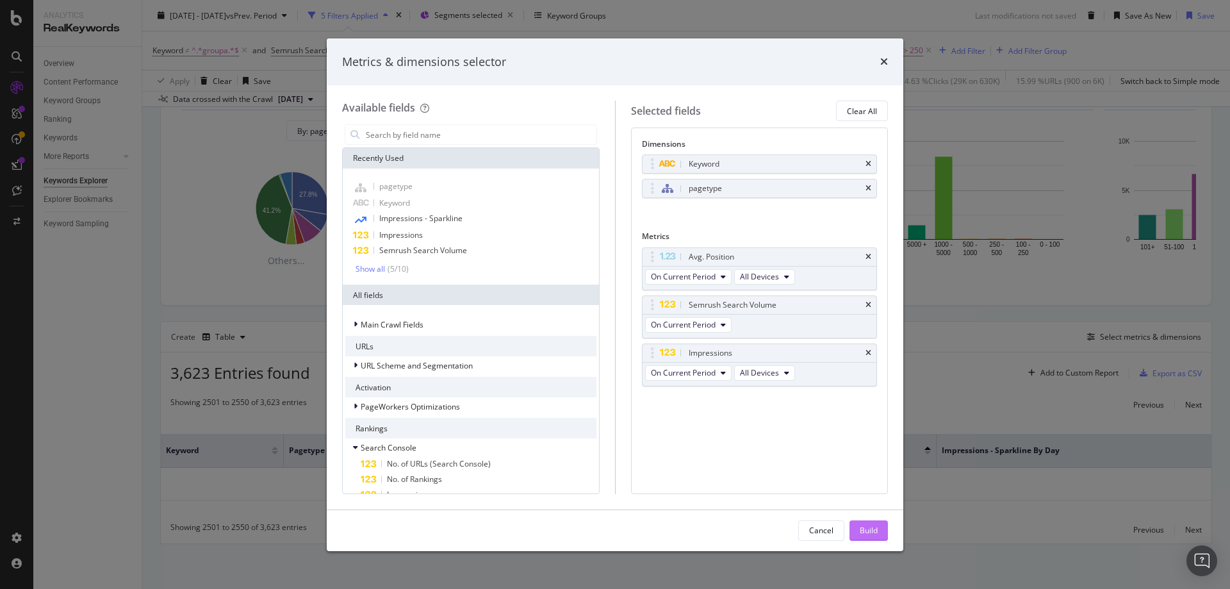
click at [866, 531] on div "Build" at bounding box center [869, 530] width 18 height 11
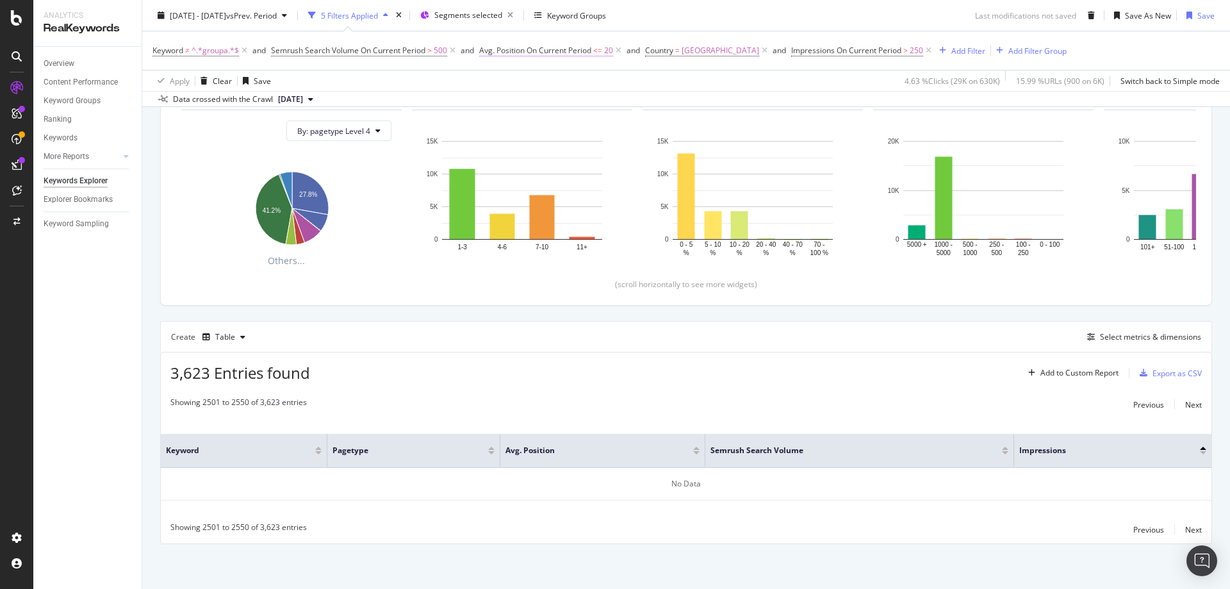
click at [547, 49] on span "Avg. Position On Current Period" at bounding box center [535, 50] width 112 height 11
click at [663, 24] on div "[DATE] - [DATE] vs Prev. Period 5 Filters Applied Segments selected Keyword Gro…" at bounding box center [686, 18] width 1088 height 26
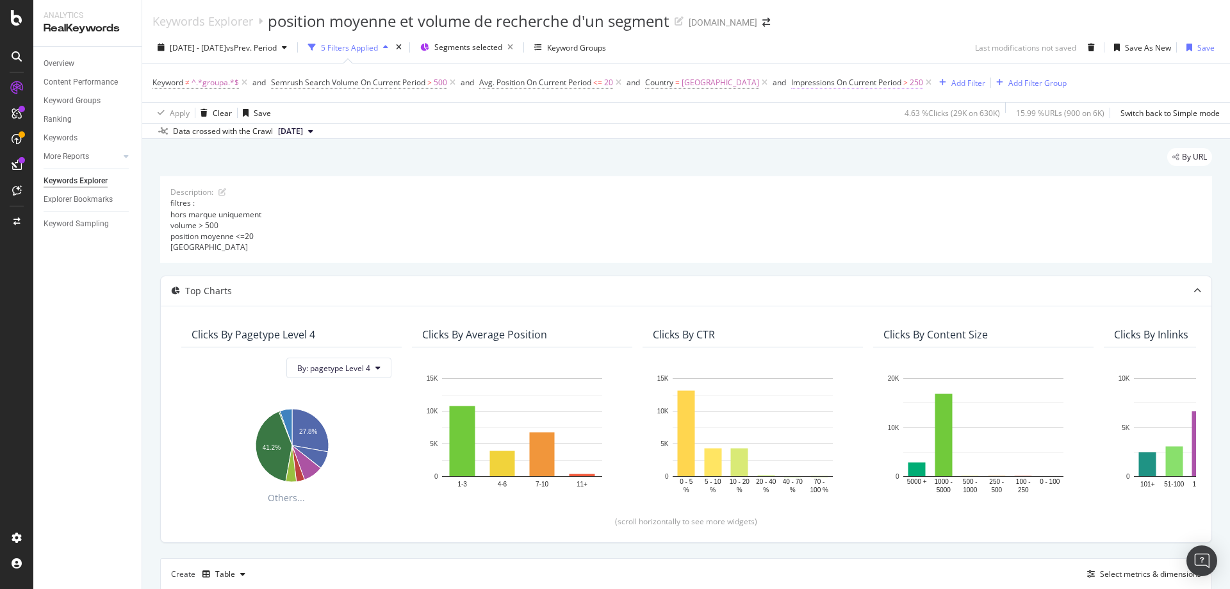
click at [847, 83] on span "Impressions On Current Period" at bounding box center [846, 82] width 110 height 11
click at [904, 47] on div "[DATE] - [DATE] vs Prev. Period 5 Filters Applied Segments selected Keyword Gro…" at bounding box center [686, 50] width 1088 height 26
click at [923, 82] on icon at bounding box center [928, 82] width 11 height 13
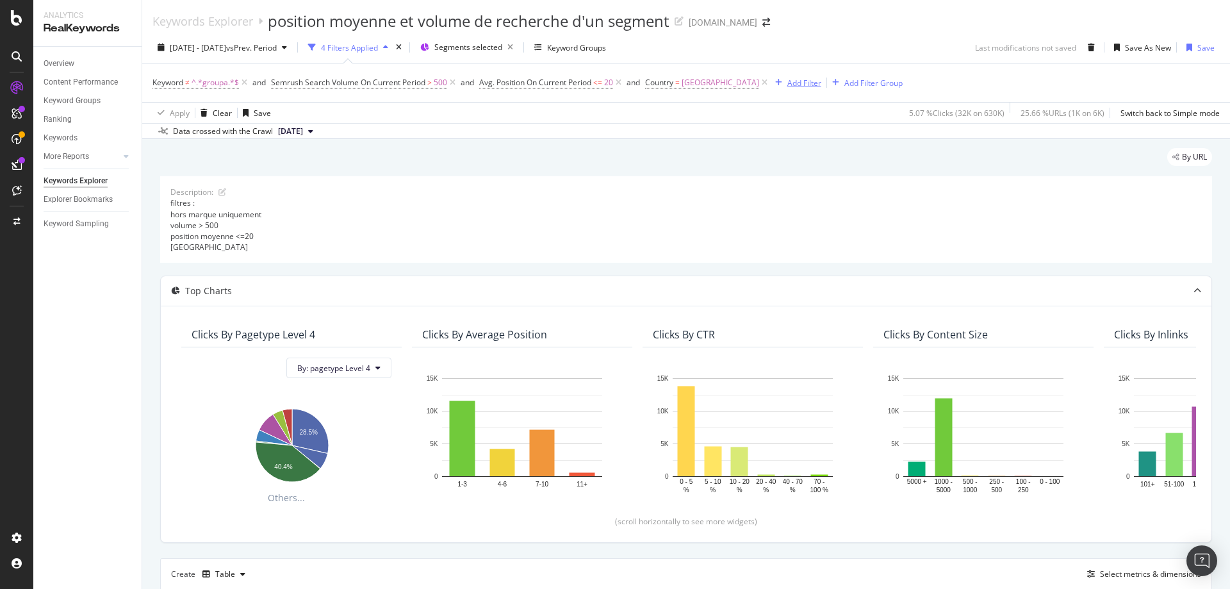
click at [787, 82] on div "Add Filter" at bounding box center [804, 83] width 34 height 11
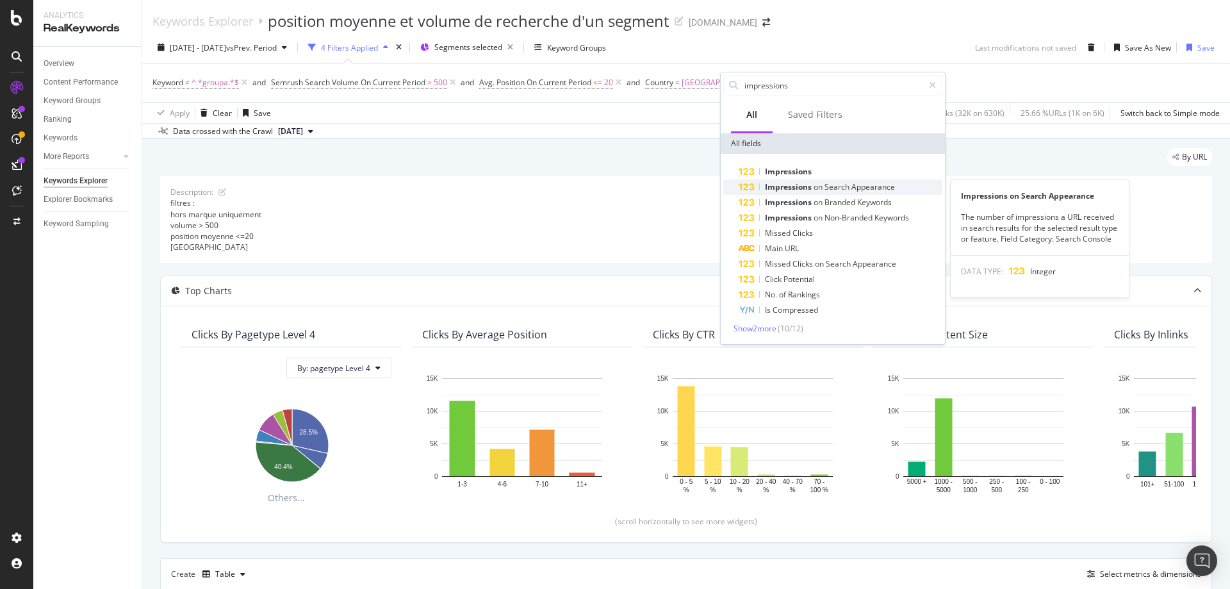
click at [799, 185] on span "Impressions" at bounding box center [789, 186] width 49 height 11
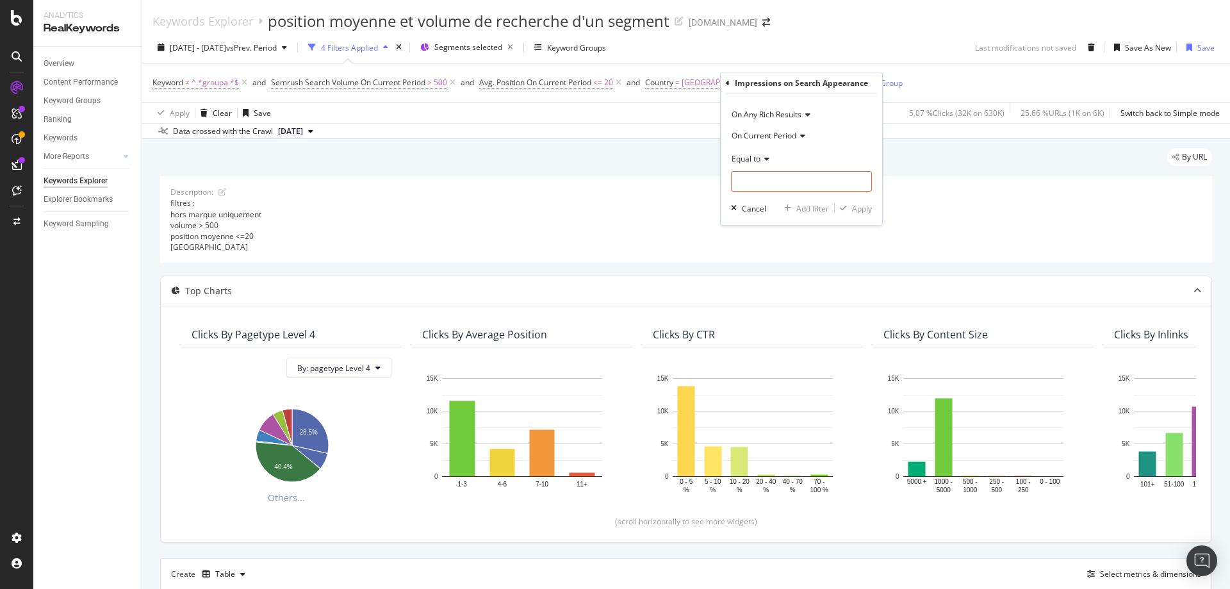
click at [755, 159] on span "Equal to" at bounding box center [746, 158] width 29 height 11
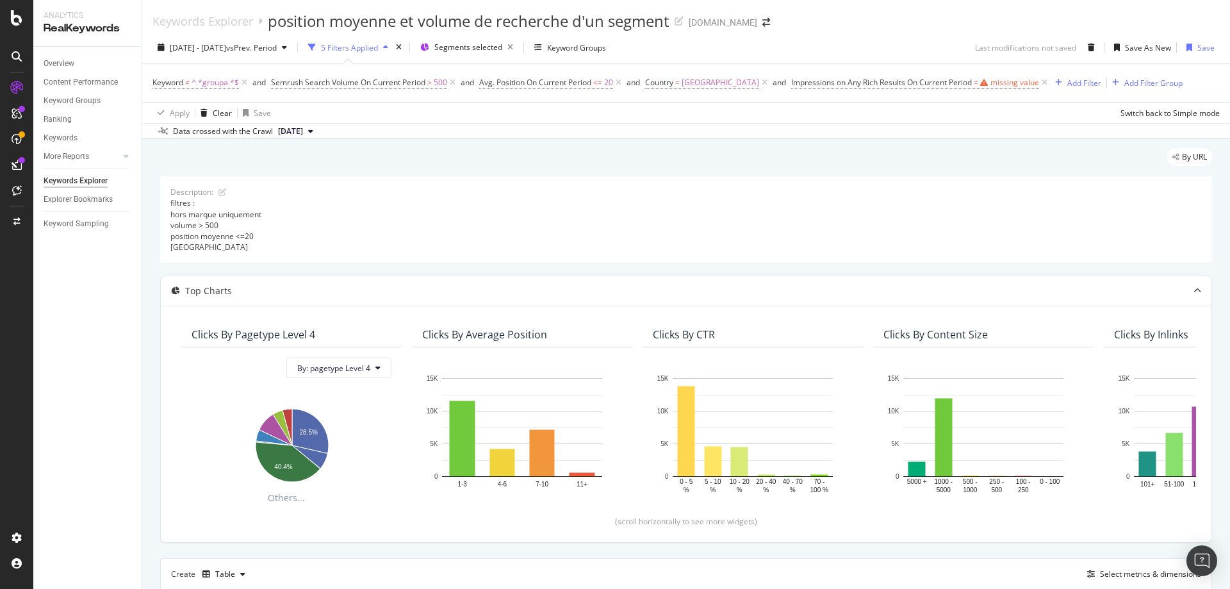
click at [993, 226] on div "filtres : hors marque uniquement volume > 500 position moyenne <=20 [GEOGRAPHIC…" at bounding box center [686, 224] width 1032 height 55
click at [1039, 84] on icon at bounding box center [1044, 82] width 11 height 13
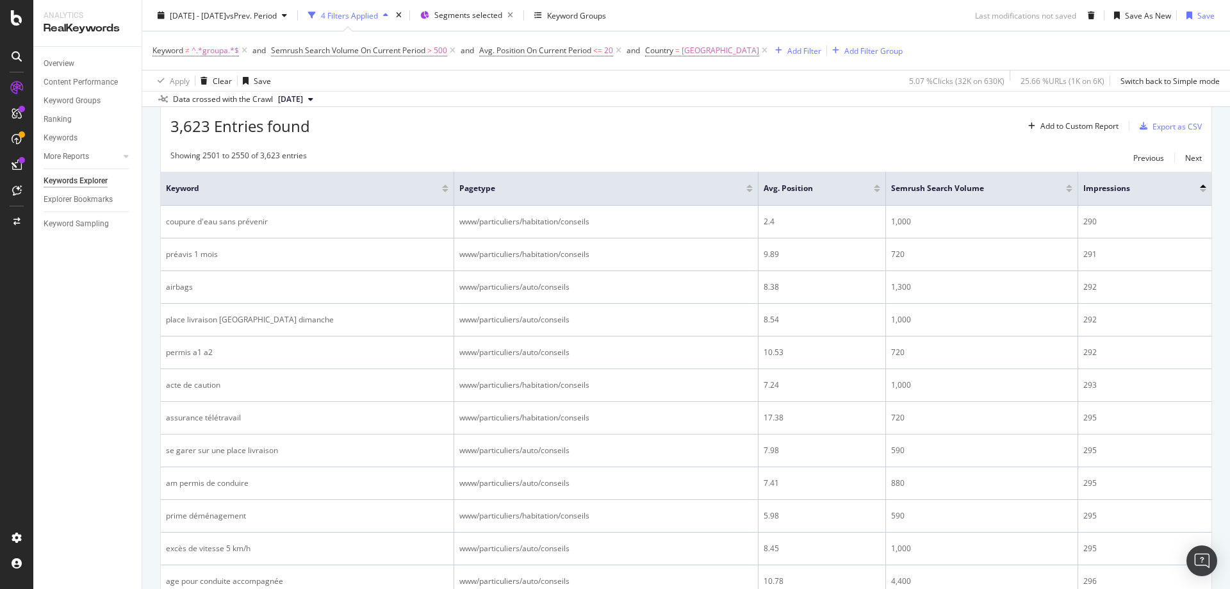
scroll to position [384, 0]
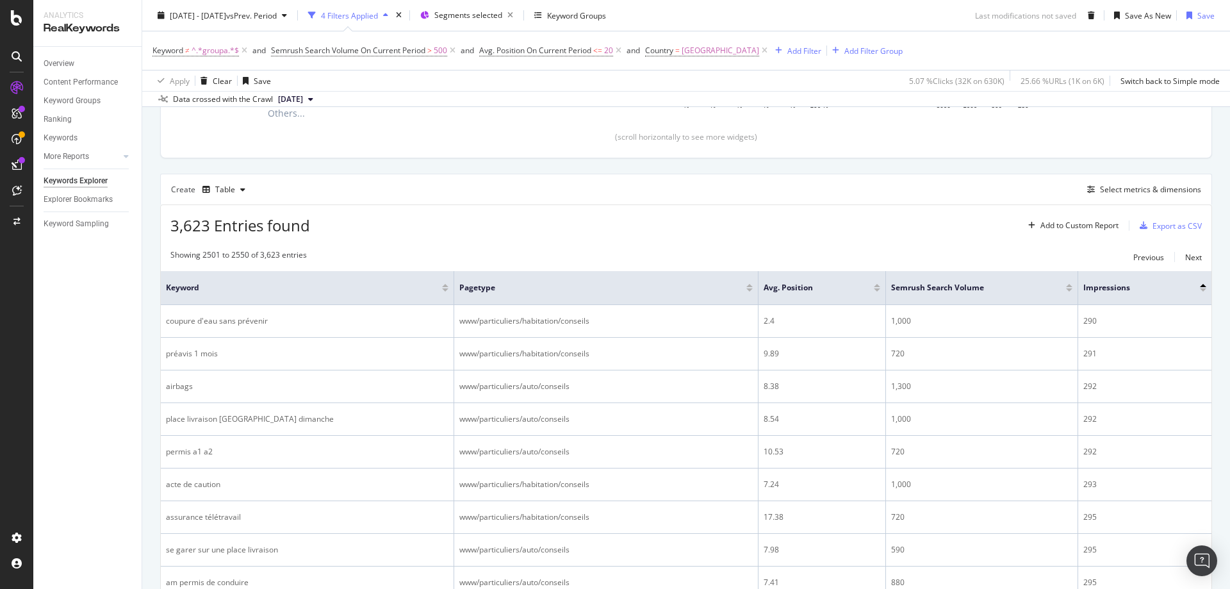
drag, startPoint x: 1112, startPoint y: 289, endPoint x: 787, endPoint y: 221, distance: 331.9
click at [760, 216] on div "3,623 Entries found Add to Custom Report Export as CSV" at bounding box center [686, 220] width 1051 height 31
click at [1155, 187] on div "Select metrics & dimensions" at bounding box center [1150, 189] width 101 height 11
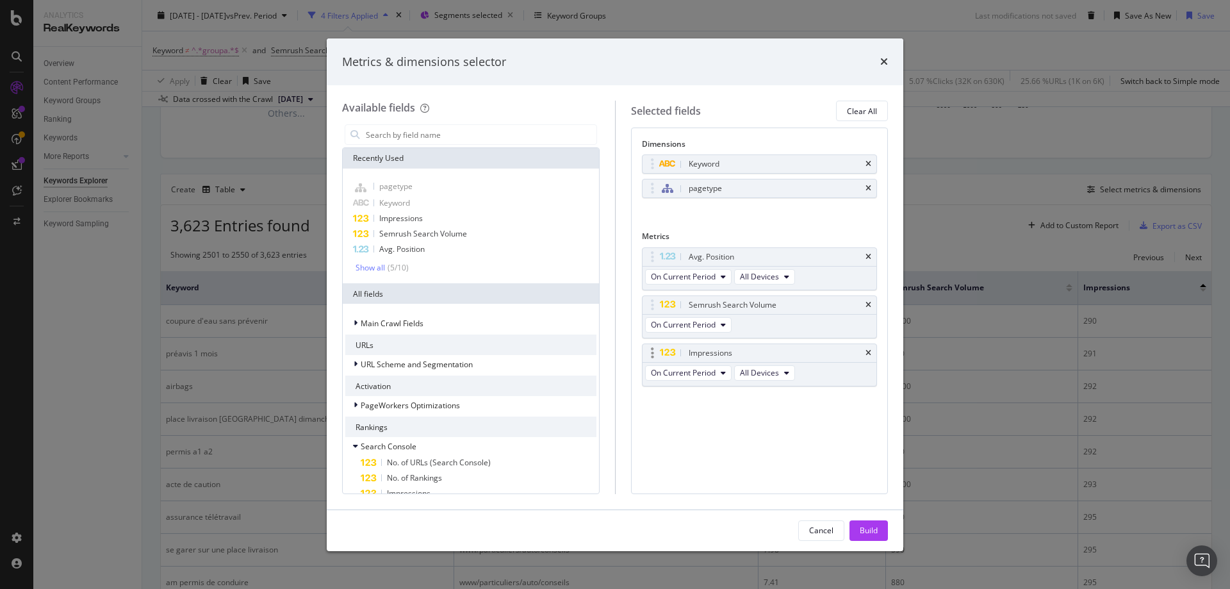
click at [650, 355] on div "modal" at bounding box center [652, 353] width 15 height 13
click at [827, 523] on div "Cancel" at bounding box center [821, 531] width 24 height 18
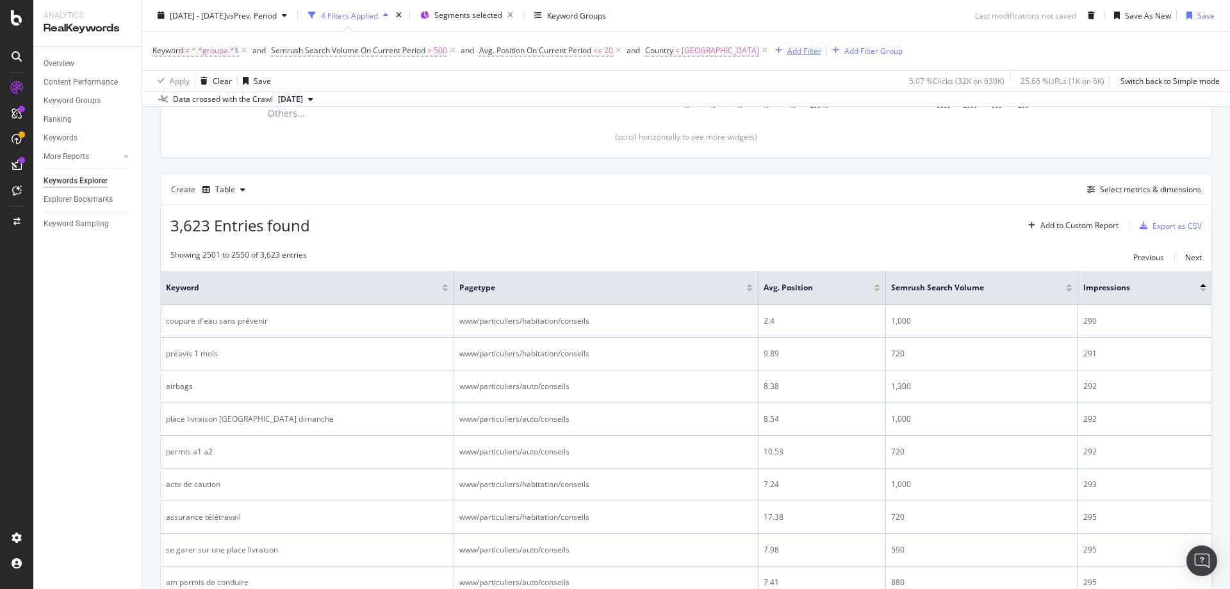
click at [787, 48] on div "Add Filter" at bounding box center [804, 50] width 34 height 11
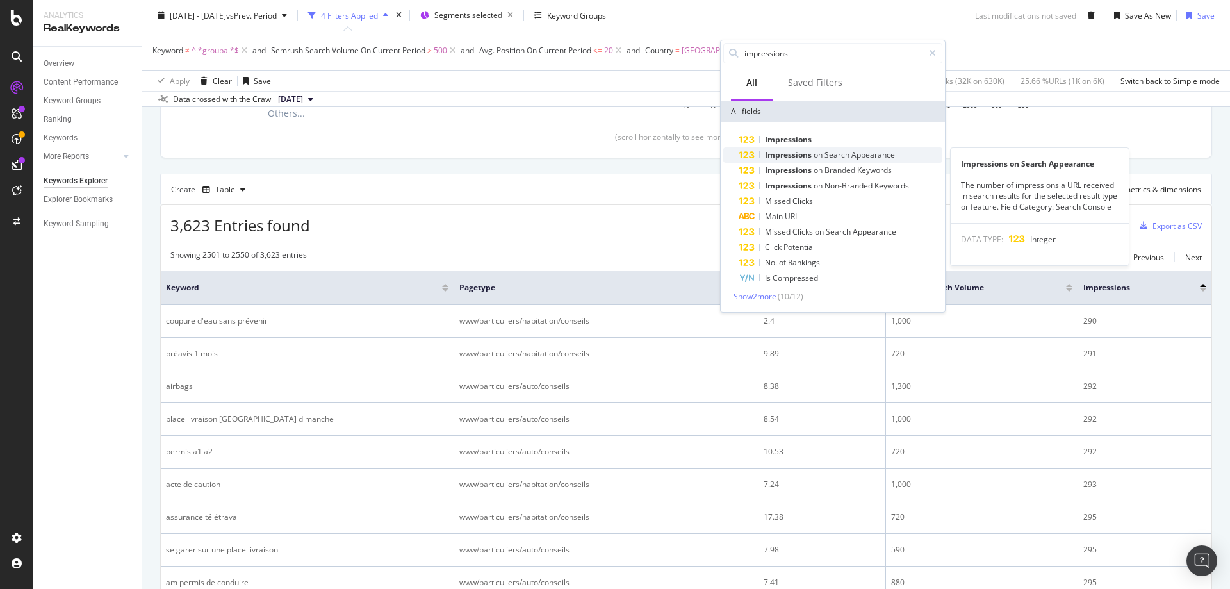
click at [797, 152] on span "Impressions" at bounding box center [789, 154] width 49 height 11
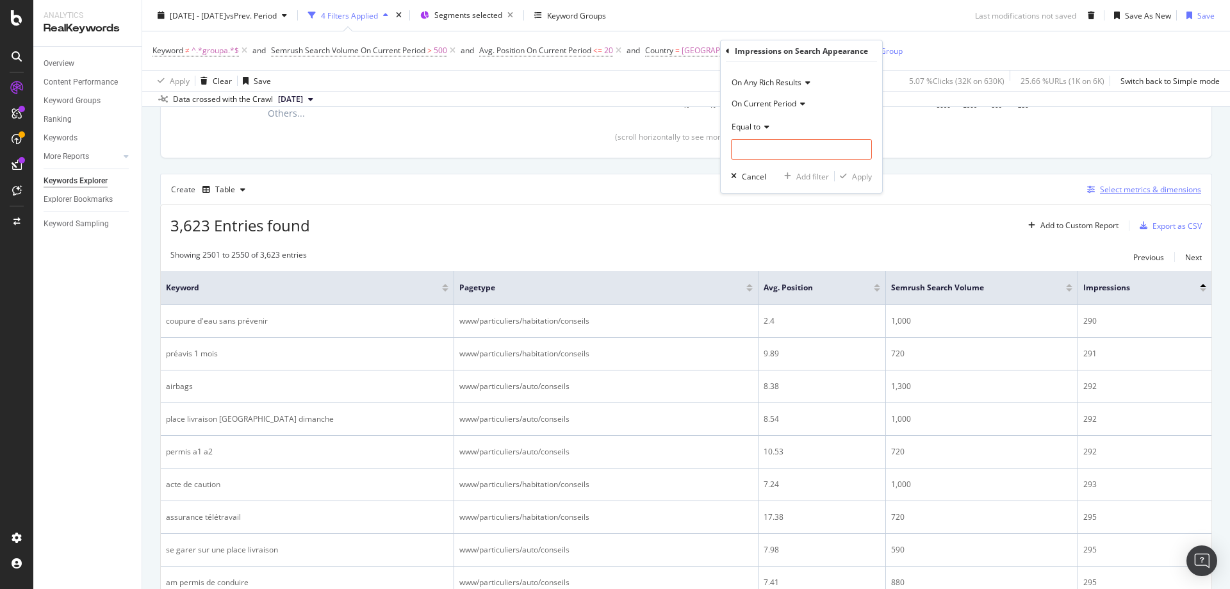
click at [1158, 187] on div "Select metrics & dimensions" at bounding box center [1150, 189] width 101 height 11
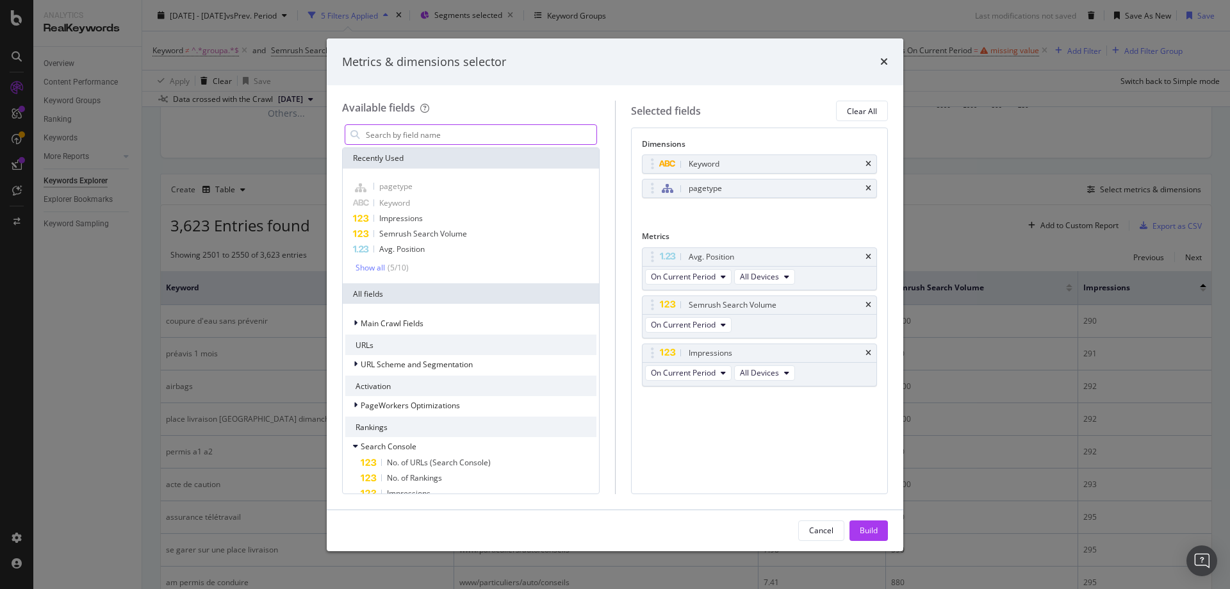
click at [427, 133] on input "modal" at bounding box center [481, 134] width 232 height 19
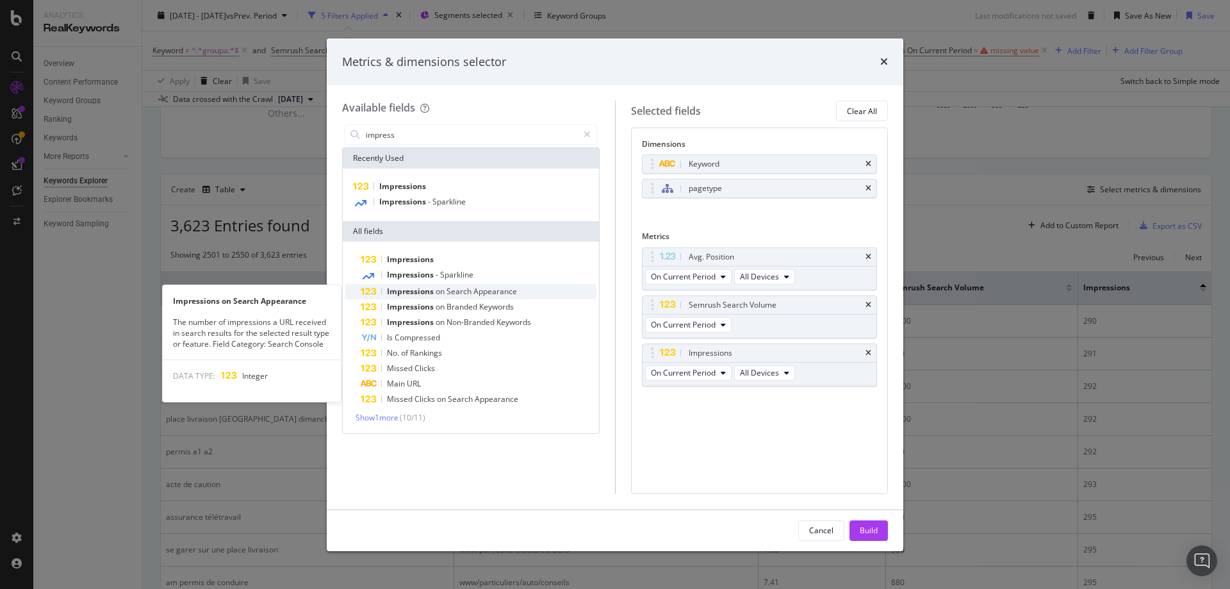
type input "impress"
click at [463, 290] on span "Search" at bounding box center [460, 291] width 27 height 11
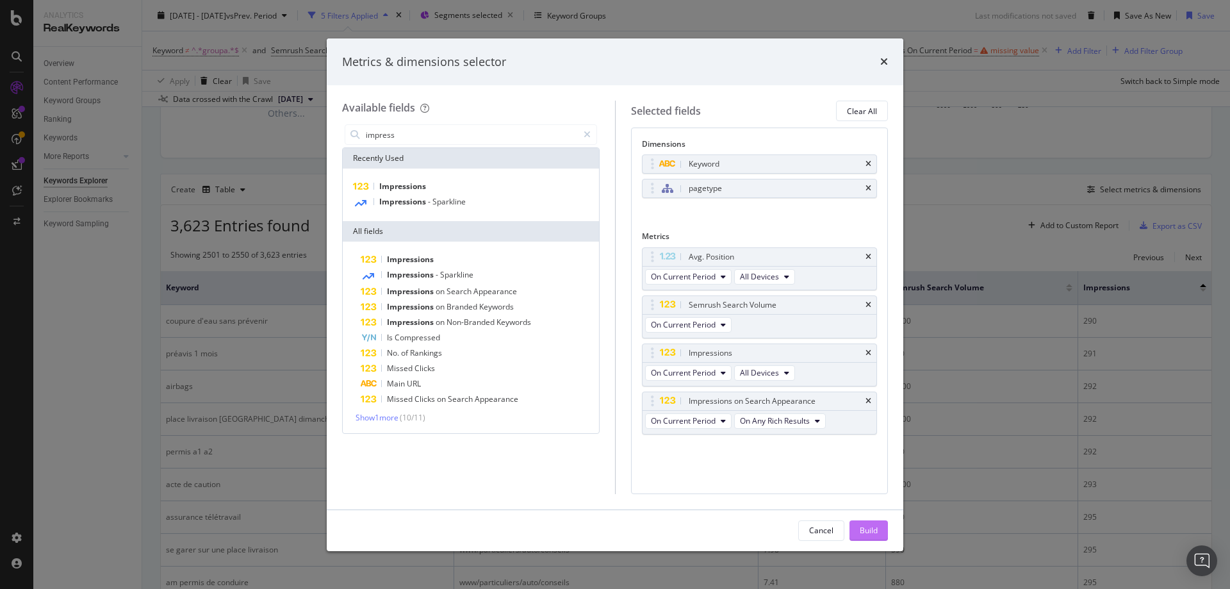
click at [876, 531] on div "Build" at bounding box center [869, 530] width 18 height 11
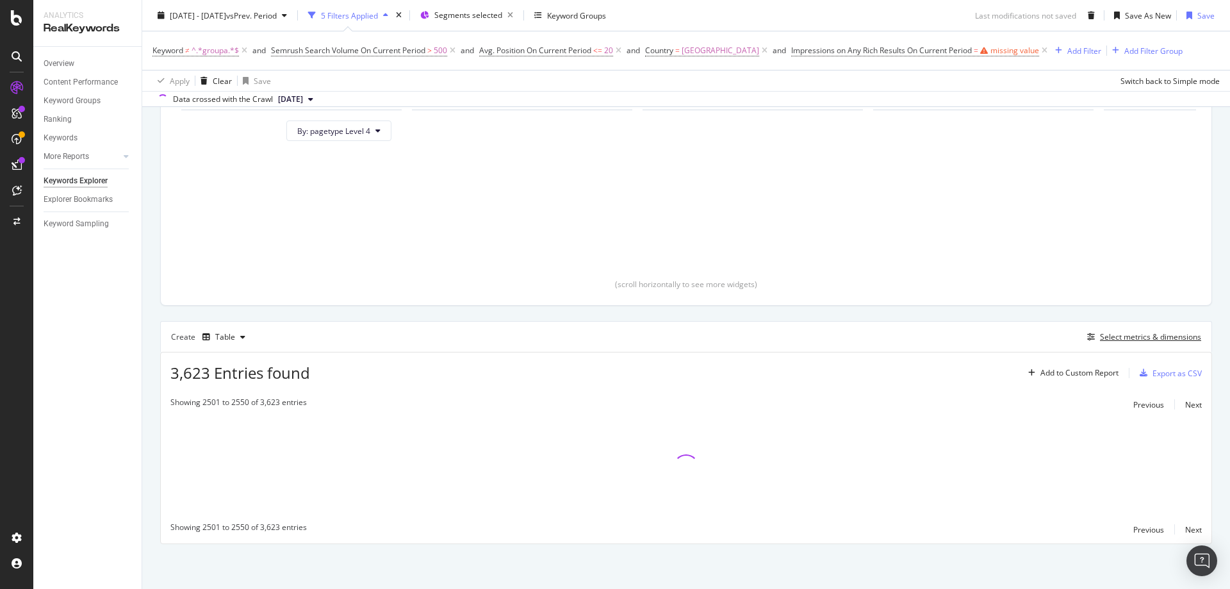
scroll to position [237, 0]
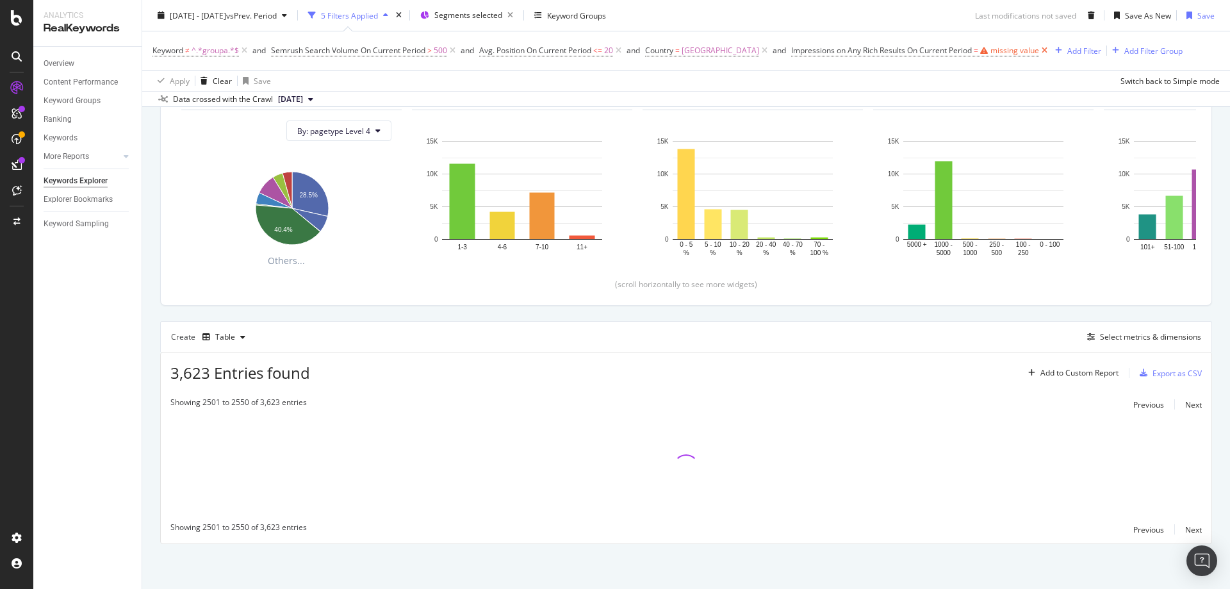
click at [1039, 47] on icon at bounding box center [1044, 50] width 11 height 13
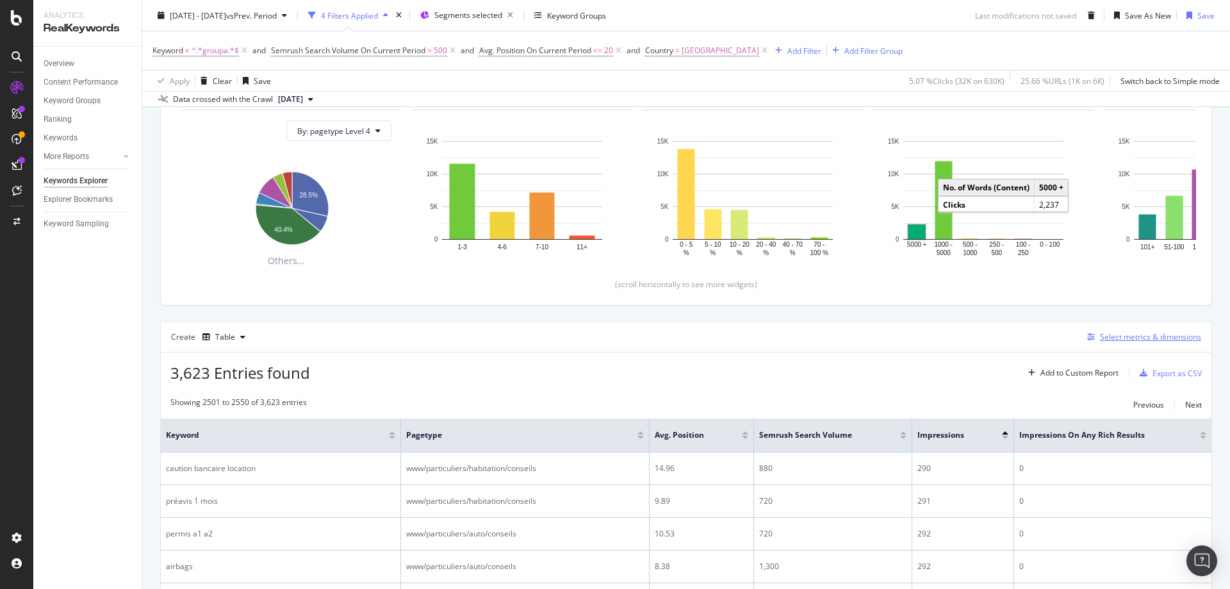
click at [1157, 341] on div "Select metrics & dimensions" at bounding box center [1150, 336] width 101 height 11
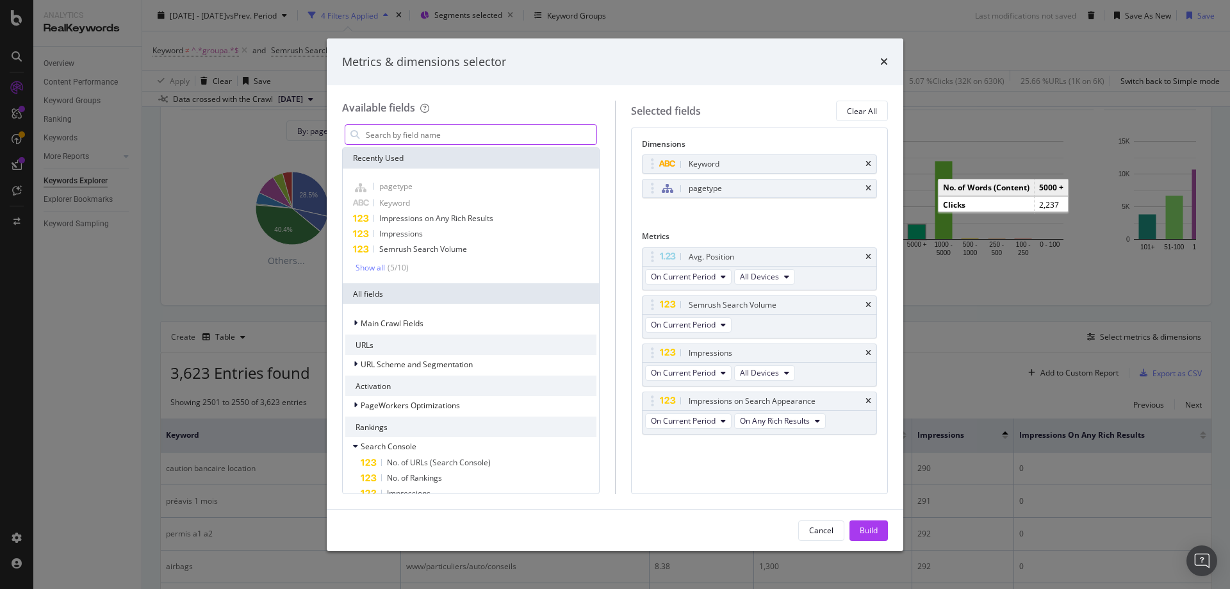
click at [436, 129] on input "modal" at bounding box center [481, 134] width 232 height 19
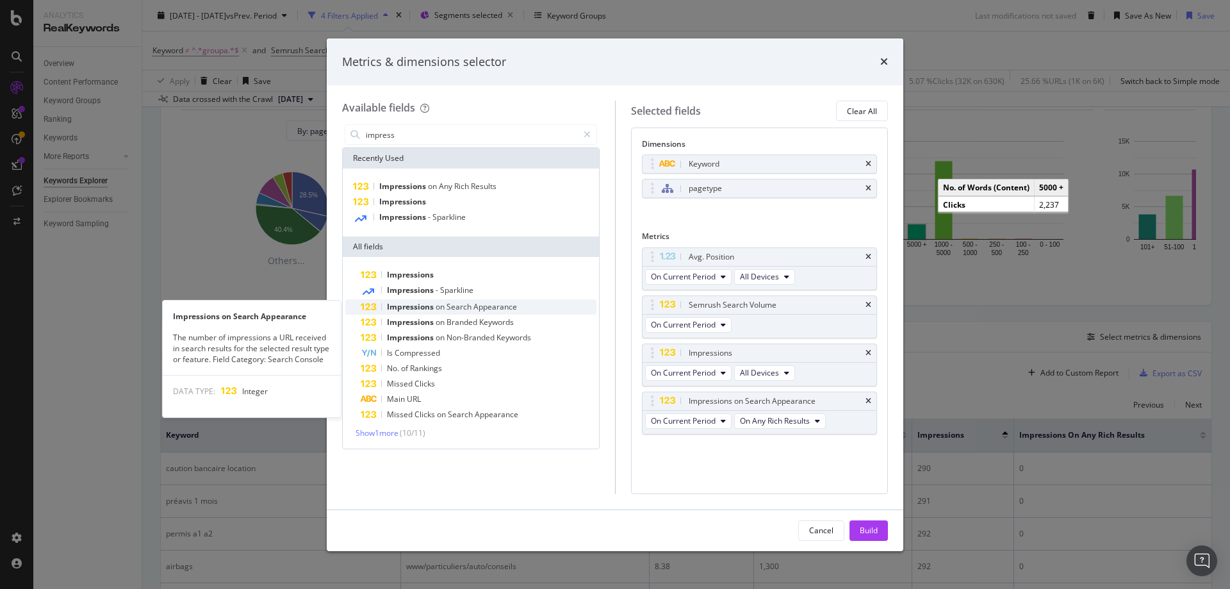
type input "impress"
click at [466, 308] on span "Search" at bounding box center [460, 306] width 27 height 11
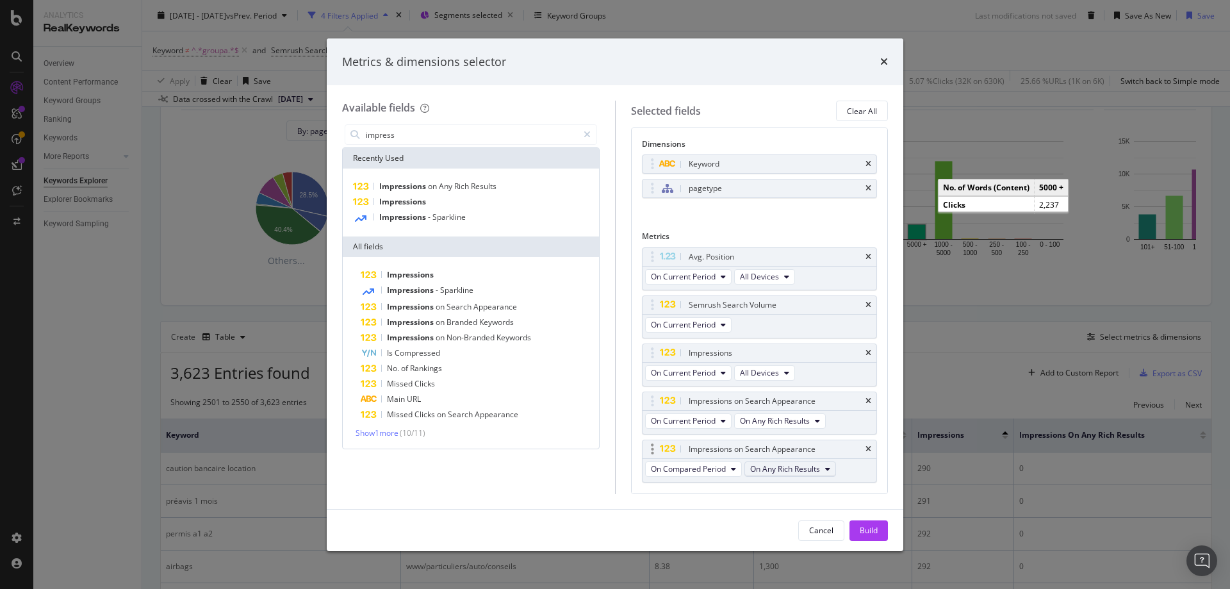
click at [781, 468] on span "On Any Rich Results" at bounding box center [785, 468] width 70 height 11
click at [866, 450] on icon "times" at bounding box center [869, 449] width 6 height 8
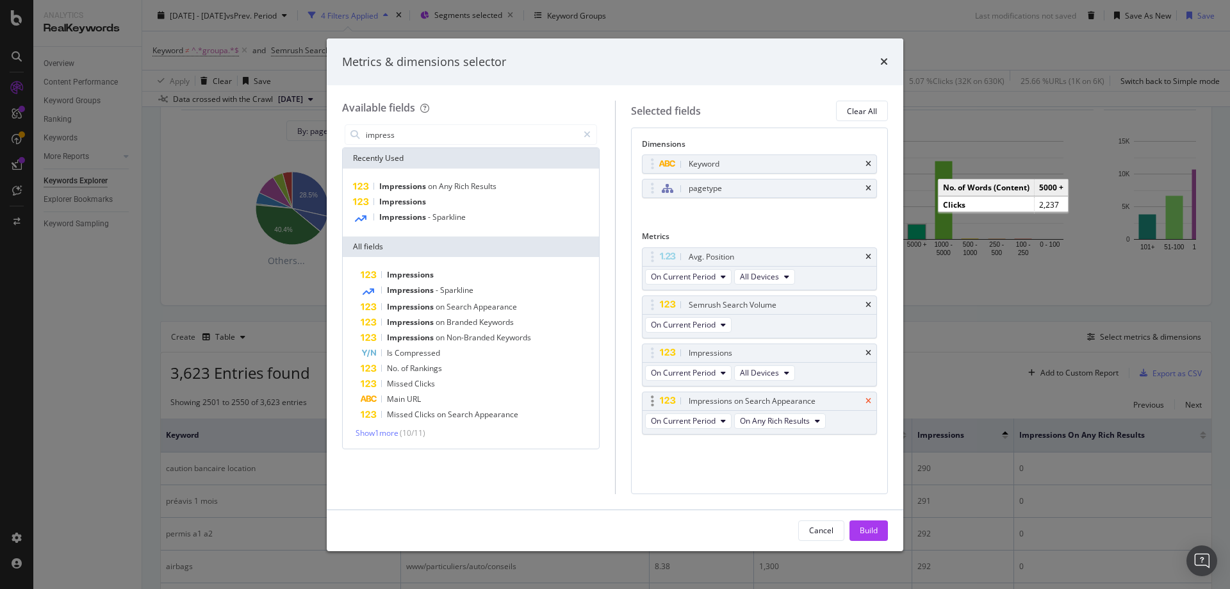
click at [868, 401] on icon "times" at bounding box center [869, 401] width 6 height 8
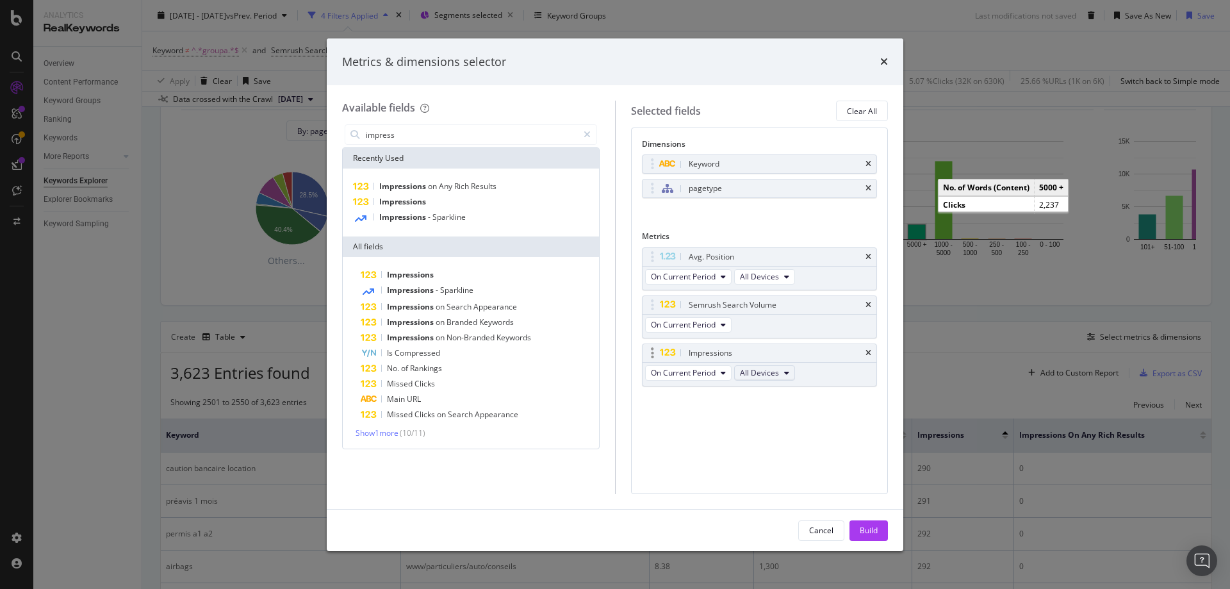
click at [772, 374] on span "All Devices" at bounding box center [759, 372] width 39 height 11
click at [692, 370] on span "On Current Period" at bounding box center [683, 372] width 65 height 11
click at [859, 529] on button "Build" at bounding box center [869, 530] width 38 height 21
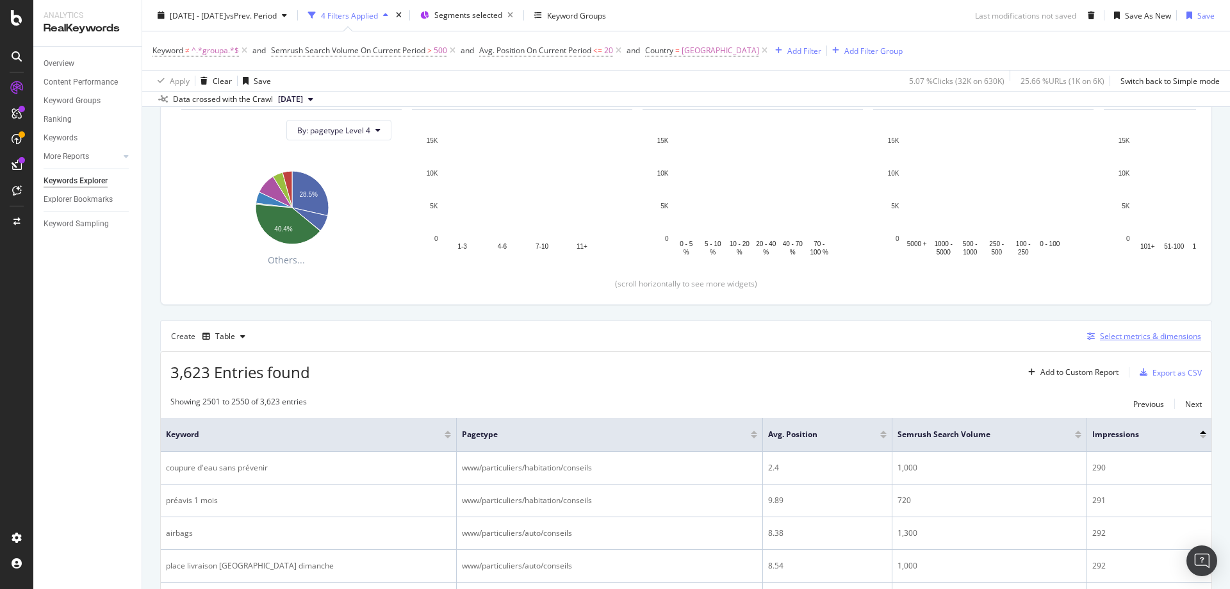
scroll to position [237, 0]
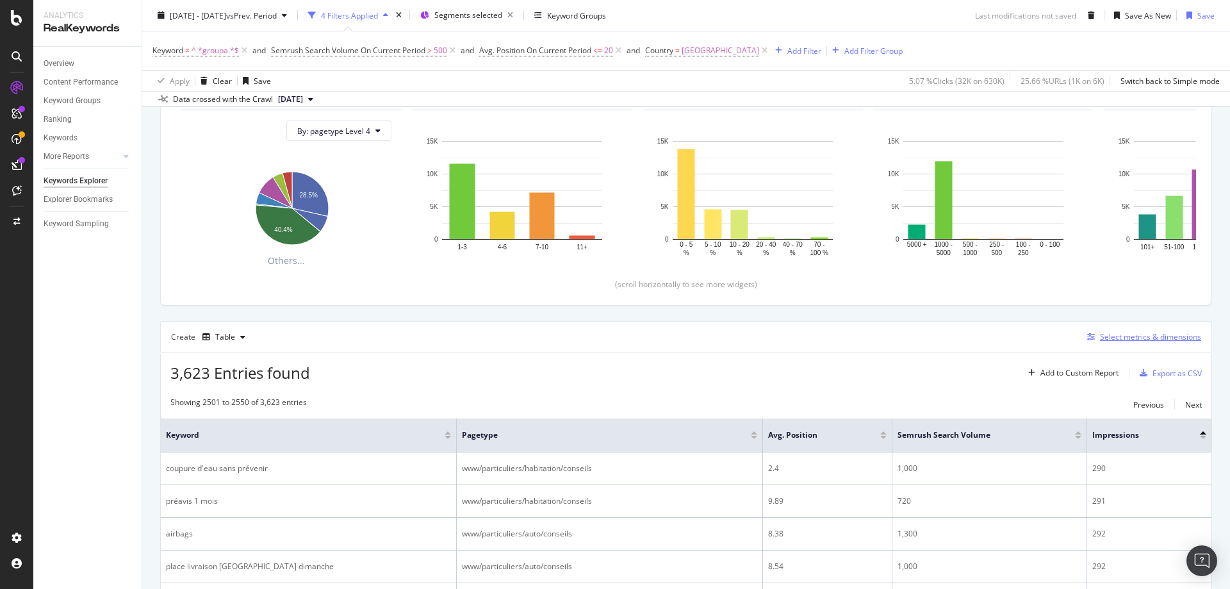
click at [1147, 338] on div "Select metrics & dimensions" at bounding box center [1150, 336] width 101 height 11
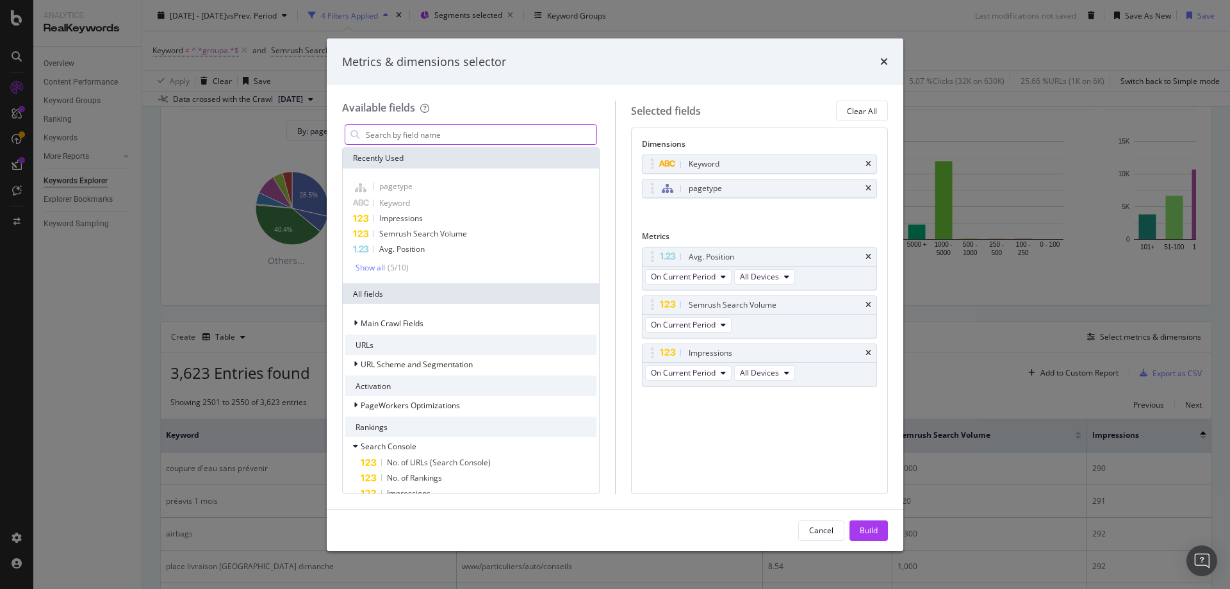
click at [420, 139] on input "modal" at bounding box center [481, 134] width 232 height 19
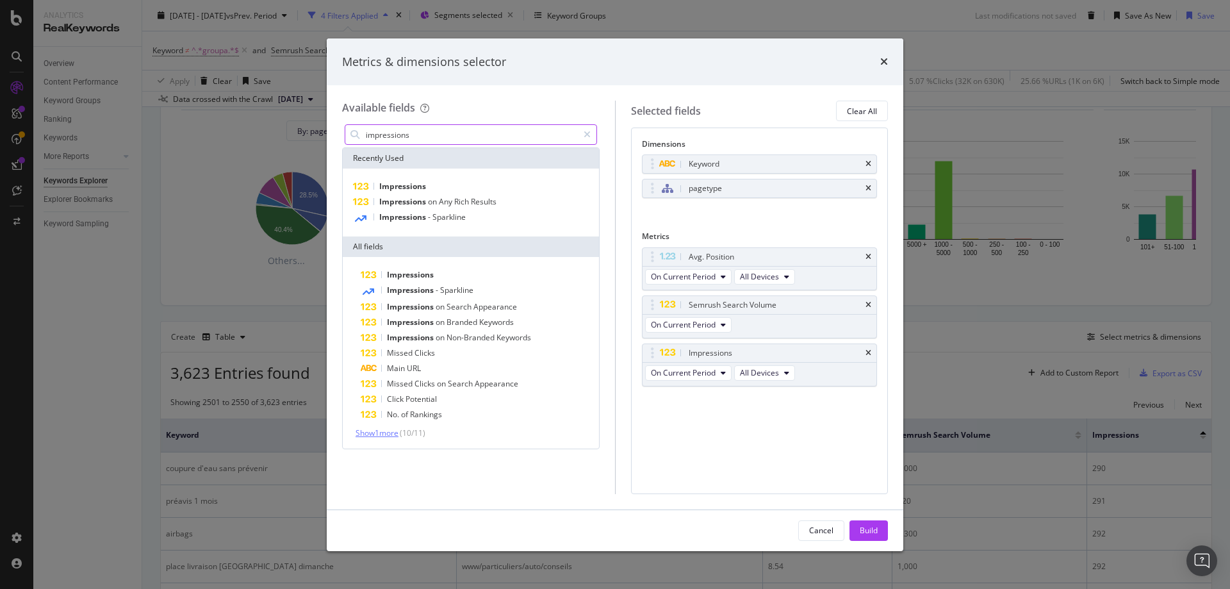
type input "impressions"
click at [389, 436] on span "Show 1 more" at bounding box center [377, 432] width 43 height 11
click at [823, 532] on div "Cancel" at bounding box center [821, 530] width 24 height 11
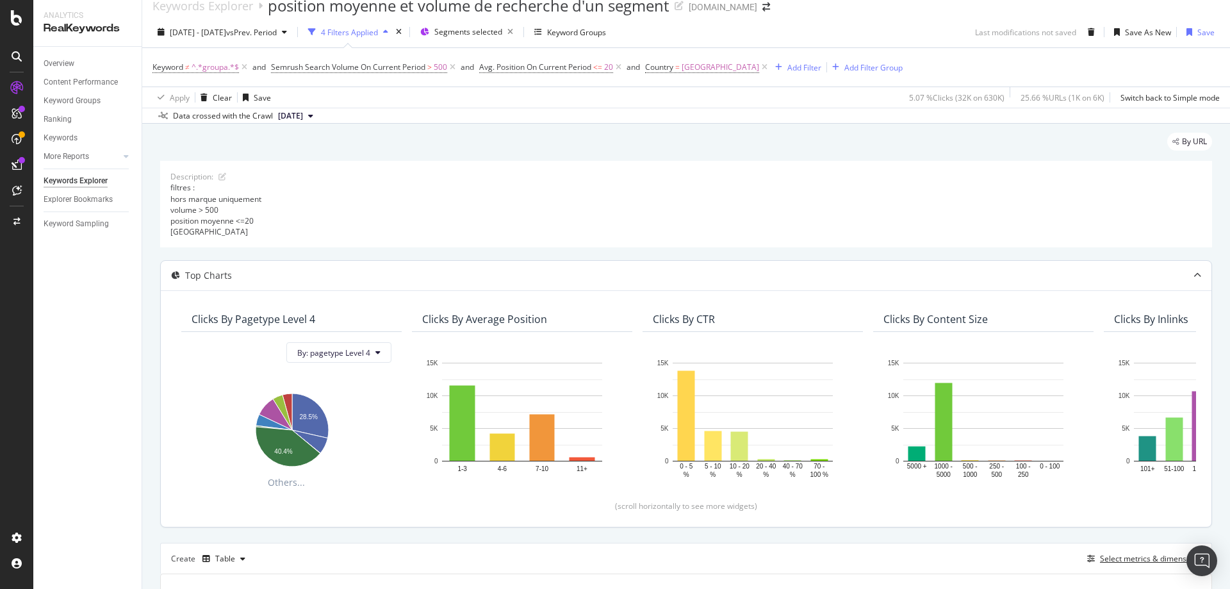
scroll to position [0, 0]
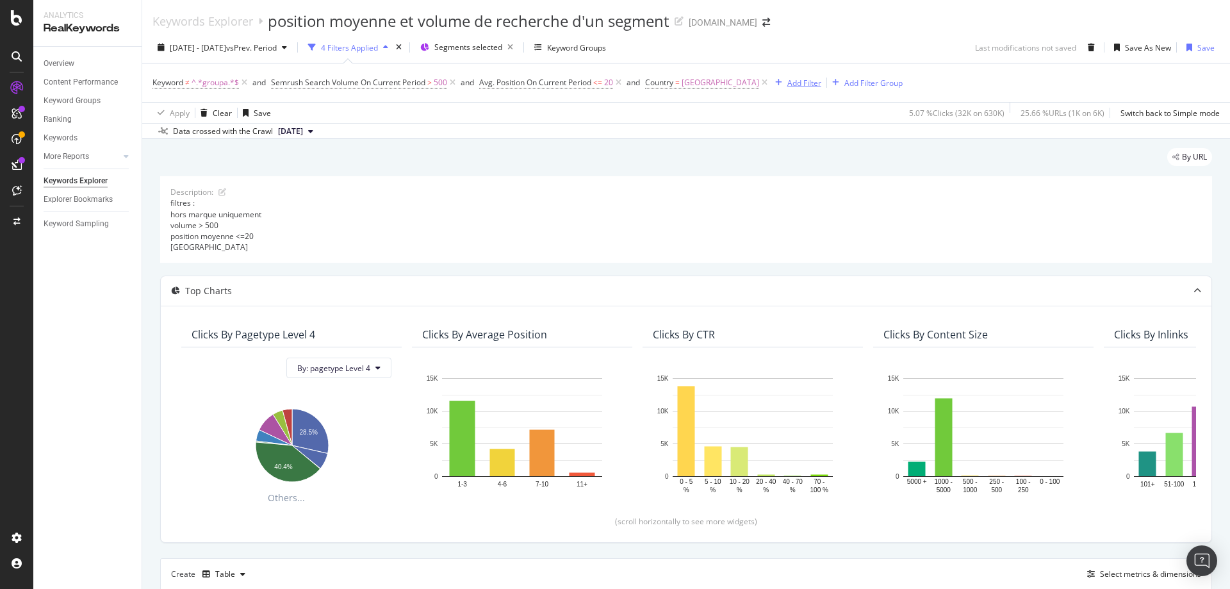
click at [770, 88] on div "Add Filter" at bounding box center [795, 83] width 51 height 14
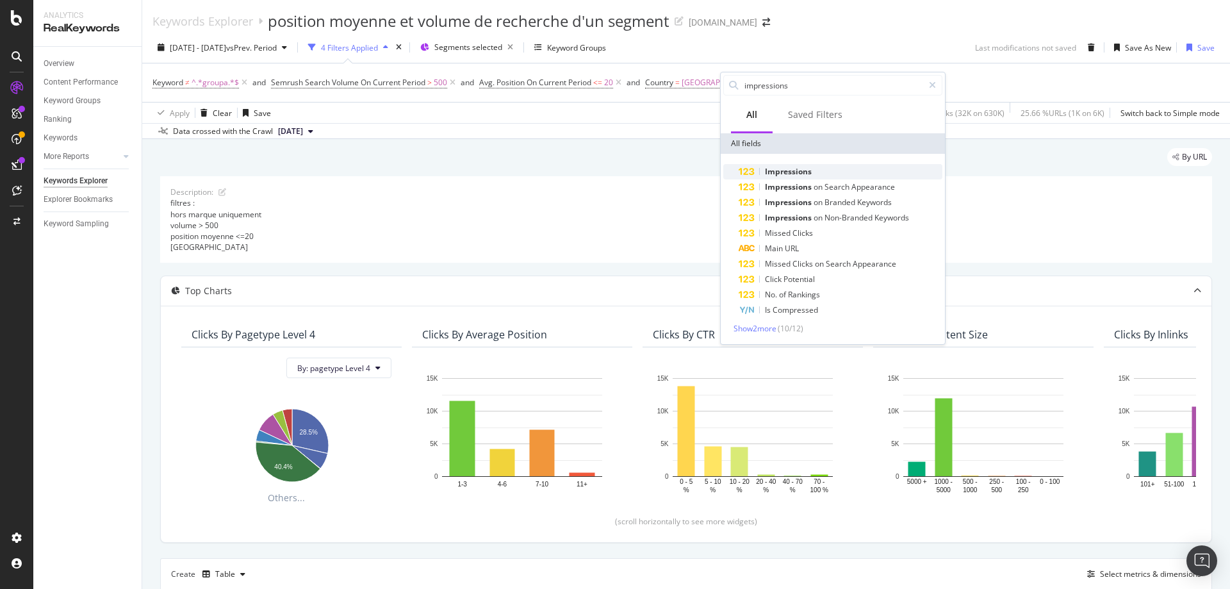
click at [787, 170] on span "Impressions" at bounding box center [788, 171] width 47 height 11
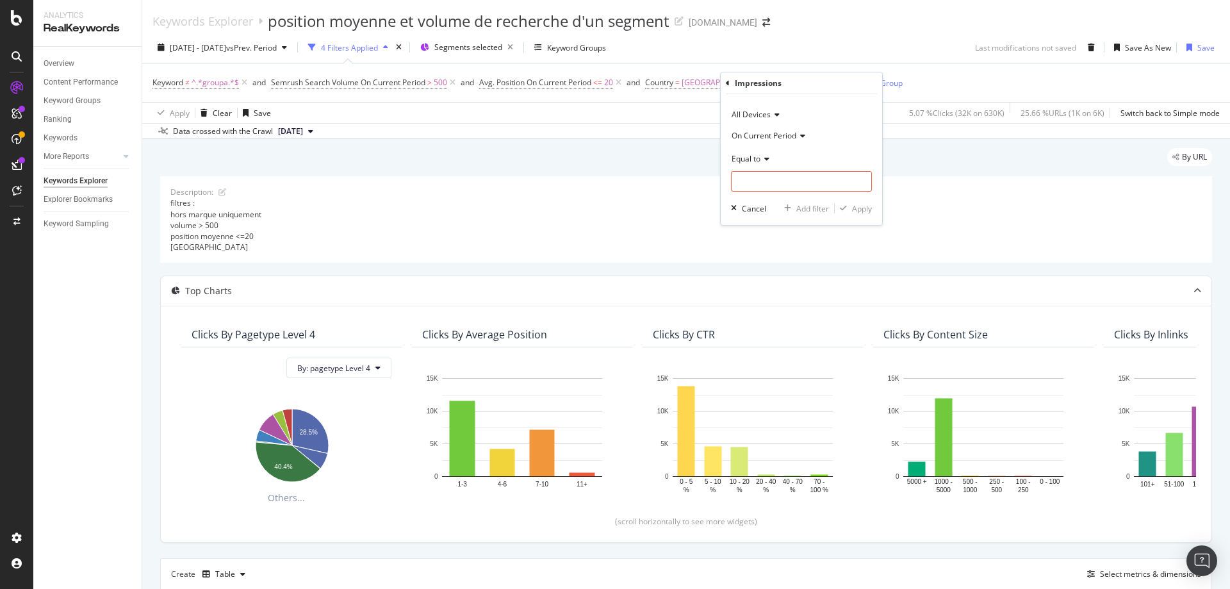
click at [765, 158] on icon at bounding box center [765, 159] width 9 height 8
click at [757, 246] on span "Greater than" at bounding box center [760, 251] width 46 height 11
click at [777, 183] on input "number" at bounding box center [801, 181] width 141 height 21
type input "250"
click at [859, 205] on div "Apply" at bounding box center [862, 208] width 20 height 11
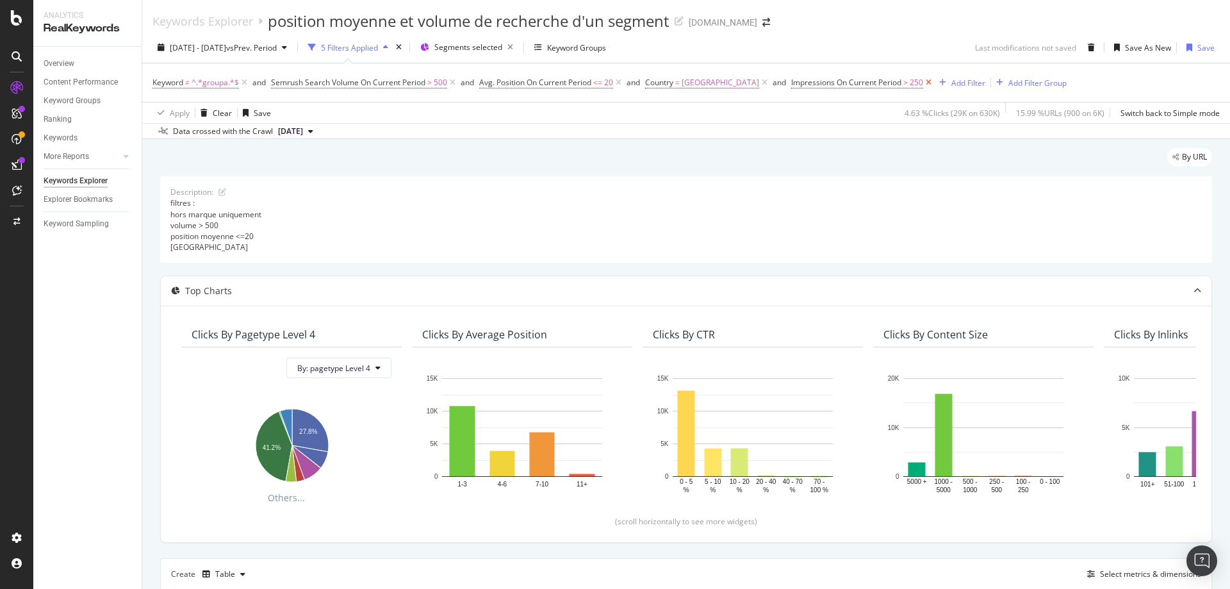
click at [923, 82] on icon at bounding box center [928, 82] width 11 height 13
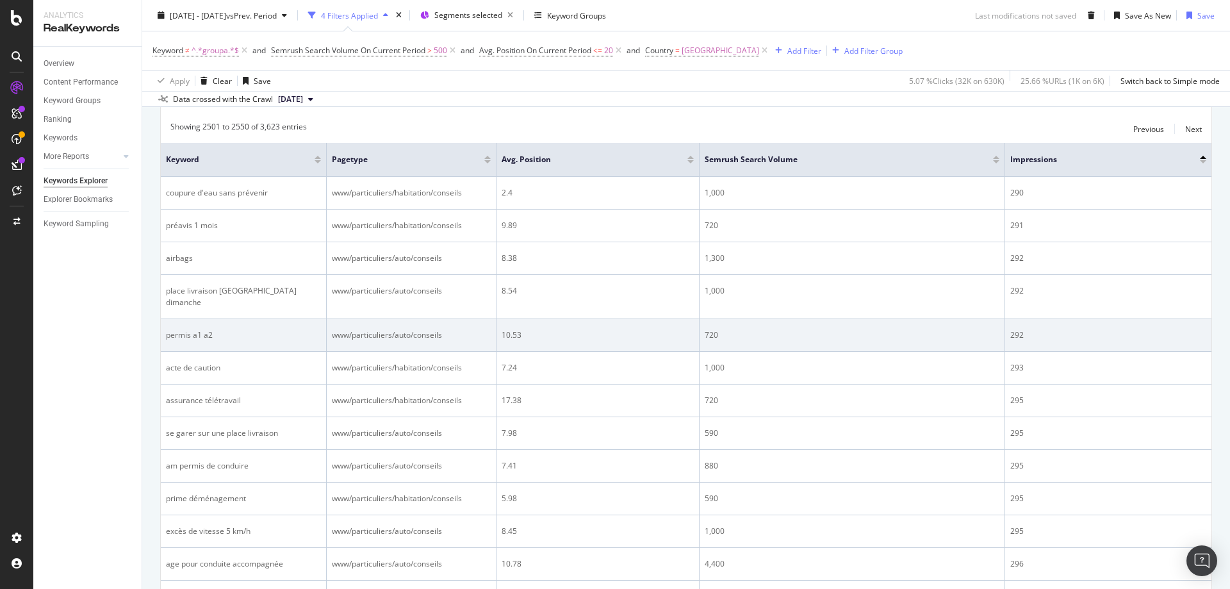
scroll to position [448, 0]
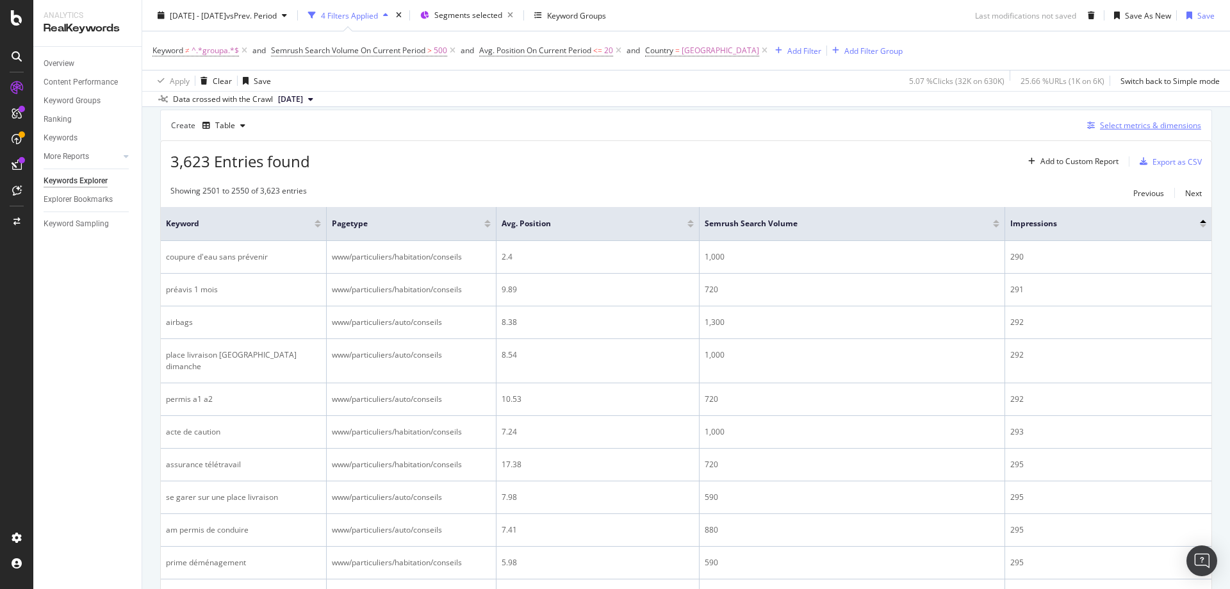
click at [1131, 126] on div "Select metrics & dimensions" at bounding box center [1150, 125] width 101 height 11
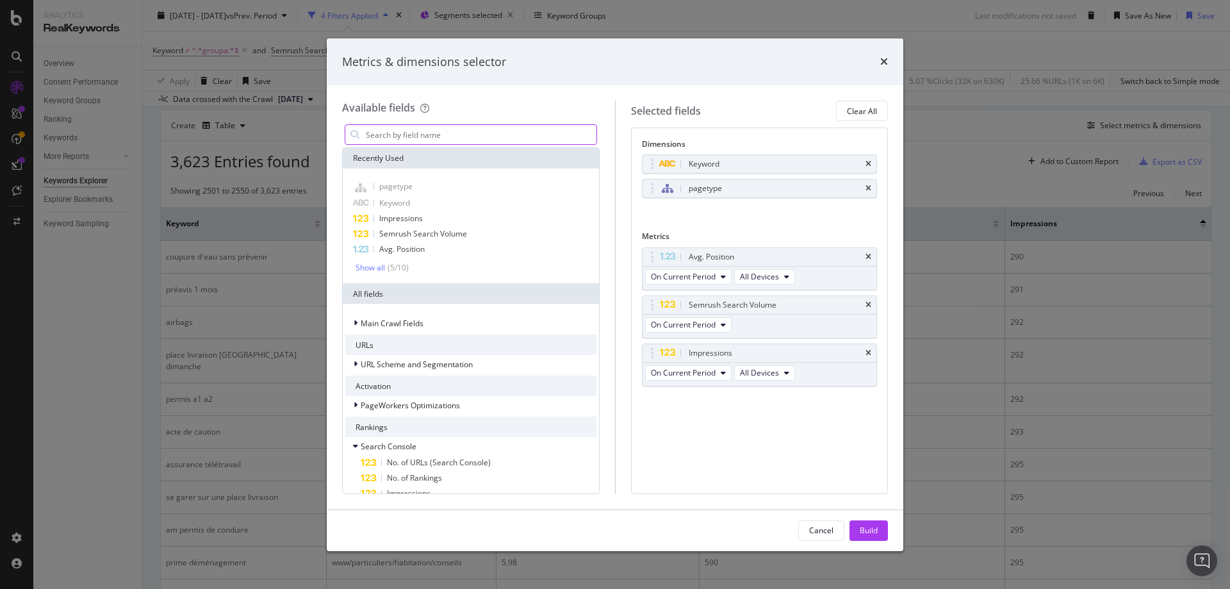
click at [433, 138] on input "modal" at bounding box center [481, 134] width 232 height 19
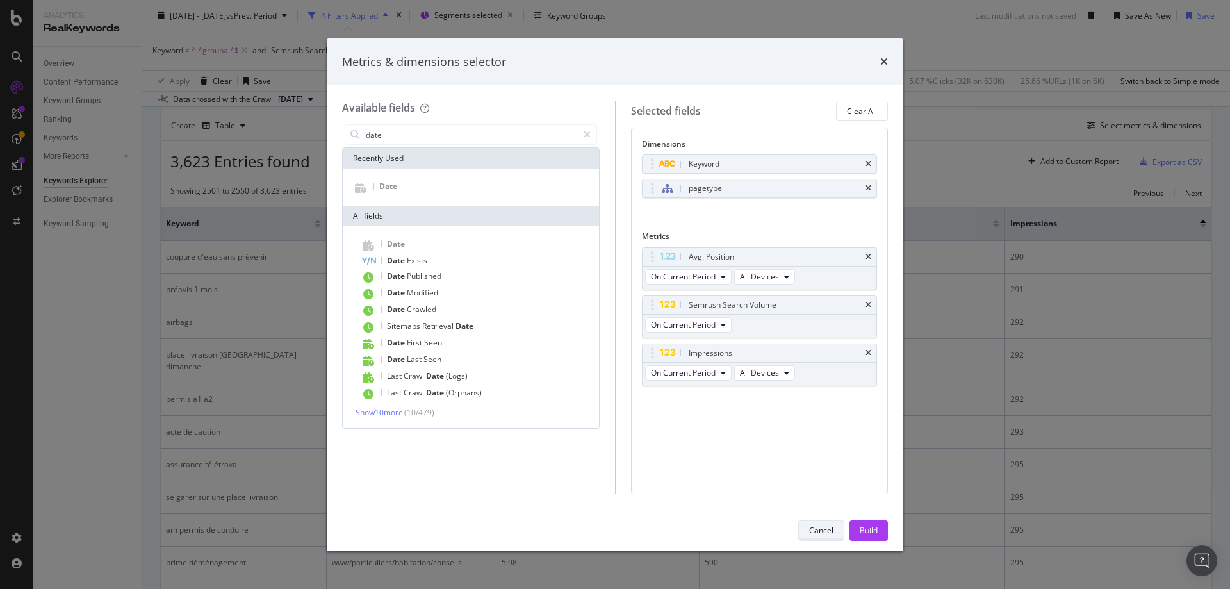
type input "date"
click at [815, 529] on div "Cancel" at bounding box center [821, 530] width 24 height 11
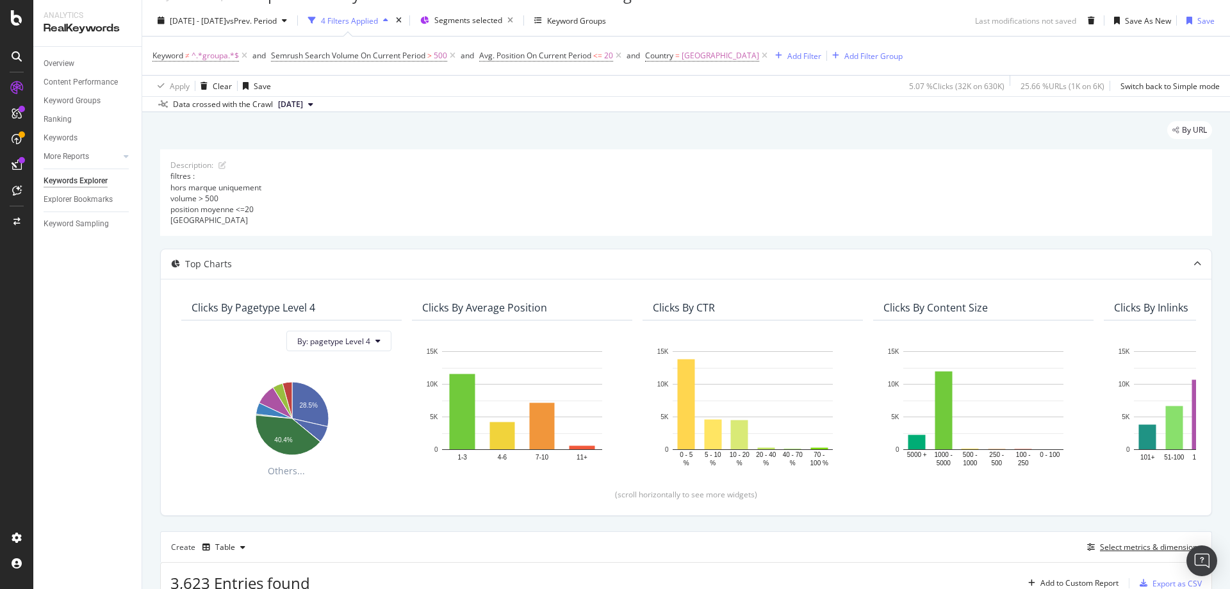
scroll to position [0, 0]
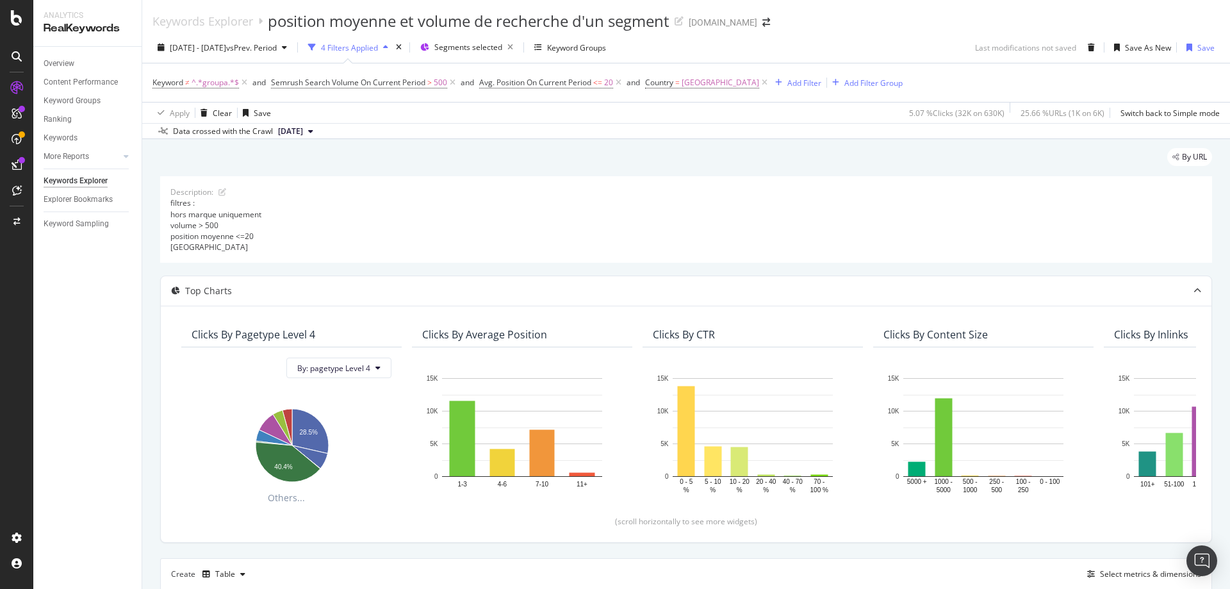
click at [527, 188] on div "Description: filtres : hors marque uniquement volume > 500 position moyenne <=2…" at bounding box center [686, 219] width 1052 height 86
click at [603, 192] on div "Description: filtres : hors marque uniquement volume > 500 position moyenne <=2…" at bounding box center [686, 219] width 1052 height 86
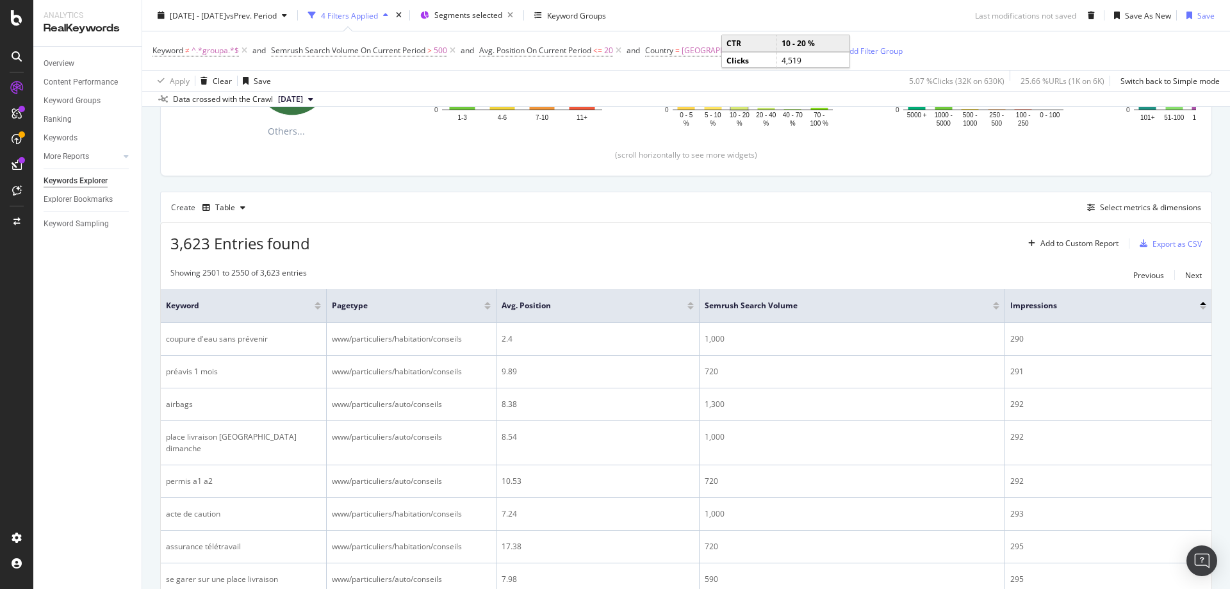
scroll to position [256, 0]
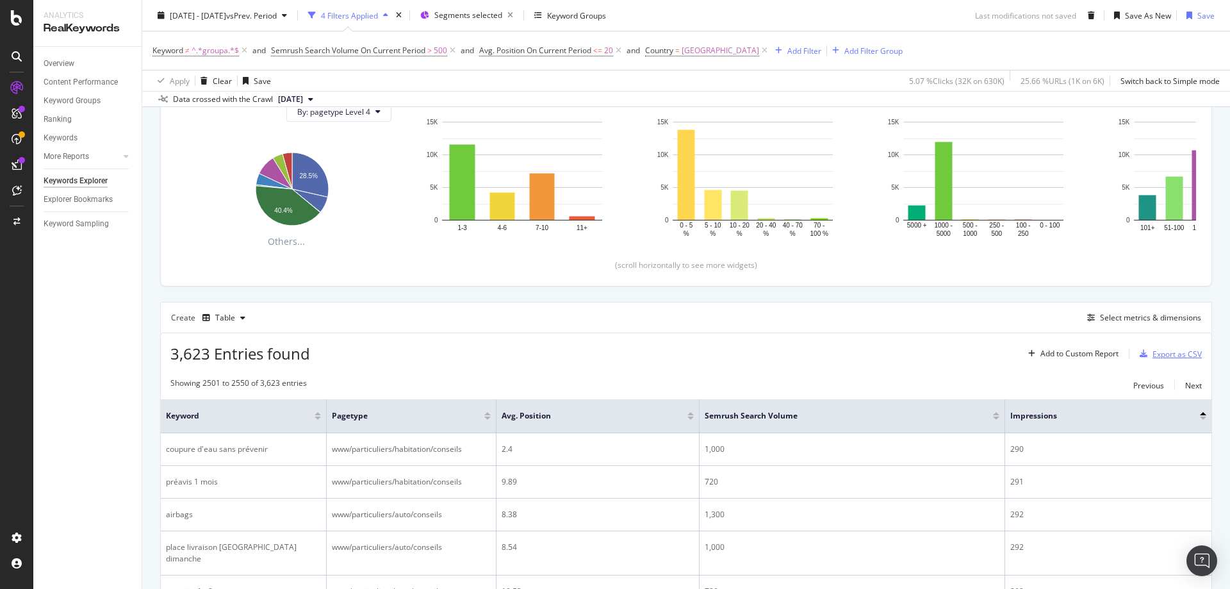
click at [1165, 351] on div "Export as CSV" at bounding box center [1177, 354] width 49 height 11
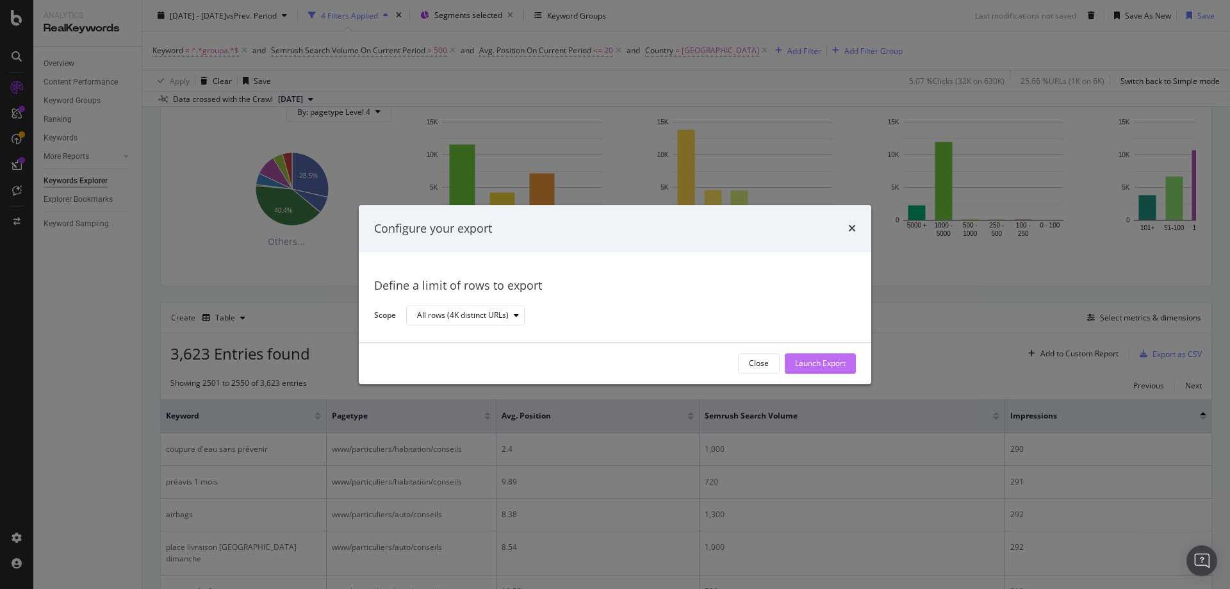
click at [816, 355] on div "Launch Export" at bounding box center [820, 363] width 51 height 19
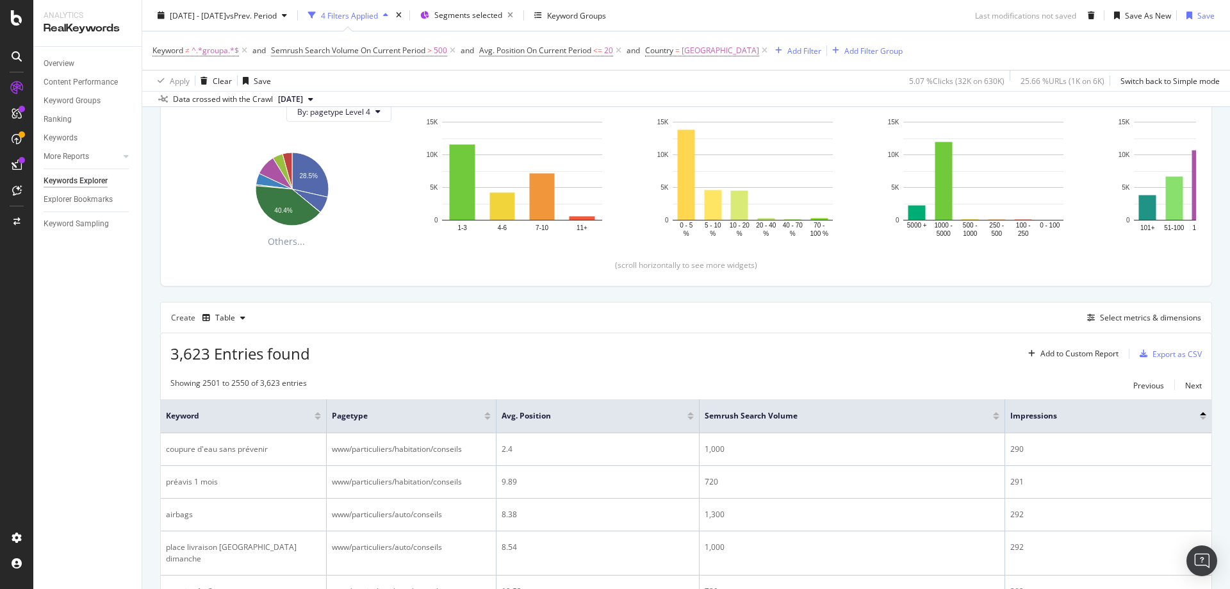
drag, startPoint x: 658, startPoint y: 355, endPoint x: 665, endPoint y: 350, distance: 8.4
click at [659, 355] on div "3,623 Entries found Add to Custom Report Export as CSV" at bounding box center [686, 348] width 1051 height 31
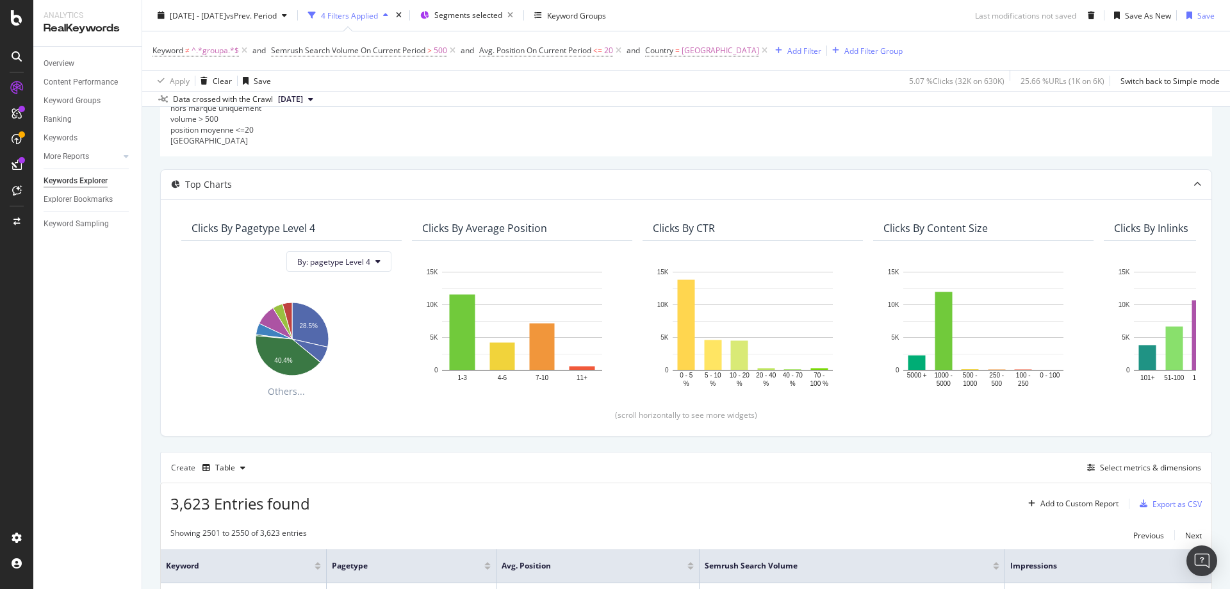
scroll to position [0, 0]
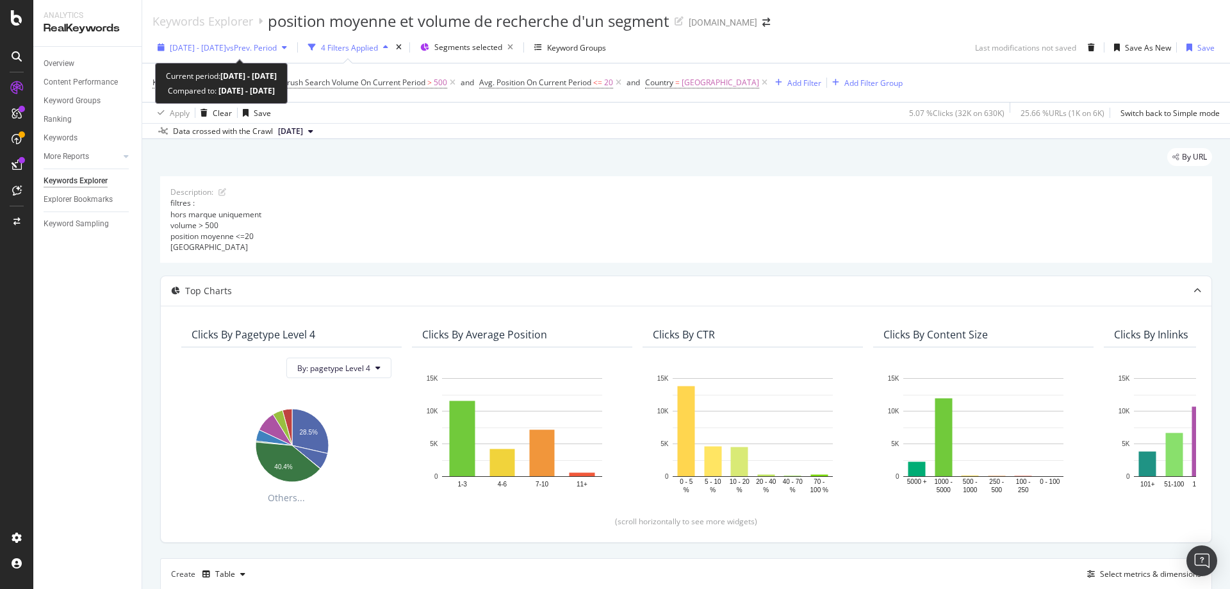
click at [199, 46] on span "[DATE] - [DATE]" at bounding box center [198, 47] width 56 height 11
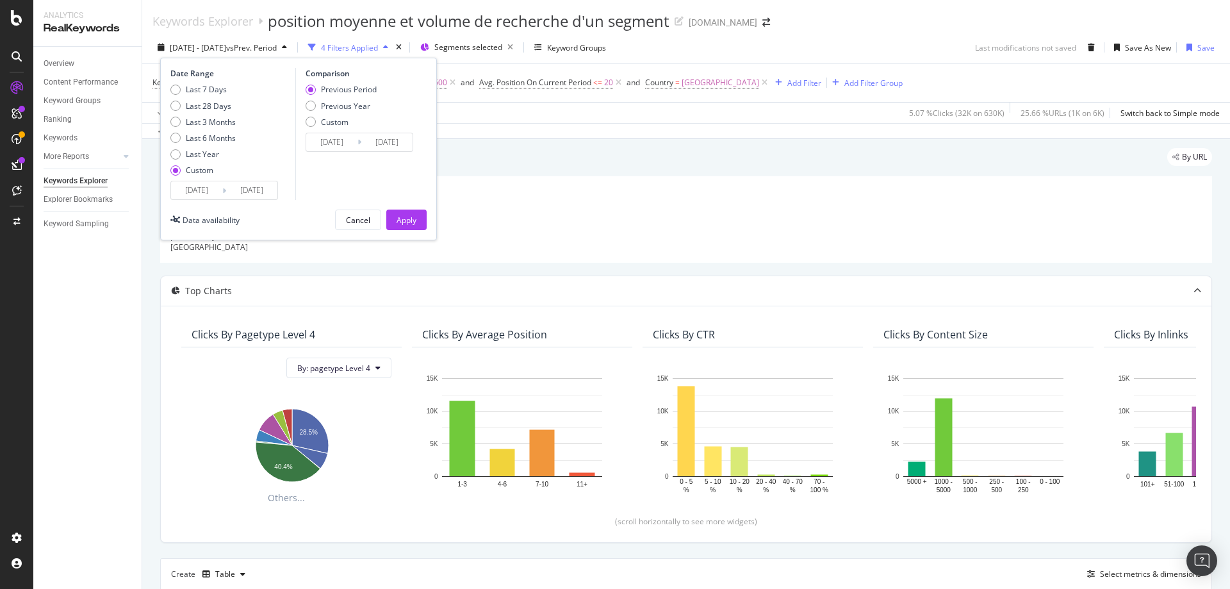
click at [204, 187] on input "[DATE]" at bounding box center [196, 190] width 51 height 18
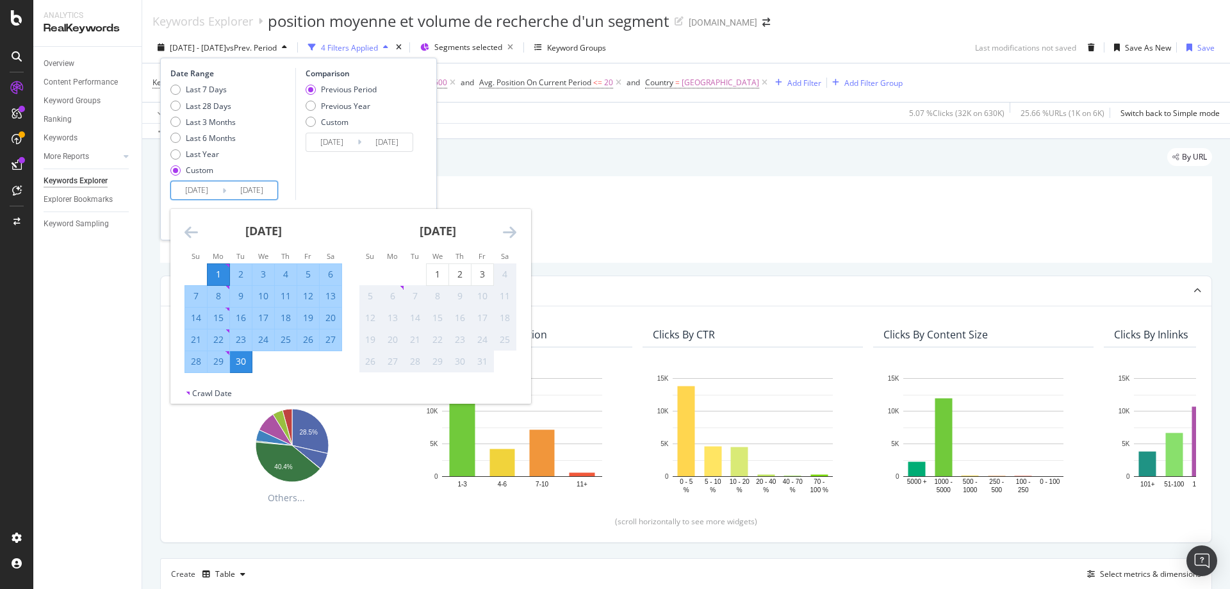
click at [189, 231] on icon "Move backward to switch to the previous month." at bounding box center [191, 231] width 13 height 15
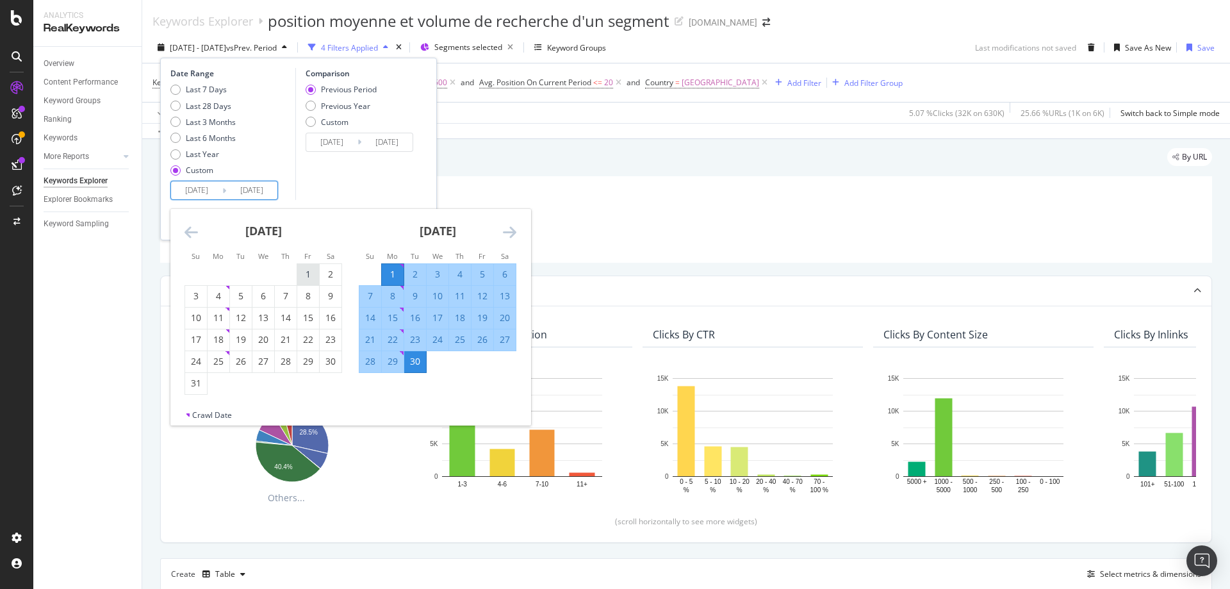
click at [306, 276] on div "1" at bounding box center [308, 274] width 22 height 13
type input "[DATE]"
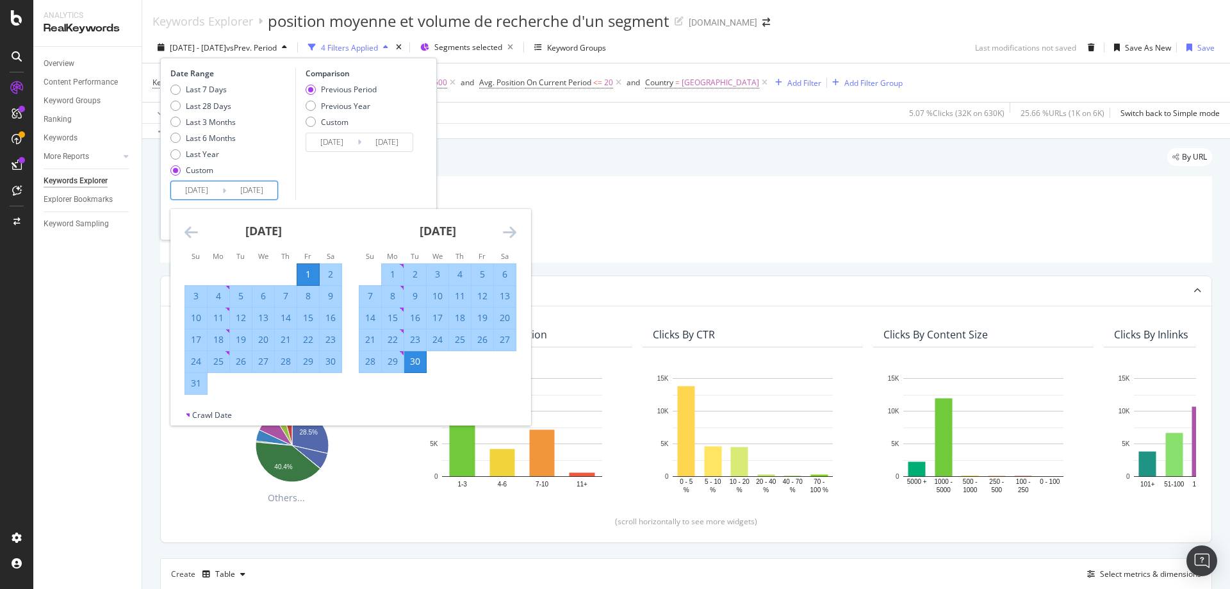
click at [199, 378] on div "31" at bounding box center [196, 383] width 22 height 13
type input "[DATE]"
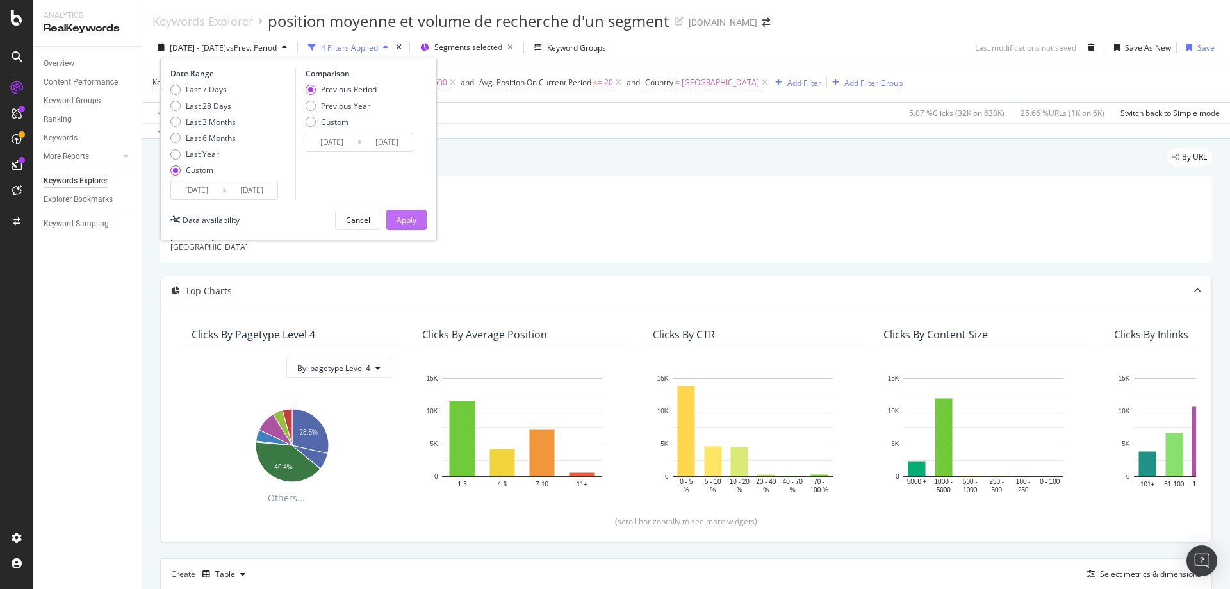
click at [406, 222] on div "Apply" at bounding box center [407, 220] width 20 height 11
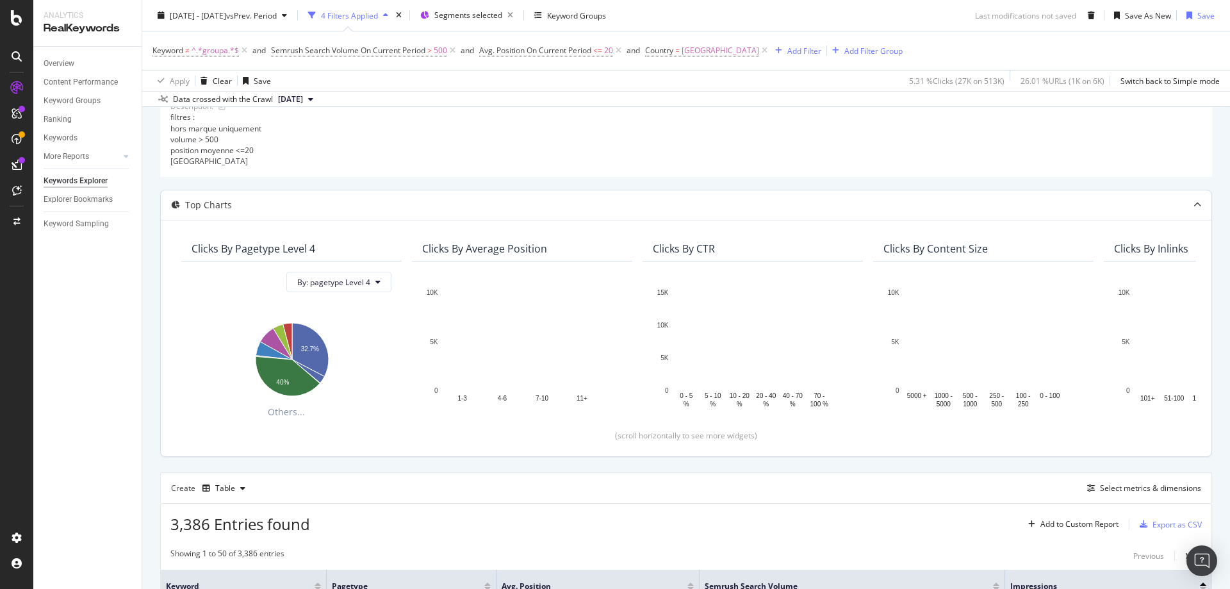
scroll to position [192, 0]
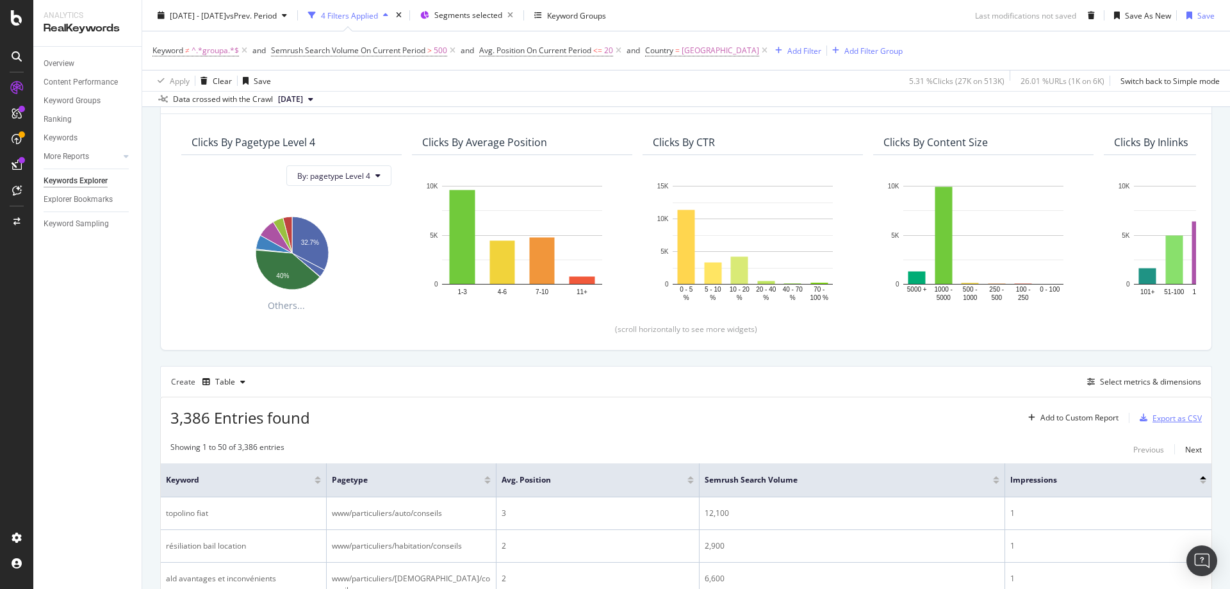
click at [1172, 415] on div "Export as CSV" at bounding box center [1177, 418] width 49 height 11
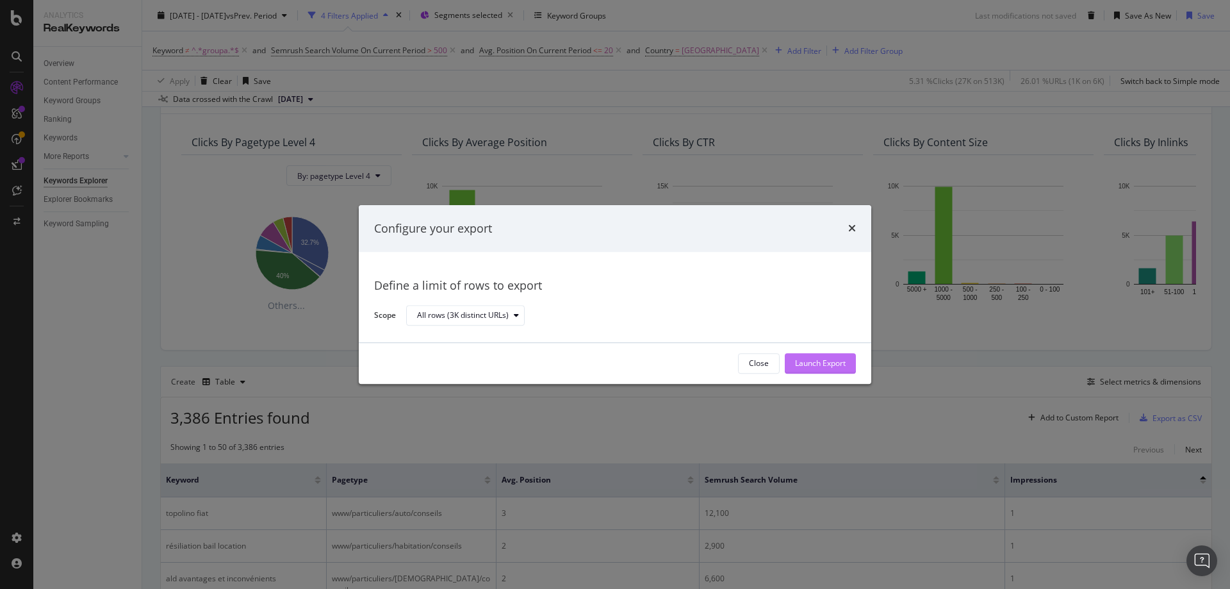
click at [843, 363] on div "Launch Export" at bounding box center [820, 363] width 51 height 11
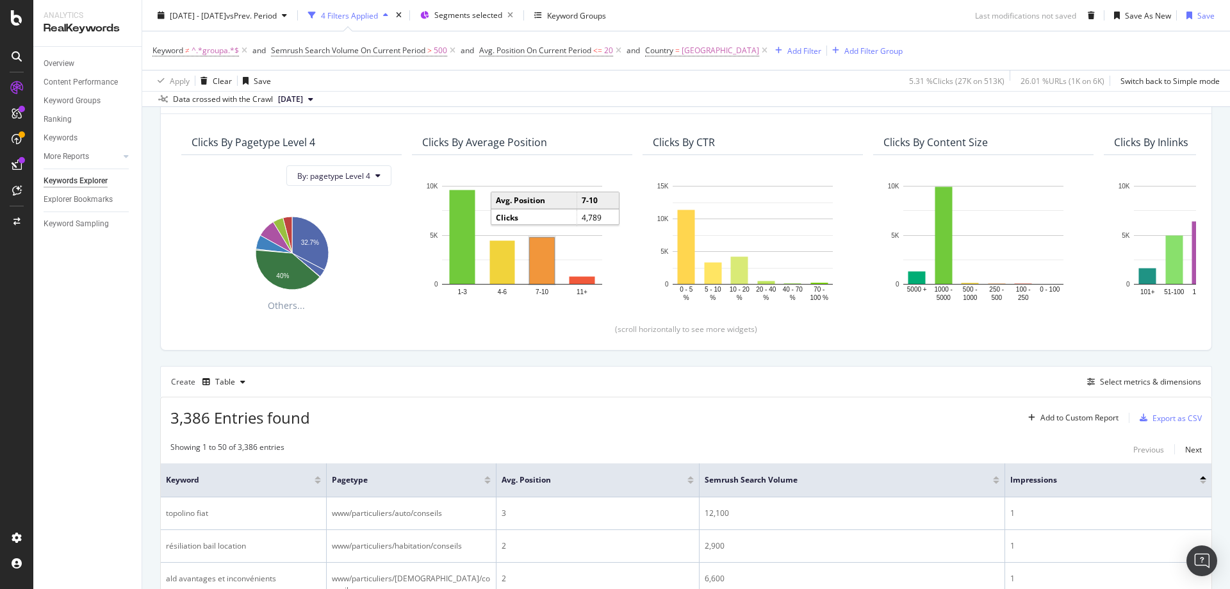
click at [1192, 422] on div "3,386 Entries found Add to Custom Report Export as CSV" at bounding box center [686, 412] width 1051 height 31
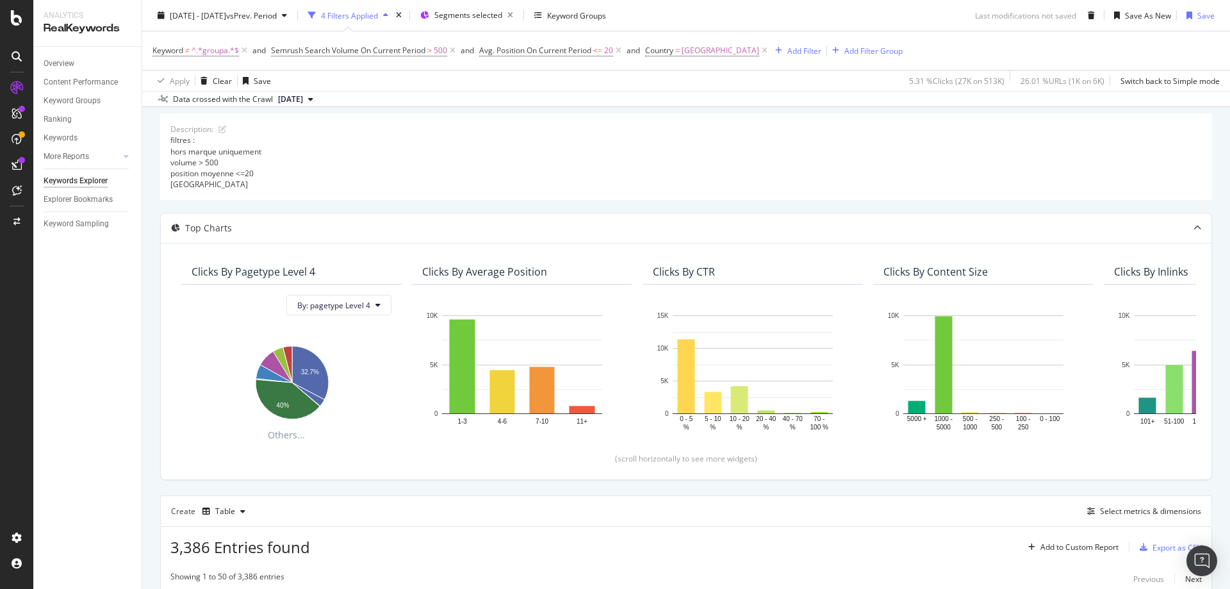
scroll to position [0, 0]
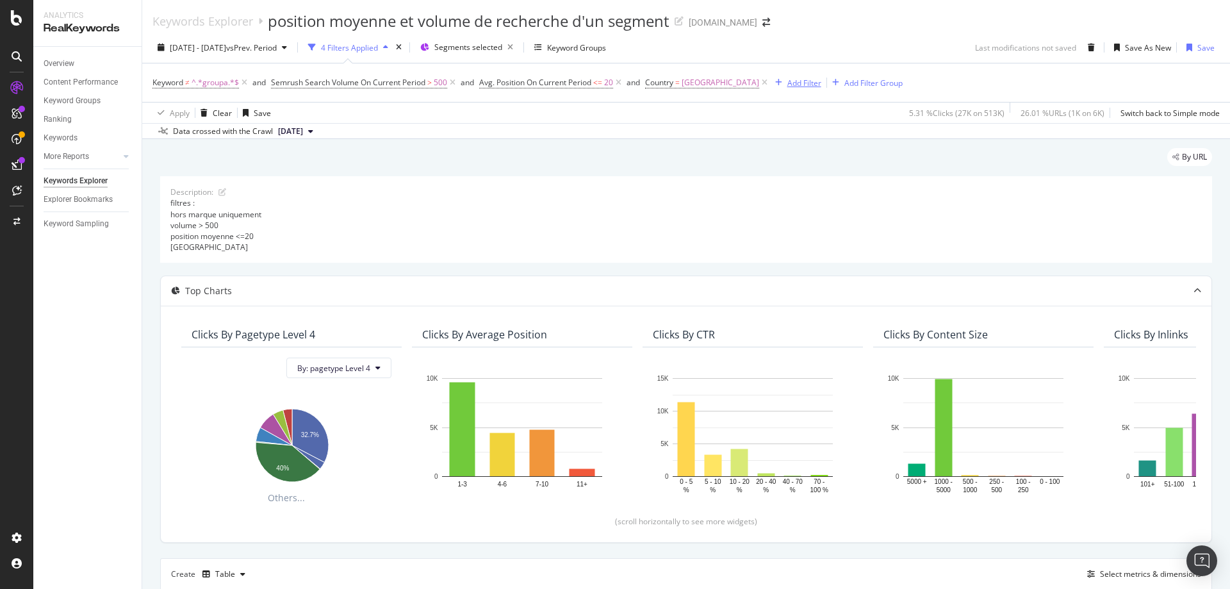
click at [787, 83] on div "Add Filter" at bounding box center [804, 83] width 34 height 11
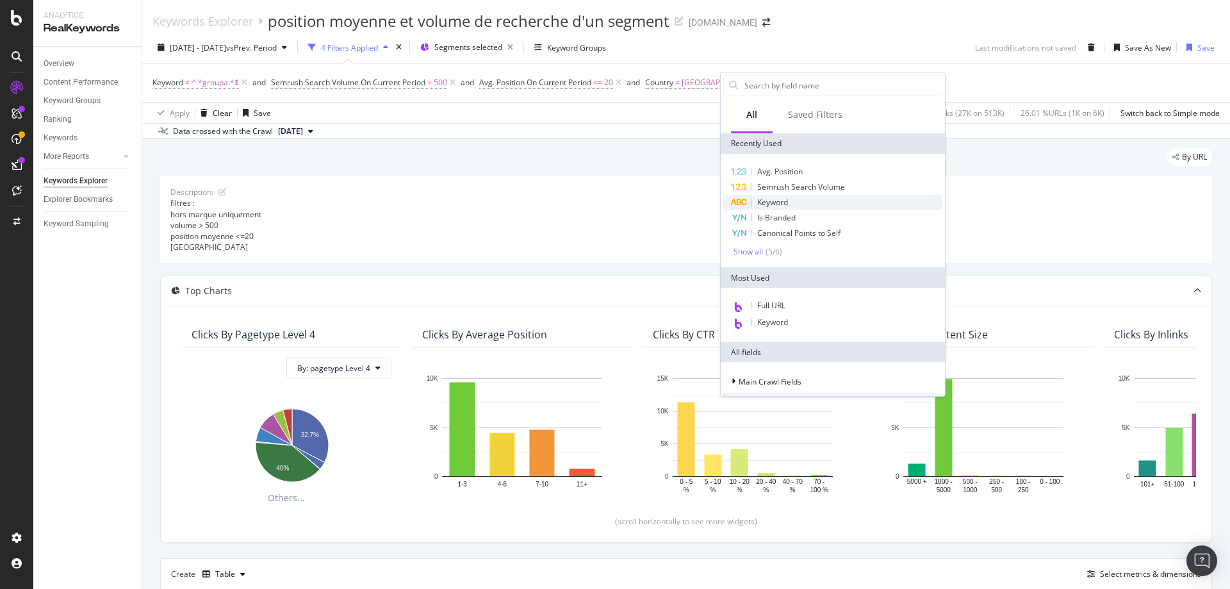
click at [786, 201] on span "Keyword" at bounding box center [772, 202] width 31 height 11
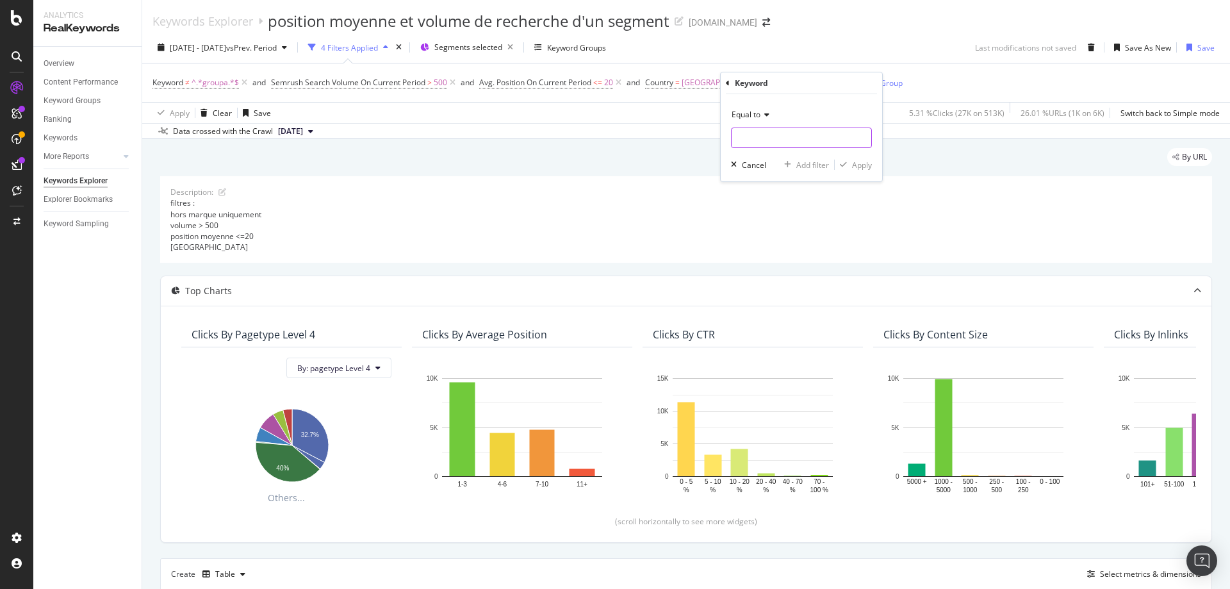
click at [767, 130] on input "text" at bounding box center [802, 137] width 140 height 21
type input "dermatologue"
click at [869, 166] on div "Apply" at bounding box center [862, 165] width 20 height 11
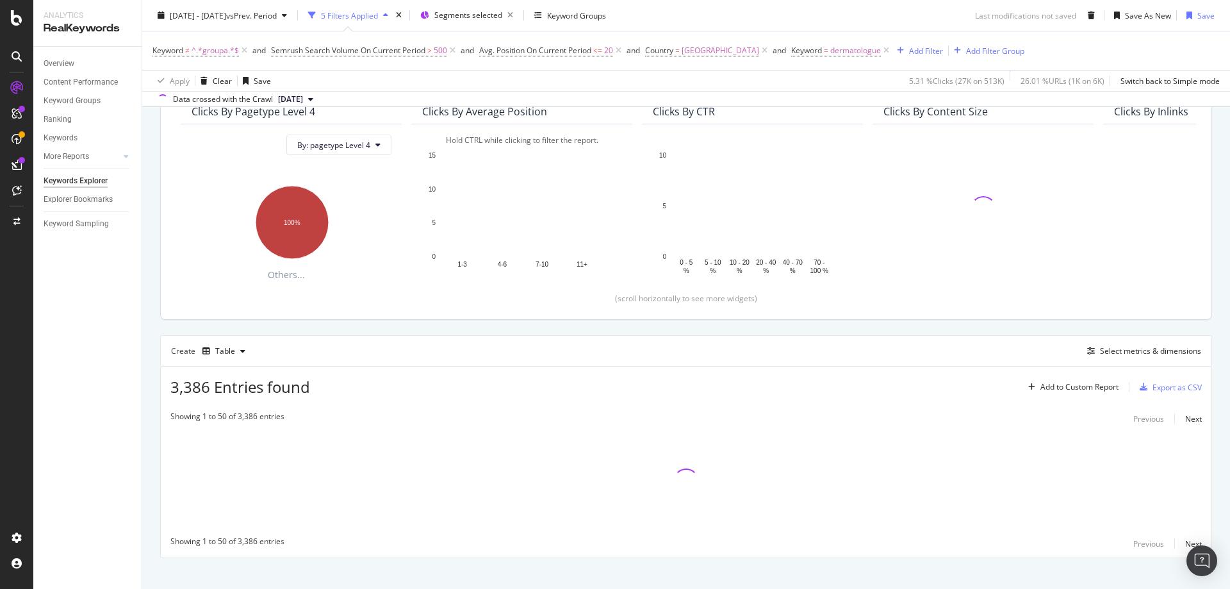
scroll to position [237, 0]
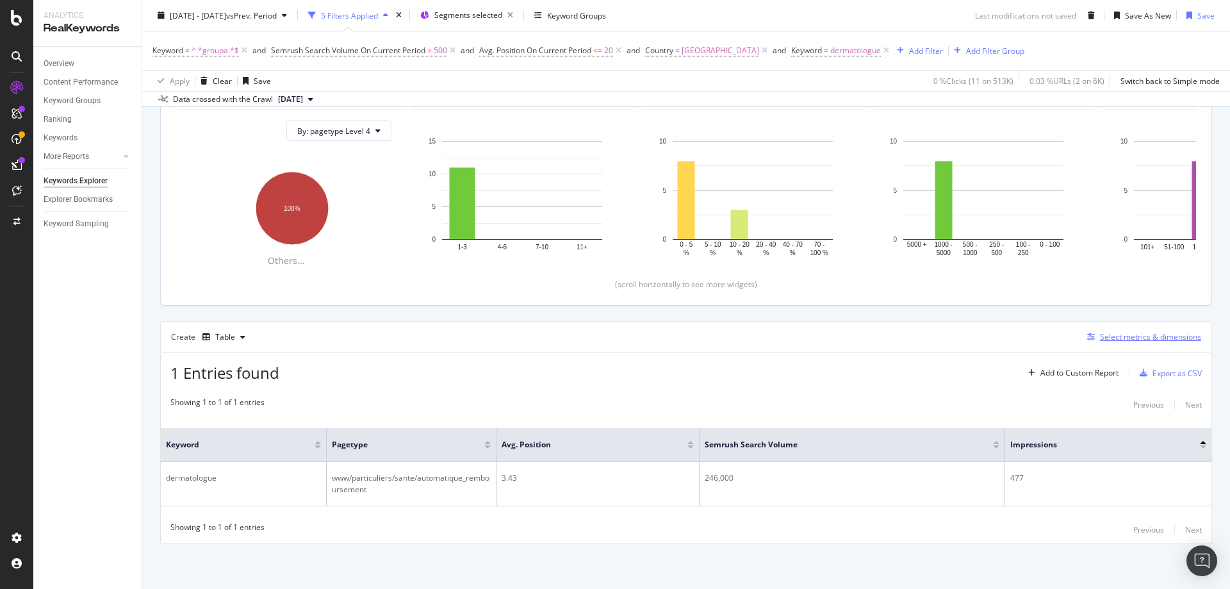
click at [1139, 333] on div "Select metrics & dimensions" at bounding box center [1150, 336] width 101 height 11
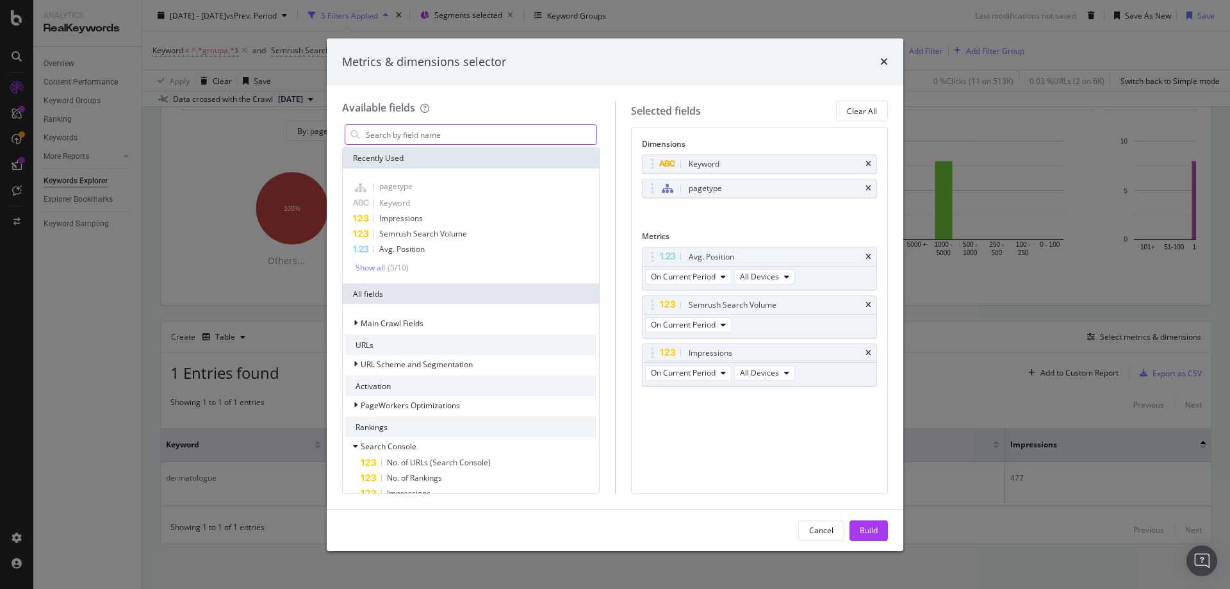
click at [410, 140] on input "modal" at bounding box center [481, 134] width 232 height 19
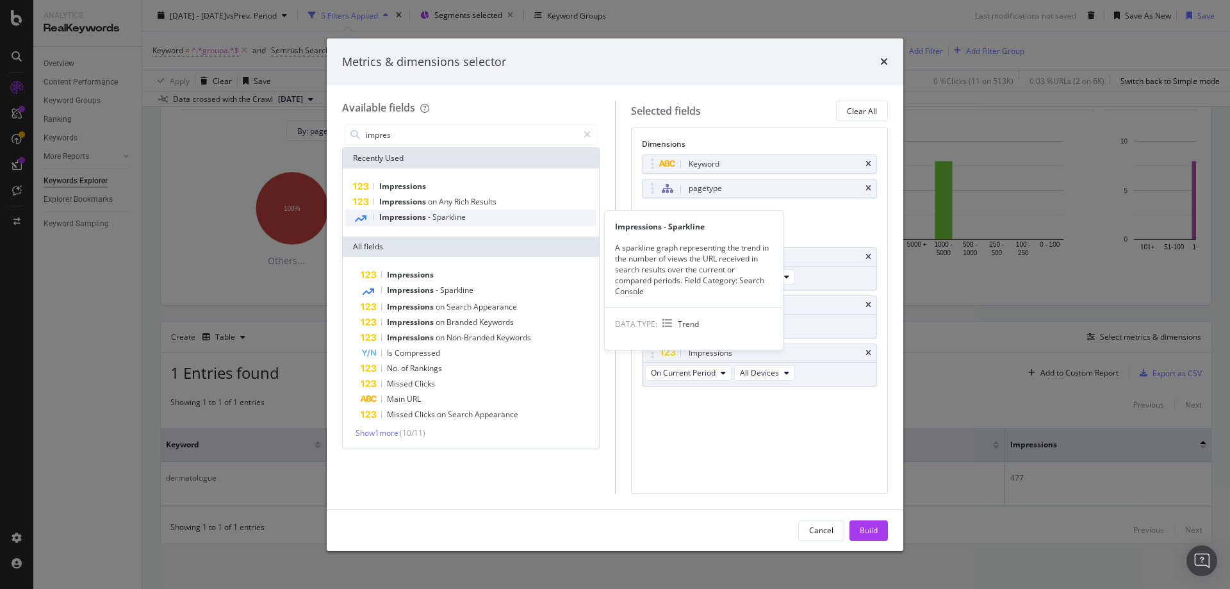
type input "impres"
click at [431, 215] on span "-" at bounding box center [430, 216] width 4 height 11
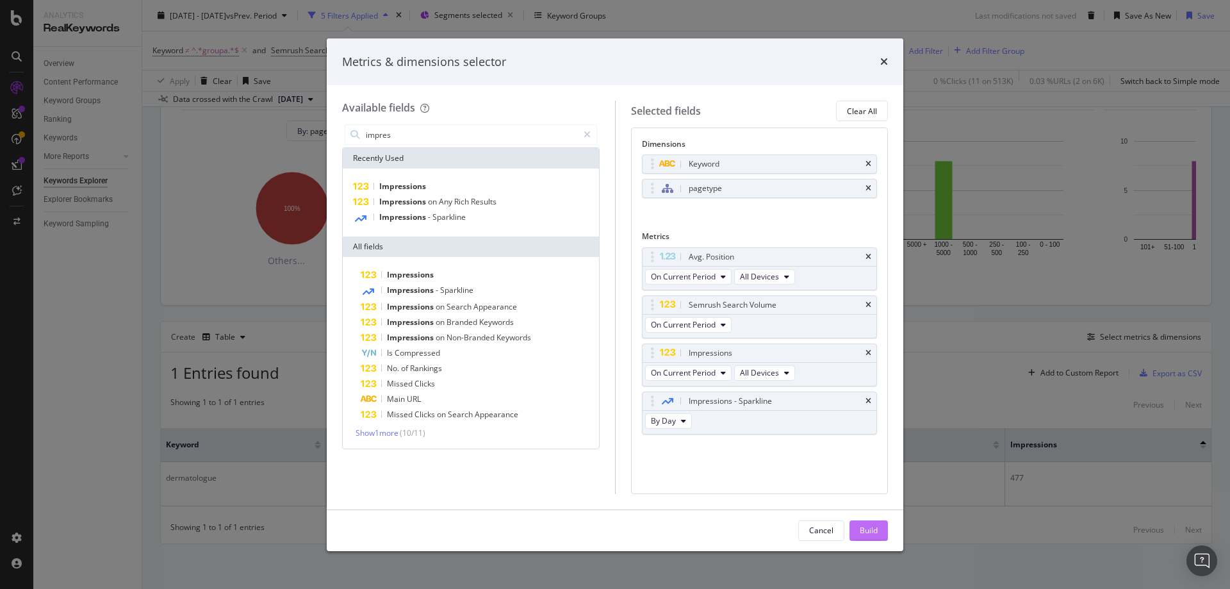
click at [872, 536] on div "Build" at bounding box center [869, 530] width 18 height 11
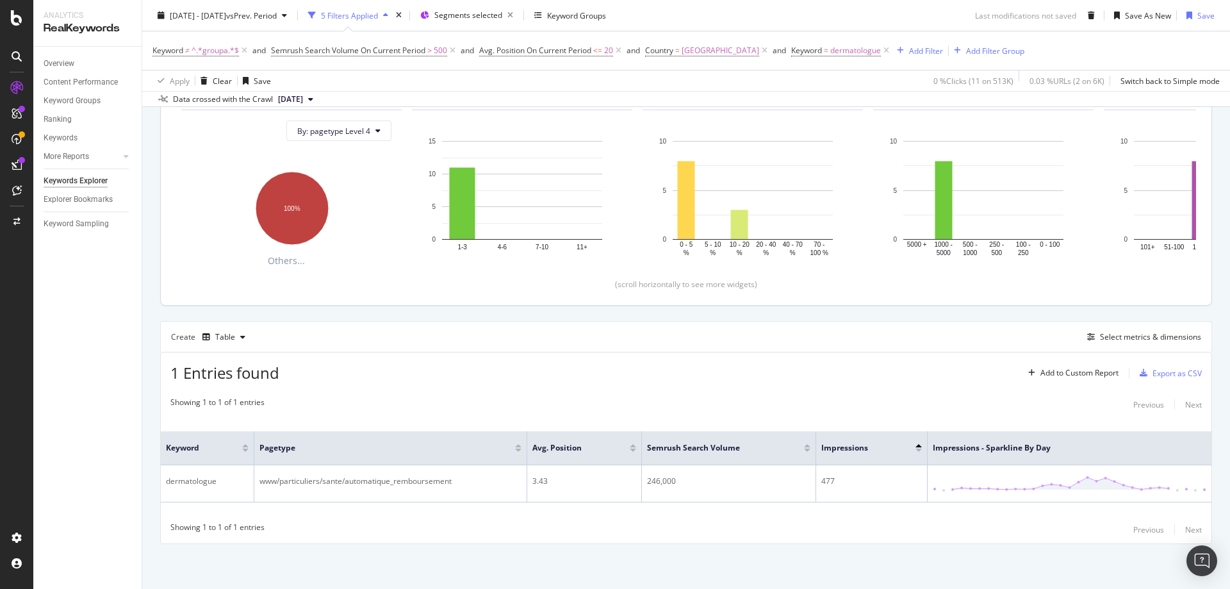
click at [700, 382] on div "1 Entries found Add to Custom Report Export as CSV" at bounding box center [686, 367] width 1051 height 31
click at [664, 395] on div "Showing 1 to 1 of 1 entries Previous Next Keyword pagetype Avg. Position Semrus…" at bounding box center [686, 466] width 1051 height 153
click at [553, 360] on div "1 Entries found Add to Custom Report Export as CSV" at bounding box center [686, 367] width 1051 height 31
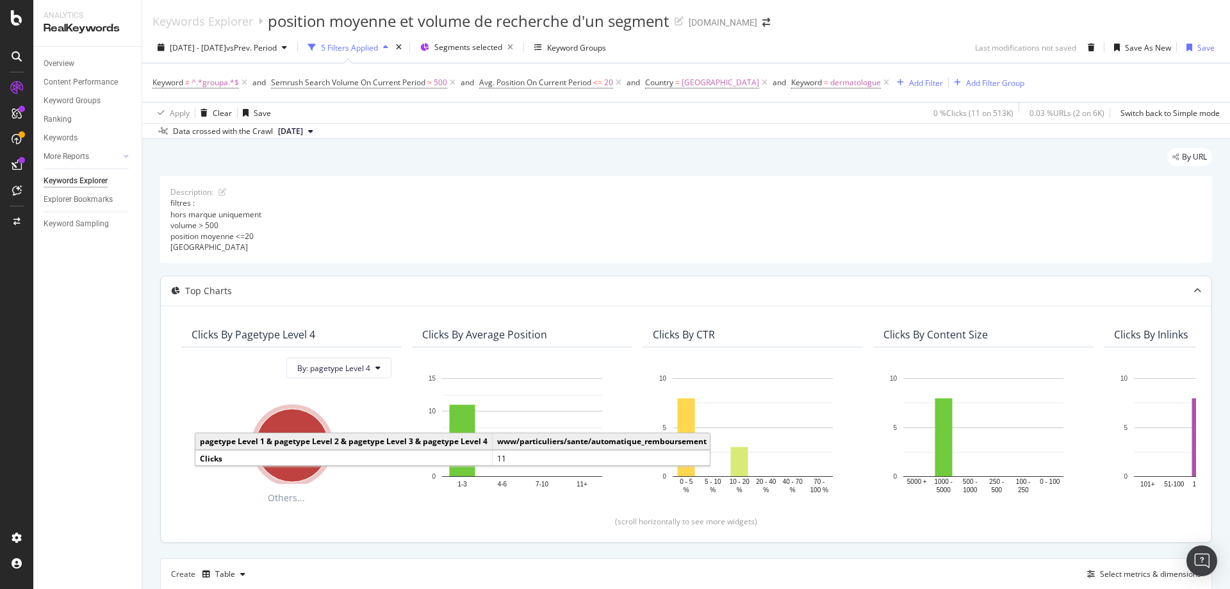
drag, startPoint x: 835, startPoint y: 84, endPoint x: 960, endPoint y: 229, distance: 191.7
click at [881, 84] on icon at bounding box center [886, 82] width 11 height 13
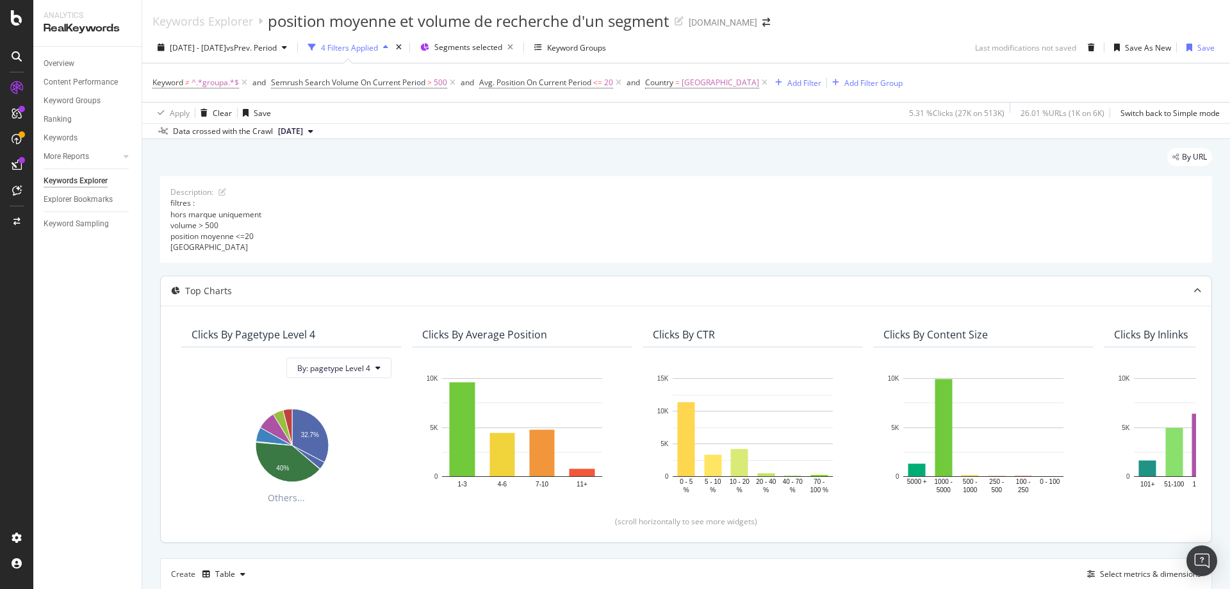
click at [844, 111] on div "Apply Clear Save 5.31 % Clicks ( 27K on 513K ) 26.01 % URLs ( 1K on 6K ) Switch…" at bounding box center [686, 112] width 1088 height 21
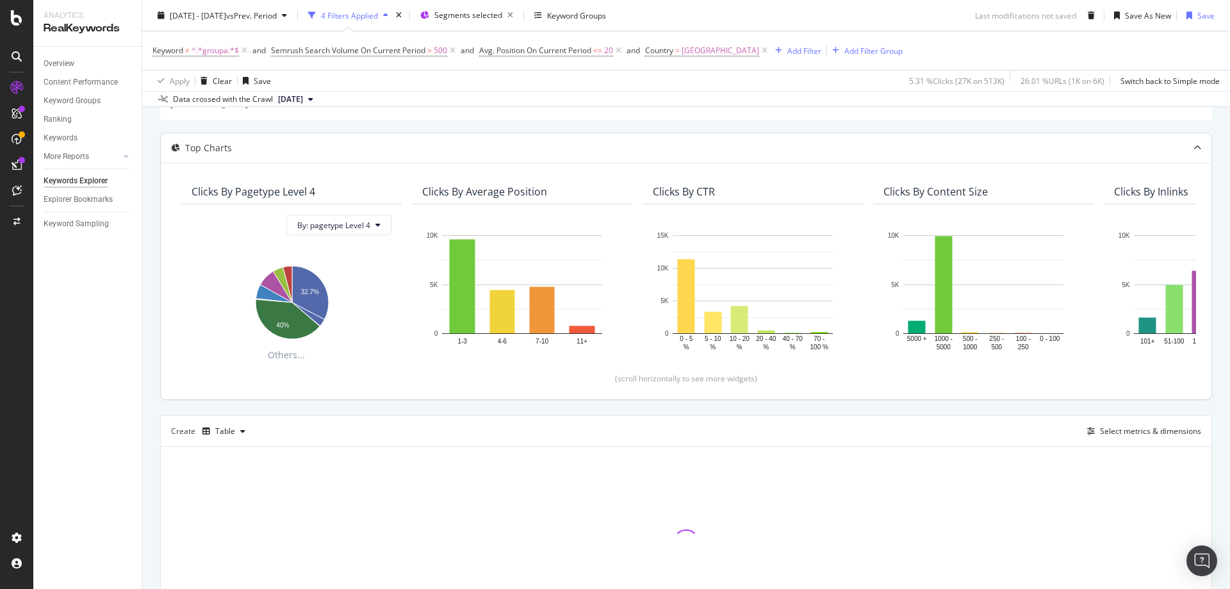
scroll to position [237, 0]
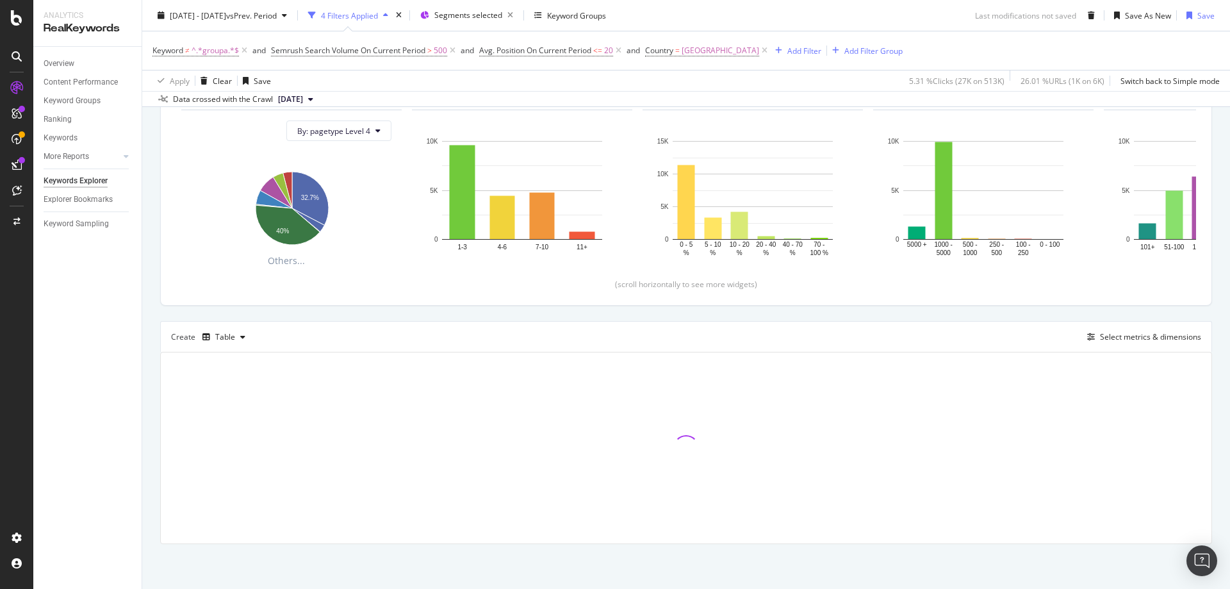
click at [999, 50] on div "Keyword ≠ ^.*groupa.*$ and Semrush Search Volume On Current Period > 500 and Av…" at bounding box center [685, 50] width 1067 height 38
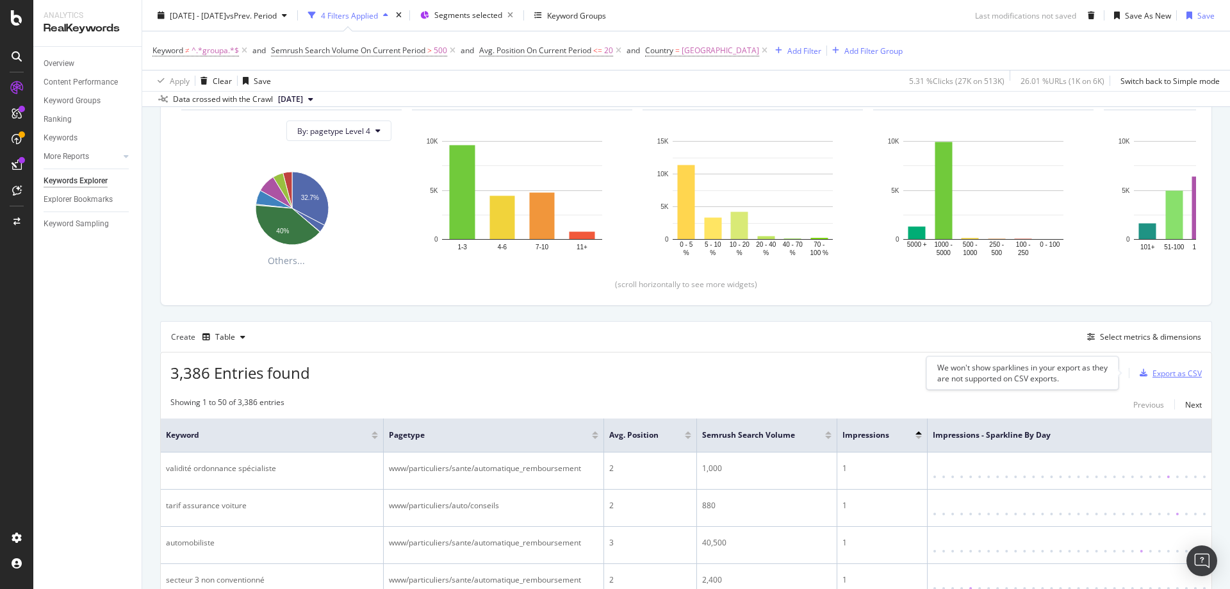
click at [1160, 375] on div "Export as CSV" at bounding box center [1177, 373] width 49 height 11
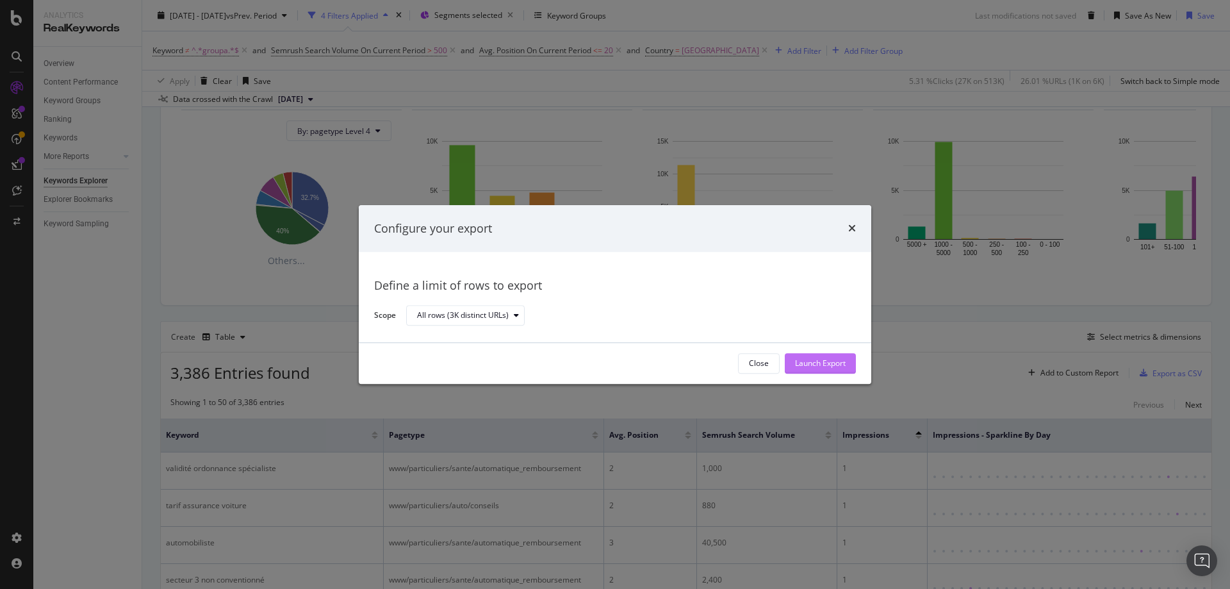
click at [827, 367] on div "Launch Export" at bounding box center [820, 363] width 51 height 11
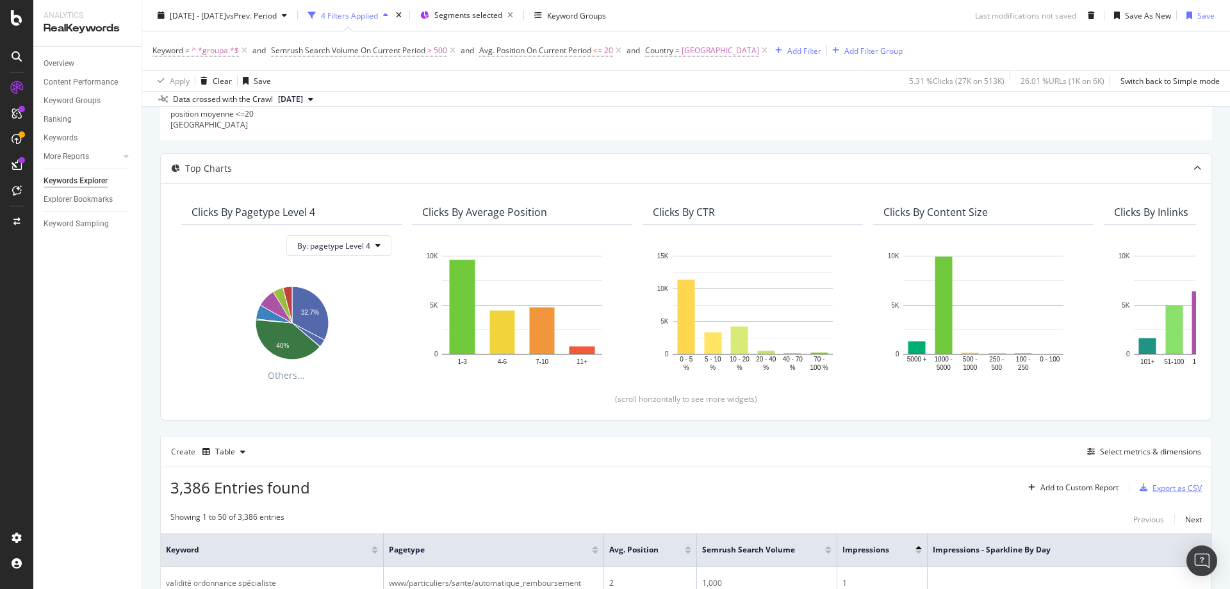
scroll to position [0, 0]
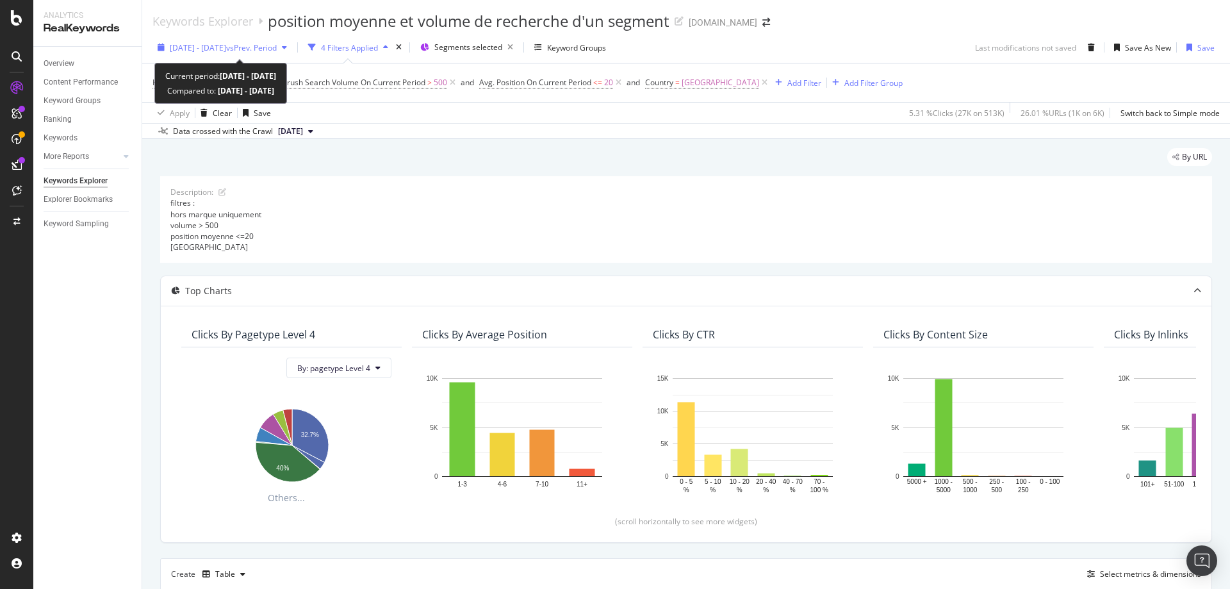
click at [226, 46] on span "[DATE] - [DATE]" at bounding box center [198, 47] width 56 height 11
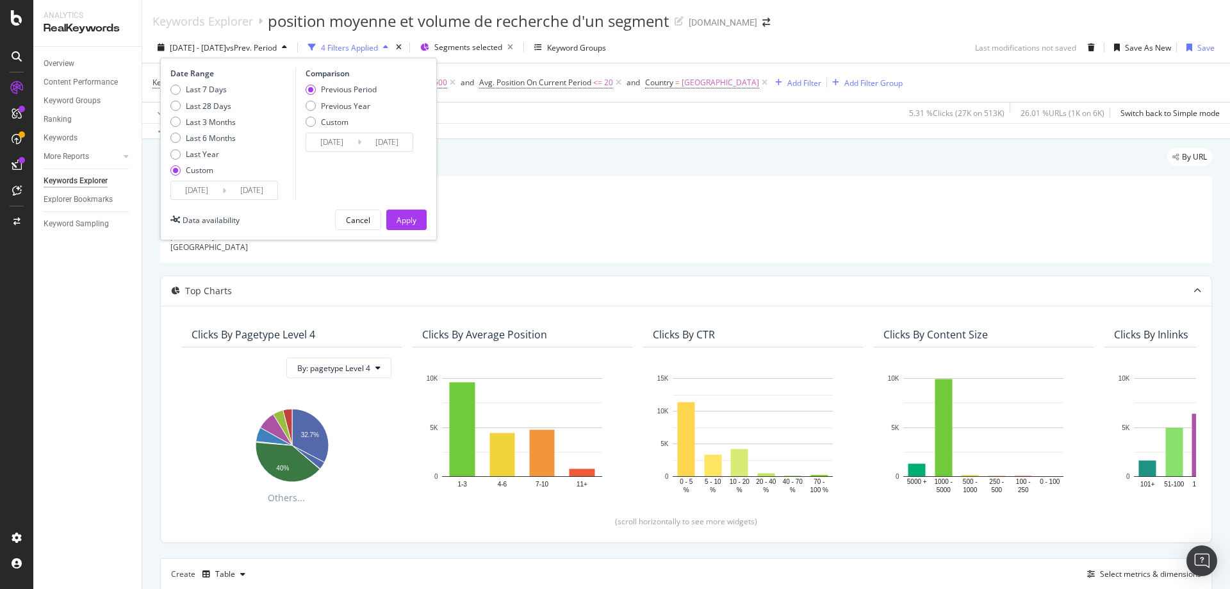
click at [207, 192] on input "[DATE]" at bounding box center [196, 190] width 51 height 18
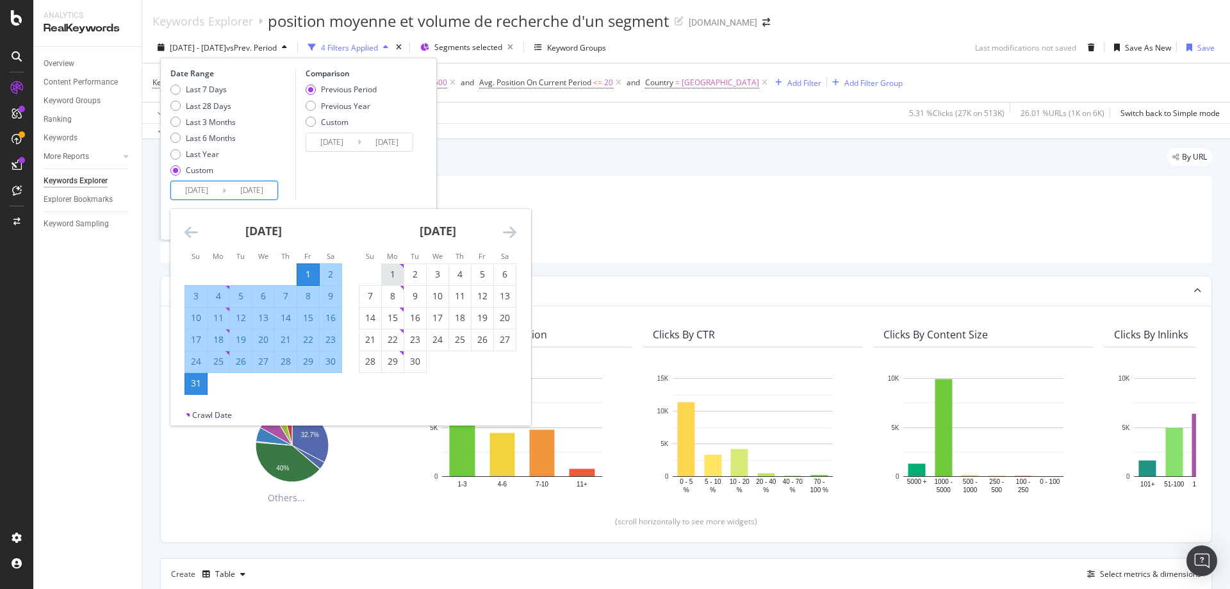
click at [395, 268] on div "1" at bounding box center [393, 274] width 22 height 13
type input "[DATE]"
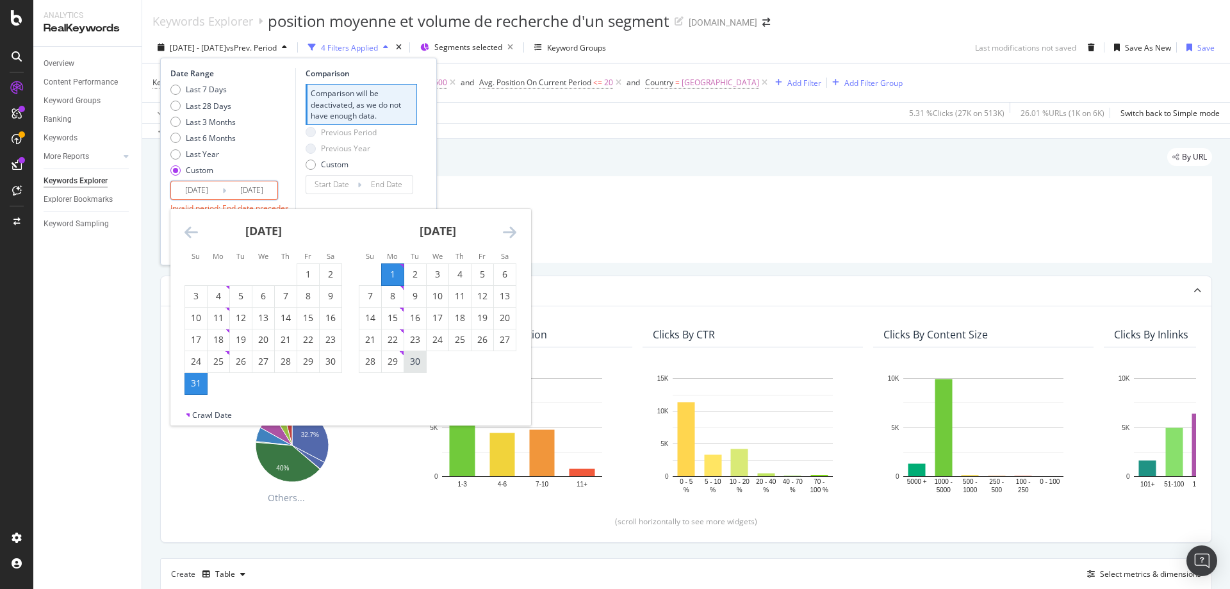
click at [416, 359] on div "30" at bounding box center [415, 361] width 22 height 13
type input "[DATE]"
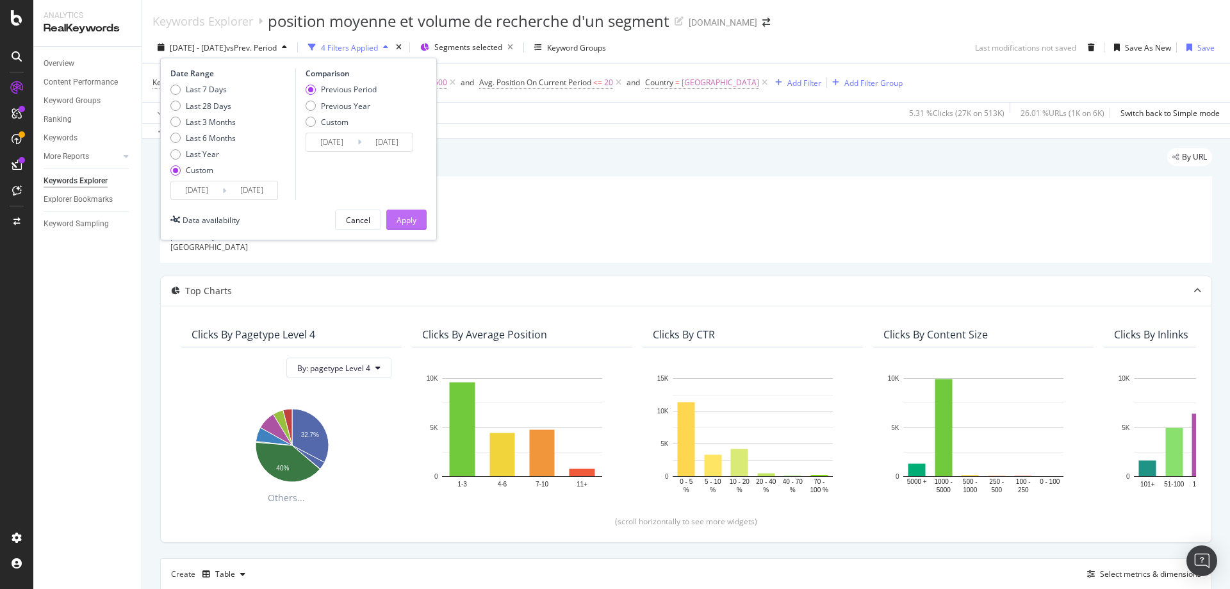
click at [409, 216] on div "Apply" at bounding box center [407, 220] width 20 height 11
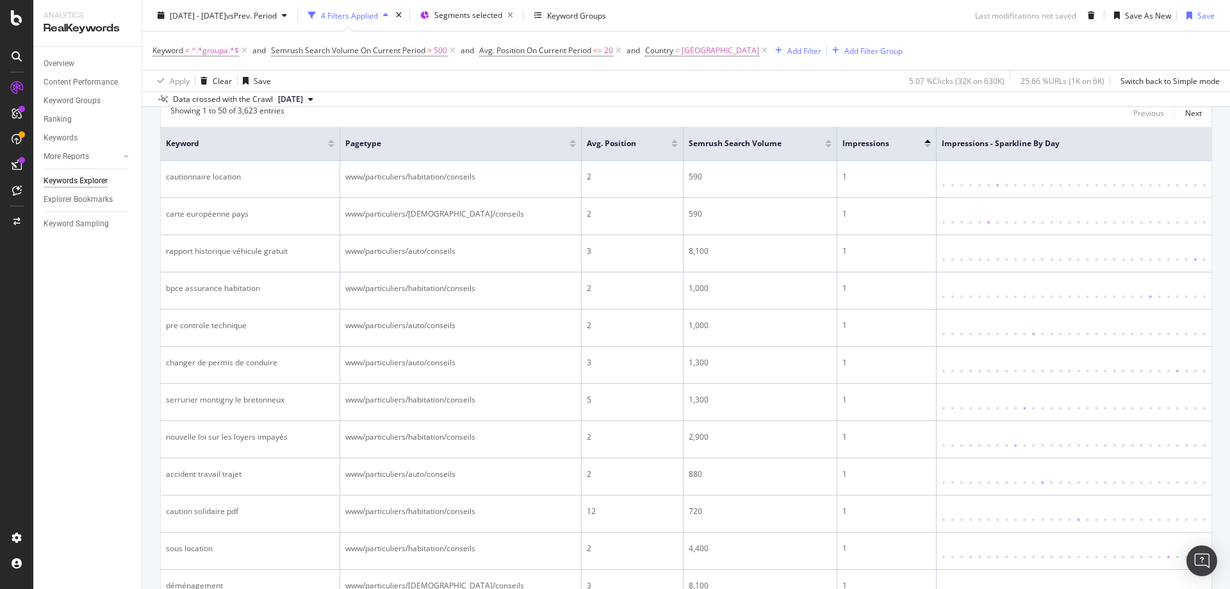
scroll to position [384, 0]
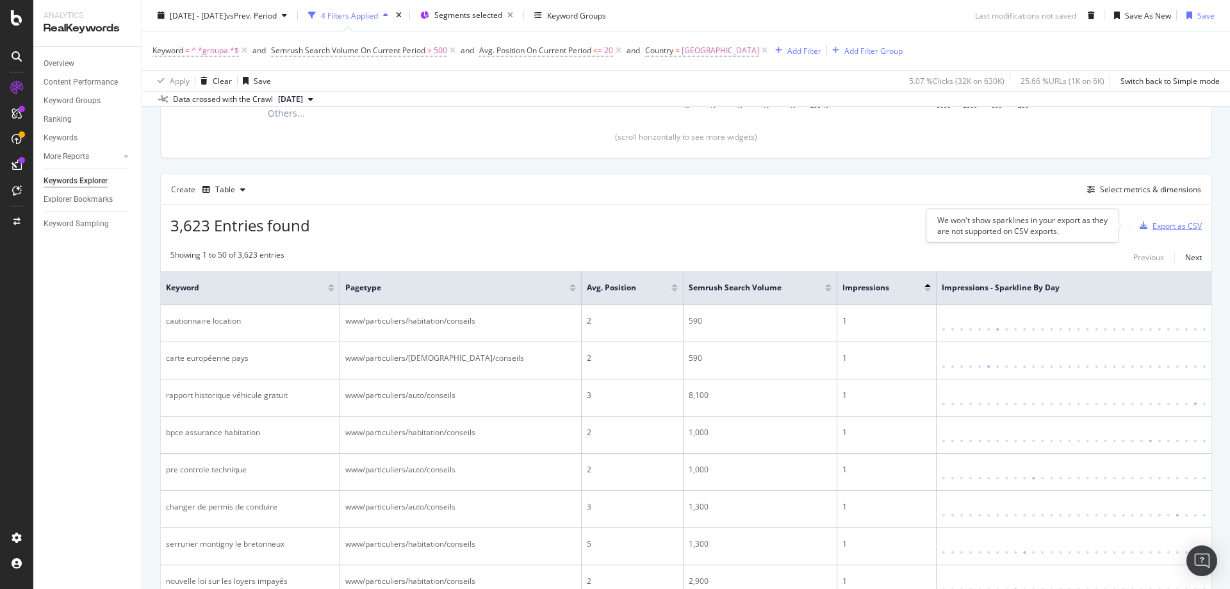
click at [1162, 223] on div "Export as CSV" at bounding box center [1177, 225] width 49 height 11
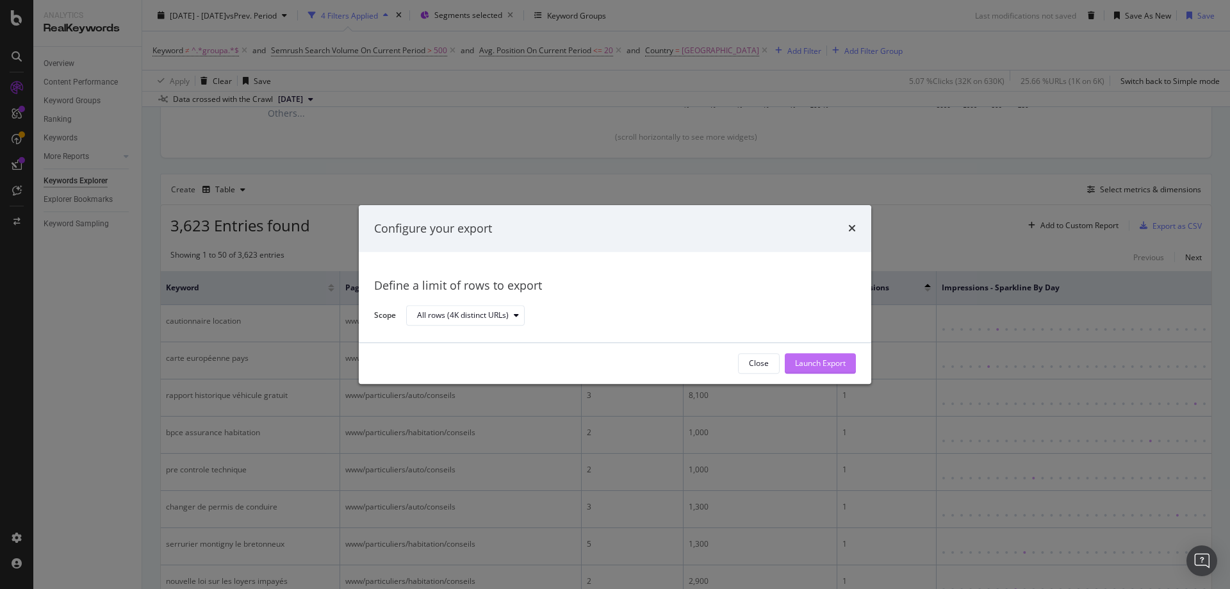
click at [816, 364] on div "Launch Export" at bounding box center [820, 363] width 51 height 11
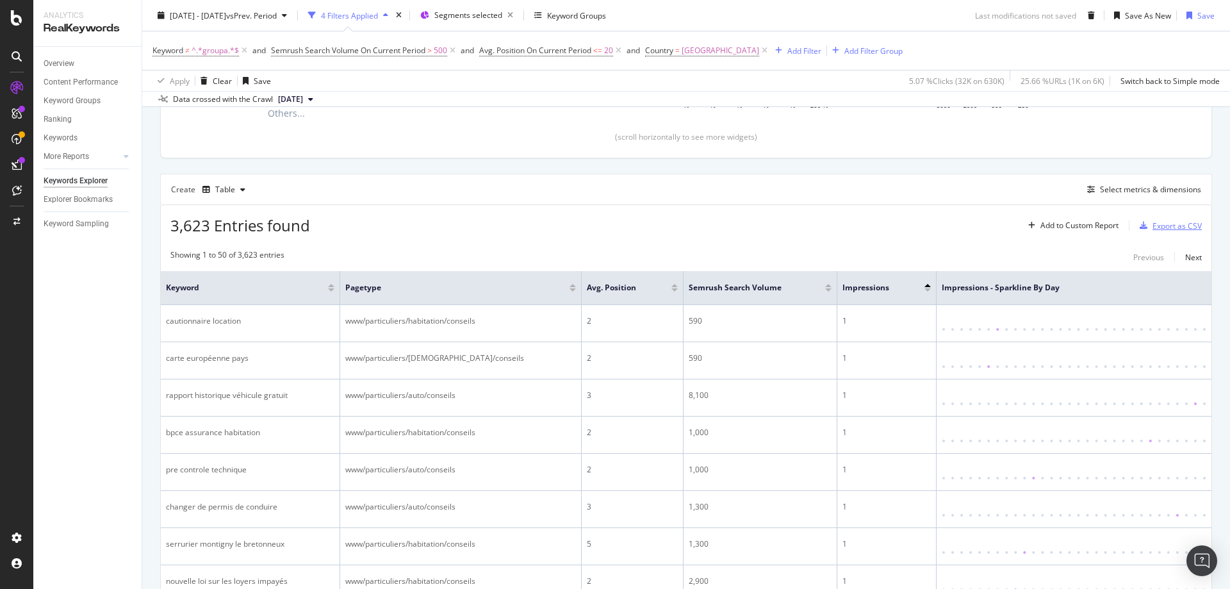
scroll to position [128, 0]
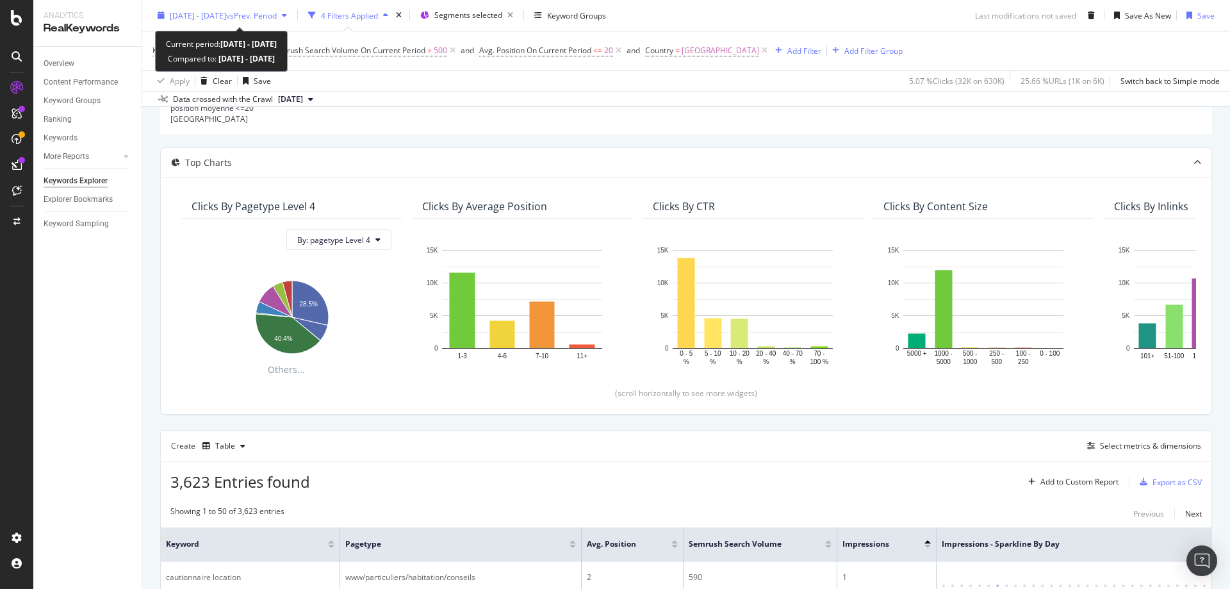
click at [226, 17] on span "[DATE] - [DATE]" at bounding box center [198, 15] width 56 height 11
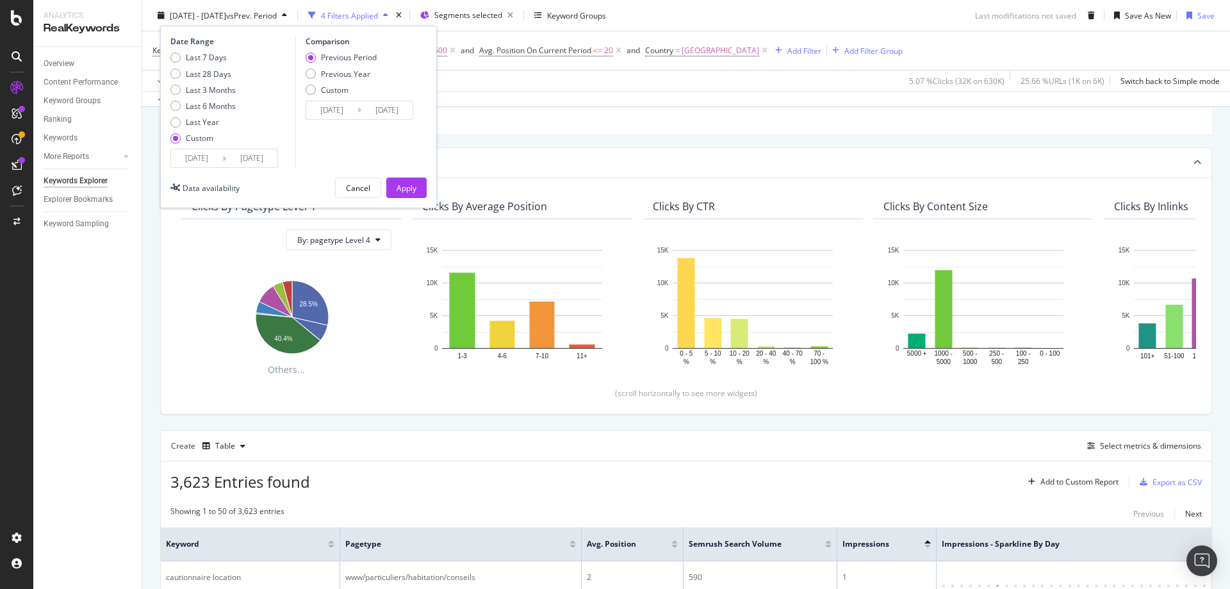
click at [181, 152] on input "[DATE]" at bounding box center [196, 158] width 51 height 18
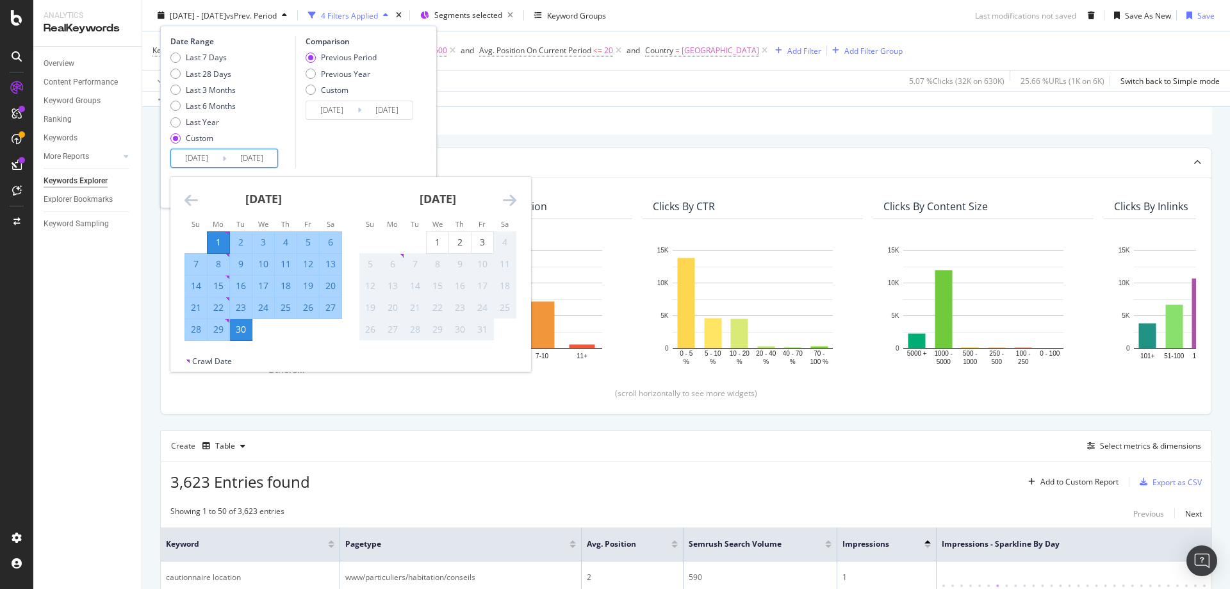
click at [192, 197] on icon "Move backward to switch to the previous month." at bounding box center [191, 199] width 13 height 15
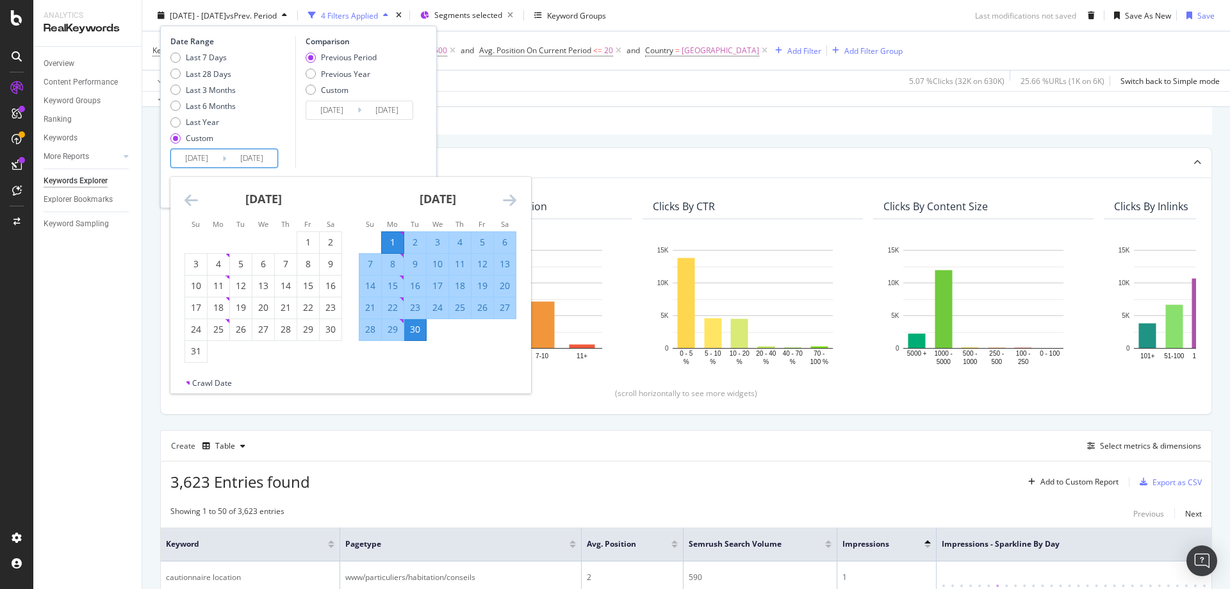
click at [192, 197] on icon "Move backward to switch to the previous month." at bounding box center [191, 199] width 13 height 15
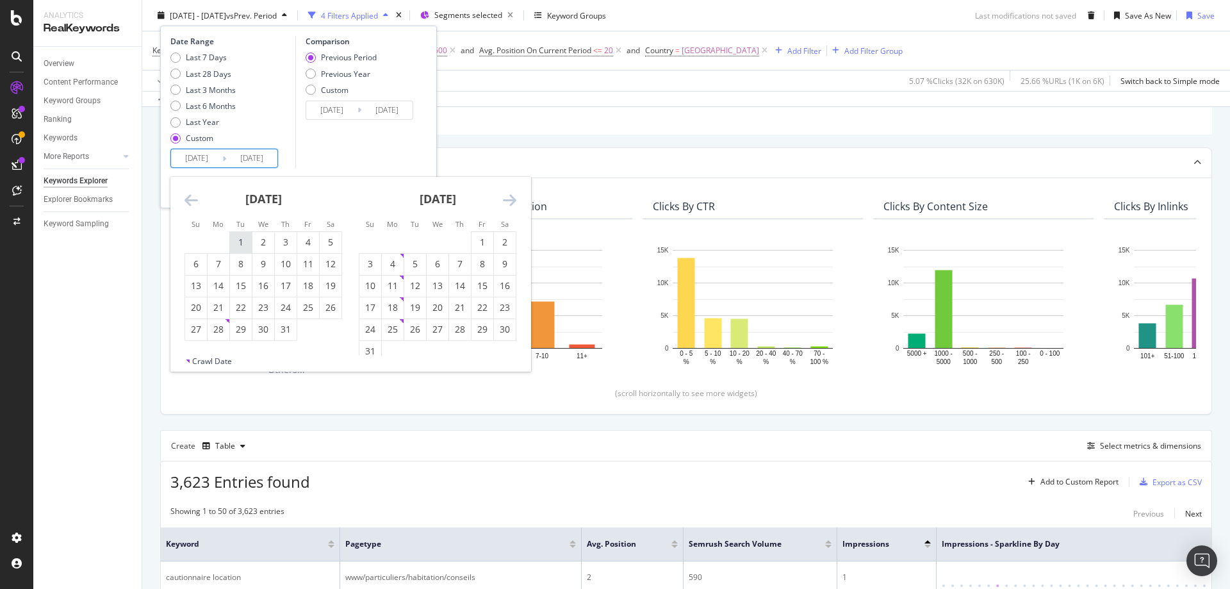
click at [237, 236] on div "1" at bounding box center [241, 242] width 22 height 13
type input "[DATE]"
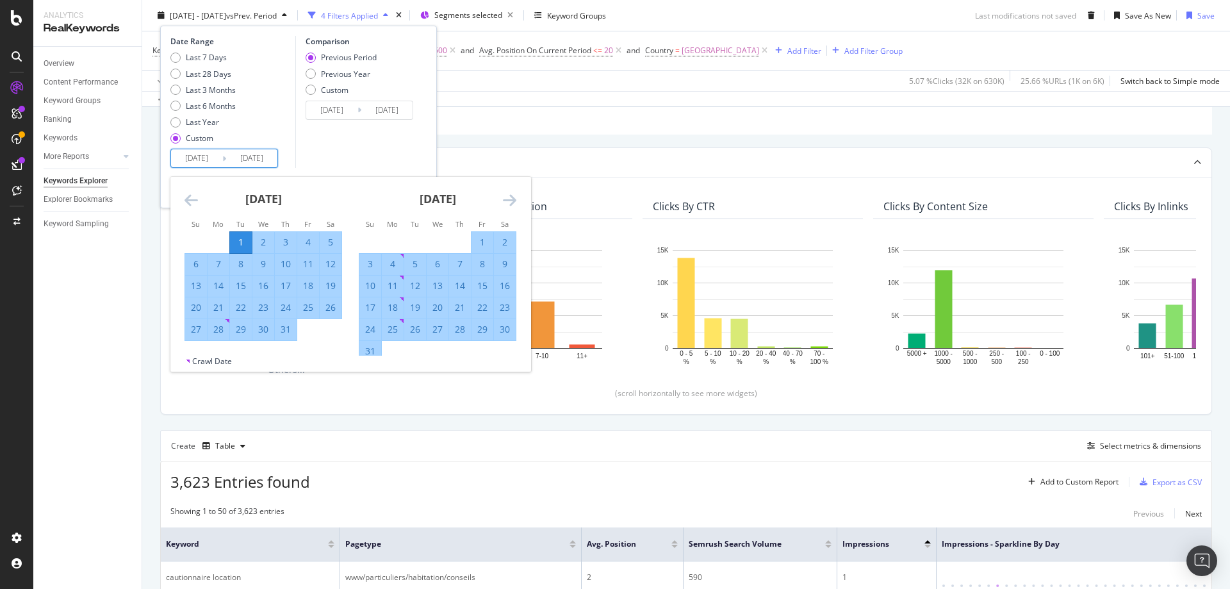
click at [289, 330] on div "31" at bounding box center [286, 329] width 22 height 13
type input "[DATE]"
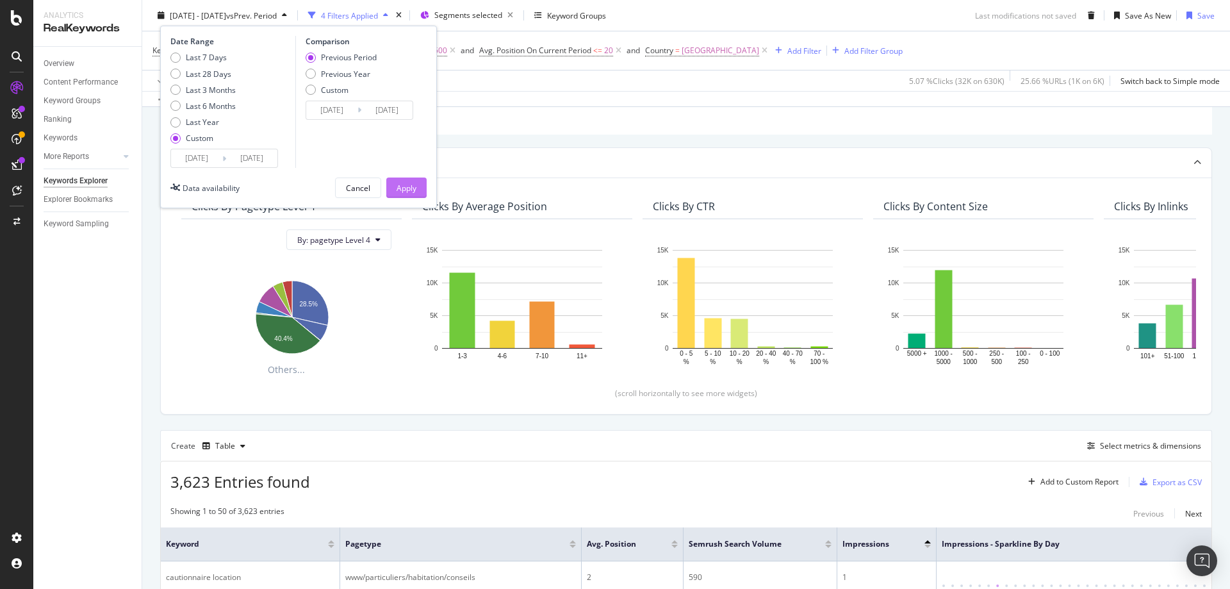
click at [411, 187] on div "Apply" at bounding box center [407, 187] width 20 height 11
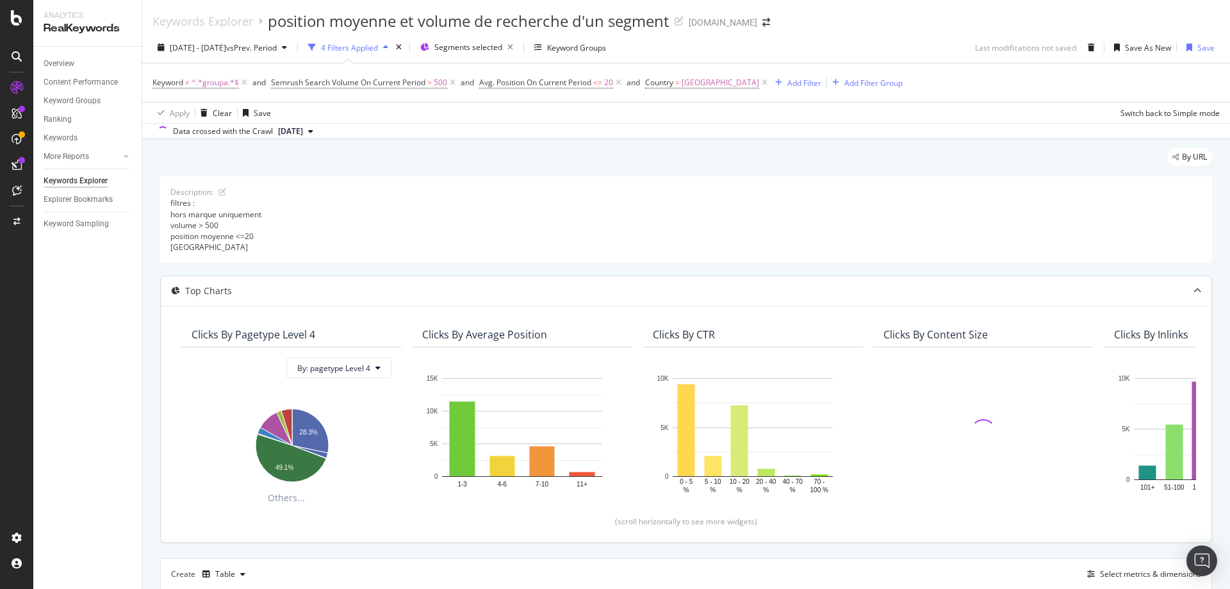
click at [791, 249] on div "filtres : hors marque uniquement volume > 500 position moyenne <=20 [GEOGRAPHIC…" at bounding box center [686, 224] width 1032 height 55
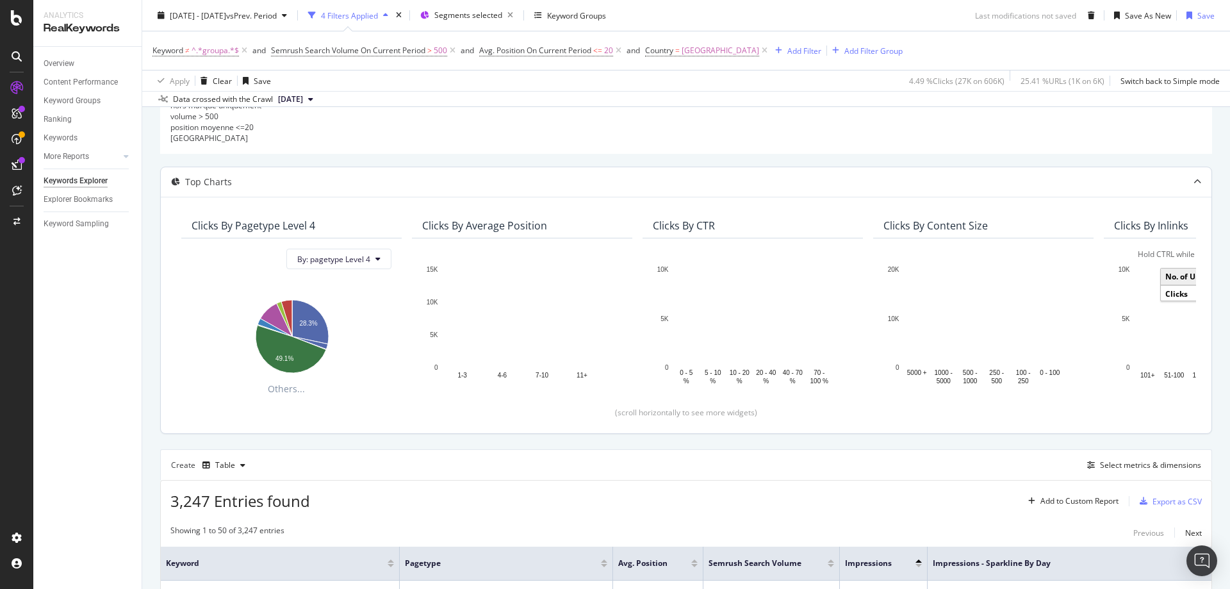
scroll to position [301, 0]
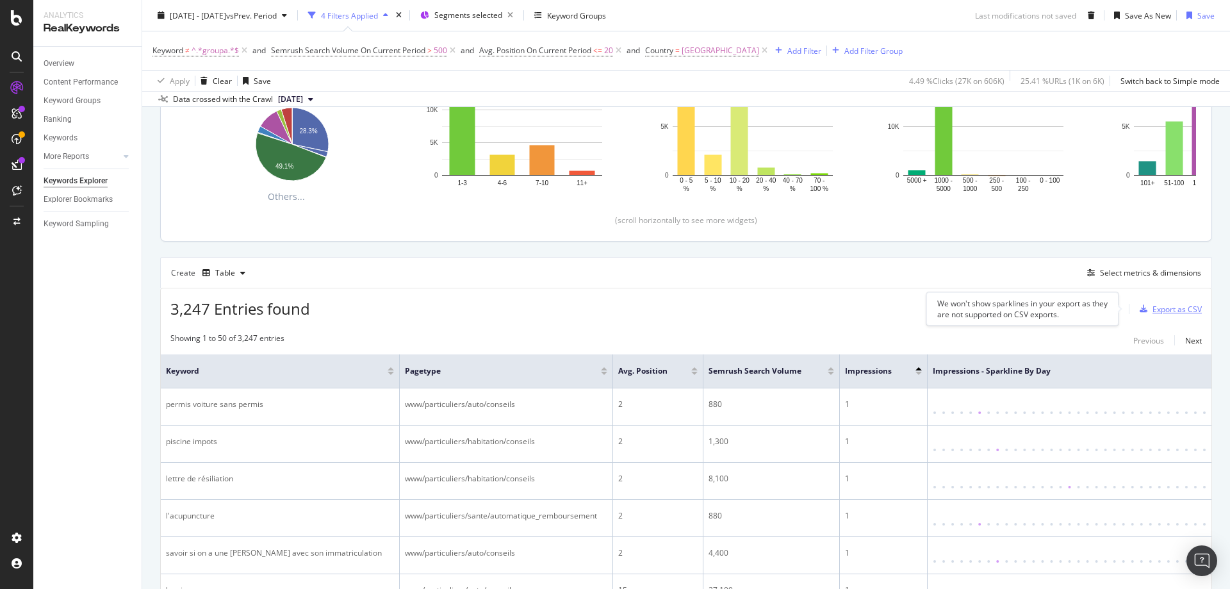
click at [1171, 312] on div "Export as CSV" at bounding box center [1177, 309] width 49 height 11
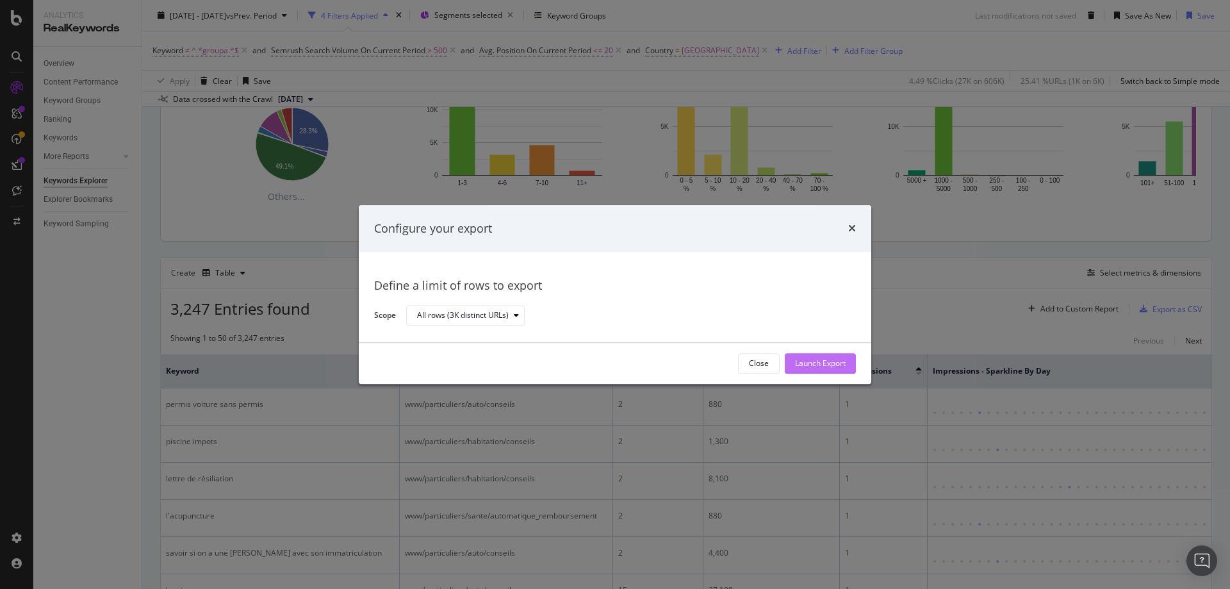
click at [825, 366] on div "Launch Export" at bounding box center [820, 363] width 51 height 11
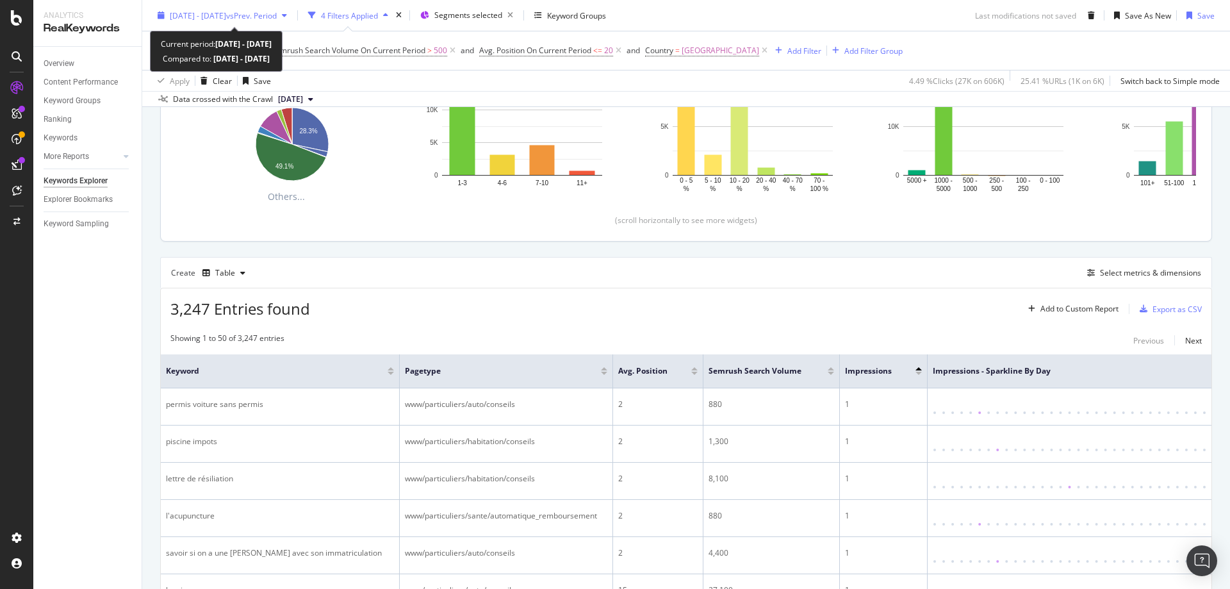
click at [223, 16] on span "[DATE] - [DATE]" at bounding box center [198, 15] width 56 height 11
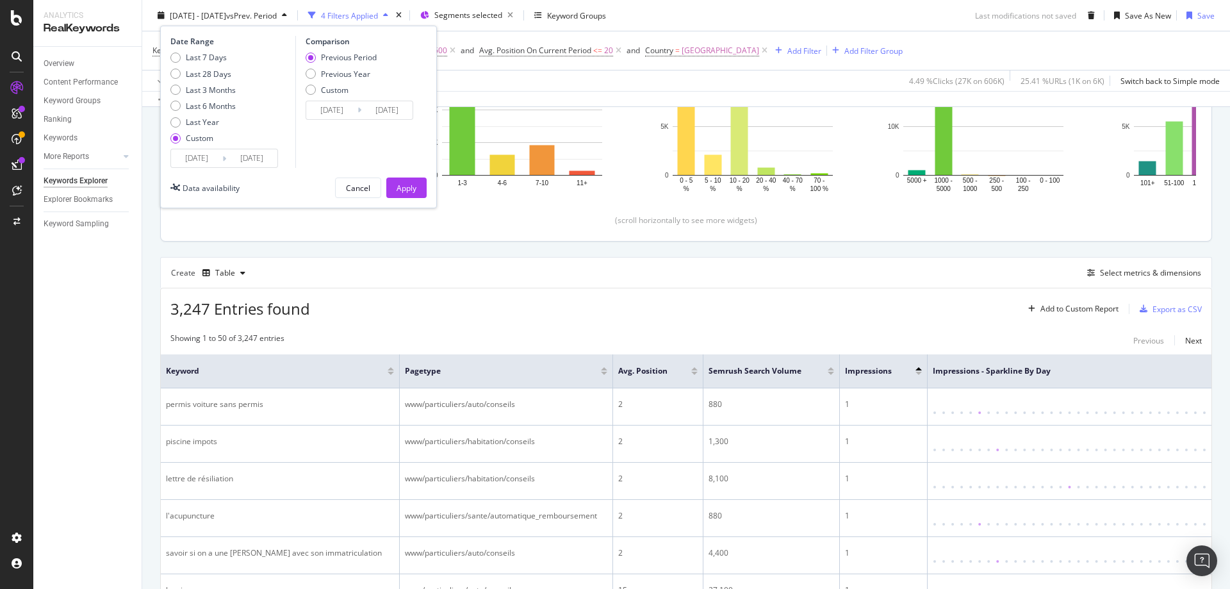
click at [191, 149] on input "[DATE]" at bounding box center [196, 158] width 51 height 18
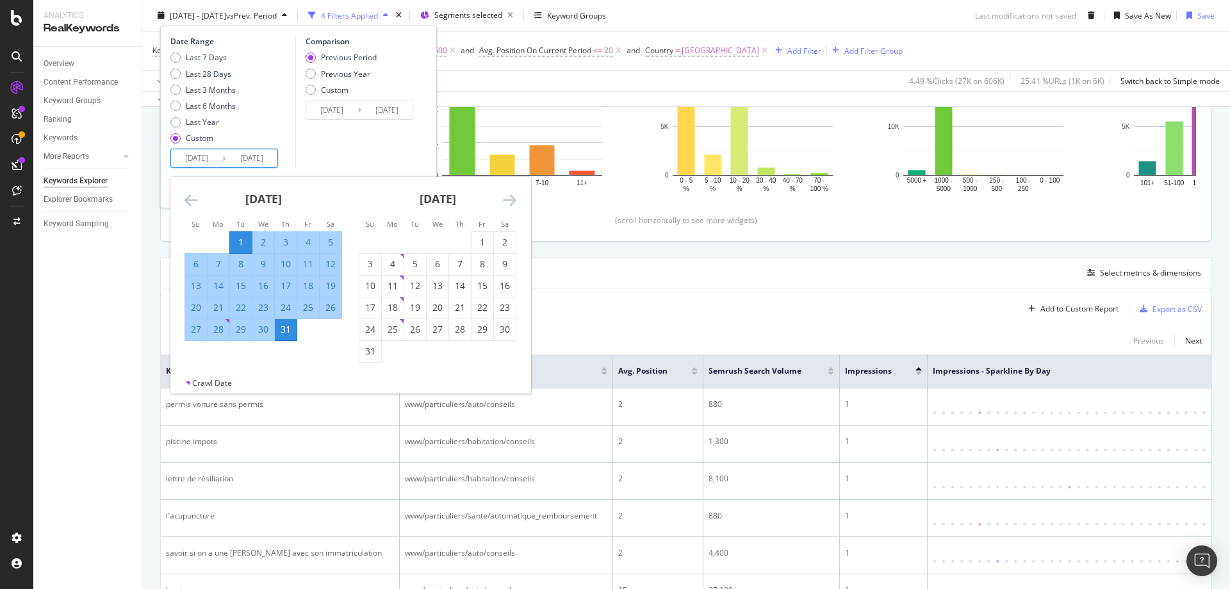
click at [188, 195] on icon "Move backward to switch to the previous month." at bounding box center [191, 199] width 13 height 15
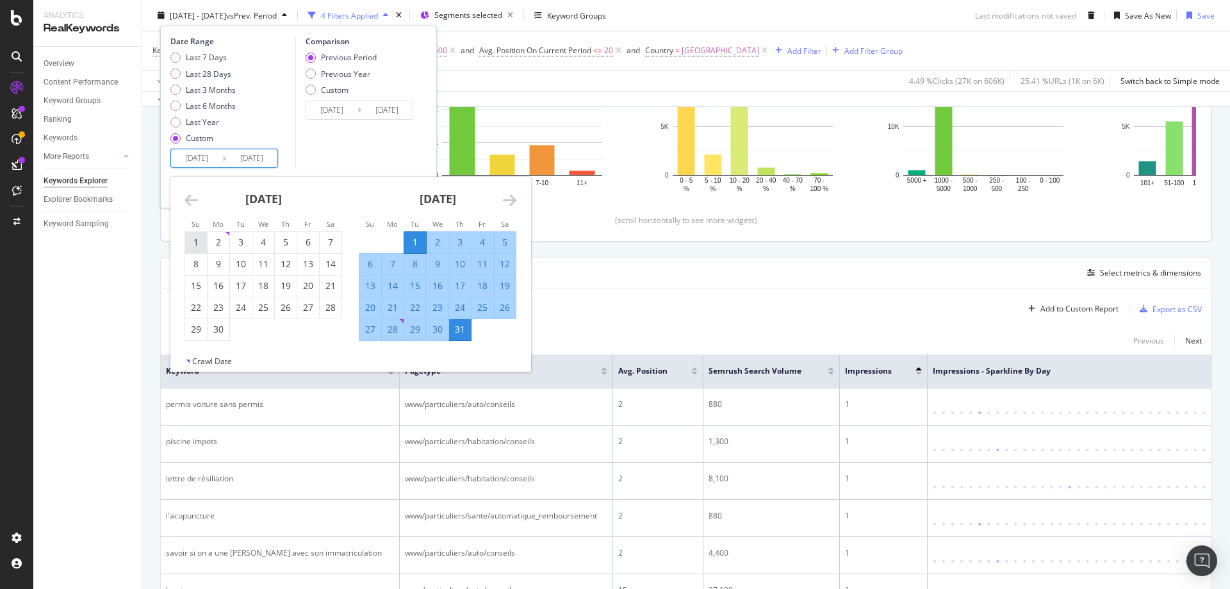
click at [191, 240] on div "1" at bounding box center [196, 242] width 22 height 13
type input "[DATE]"
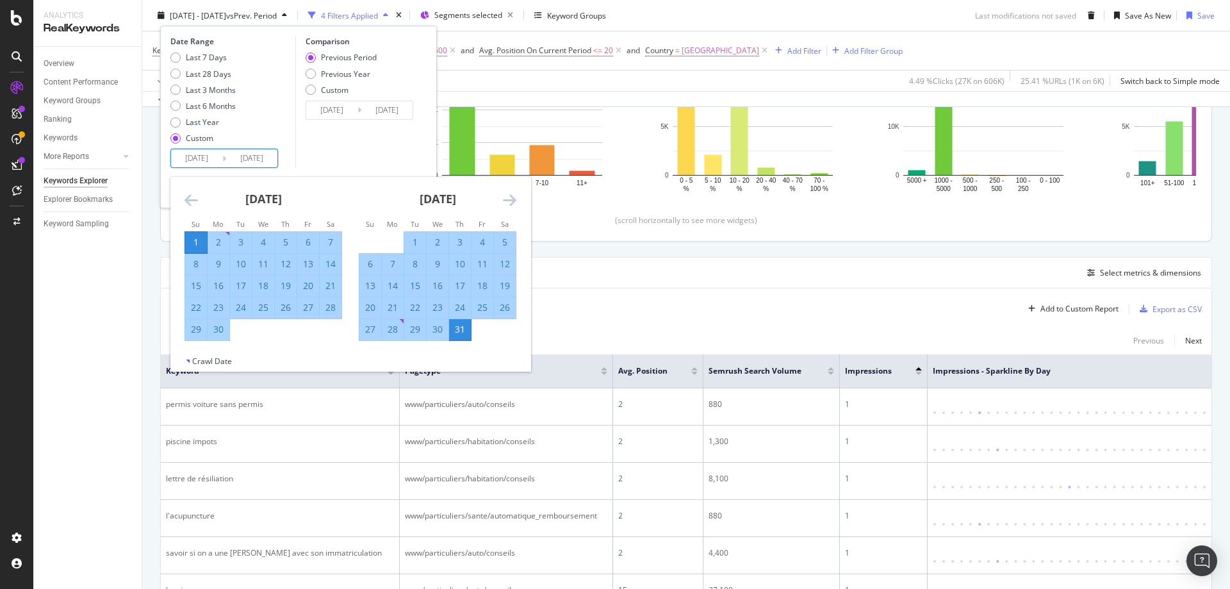
click at [220, 329] on div "30" at bounding box center [219, 329] width 22 height 13
type input "[DATE]"
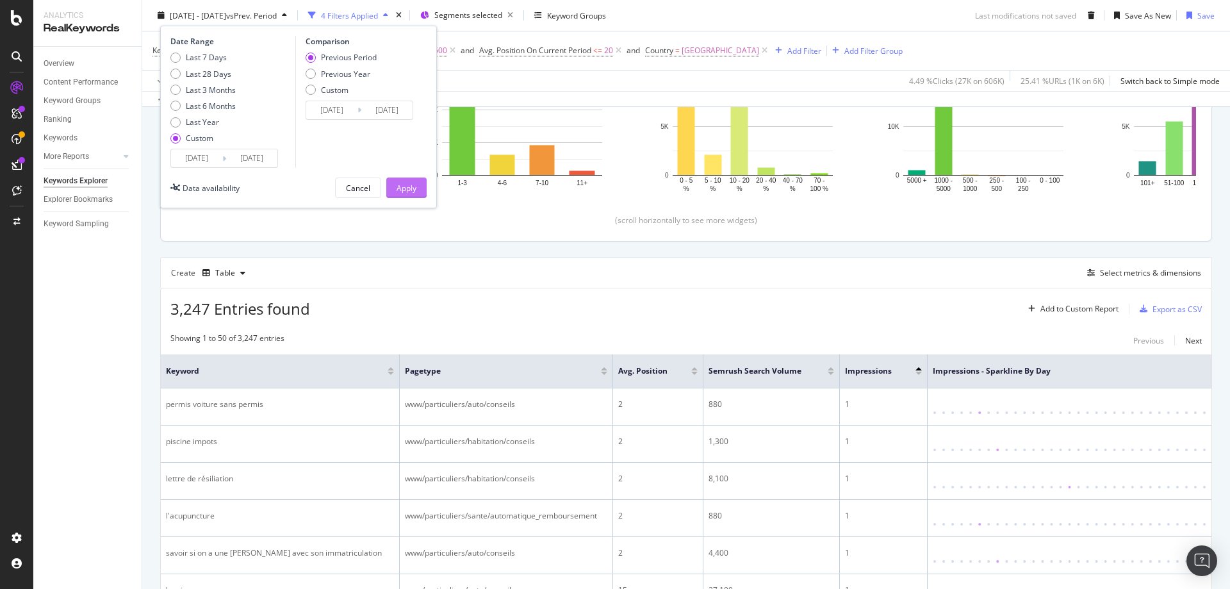
click at [409, 190] on div "Apply" at bounding box center [407, 187] width 20 height 11
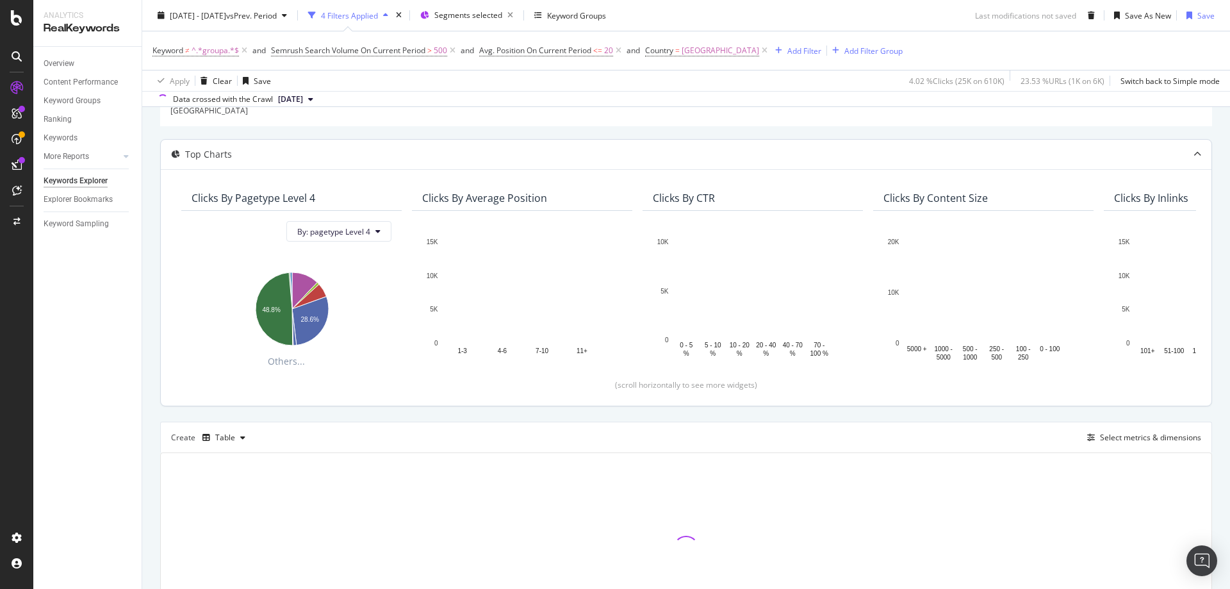
scroll to position [237, 0]
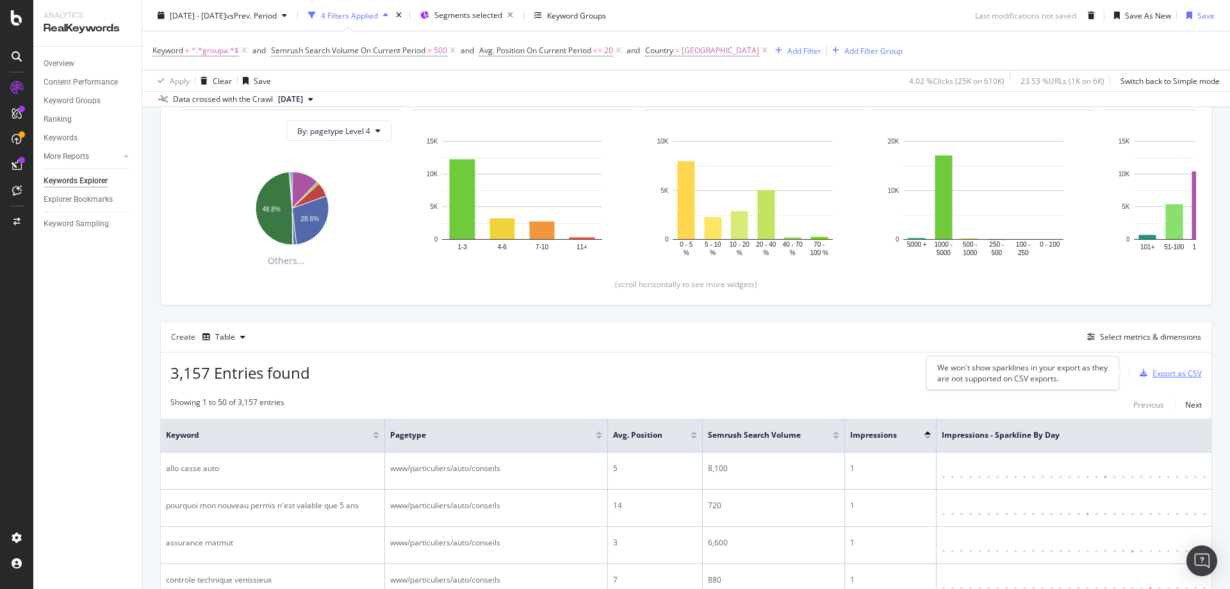
click at [1173, 374] on div "Export as CSV" at bounding box center [1177, 373] width 49 height 11
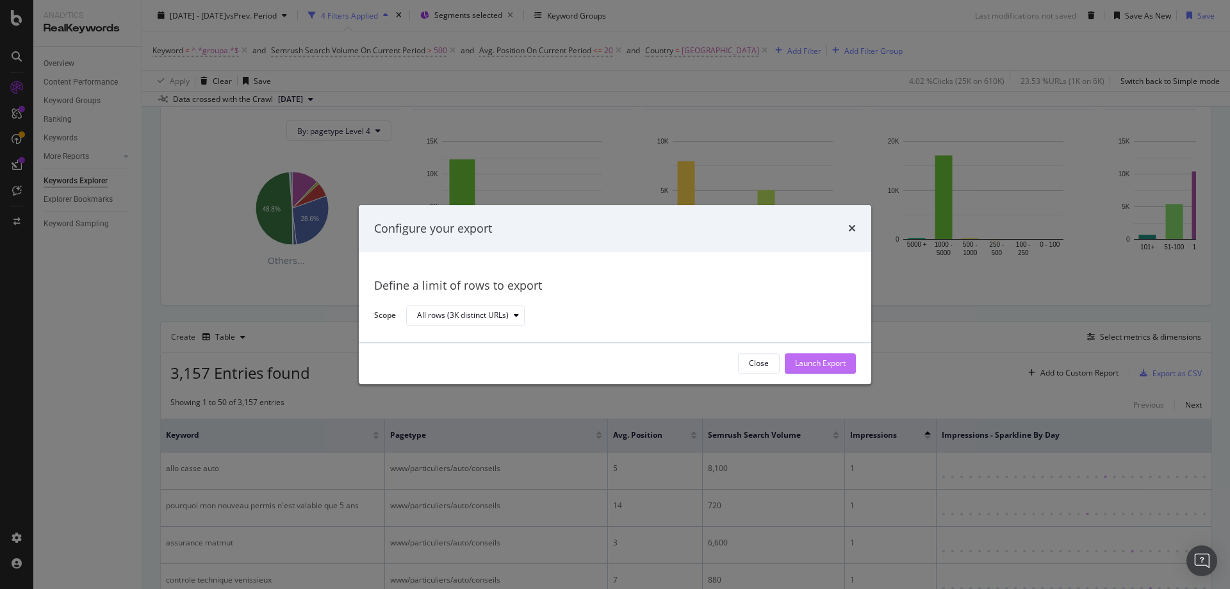
click at [841, 358] on div "Launch Export" at bounding box center [820, 363] width 51 height 11
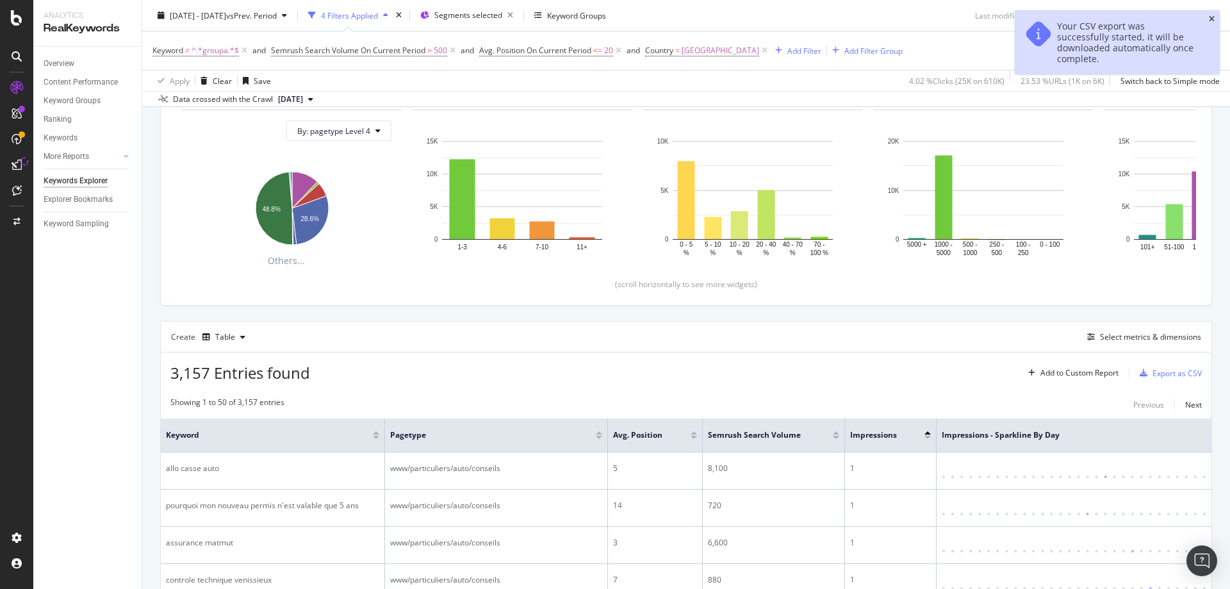
click at [1212, 18] on icon "close toast" at bounding box center [1212, 19] width 6 height 8
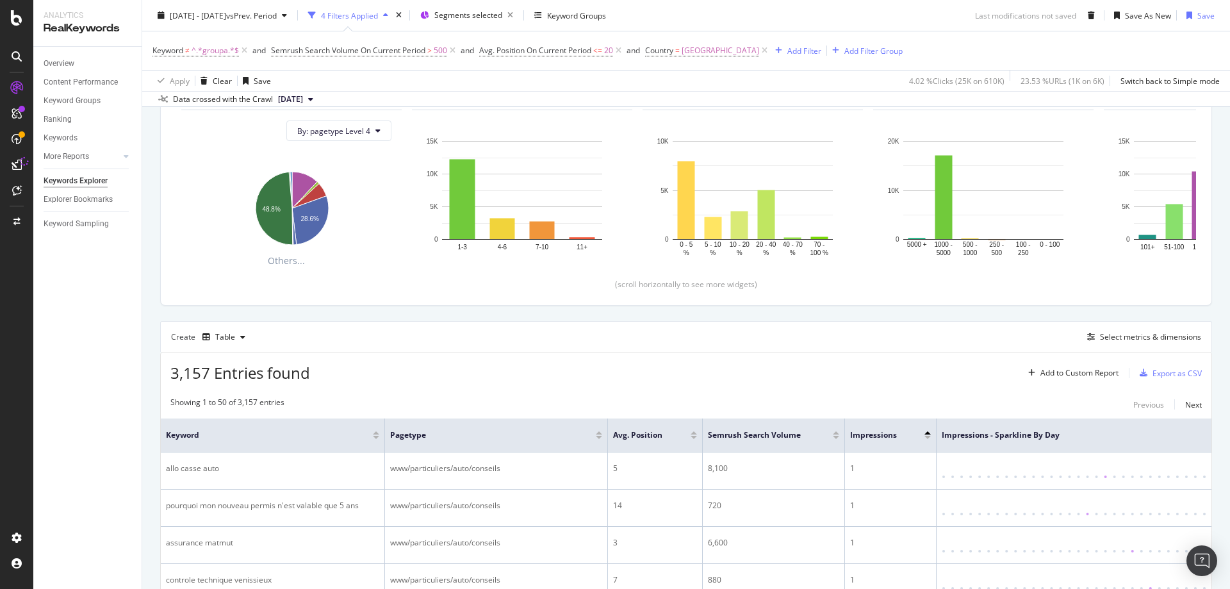
click at [1101, 54] on div "Keyword ≠ ^.*groupa.*$ and Semrush Search Volume On Current Period > 500 and Av…" at bounding box center [685, 50] width 1067 height 38
click at [1115, 48] on div "Keyword ≠ ^.*groupa.*$ and Semrush Search Volume On Current Period > 500 and Av…" at bounding box center [685, 50] width 1067 height 38
click at [1130, 48] on div "Keyword ≠ ^.*groupa.*$ and Semrush Search Volume On Current Period > 500 and Av…" at bounding box center [685, 50] width 1067 height 38
click at [1135, 47] on div "Keyword ≠ ^.*groupa.*$ and Semrush Search Volume On Current Period > 500 and Av…" at bounding box center [685, 50] width 1067 height 38
click at [1134, 47] on div "Keyword ≠ ^.*groupa.*$ and Semrush Search Volume On Current Period > 500 and Av…" at bounding box center [685, 50] width 1067 height 38
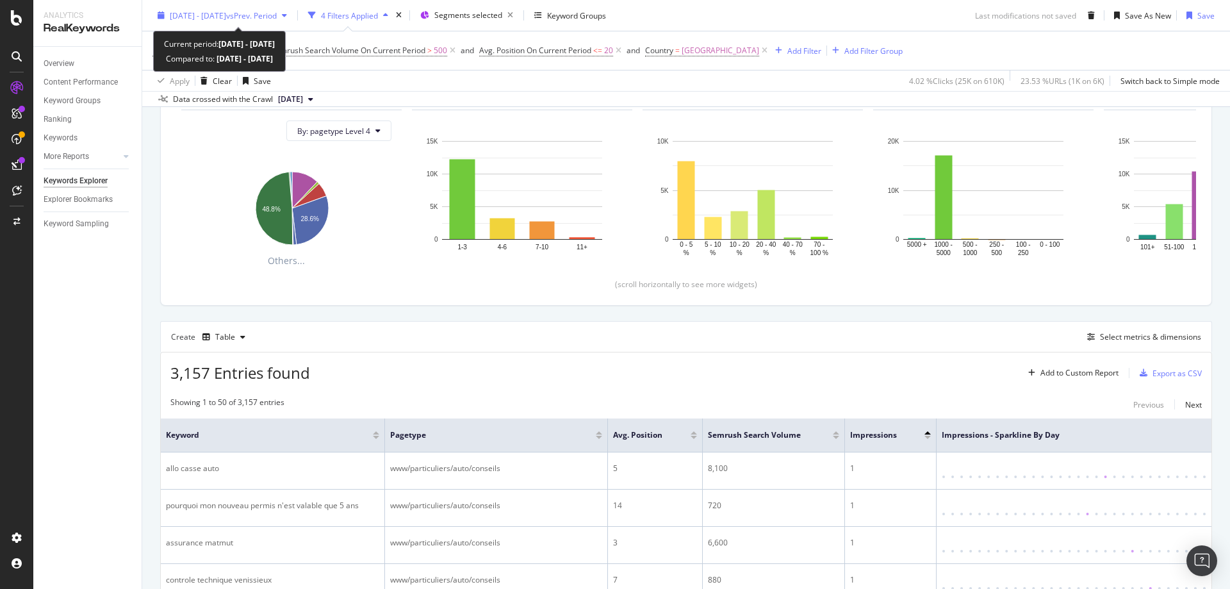
click at [217, 15] on span "[DATE] - [DATE]" at bounding box center [198, 15] width 56 height 11
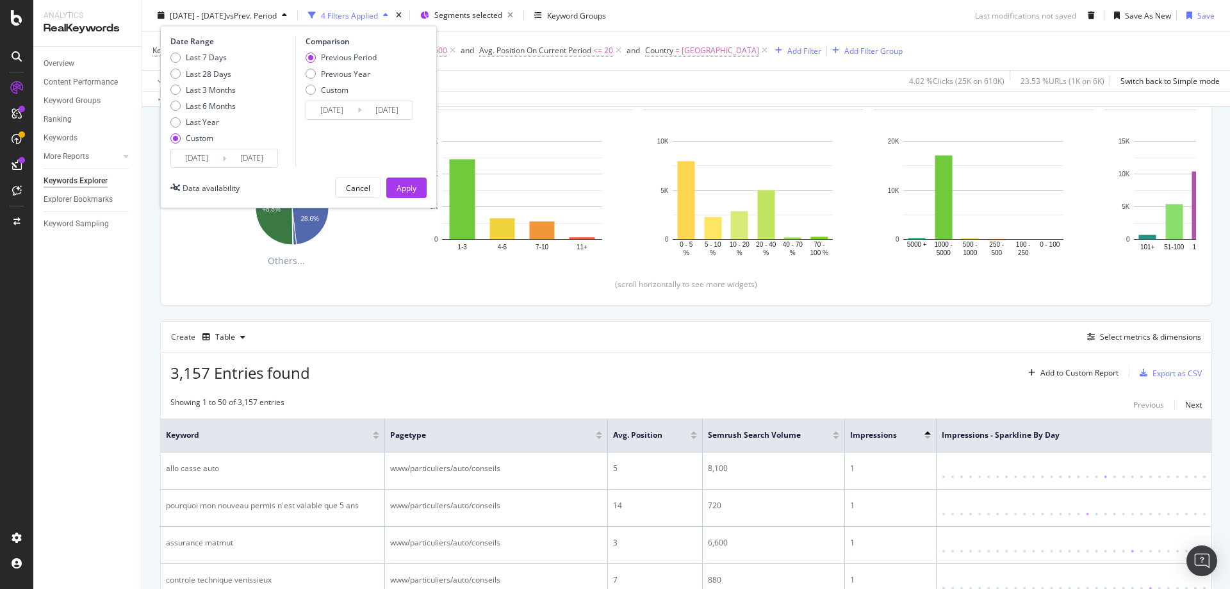
click at [202, 159] on input "[DATE]" at bounding box center [196, 158] width 51 height 18
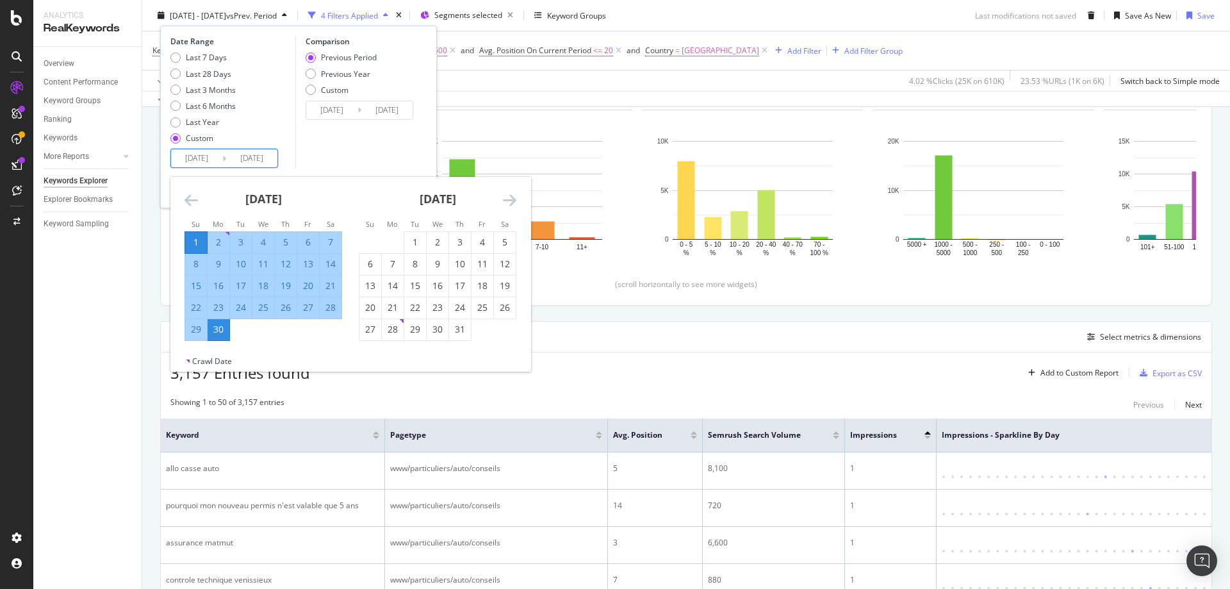
click at [192, 198] on icon "Move backward to switch to the previous month." at bounding box center [191, 199] width 13 height 15
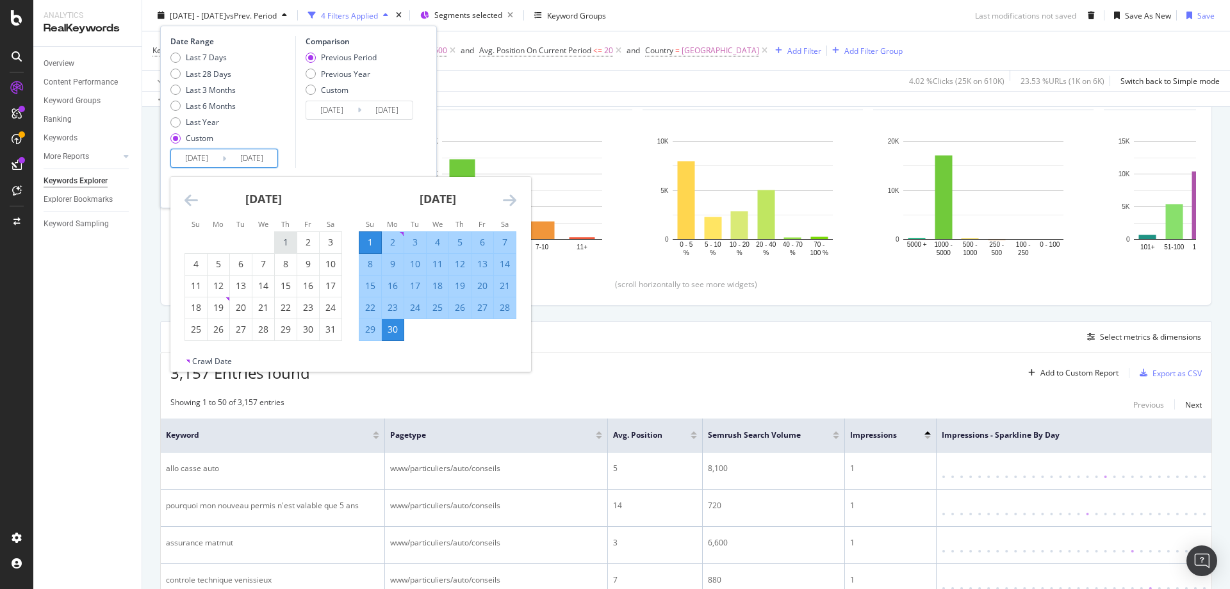
click at [285, 244] on div "1" at bounding box center [286, 242] width 22 height 13
type input "[DATE]"
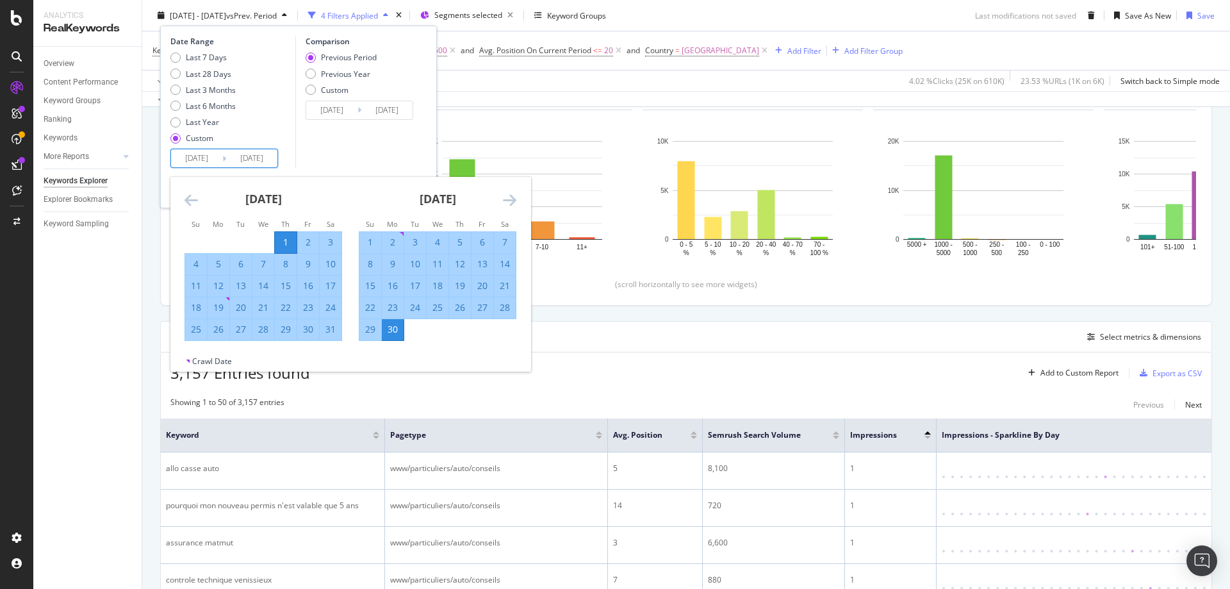
click at [338, 333] on div "31" at bounding box center [331, 329] width 22 height 13
type input "[DATE]"
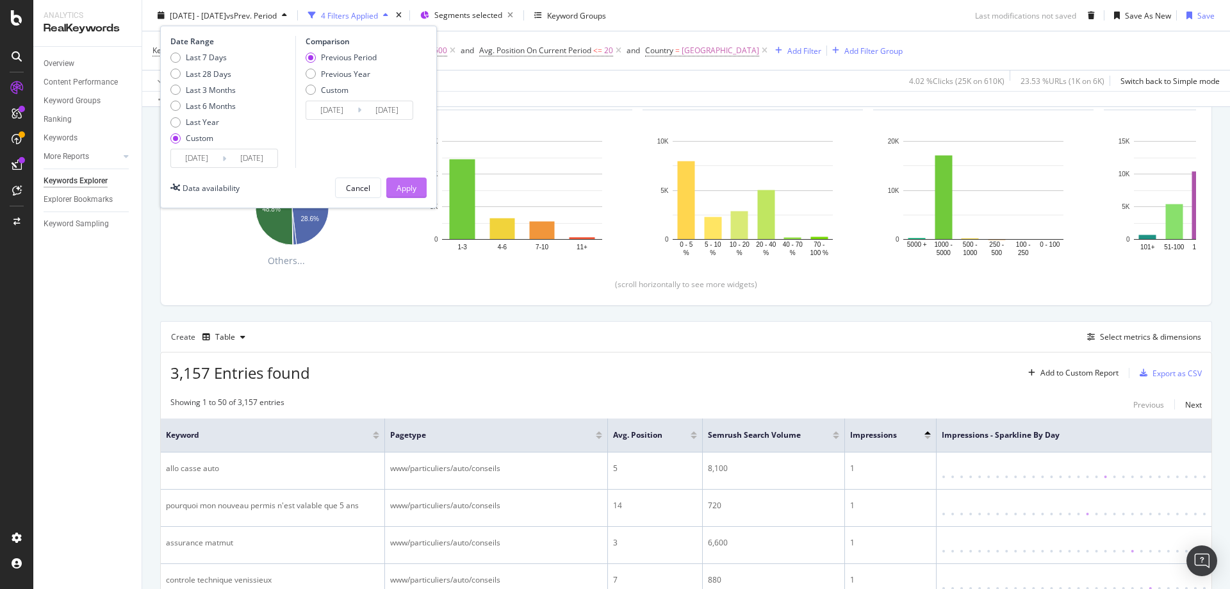
click at [406, 184] on div "Apply" at bounding box center [407, 187] width 20 height 11
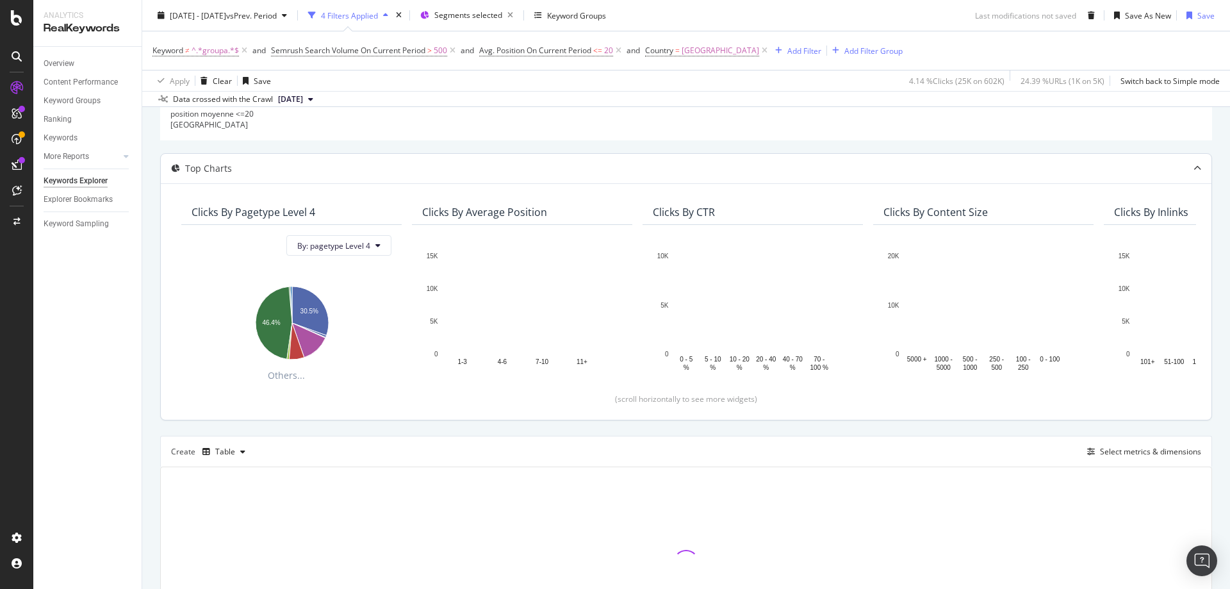
scroll to position [237, 0]
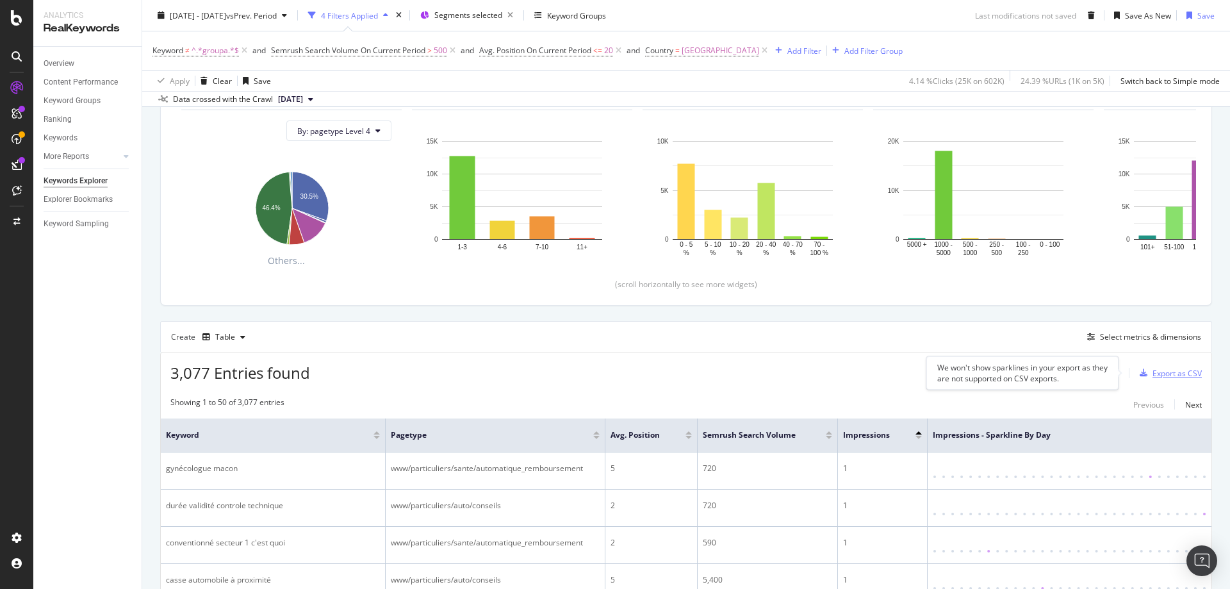
click at [1172, 377] on div "Export as CSV" at bounding box center [1177, 373] width 49 height 11
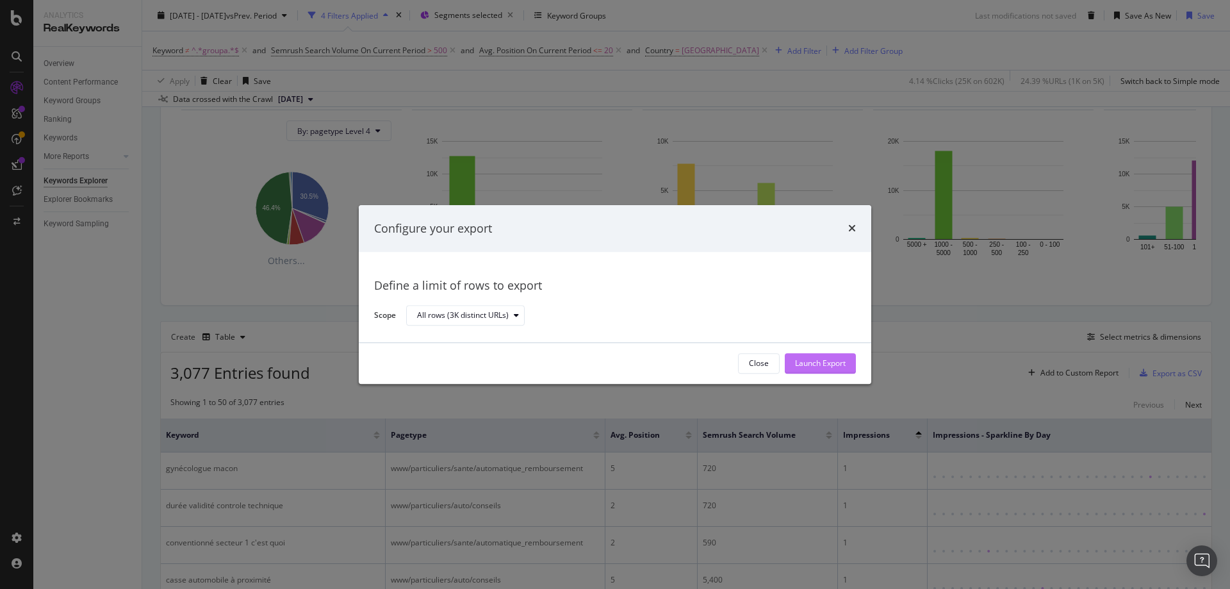
click at [819, 356] on div "Launch Export" at bounding box center [820, 363] width 51 height 19
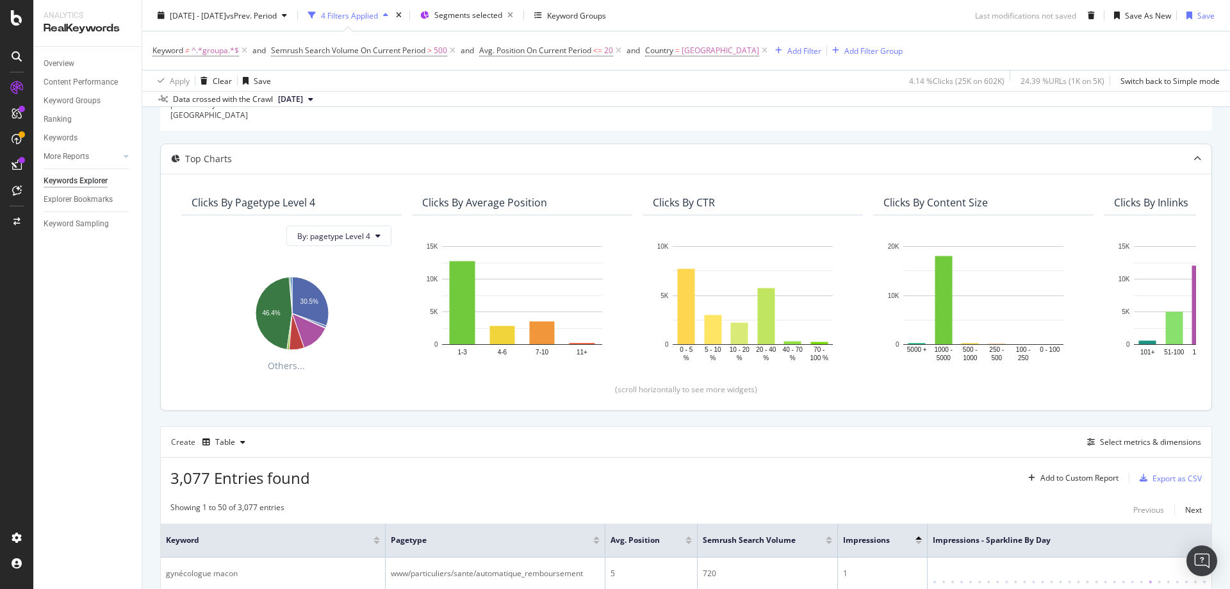
scroll to position [0, 0]
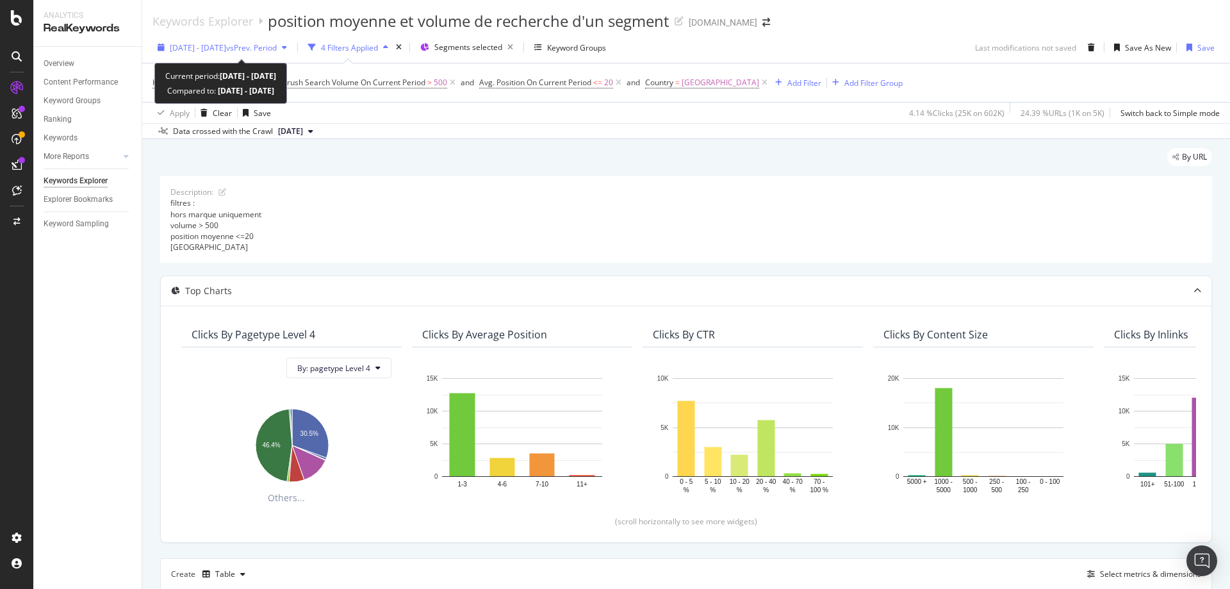
click at [192, 49] on span "[DATE] - [DATE]" at bounding box center [198, 47] width 56 height 11
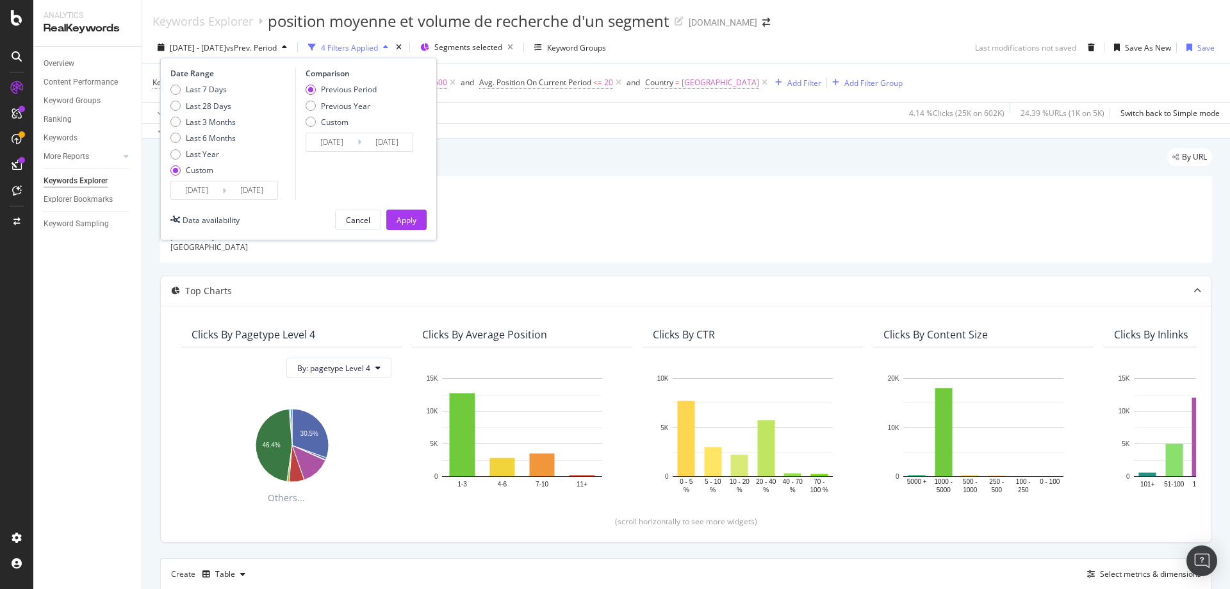
click at [211, 190] on input "[DATE]" at bounding box center [196, 190] width 51 height 18
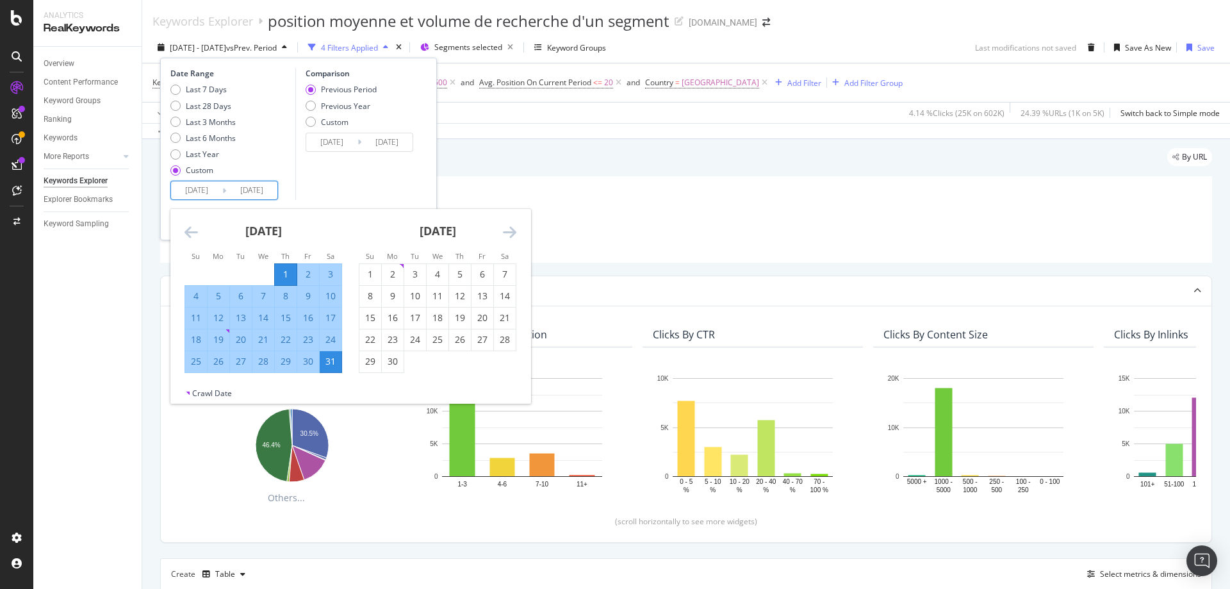
click at [185, 234] on icon "Move backward to switch to the previous month." at bounding box center [191, 231] width 13 height 15
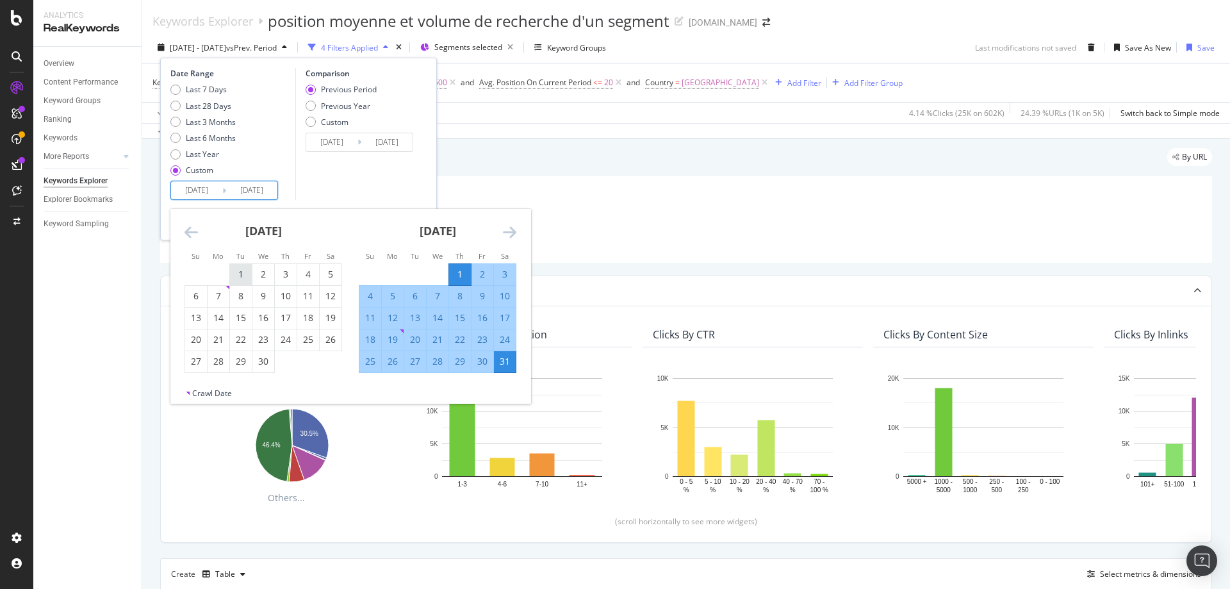
click at [238, 269] on div "1" at bounding box center [241, 274] width 22 height 13
type input "[DATE]"
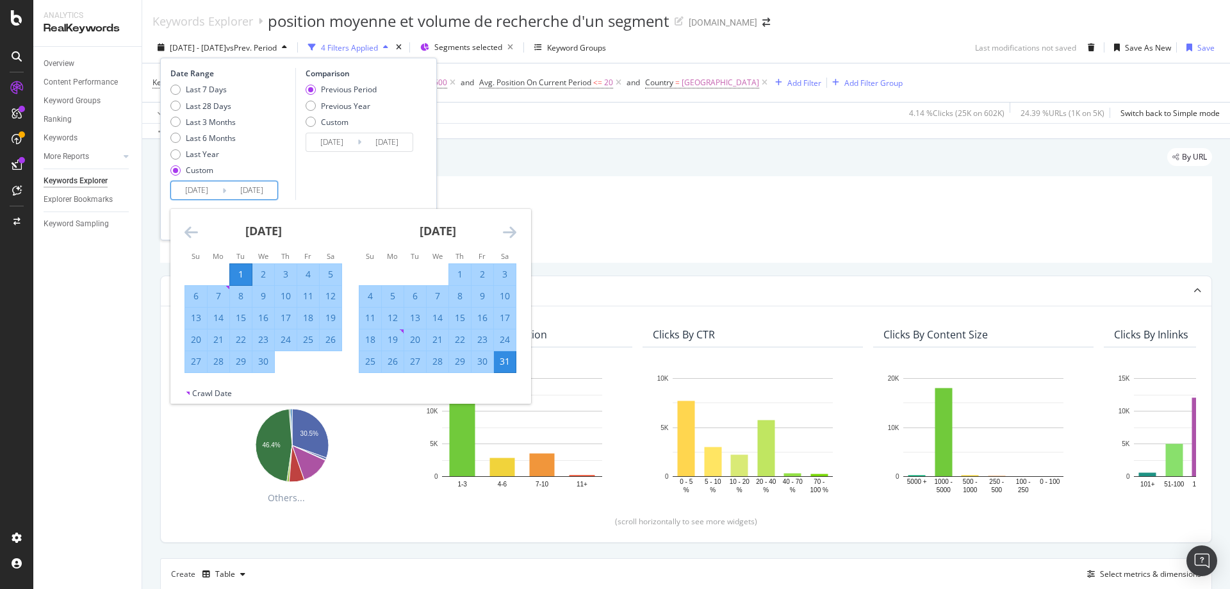
click at [263, 360] on div "30" at bounding box center [263, 361] width 22 height 13
type input "[DATE]"
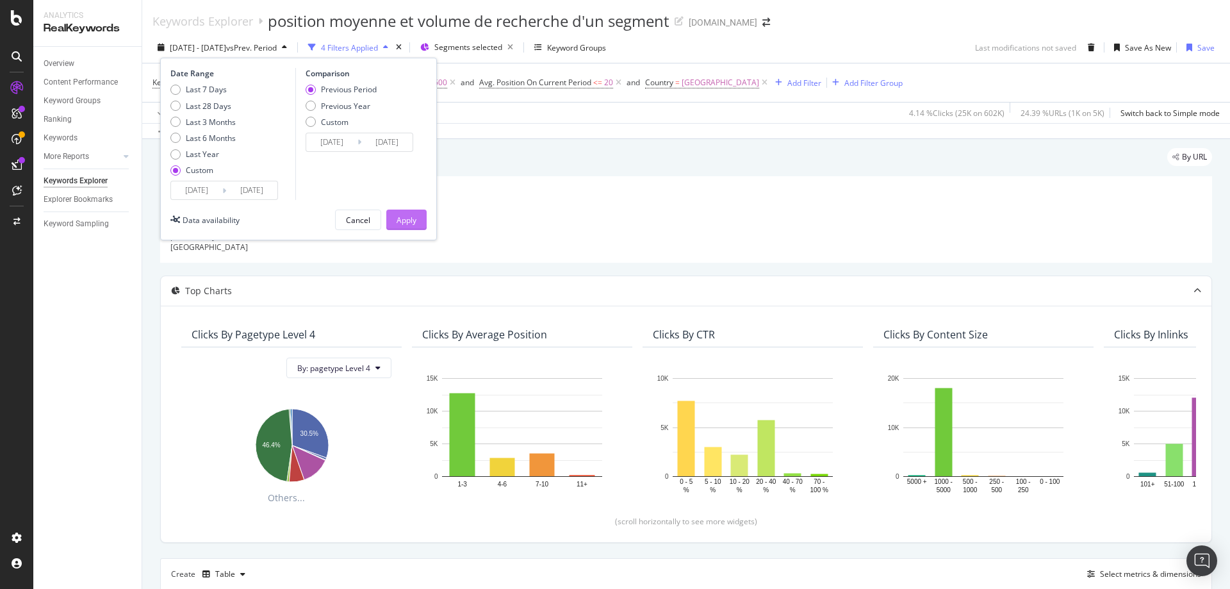
click at [416, 218] on button "Apply" at bounding box center [406, 220] width 40 height 21
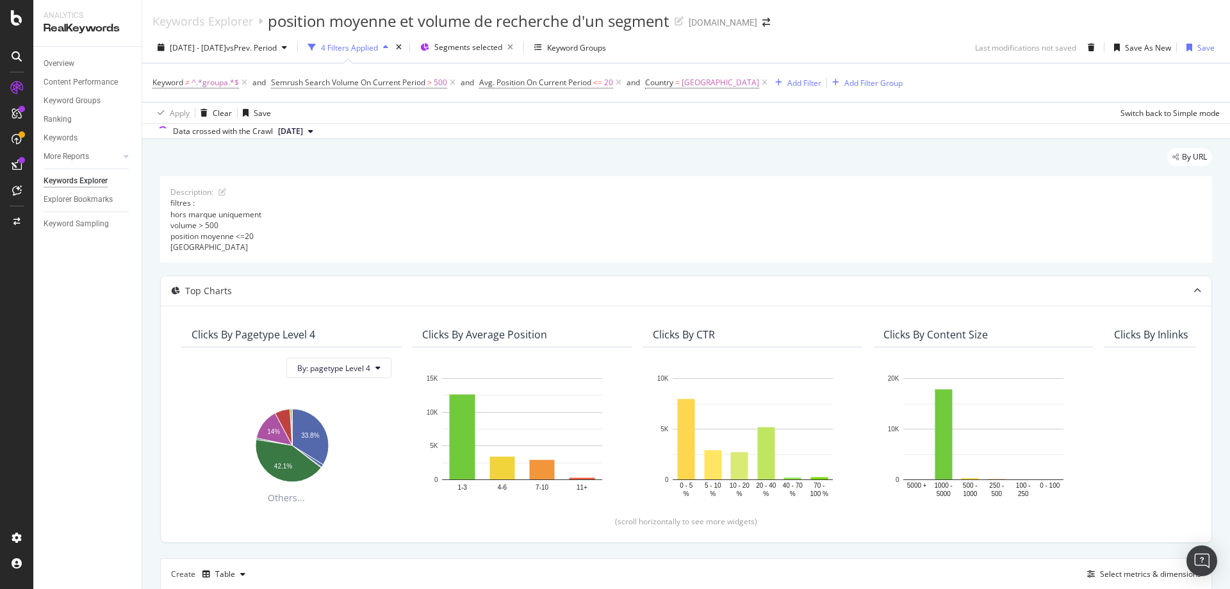
click at [930, 115] on div "Apply Clear Save Switch back to Simple mode" at bounding box center [686, 112] width 1088 height 21
click at [814, 122] on div "Apply Clear Save 3.99 % Clicks ( 25K on 623K ) 26.31 % URLs ( 1K on 5K ) Switch…" at bounding box center [686, 112] width 1088 height 21
click at [846, 118] on div "Apply Clear Save 3.99 % Clicks ( 25K on 623K ) 26.31 % URLs ( 1K on 5K ) Switch…" at bounding box center [686, 112] width 1088 height 21
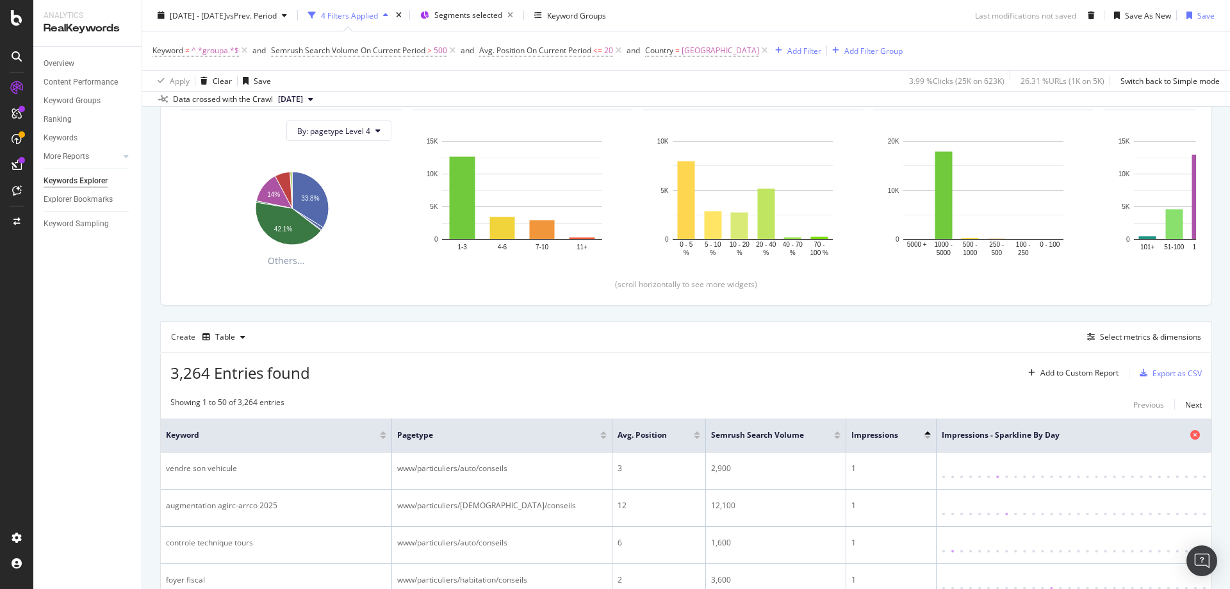
scroll to position [365, 0]
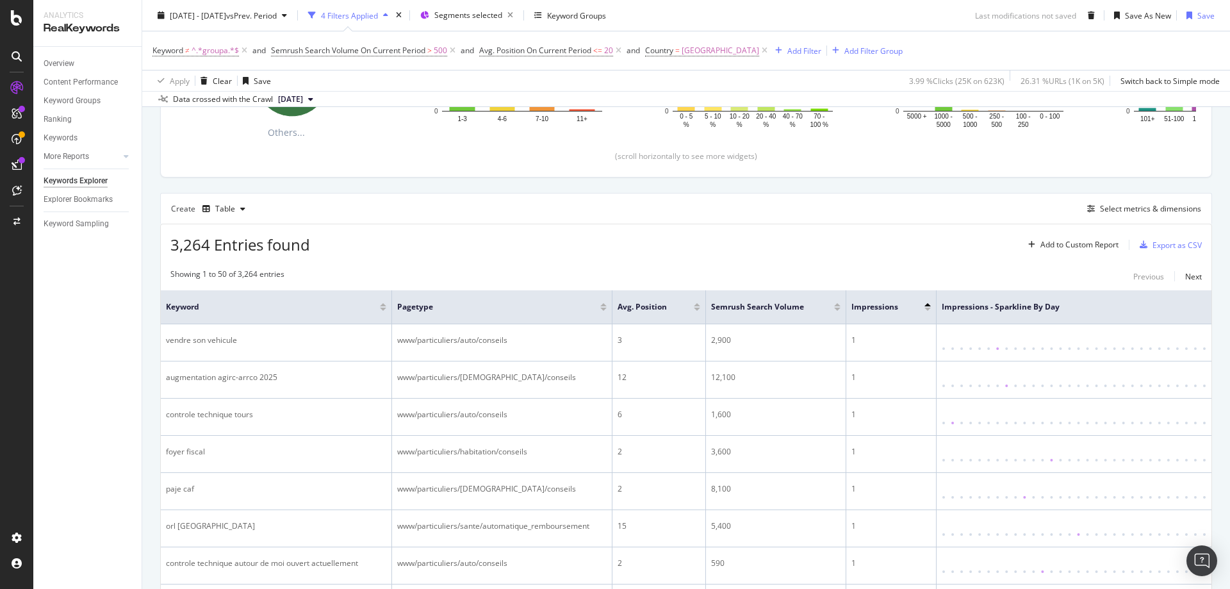
click at [498, 268] on div "Showing 1 to 50 of 3,264 entries Previous Next" at bounding box center [686, 275] width 1051 height 15
click at [530, 274] on div "Showing 1 to 50 of 3,264 entries Previous Next" at bounding box center [686, 275] width 1051 height 15
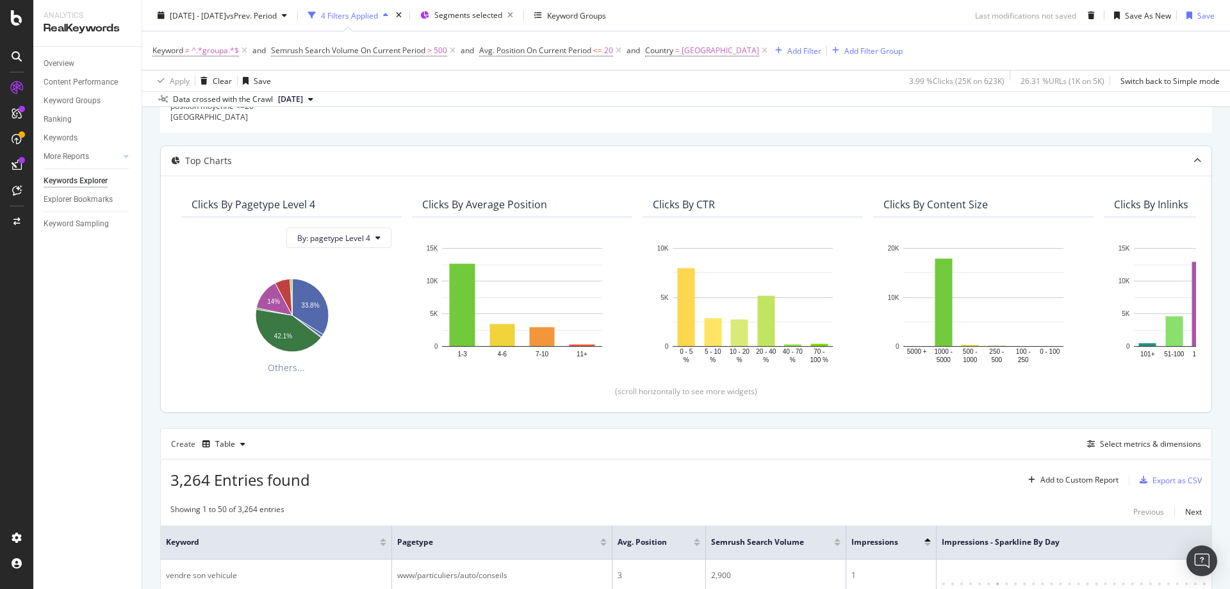
scroll to position [256, 0]
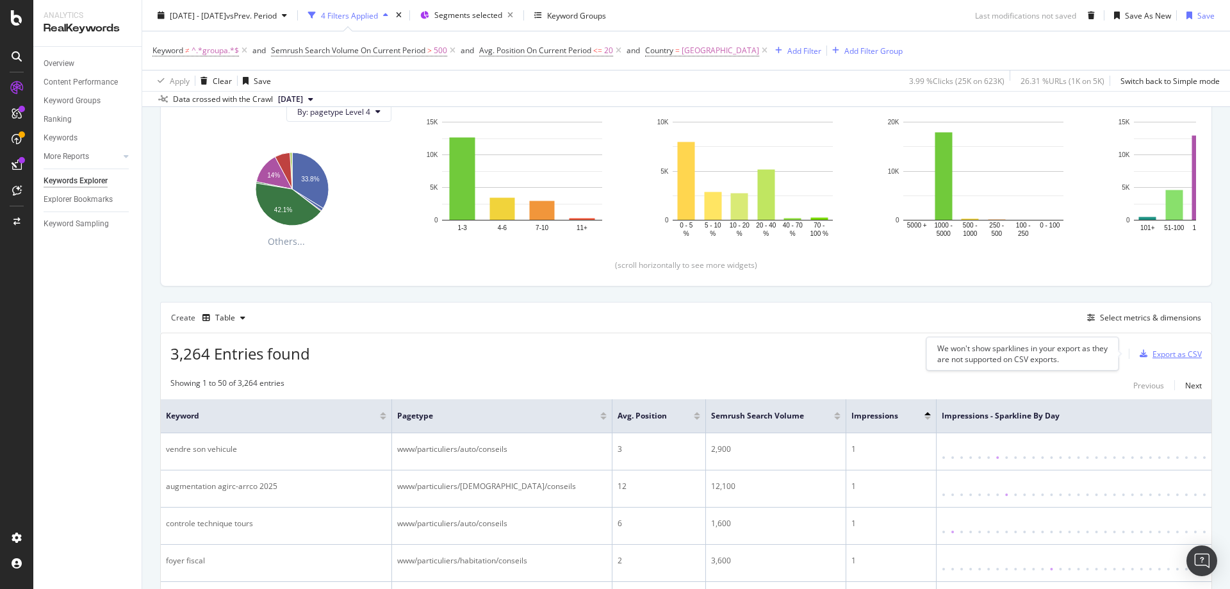
click at [1169, 356] on div "Export as CSV" at bounding box center [1177, 354] width 49 height 11
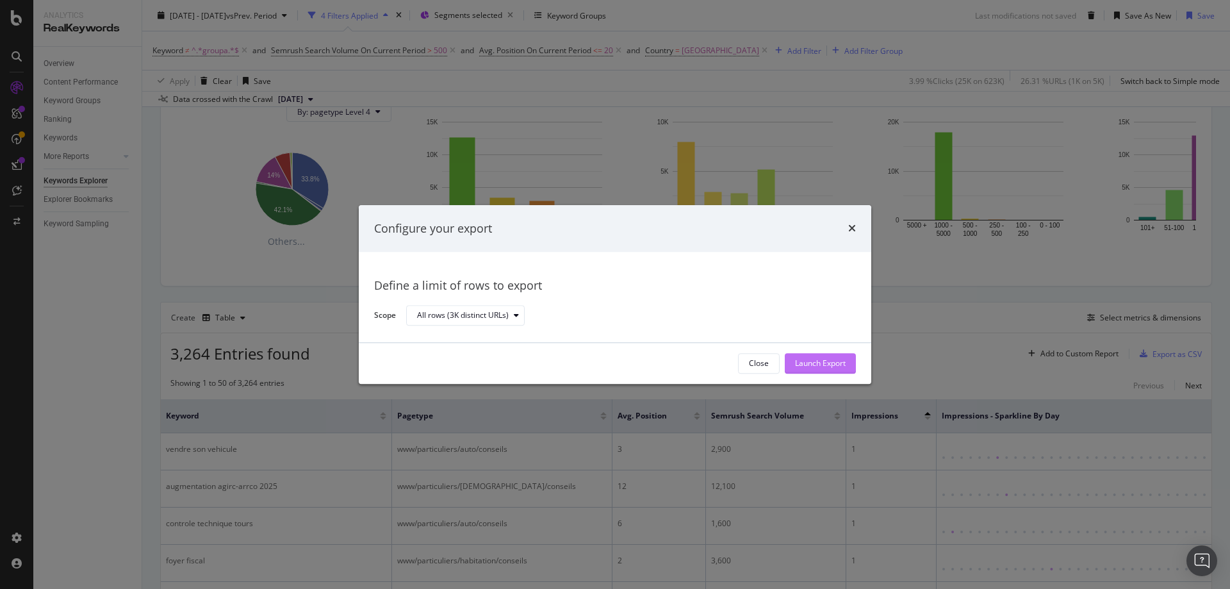
click at [819, 366] on div "Launch Export" at bounding box center [820, 363] width 51 height 11
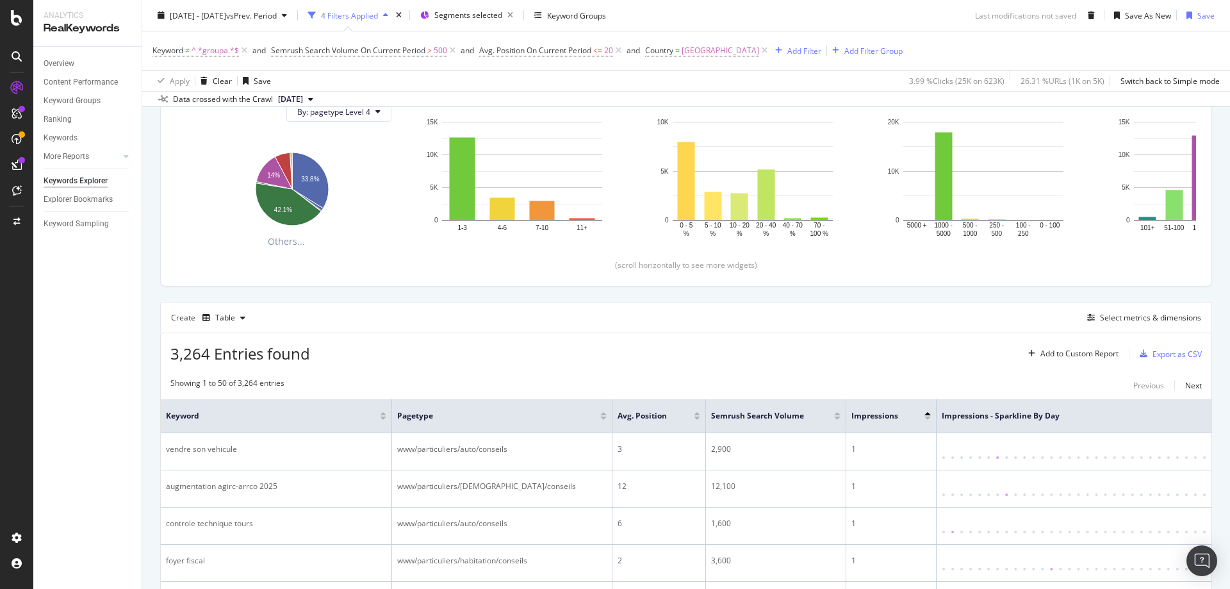
click at [803, 329] on div "Create Table Select metrics & dimensions" at bounding box center [686, 317] width 1052 height 31
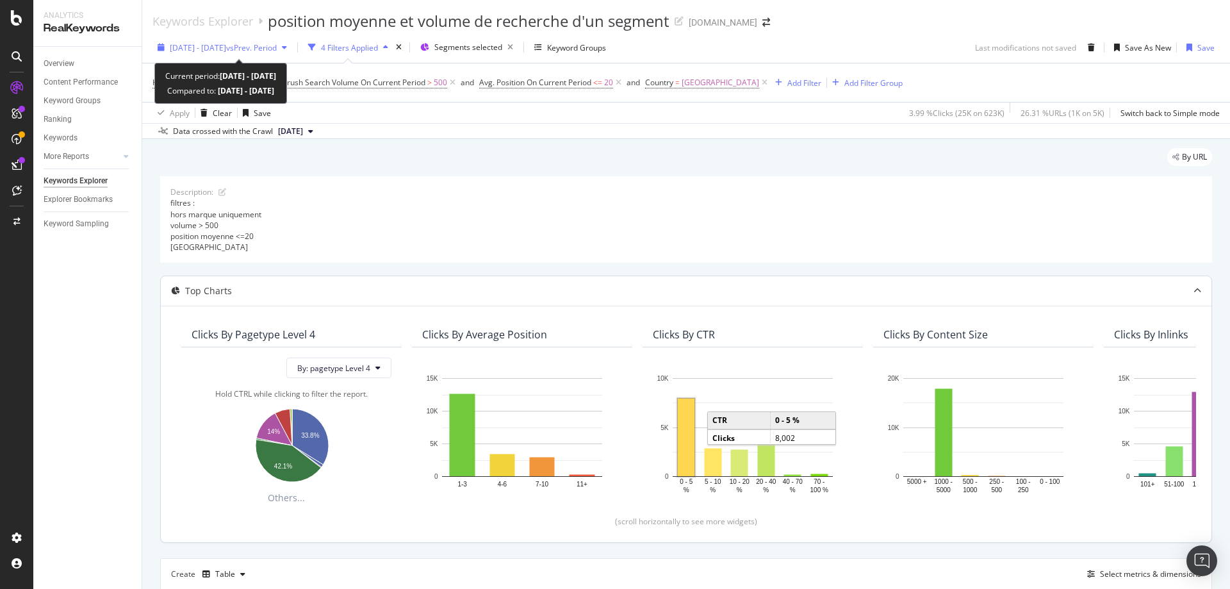
click at [213, 51] on span "[DATE] - [DATE]" at bounding box center [198, 47] width 56 height 11
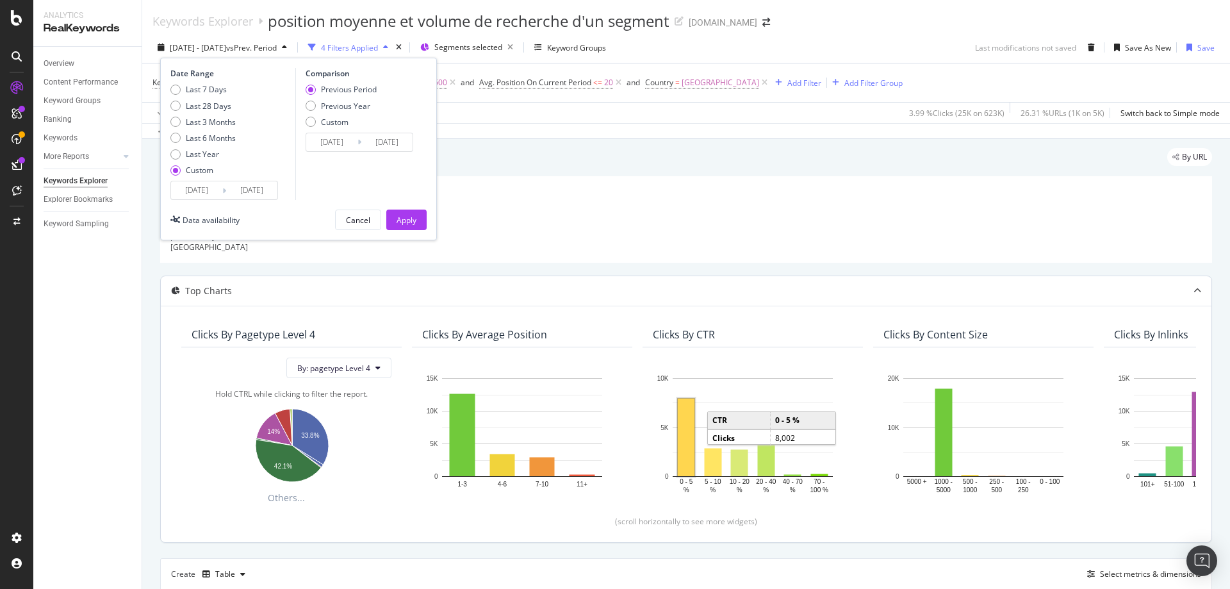
click at [204, 189] on input "[DATE]" at bounding box center [196, 190] width 51 height 18
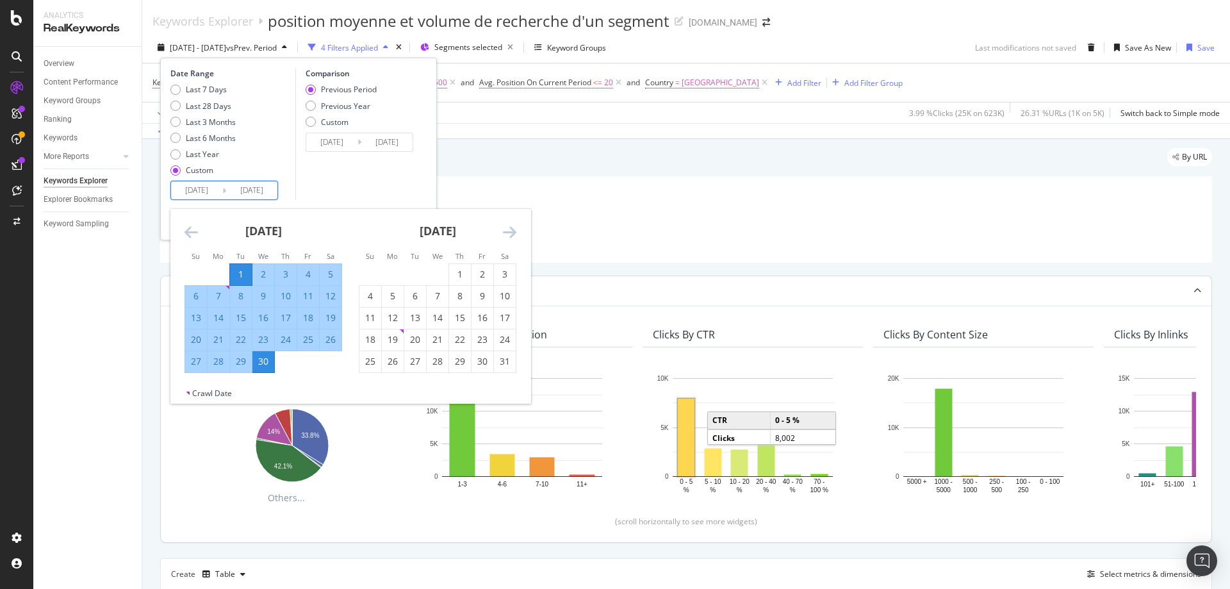
click at [186, 230] on icon "Move backward to switch to the previous month." at bounding box center [191, 231] width 13 height 15
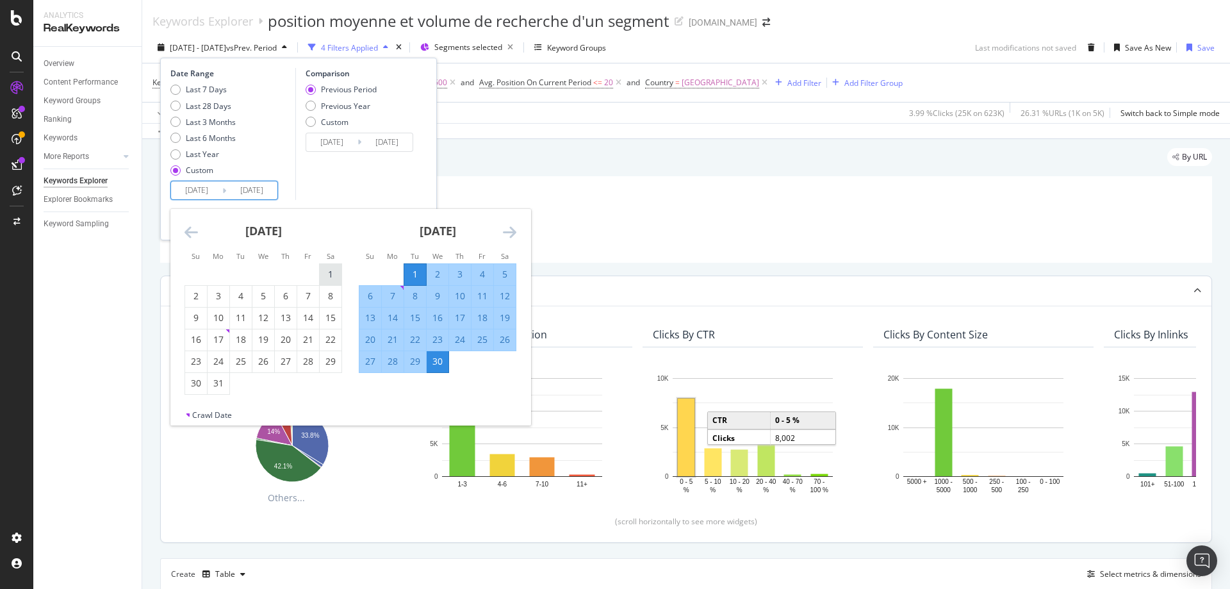
click at [325, 273] on div "1" at bounding box center [331, 274] width 22 height 13
type input "[DATE]"
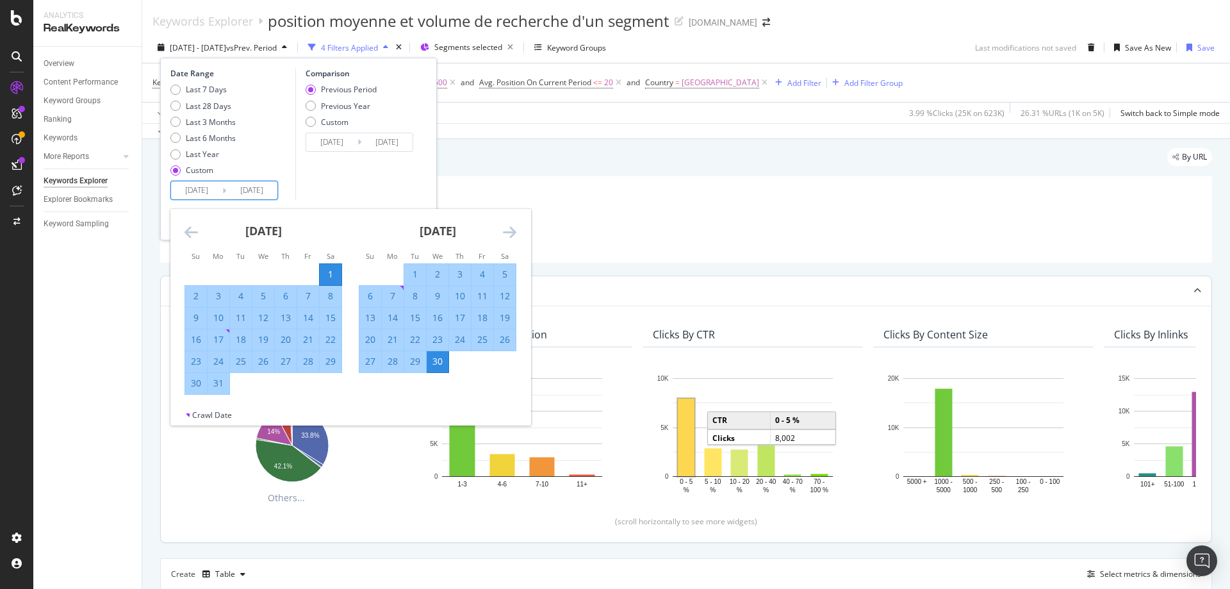
click at [217, 385] on div "31" at bounding box center [219, 383] width 22 height 13
type input "[DATE]"
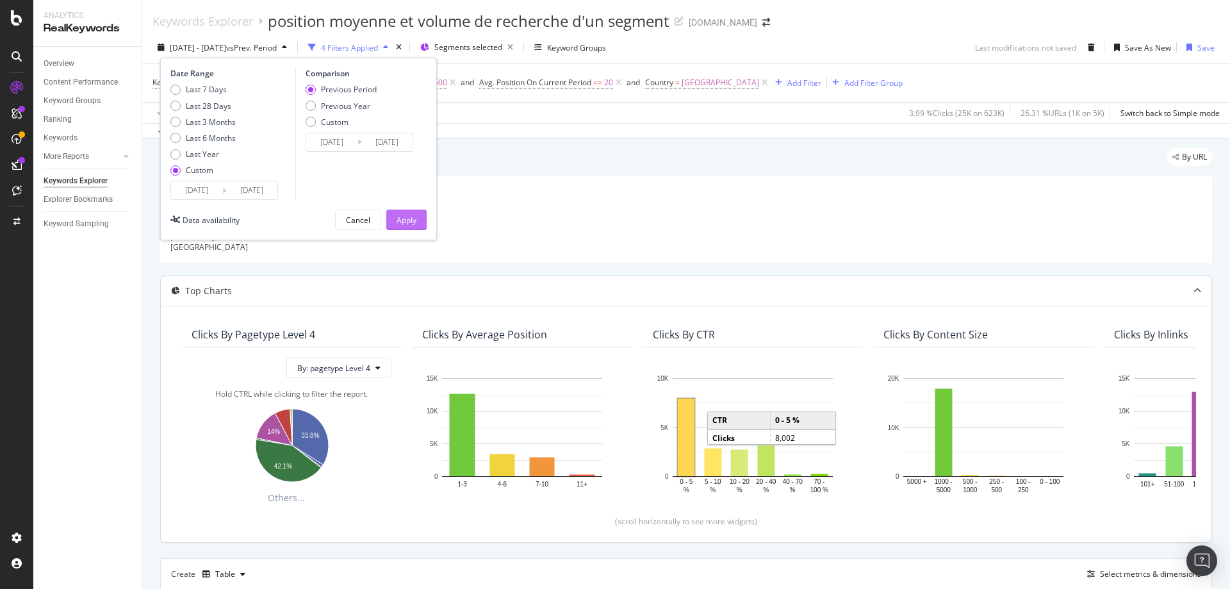
click at [410, 221] on div "Apply" at bounding box center [407, 220] width 20 height 11
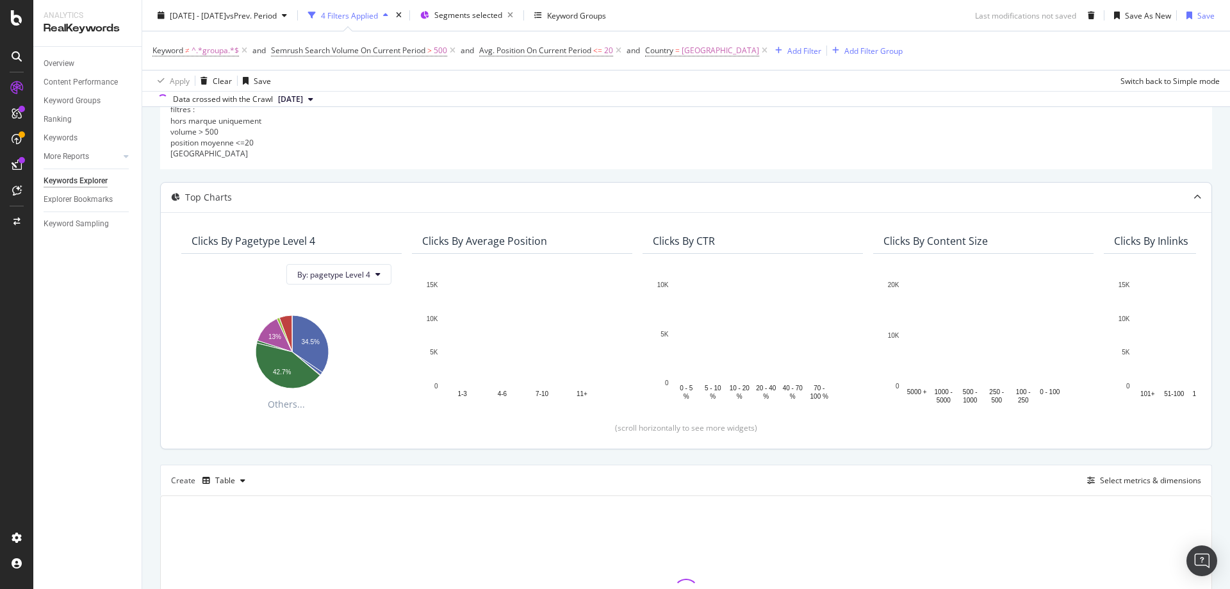
scroll to position [237, 0]
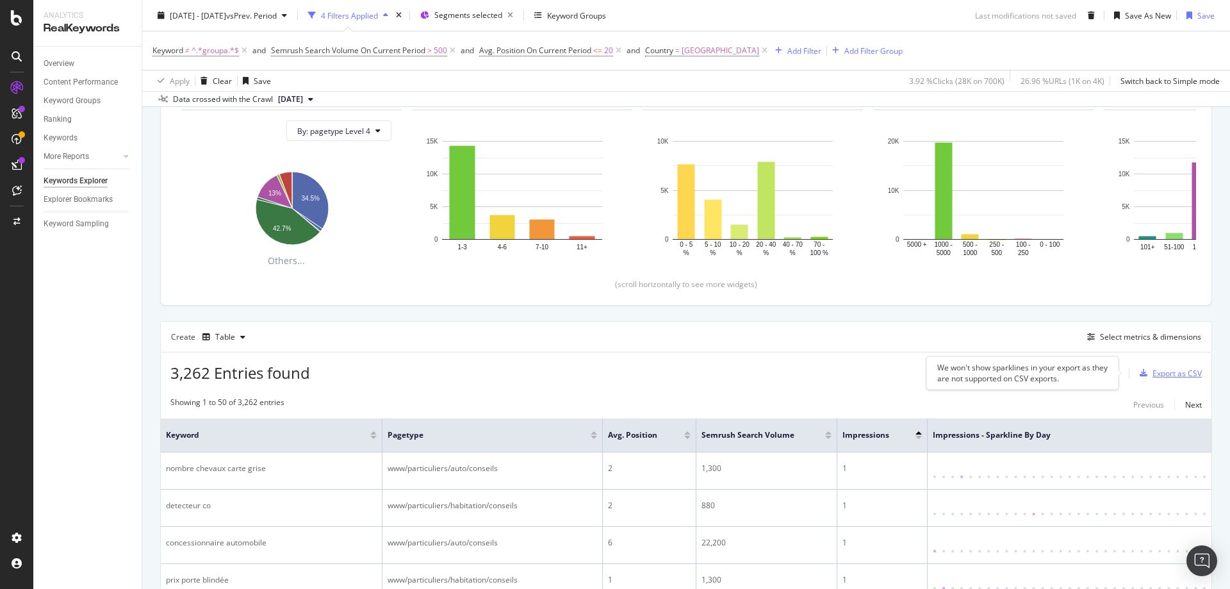
click at [1164, 370] on div "Export as CSV" at bounding box center [1177, 373] width 49 height 11
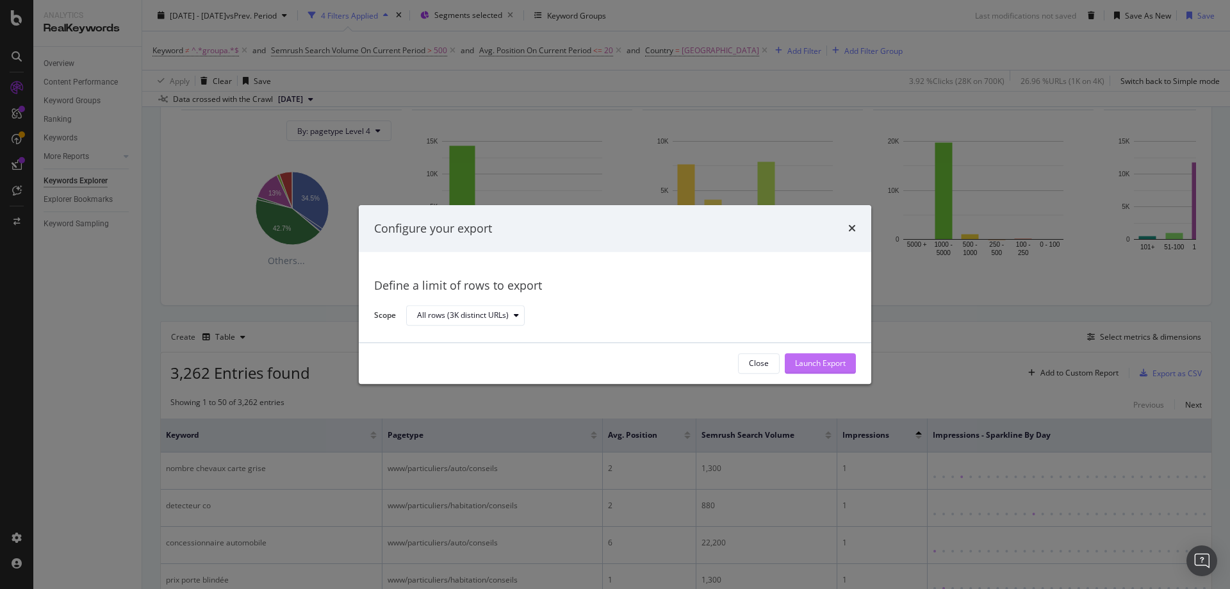
click at [816, 363] on div "Launch Export" at bounding box center [820, 363] width 51 height 11
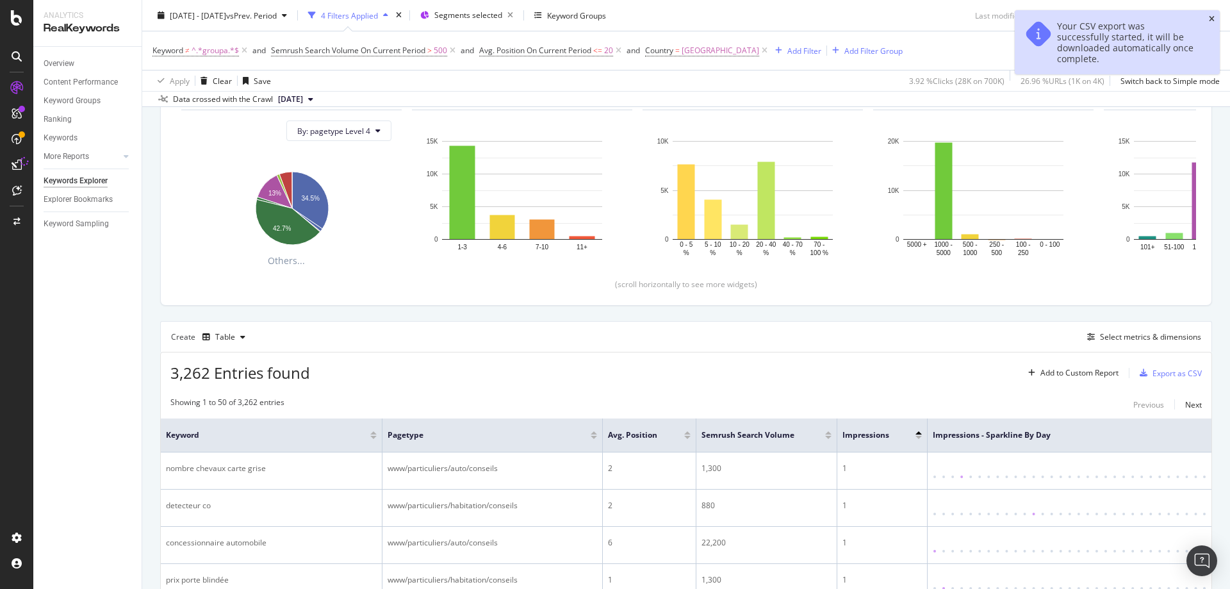
click at [1212, 18] on icon "close toast" at bounding box center [1212, 19] width 6 height 8
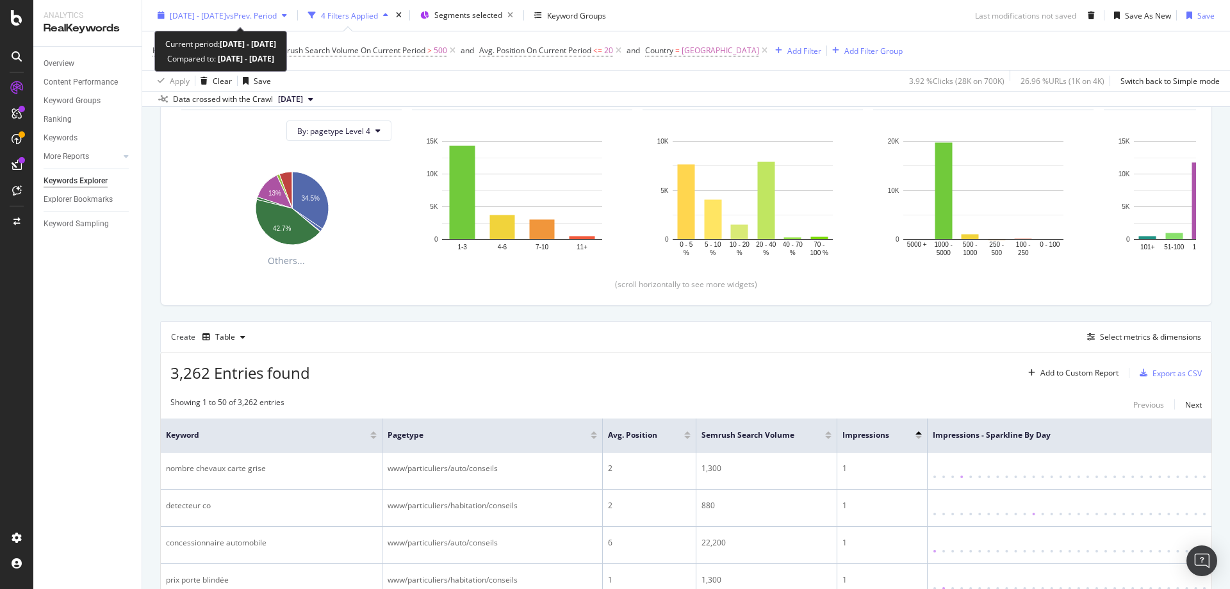
click at [224, 15] on span "[DATE] - [DATE]" at bounding box center [198, 15] width 56 height 11
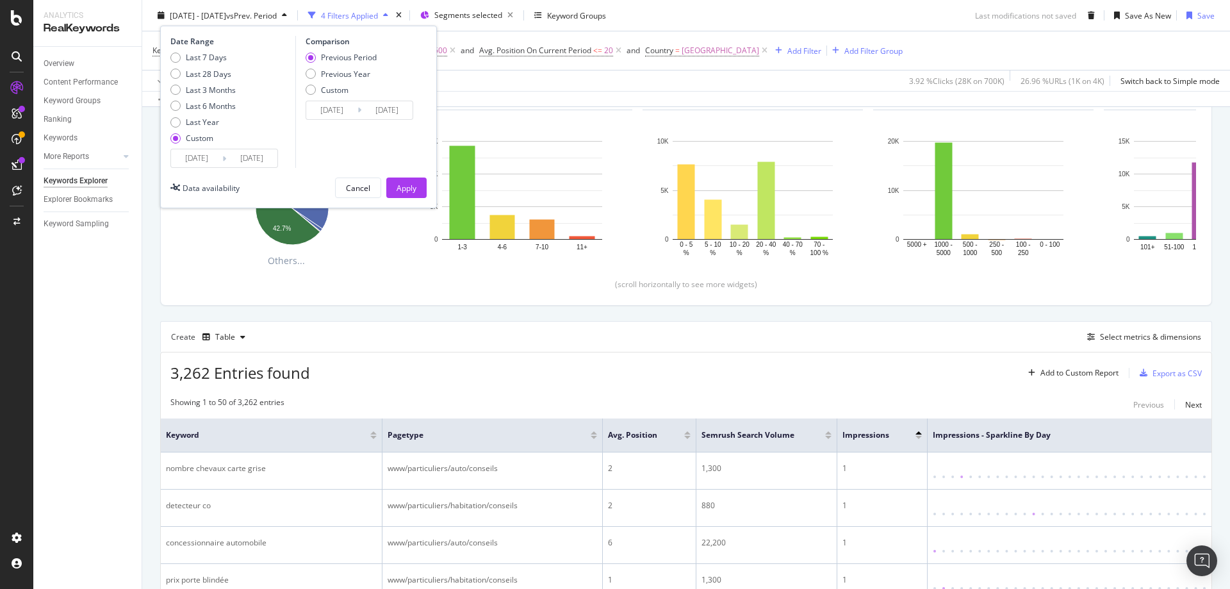
click at [209, 160] on input "[DATE]" at bounding box center [196, 158] width 51 height 18
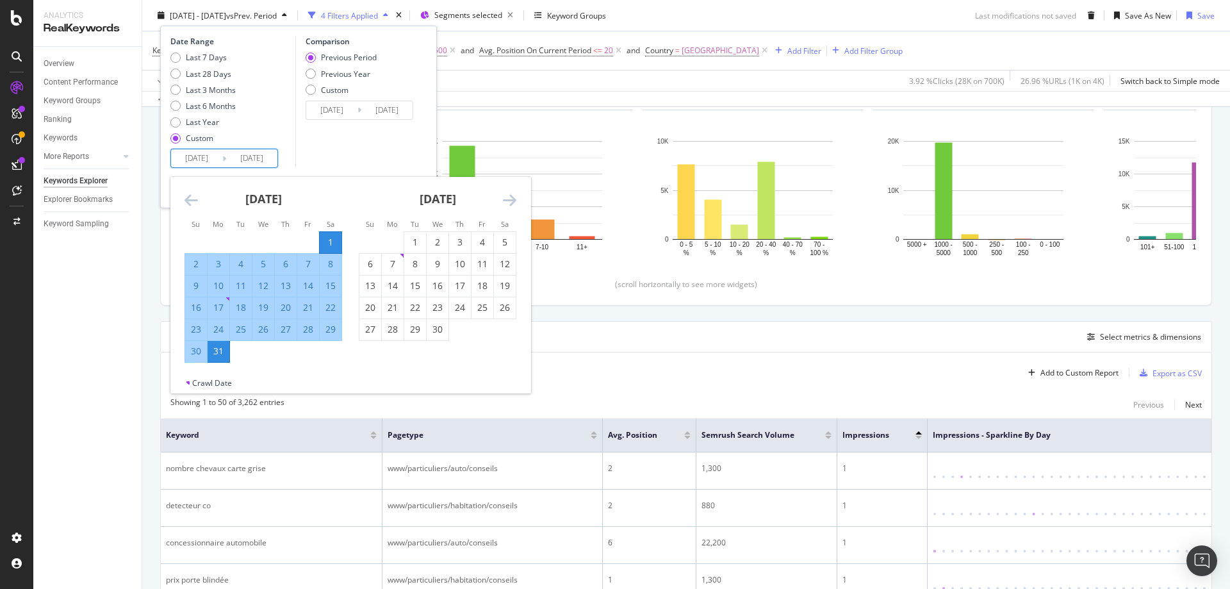
click at [189, 197] on icon "Move backward to switch to the previous month." at bounding box center [191, 199] width 13 height 15
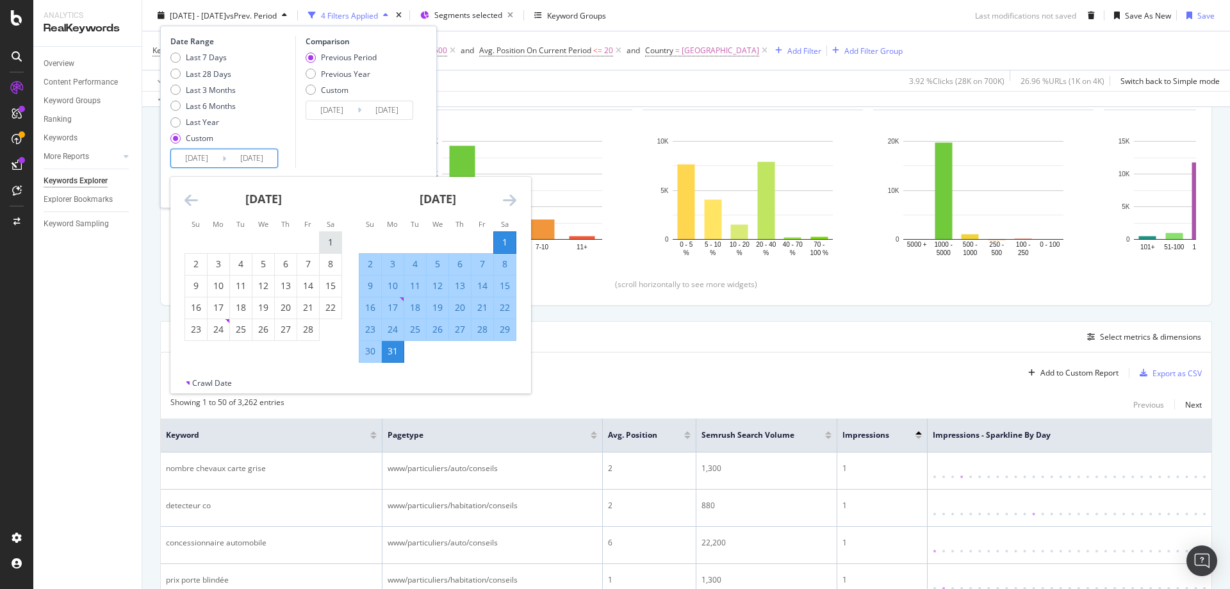
click at [324, 240] on div "1" at bounding box center [331, 242] width 22 height 13
type input "[DATE]"
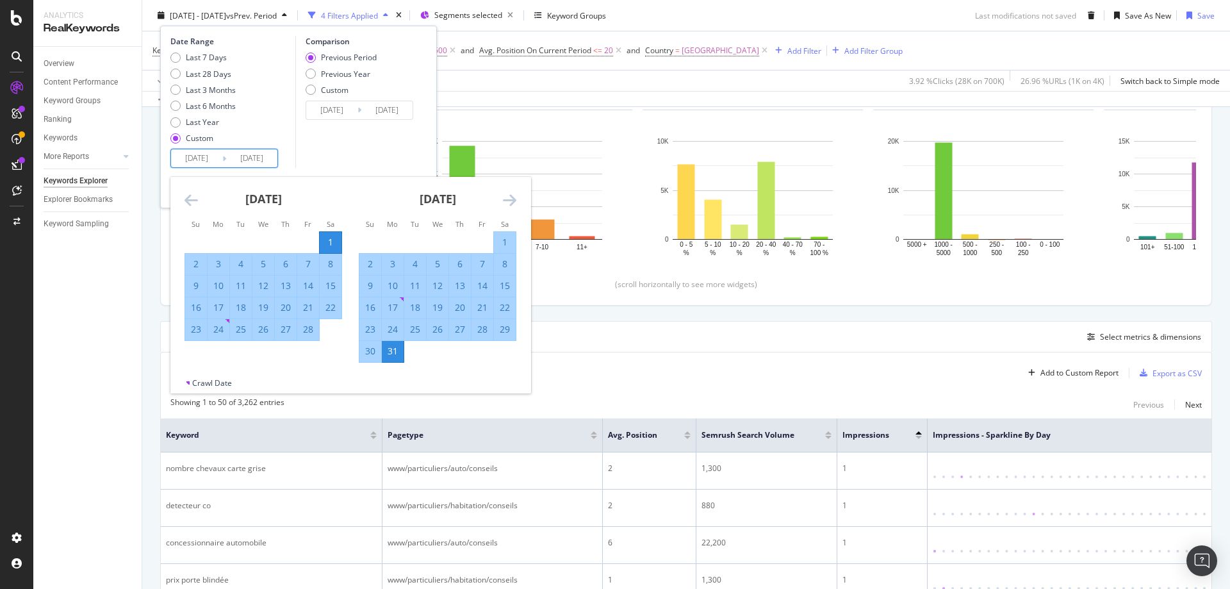
click at [314, 334] on div "28" at bounding box center [308, 329] width 22 height 13
type input "[DATE]"
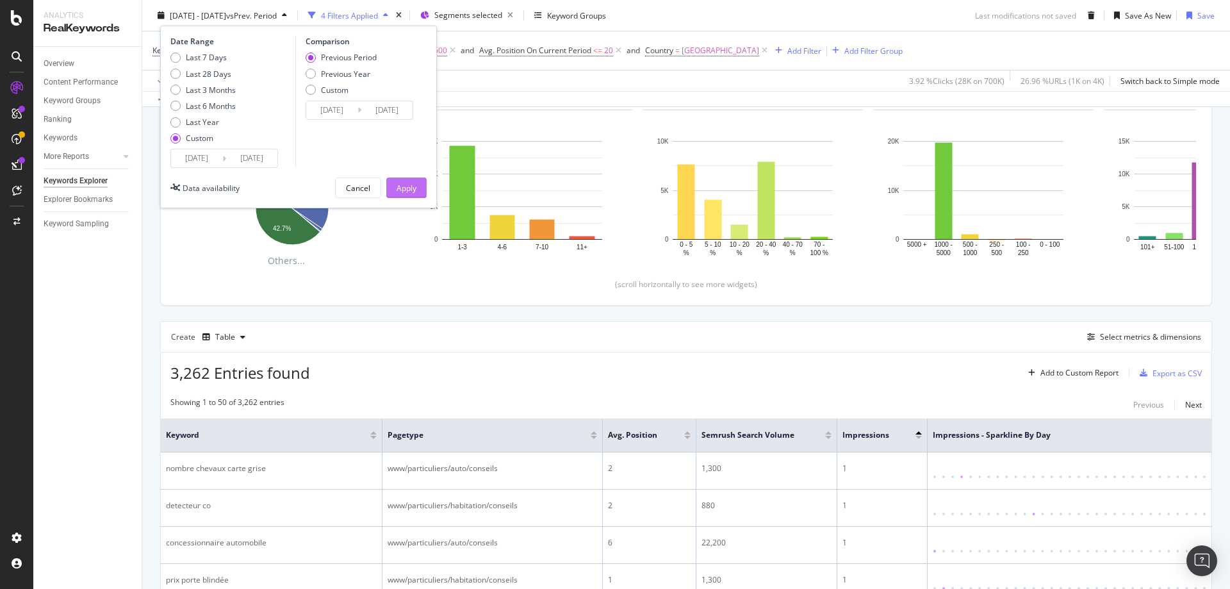
click at [407, 187] on div "Apply" at bounding box center [407, 187] width 20 height 11
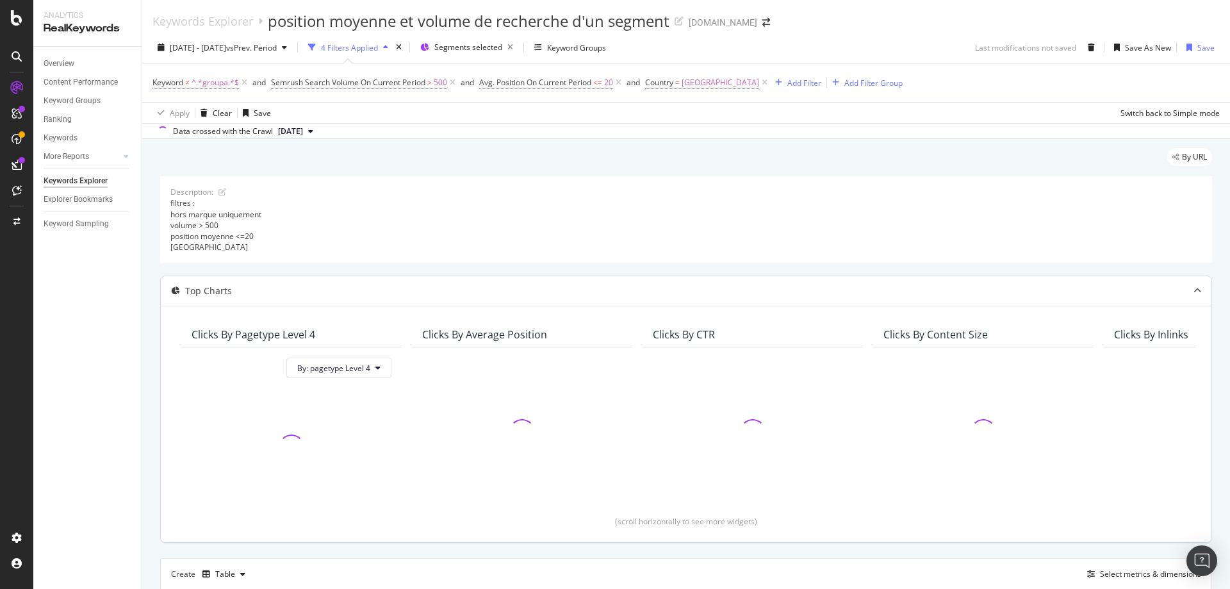
scroll to position [237, 0]
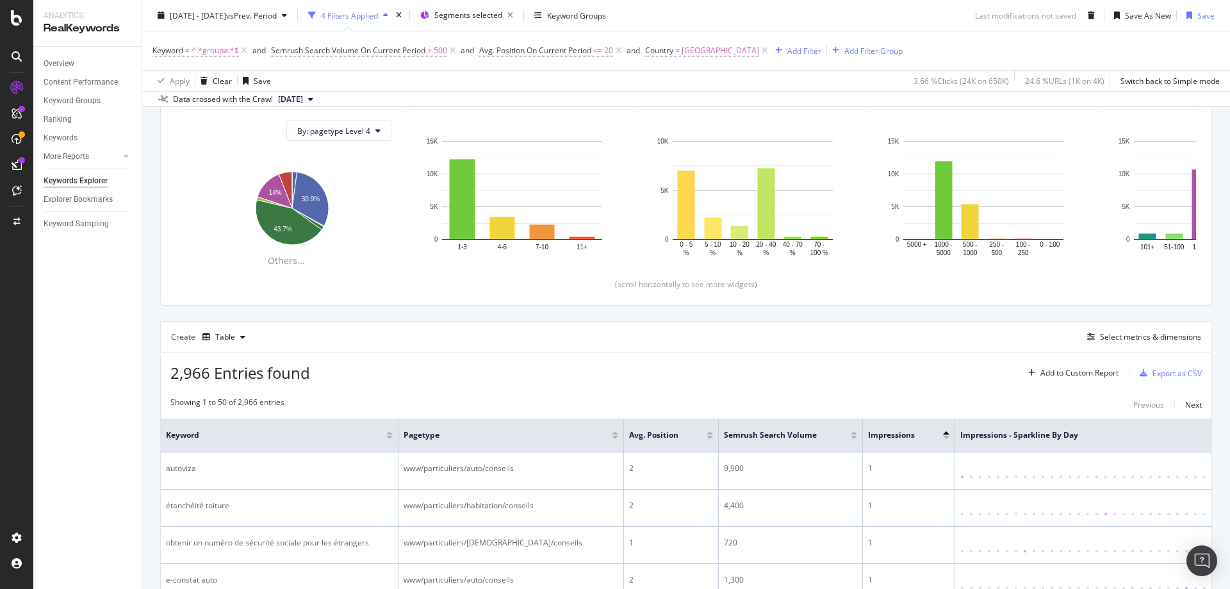
click at [920, 60] on div "Keyword ≠ ^.*groupa.*$ and Semrush Search Volume On Current Period > 500 and Av…" at bounding box center [685, 50] width 1067 height 38
click at [916, 46] on div "Keyword ≠ ^.*groupa.*$ and Semrush Search Volume On Current Period > 500 and Av…" at bounding box center [685, 50] width 1067 height 38
click at [964, 40] on div "Keyword ≠ ^.*groupa.*$ and Semrush Search Volume On Current Period > 500 and Av…" at bounding box center [685, 50] width 1067 height 38
click at [1164, 375] on div "Export as CSV" at bounding box center [1177, 373] width 49 height 11
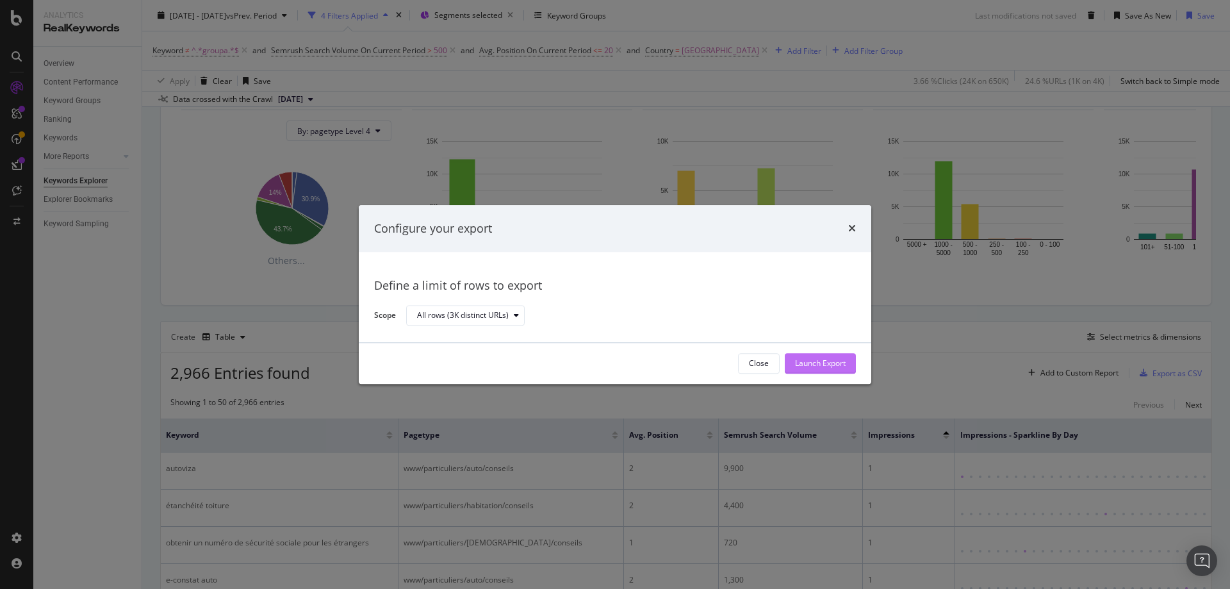
click at [828, 358] on div "Launch Export" at bounding box center [820, 363] width 51 height 11
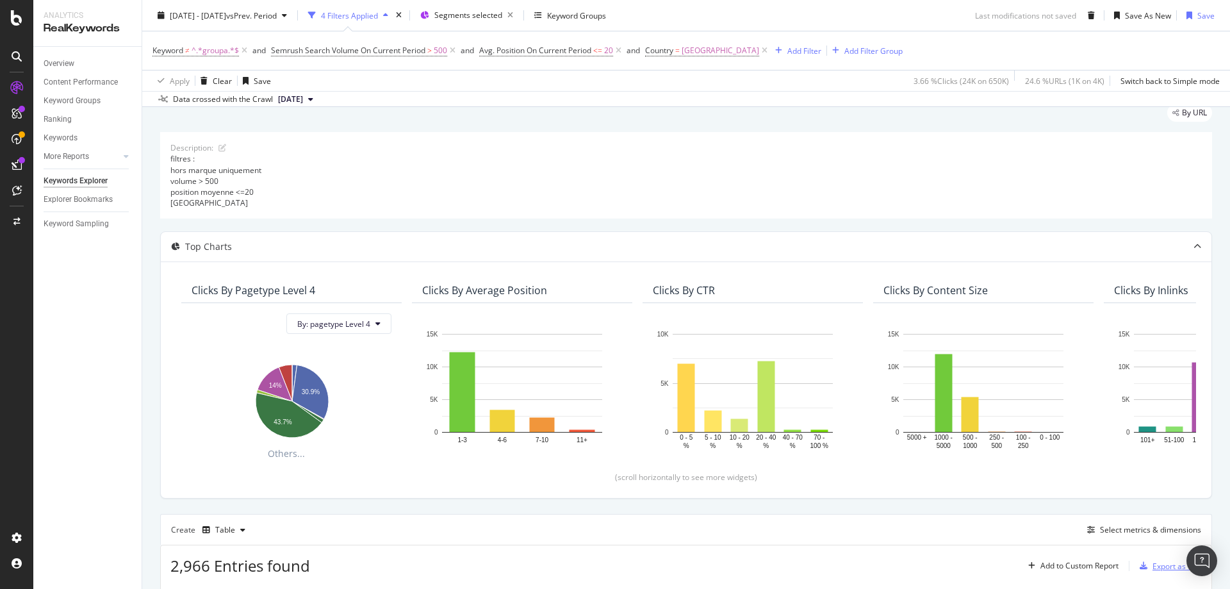
scroll to position [0, 0]
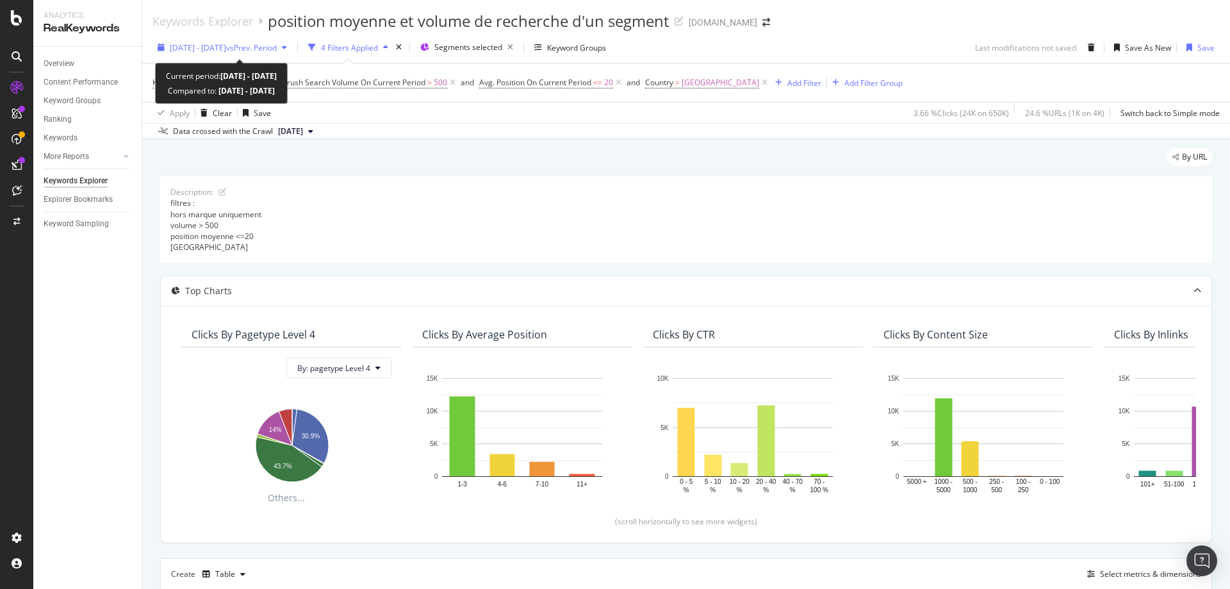
click at [277, 47] on span "vs Prev. Period" at bounding box center [251, 47] width 51 height 11
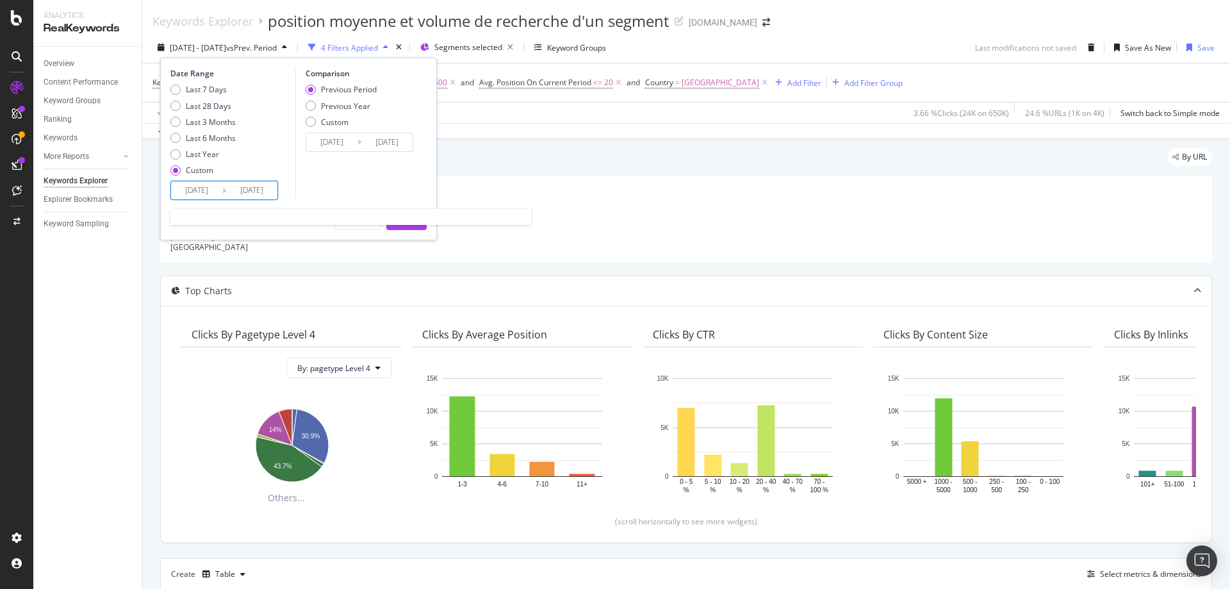
click at [186, 195] on input "[DATE]" at bounding box center [196, 190] width 51 height 18
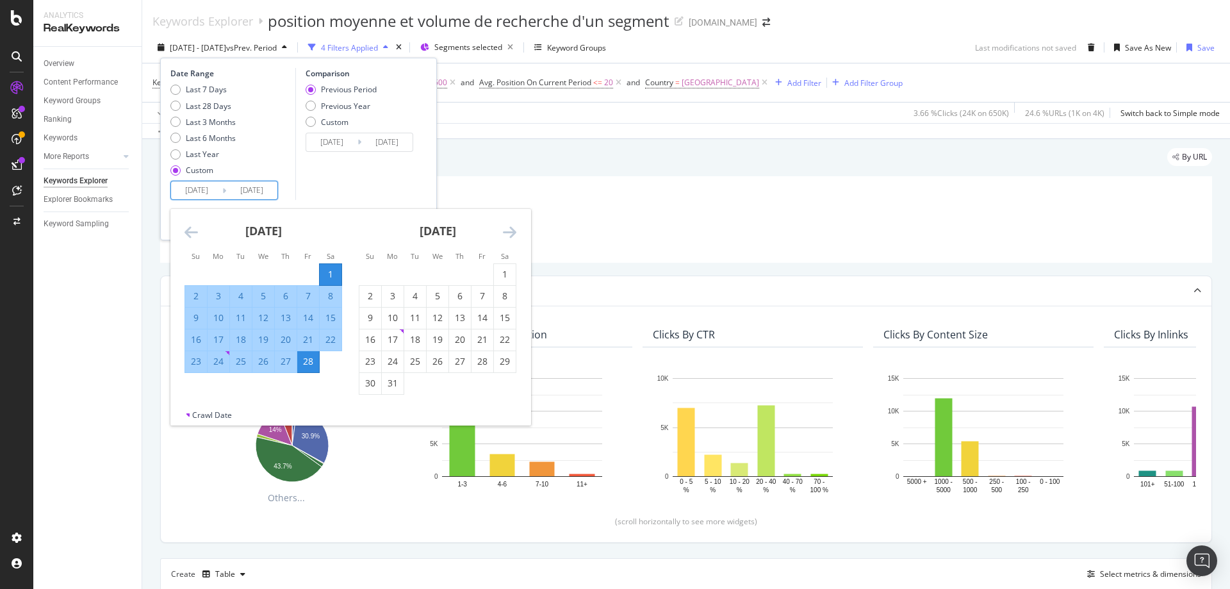
click at [185, 229] on icon "Move backward to switch to the previous month." at bounding box center [191, 231] width 13 height 15
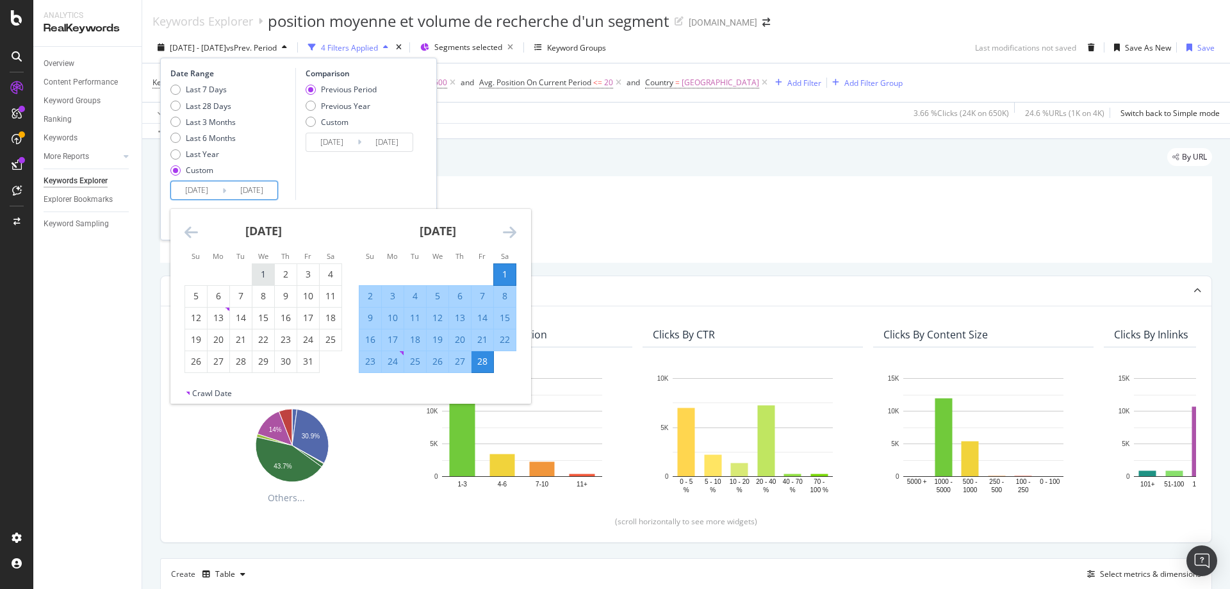
click at [267, 276] on div "1" at bounding box center [263, 274] width 22 height 13
type input "[DATE]"
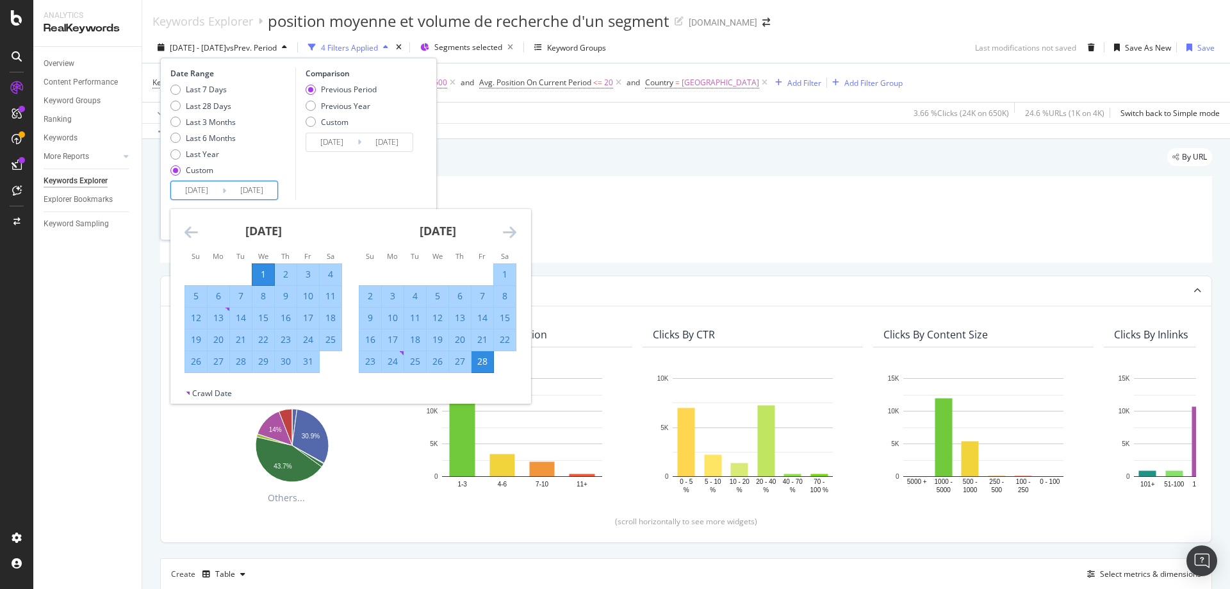
click at [308, 362] on div "31" at bounding box center [308, 361] width 22 height 13
type input "[DATE]"
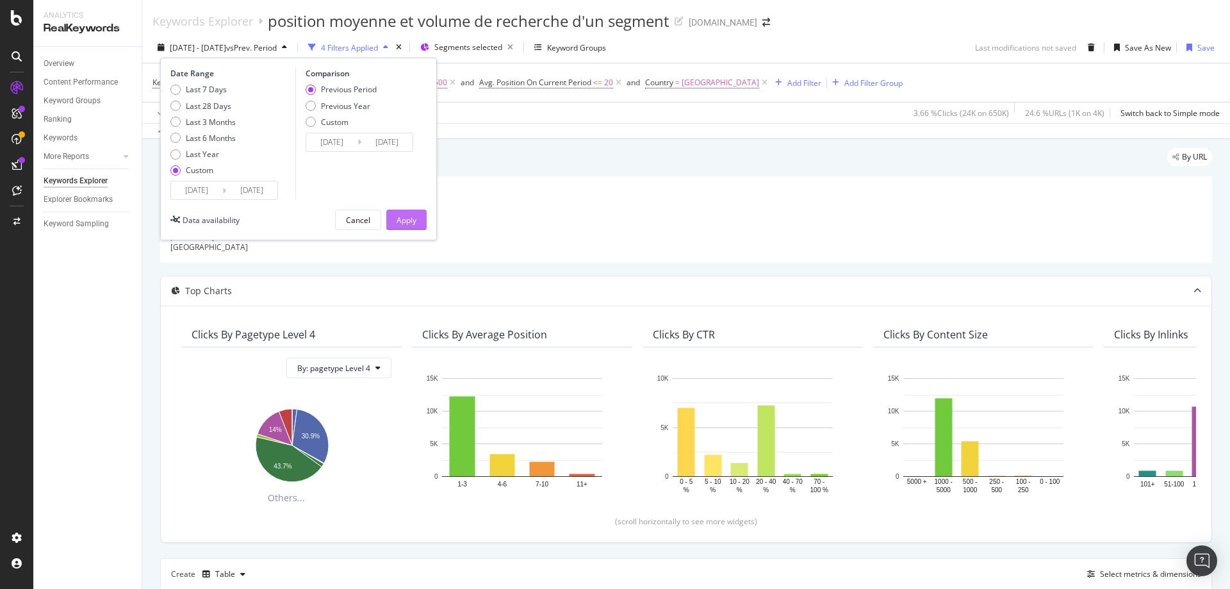
click at [409, 217] on div "Apply" at bounding box center [407, 220] width 20 height 11
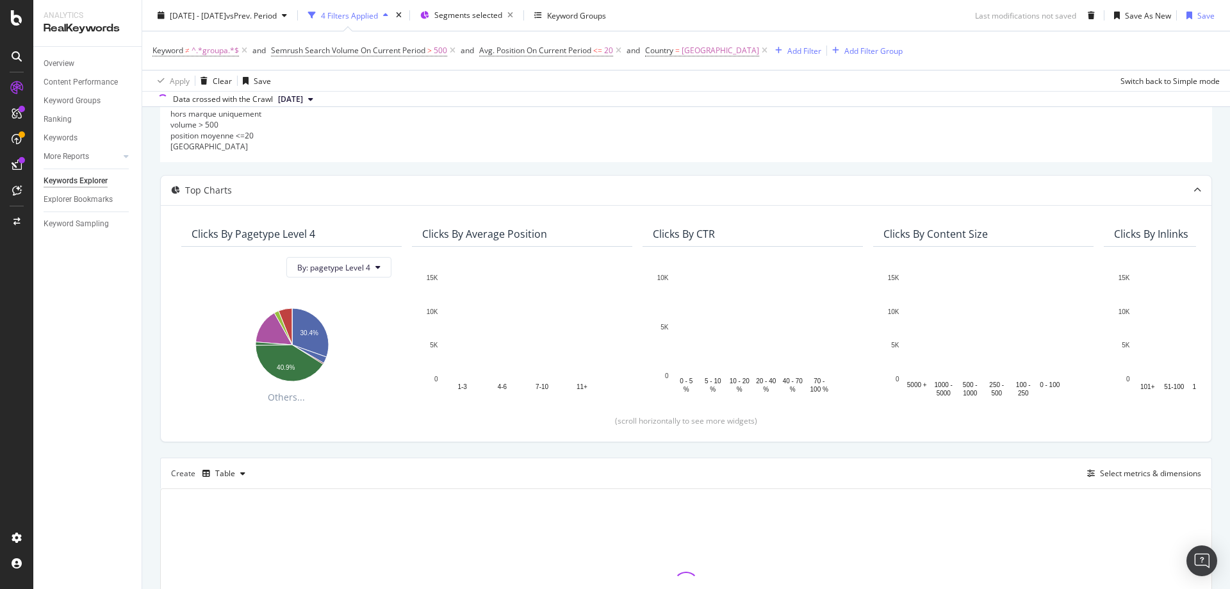
scroll to position [237, 0]
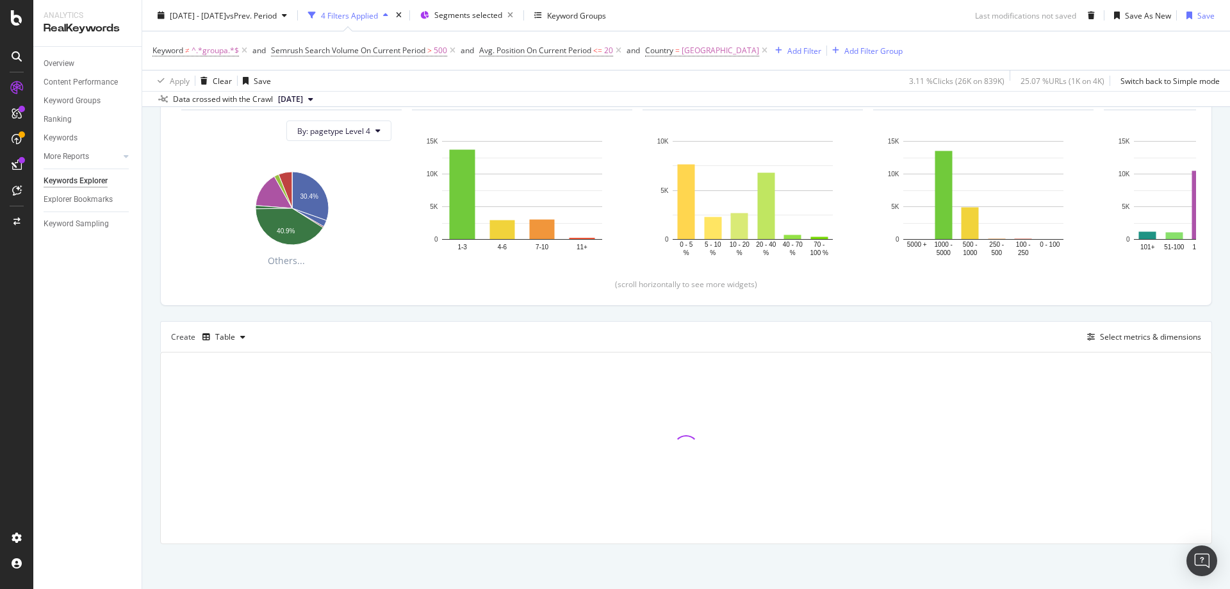
click at [849, 17] on div "[DATE] - [DATE] vs Prev. Period 4 Filters Applied Segments selected Keyword Gro…" at bounding box center [686, 18] width 1088 height 26
click at [764, 19] on div "[DATE] - [DATE] vs Prev. Period 4 Filters Applied Segments selected Keyword Gro…" at bounding box center [686, 18] width 1088 height 26
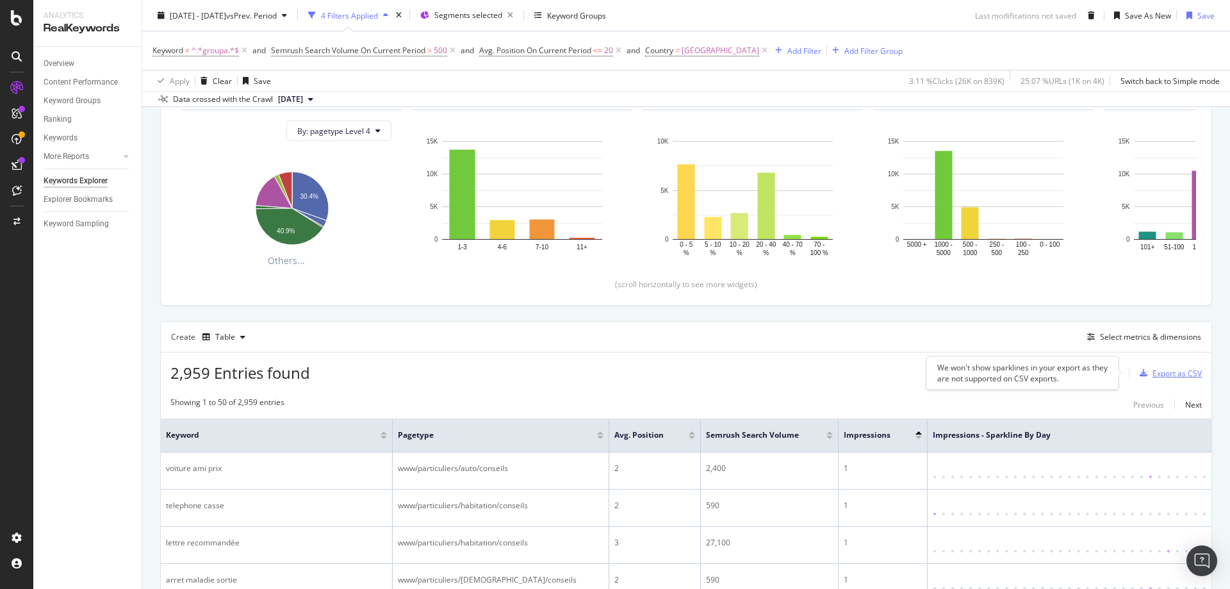
click at [1161, 370] on div "Export as CSV" at bounding box center [1177, 373] width 49 height 11
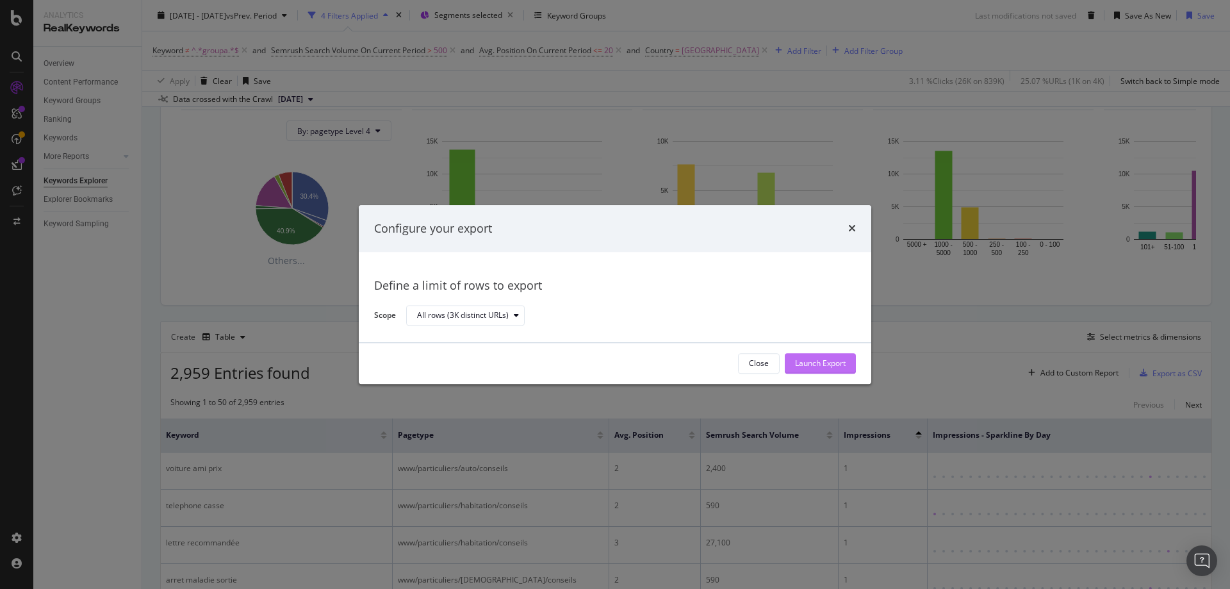
click at [825, 364] on div "Launch Export" at bounding box center [820, 363] width 51 height 11
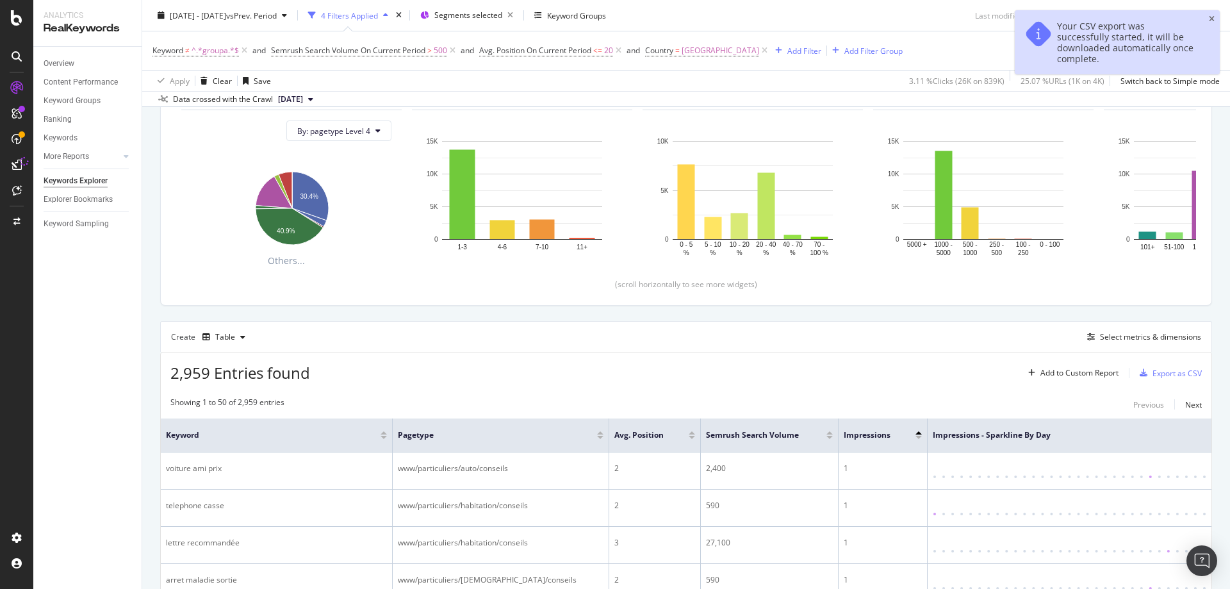
click at [777, 79] on div "Apply Clear Save 3.11 % Clicks ( 26K on 839K ) 25.07 % URLs ( 1K on 4K ) Switch…" at bounding box center [686, 80] width 1088 height 21
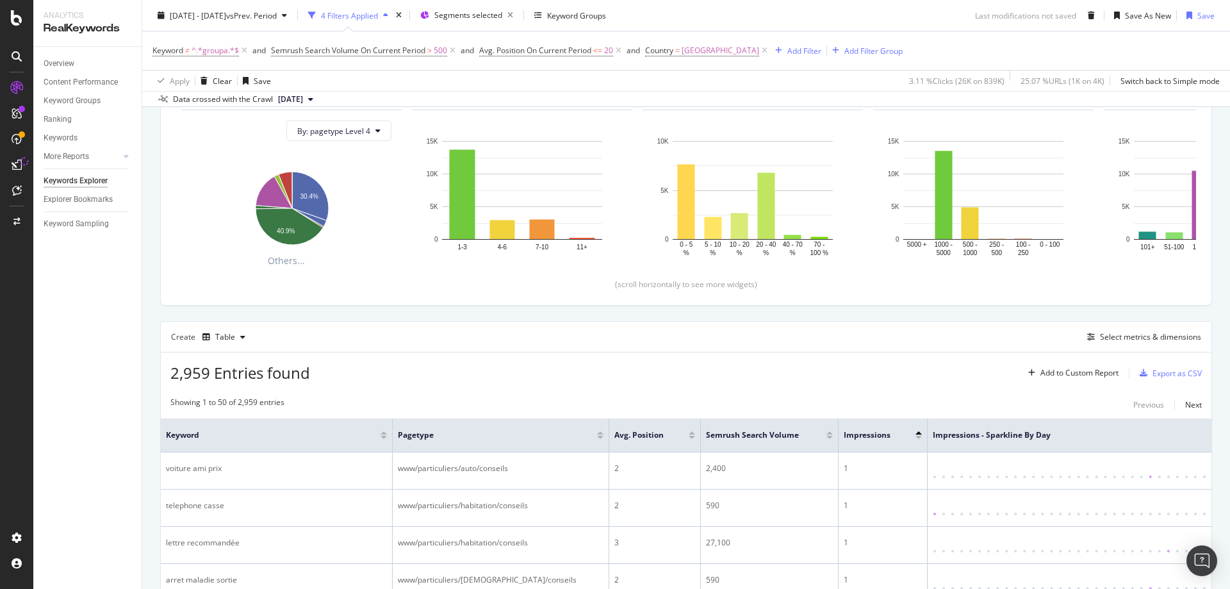
click at [776, 10] on div "[DATE] - [DATE] vs Prev. Period 4 Filters Applied Segments selected Keyword Gro…" at bounding box center [686, 18] width 1088 height 26
click at [788, 15] on div "[DATE] - [DATE] vs Prev. Period 4 Filters Applied Segments selected Keyword Gro…" at bounding box center [686, 18] width 1088 height 26
click at [763, 9] on div "[DATE] - [DATE] vs Prev. Period 4 Filters Applied Segments selected Keyword Gro…" at bounding box center [686, 18] width 1088 height 26
click at [780, 15] on div "[DATE] - [DATE] vs Prev. Period 4 Filters Applied Segments selected Keyword Gro…" at bounding box center [686, 18] width 1088 height 26
click at [774, 12] on div "[DATE] - [DATE] vs Prev. Period 4 Filters Applied Segments selected Keyword Gro…" at bounding box center [686, 18] width 1088 height 26
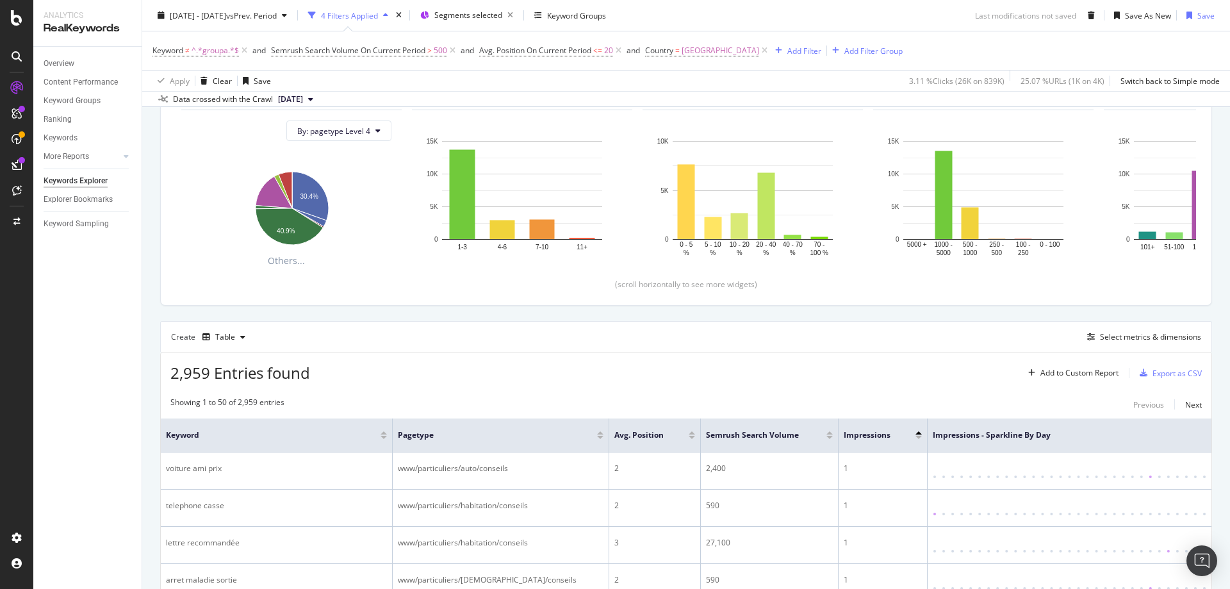
click at [767, 10] on div "[DATE] - [DATE] vs Prev. Period 4 Filters Applied Segments selected Keyword Gro…" at bounding box center [686, 18] width 1088 height 26
click at [604, 368] on div "2,959 Entries found Add to Custom Report Export as CSV" at bounding box center [686, 367] width 1051 height 31
drag, startPoint x: 842, startPoint y: 472, endPoint x: 684, endPoint y: 379, distance: 183.8
click at [674, 459] on tr "voiture ami prix www/particuliers/auto/conseils 2 2,400 1" at bounding box center [686, 470] width 1051 height 37
click at [687, 370] on div "2,959 Entries found Add to Custom Report Export as CSV" at bounding box center [686, 367] width 1051 height 31
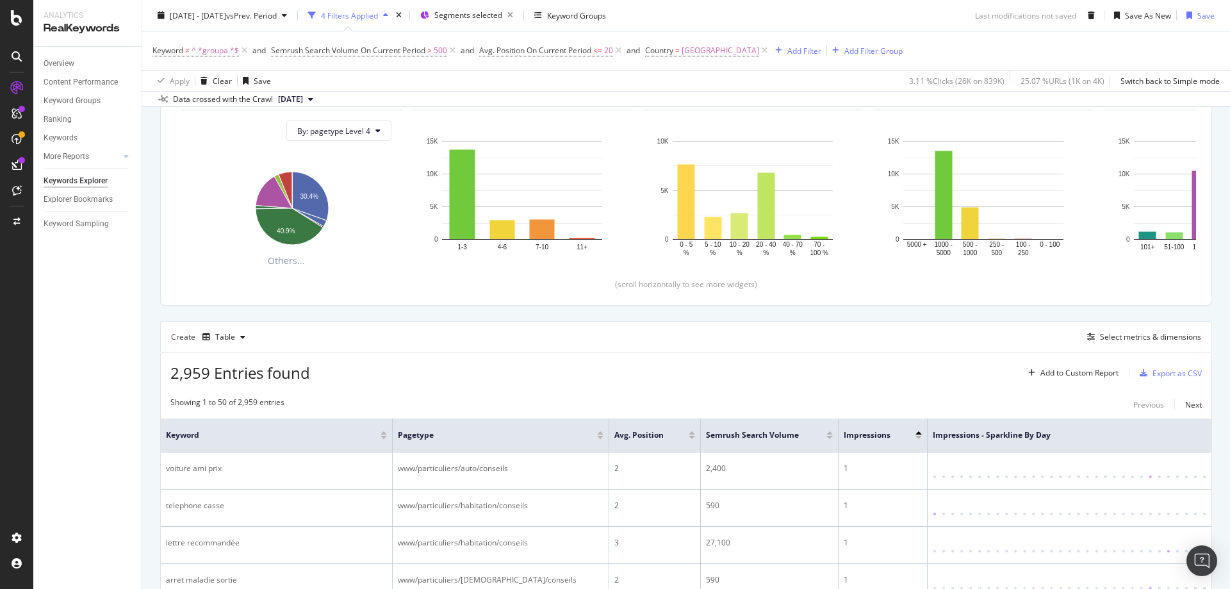
click at [689, 359] on div "2,959 Entries found Add to Custom Report Export as CSV" at bounding box center [686, 367] width 1051 height 31
click at [810, 374] on div "2,959 Entries found Add to Custom Report Export as CSV" at bounding box center [686, 367] width 1051 height 31
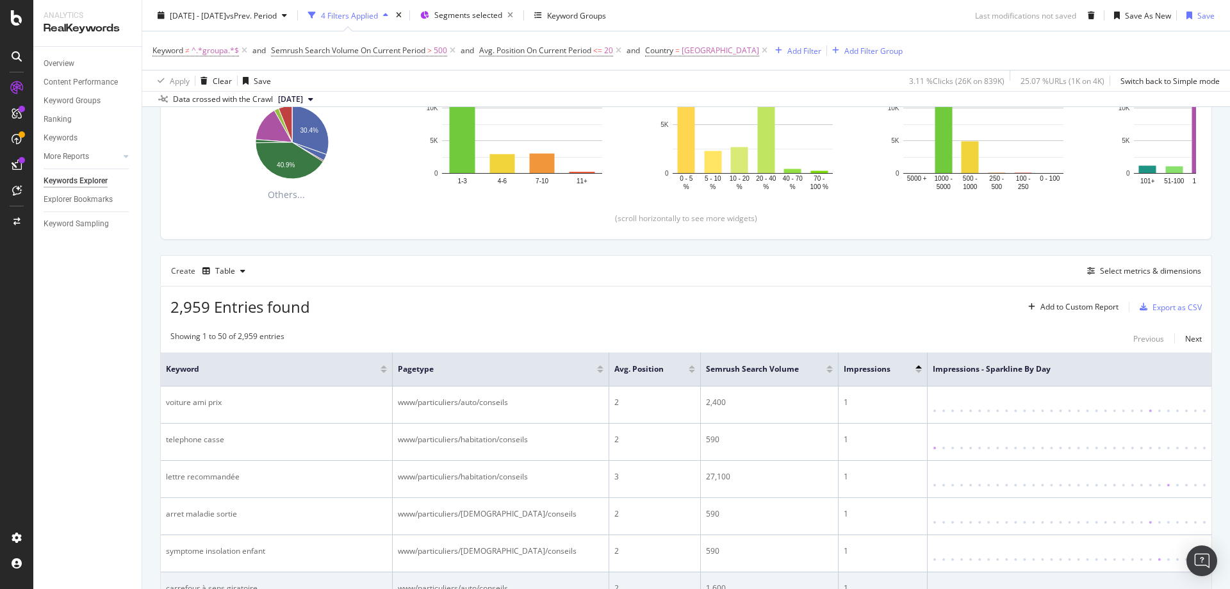
scroll to position [365, 0]
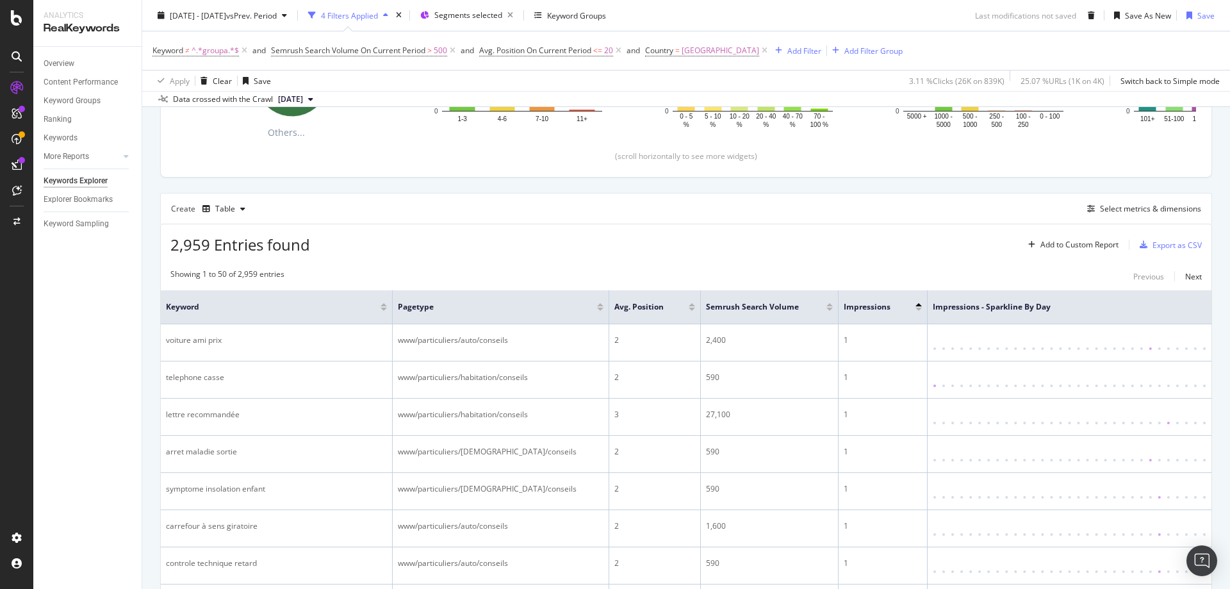
click at [762, 210] on div "Create Table Select metrics & dimensions" at bounding box center [686, 208] width 1052 height 31
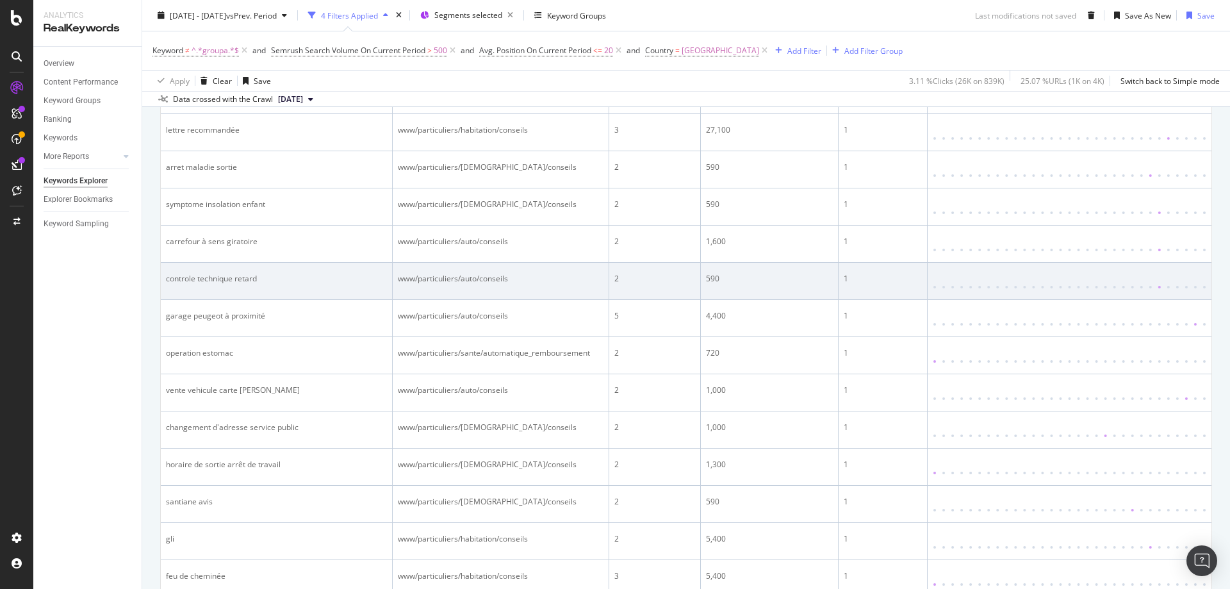
scroll to position [493, 0]
